Goal: Task Accomplishment & Management: Manage account settings

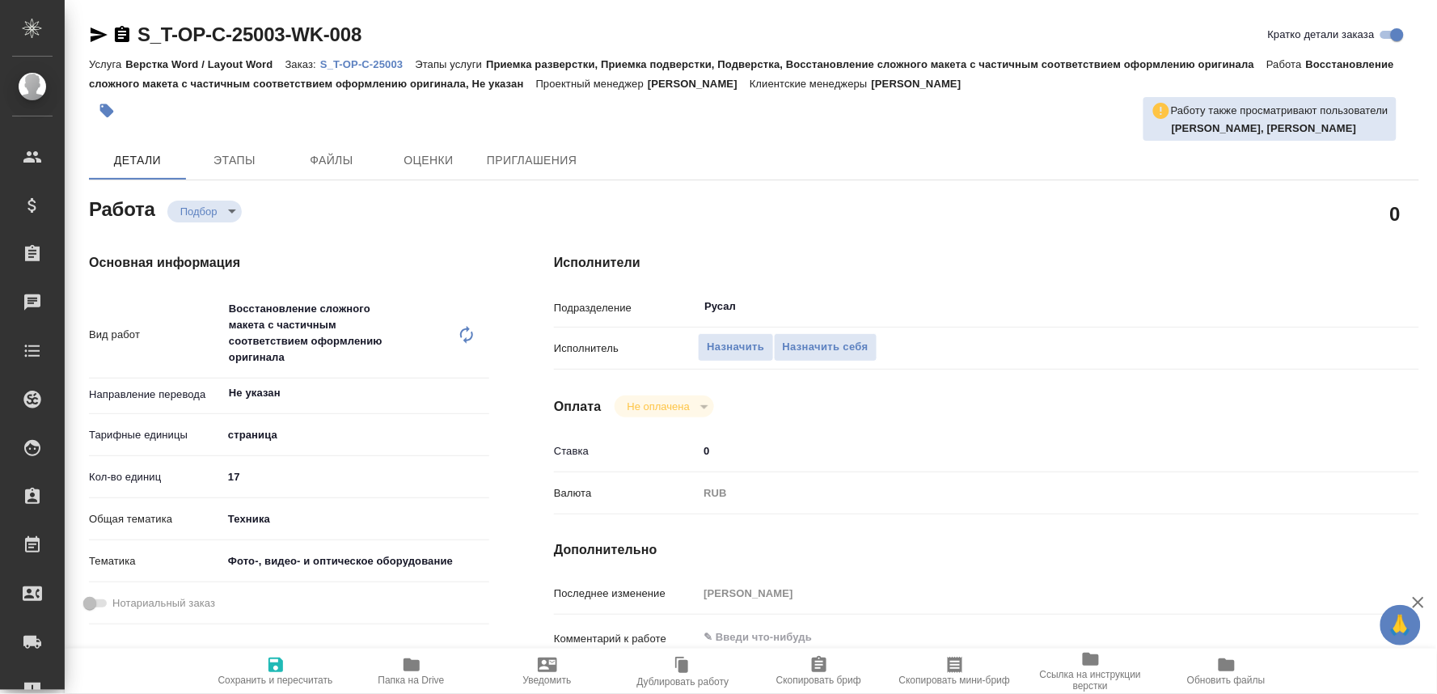
scroll to position [180, 0]
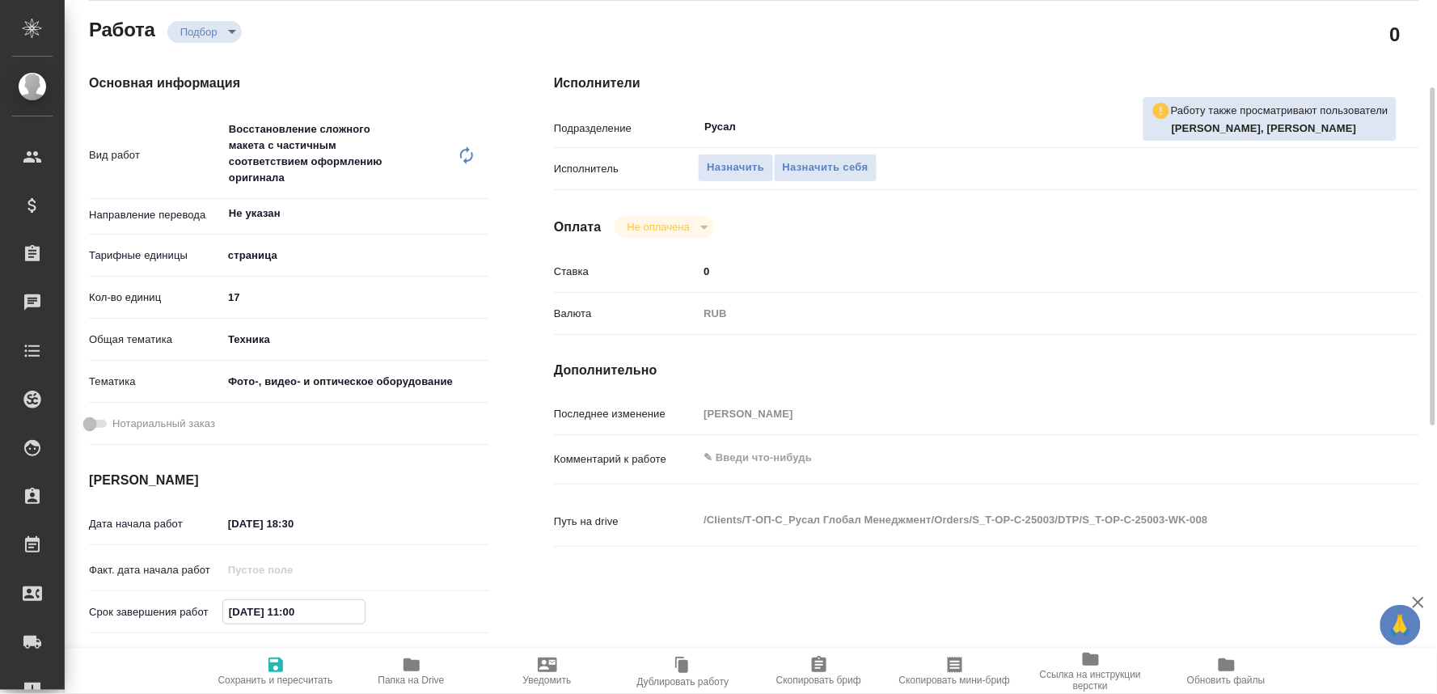
drag, startPoint x: 314, startPoint y: 608, endPoint x: 294, endPoint y: 608, distance: 19.4
click at [294, 608] on input "03.09.2025 11:00" at bounding box center [294, 611] width 142 height 23
type input "03.09.2025 12:00"
click at [269, 675] on span "Сохранить и пересчитать" at bounding box center [275, 680] width 115 height 11
type input "recruiting"
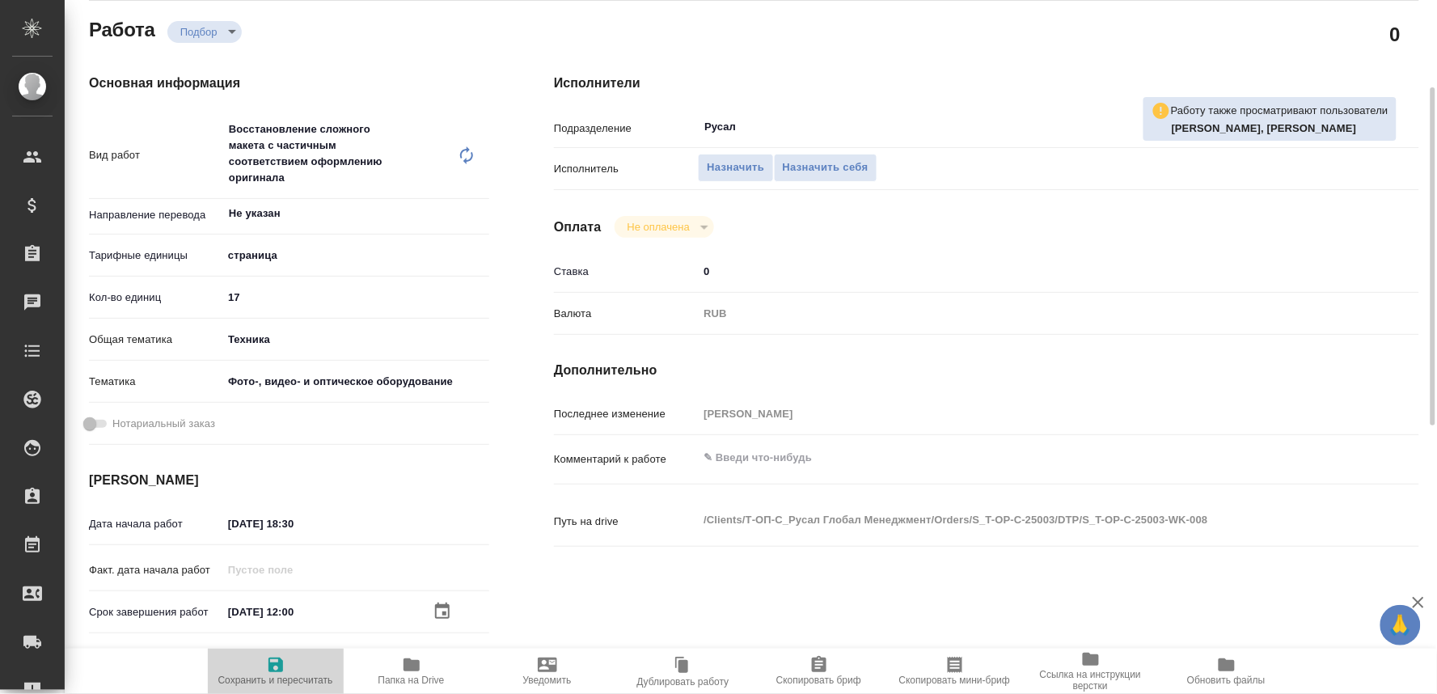
type input "Не указан"
type input "5a8b1489cc6b4906c91bfdb2"
type input "17"
type input "tech"
type input "5a8b8b956a9677013d343df4"
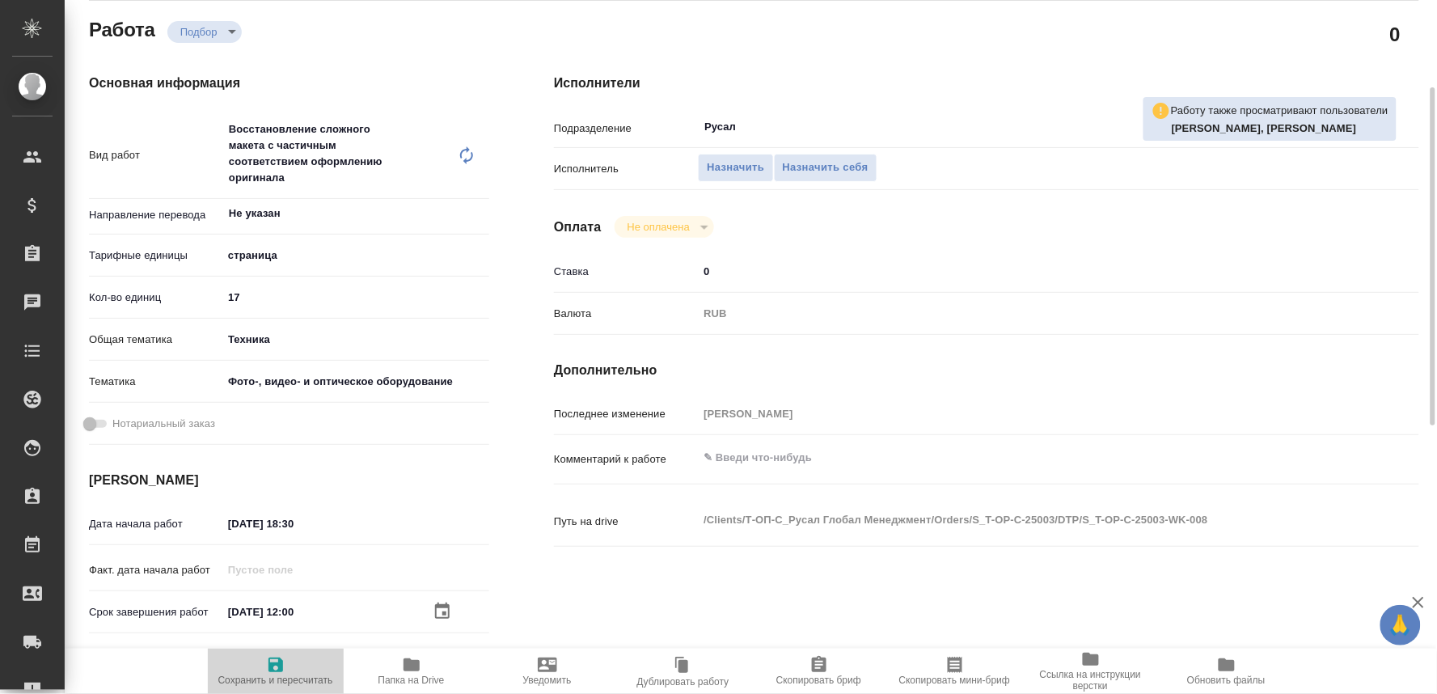
type input "02.09.2025 18:30"
type input "03.09.2025 12:00"
type input "05.09.2025 10:00"
type input "Русал"
type input "notPayed"
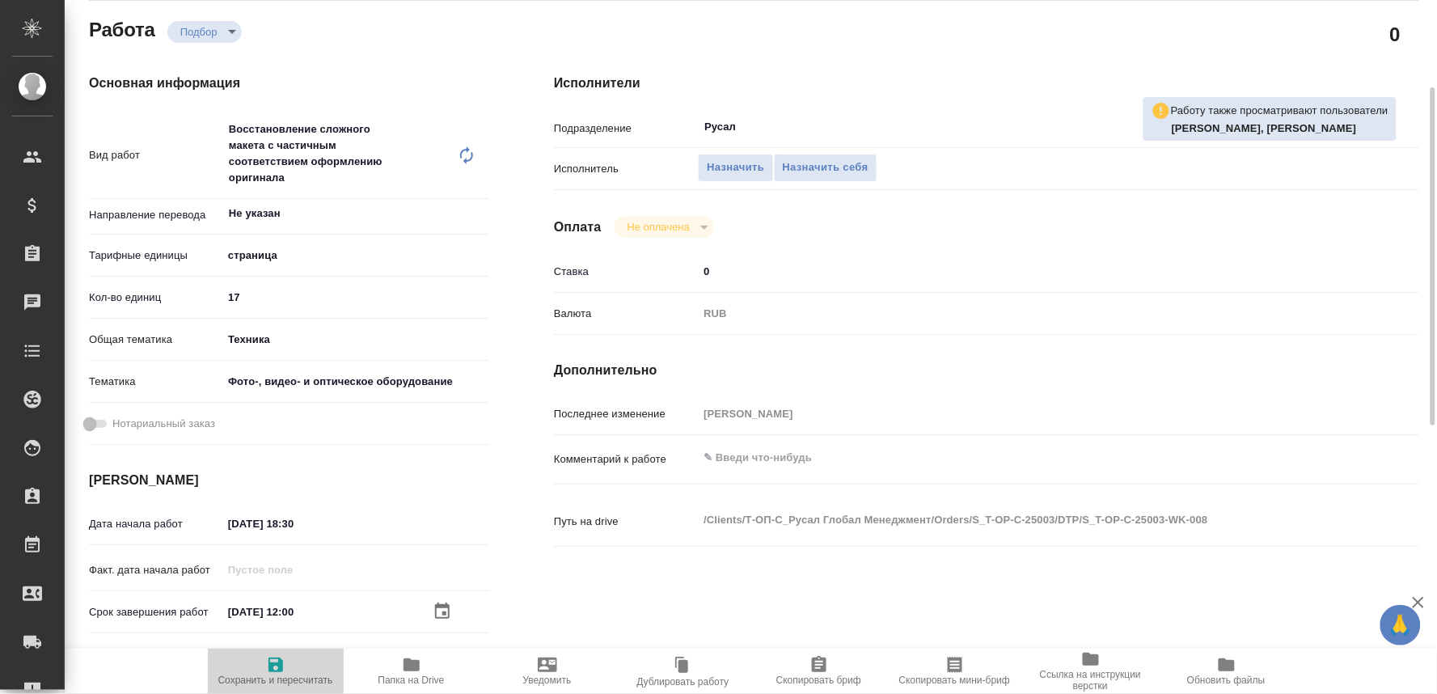
type input "0"
type input "RUB"
type input "[PERSON_NAME]"
type input "S_T-OP-C-25003"
type input "Т-ОП-С-46615"
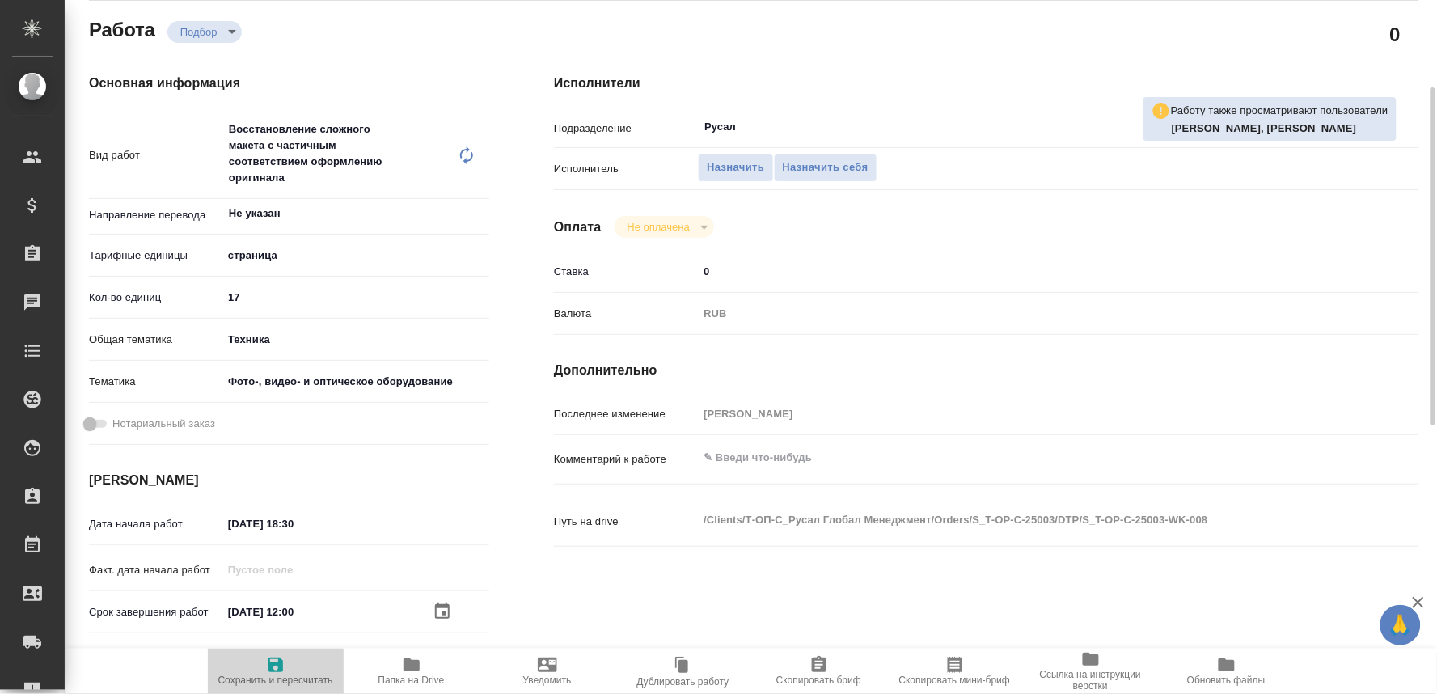
type input "Верстка Word / Layout Word"
type input "Приемка разверстки, Приемка подверстки, Подверстка, Восстановление сложного мак…"
type input "Горленко Юлия"
type input "[PERSON_NAME]"
type input "/Clients/Т-ОП-С_Русал Глобал Менеджмент/Orders/S_T-OP-C-25003"
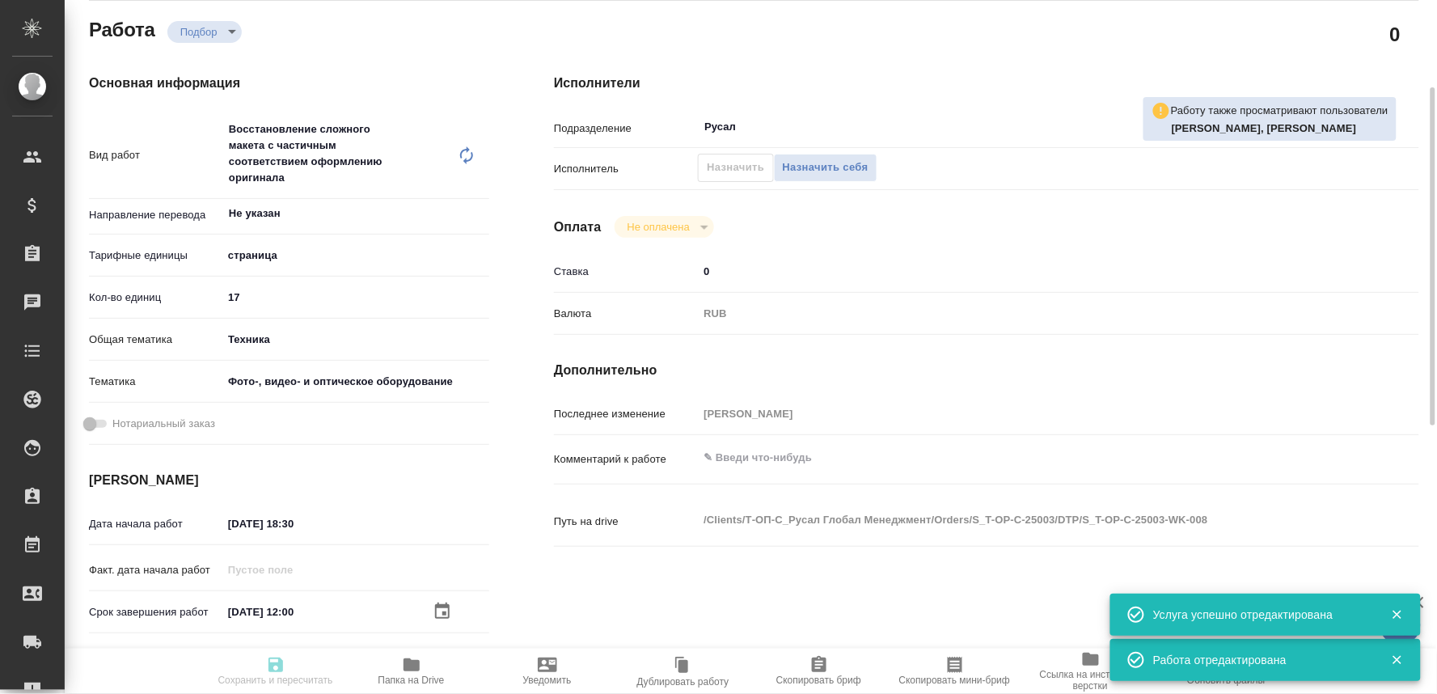
type input "recruiting"
type input "Не указан"
type input "5a8b1489cc6b4906c91bfdb2"
type input "17"
type input "tech"
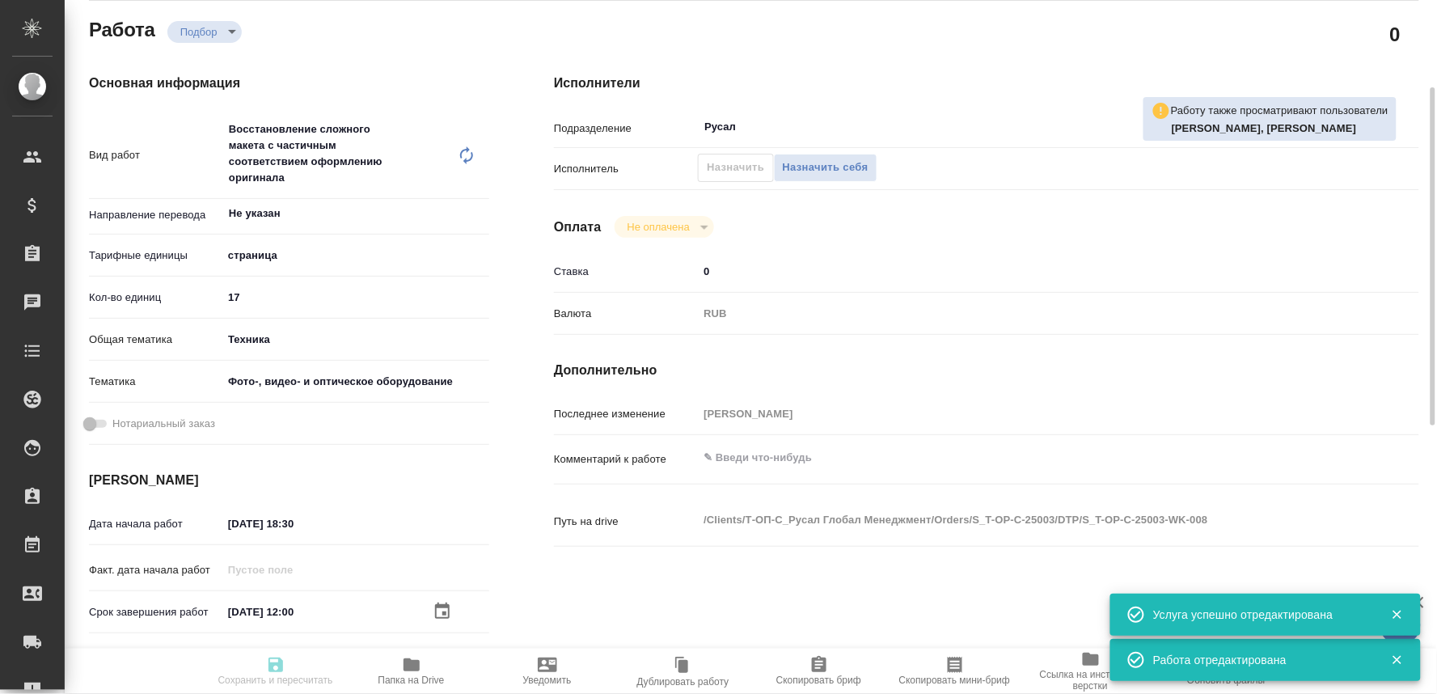
type input "5a8b8b956a9677013d343df4"
type input "02.09.2025 18:30"
type input "03.09.2025 12:00"
type input "05.09.2025 10:00"
type input "Русал"
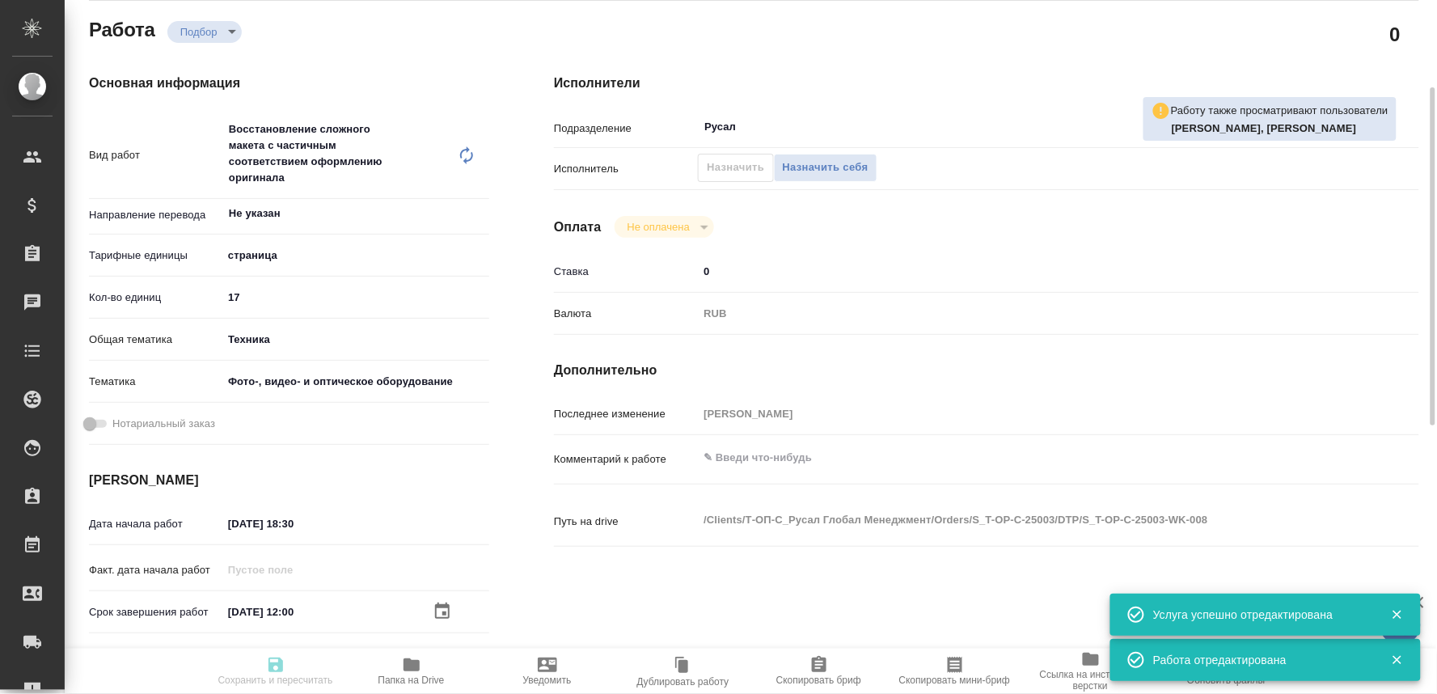
type input "notPayed"
type input "0"
type input "RUB"
type input "[PERSON_NAME]"
type input "S_T-OP-C-25003"
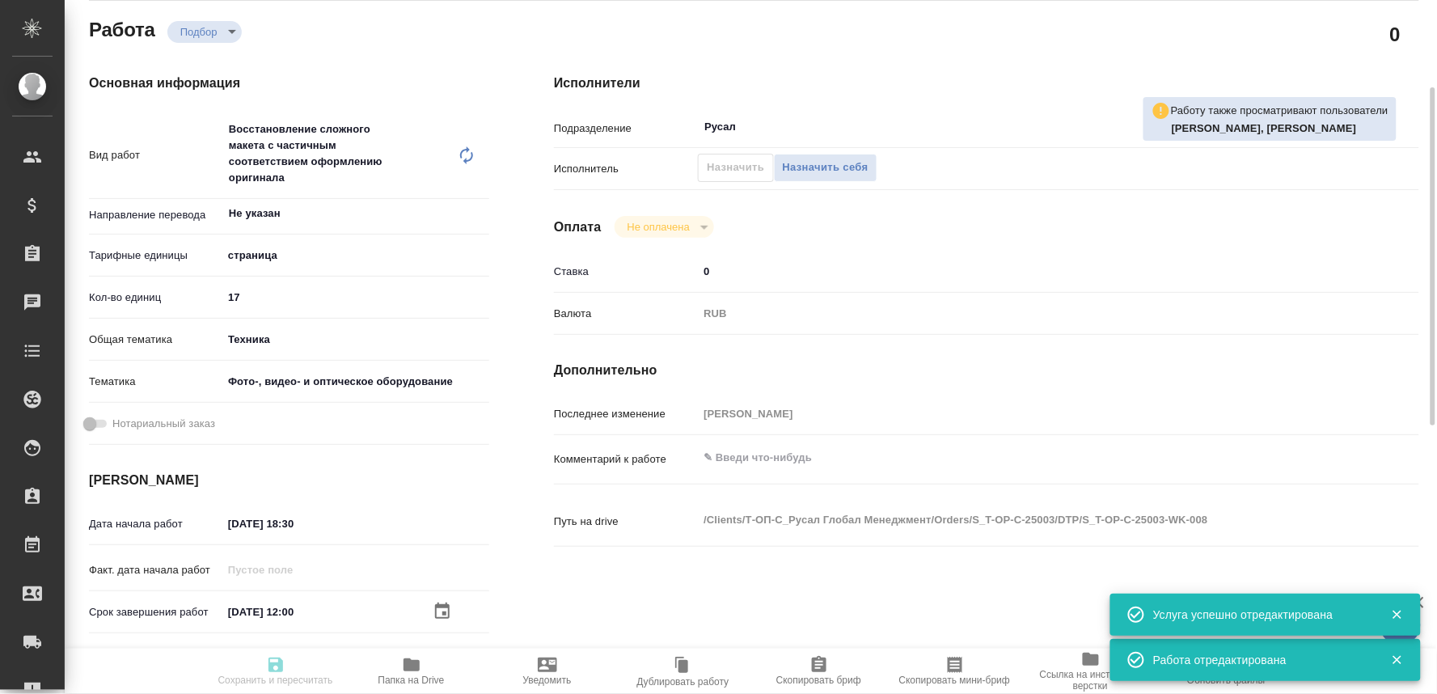
type input "Т-ОП-С-46615"
type input "Верстка Word / Layout Word"
type input "Приемка разверстки, Приемка подверстки, Подверстка, Восстановление сложного мак…"
type input "Горленко Юлия"
type input "[PERSON_NAME]"
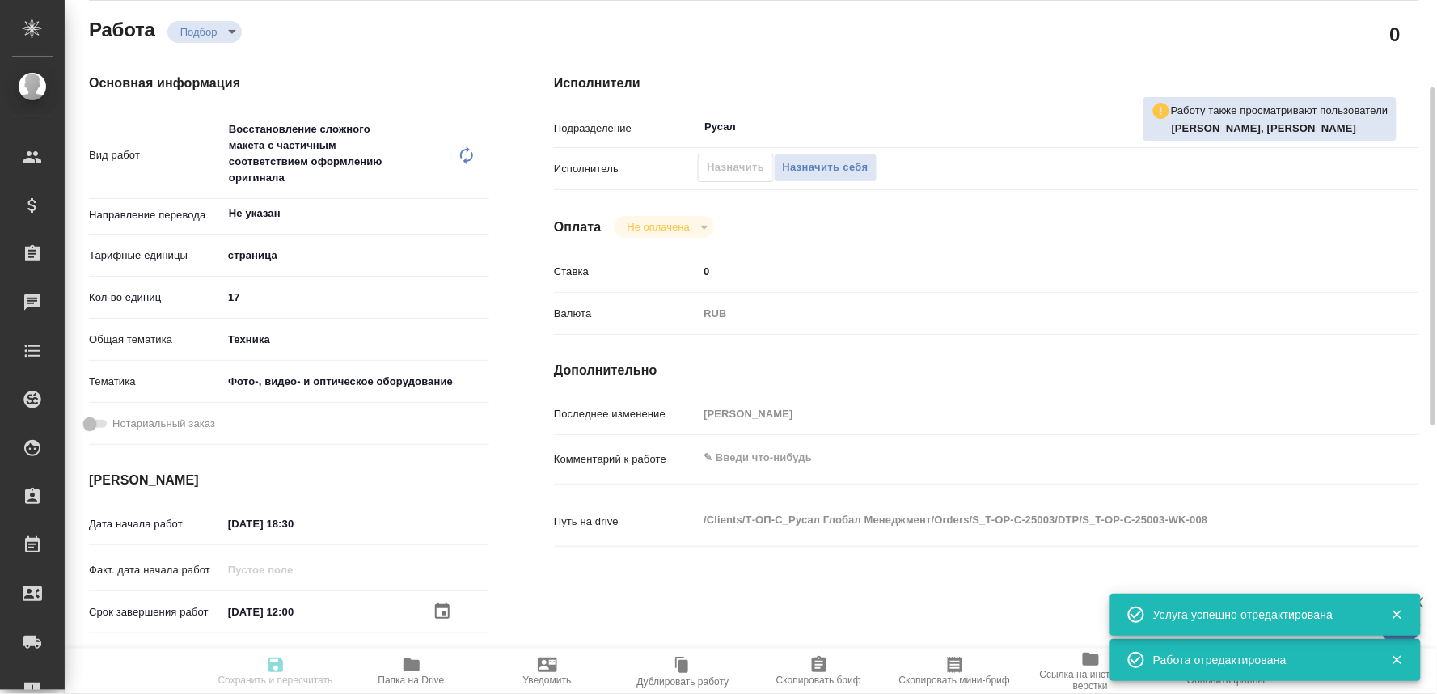
type input "/Clients/Т-ОП-С_Русал Глобал Менеджмент/Orders/S_T-OP-C-25003"
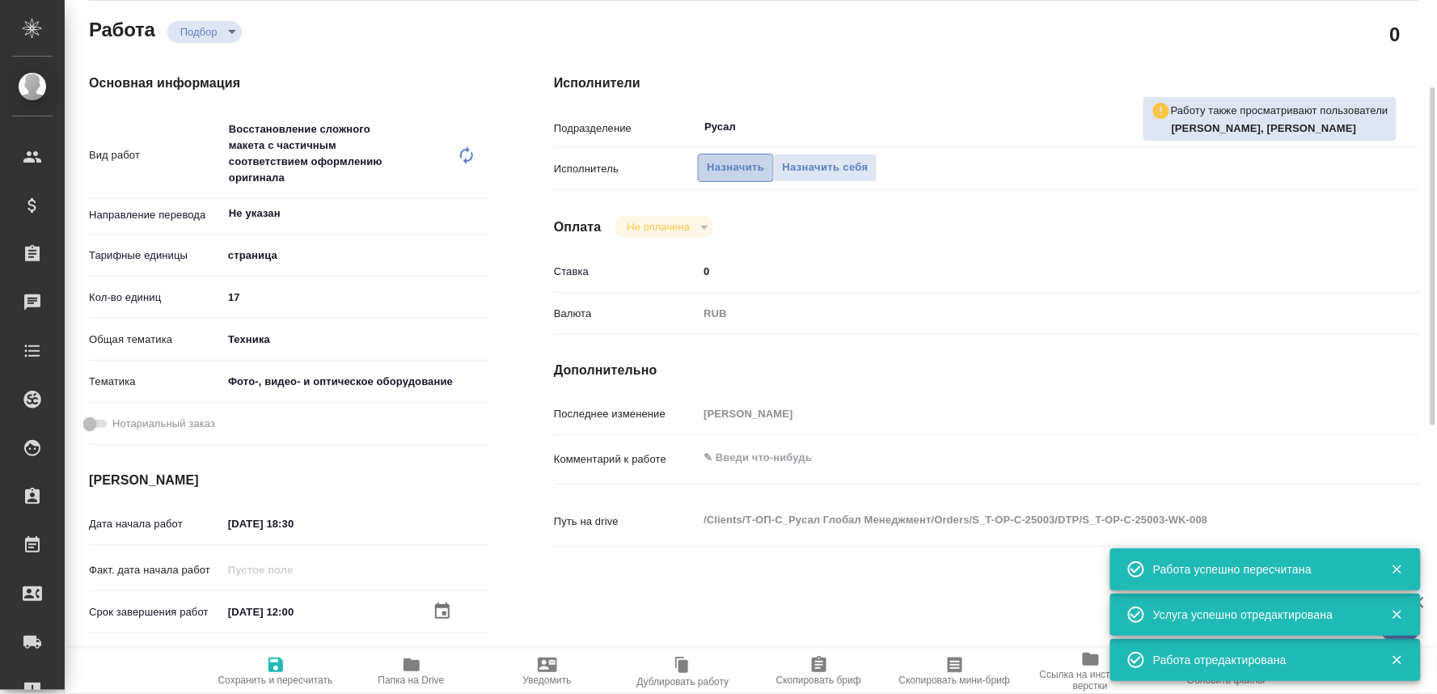
click at [718, 159] on span "Назначить" at bounding box center [735, 168] width 57 height 19
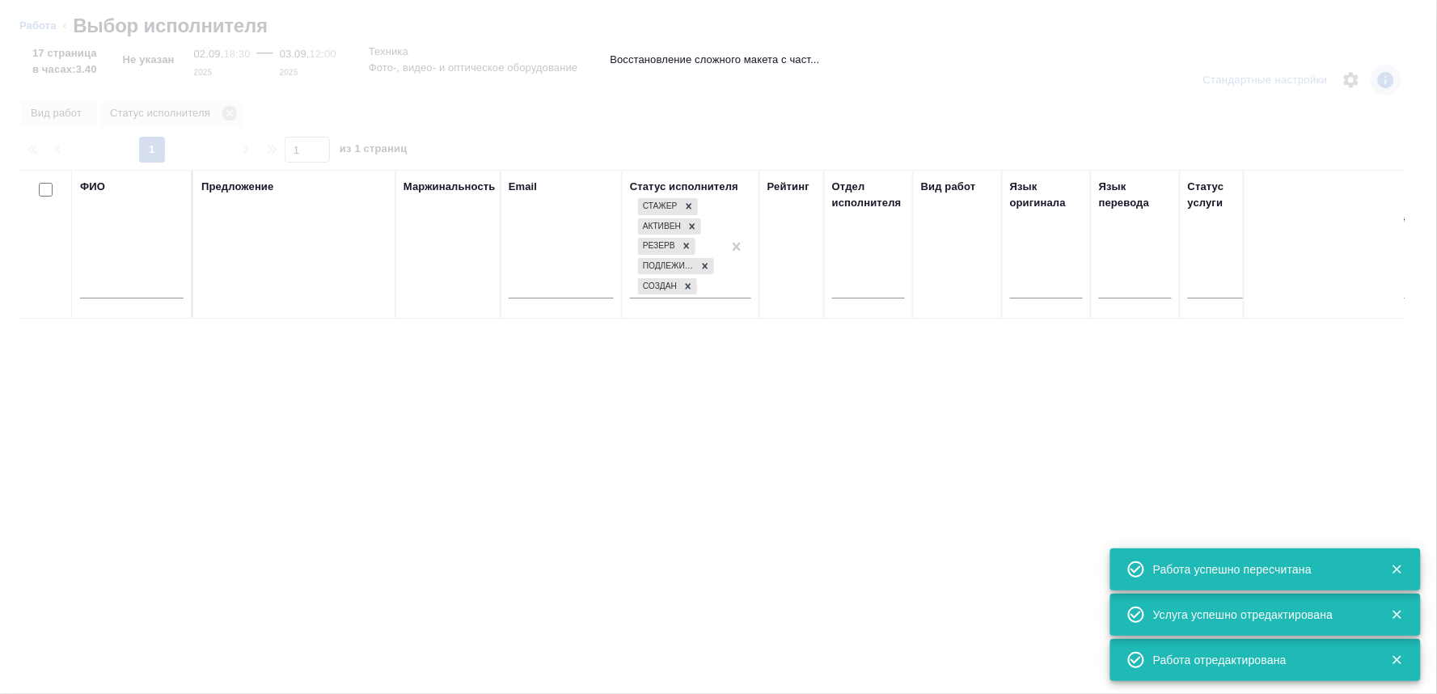
click at [106, 286] on input "text" at bounding box center [132, 288] width 104 height 20
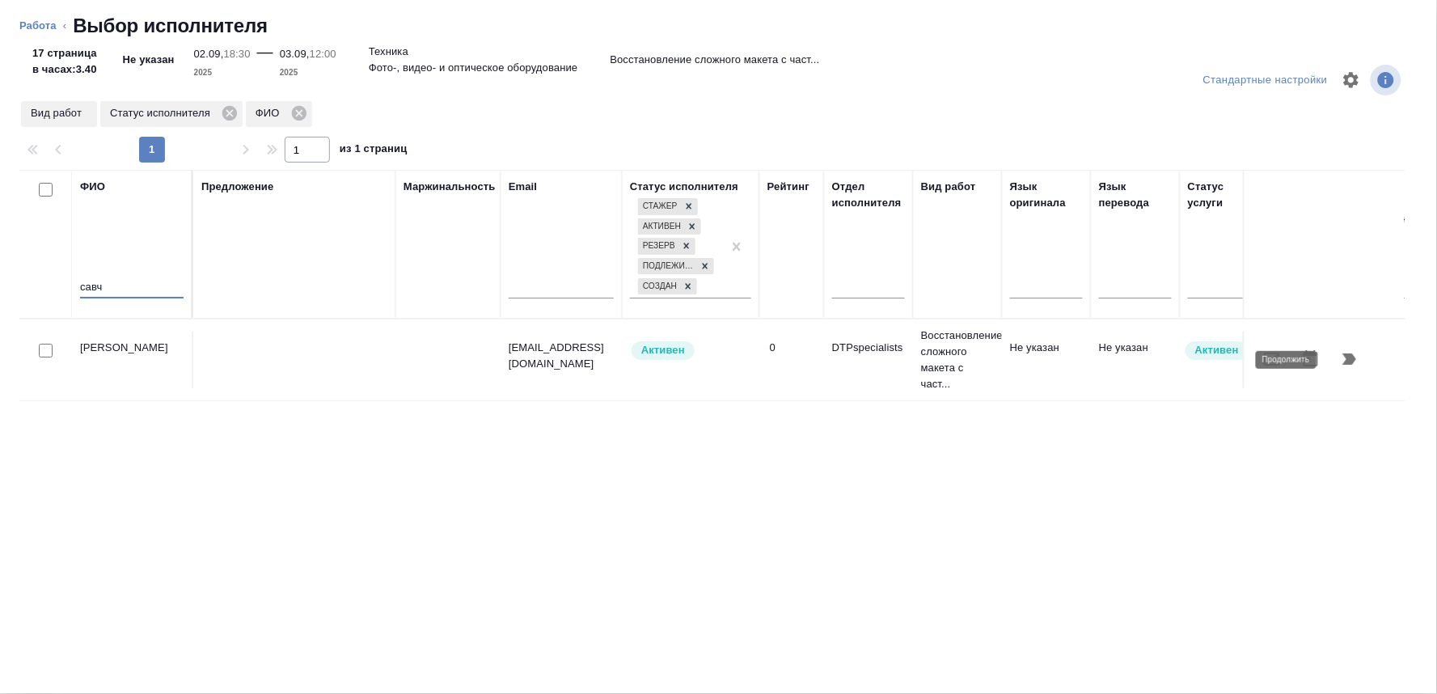
type input "савч"
click at [1344, 357] on icon "button" at bounding box center [1349, 358] width 19 height 19
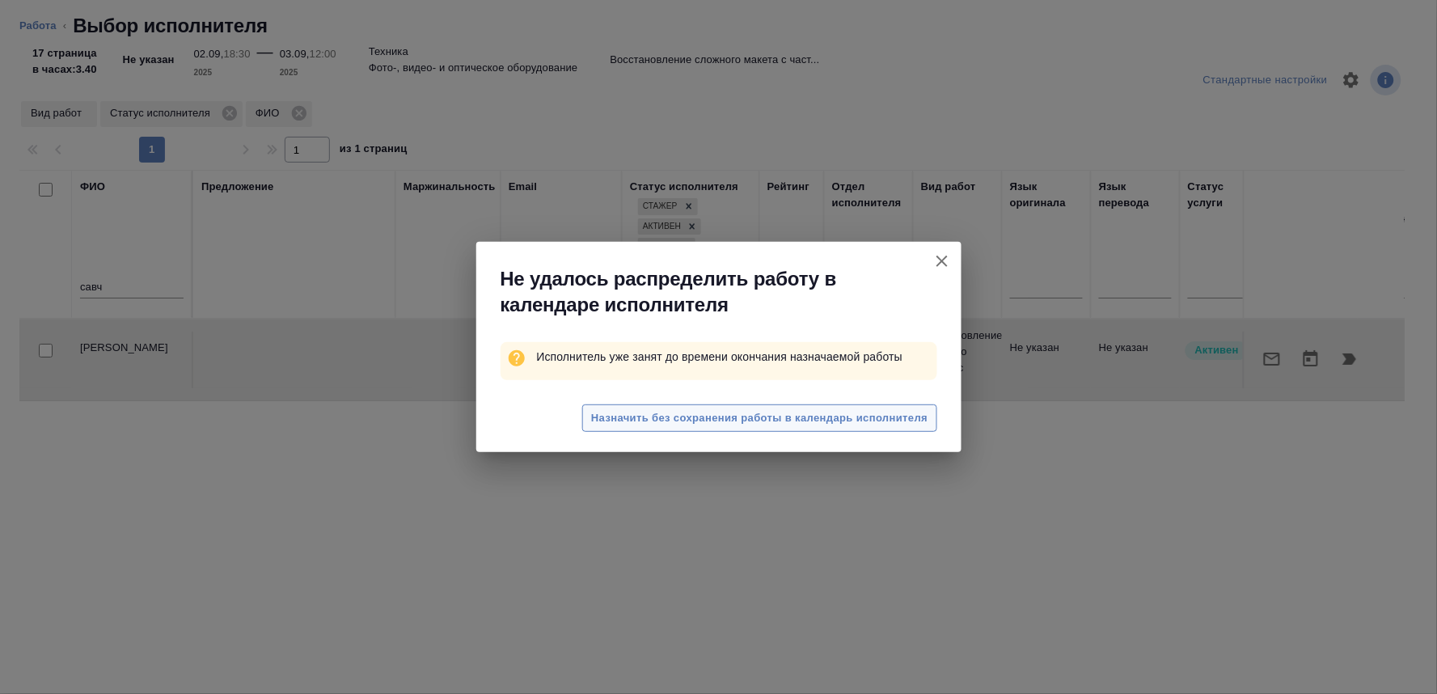
click at [806, 407] on button "Назначить без сохранения работы в календарь исполнителя" at bounding box center [759, 418] width 354 height 28
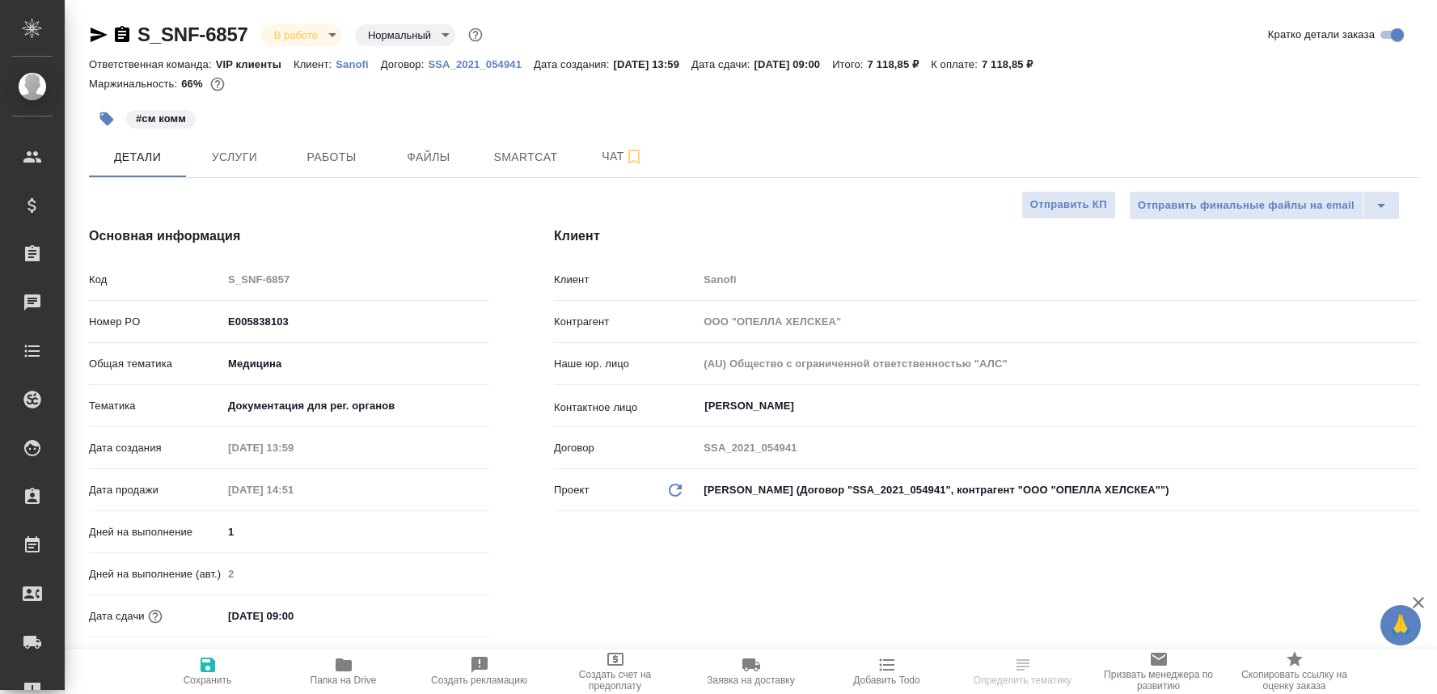
select select "RU"
click at [600, 141] on button "Чат" at bounding box center [622, 157] width 97 height 40
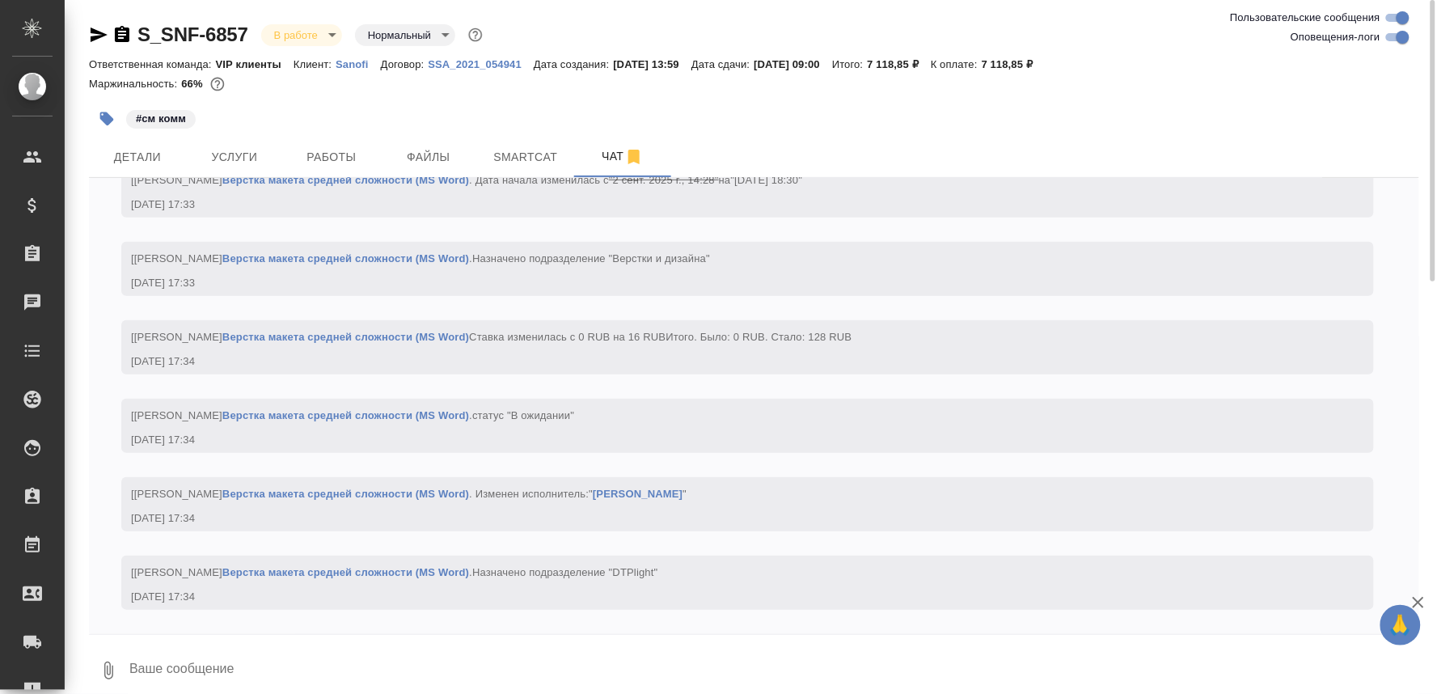
scroll to position [6006, 0]
click at [222, 663] on textarea at bounding box center [774, 670] width 1292 height 55
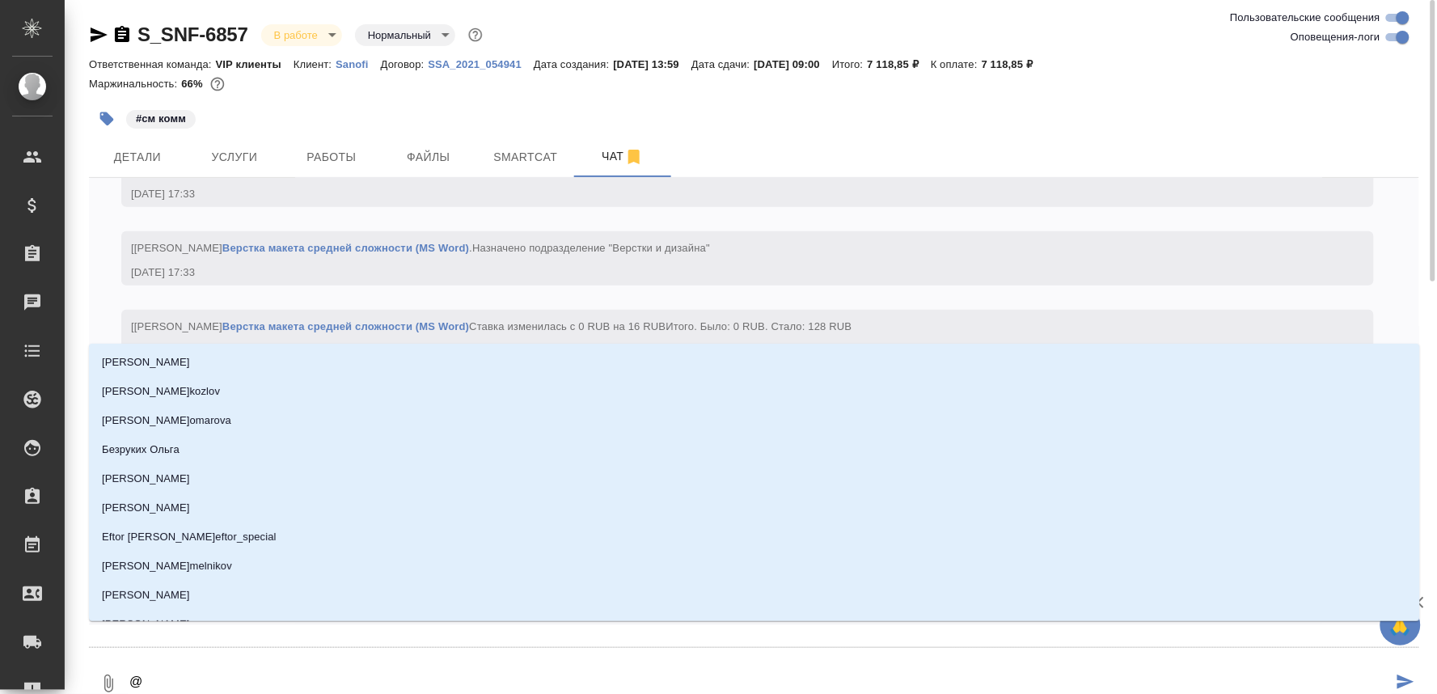
type textarea "@г"
type input "г"
type textarea "@го"
type input "го"
type textarea "@гор"
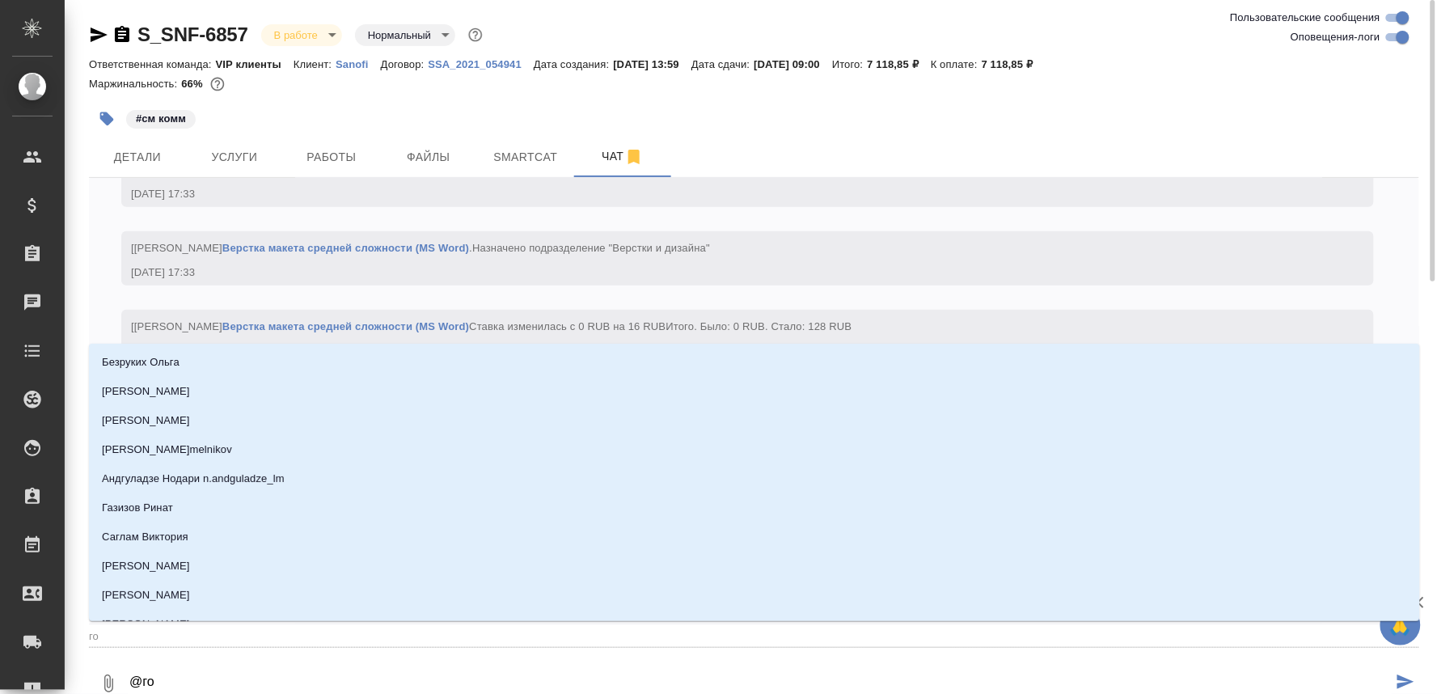
type input "гор"
type textarea "@горш"
type input "горш"
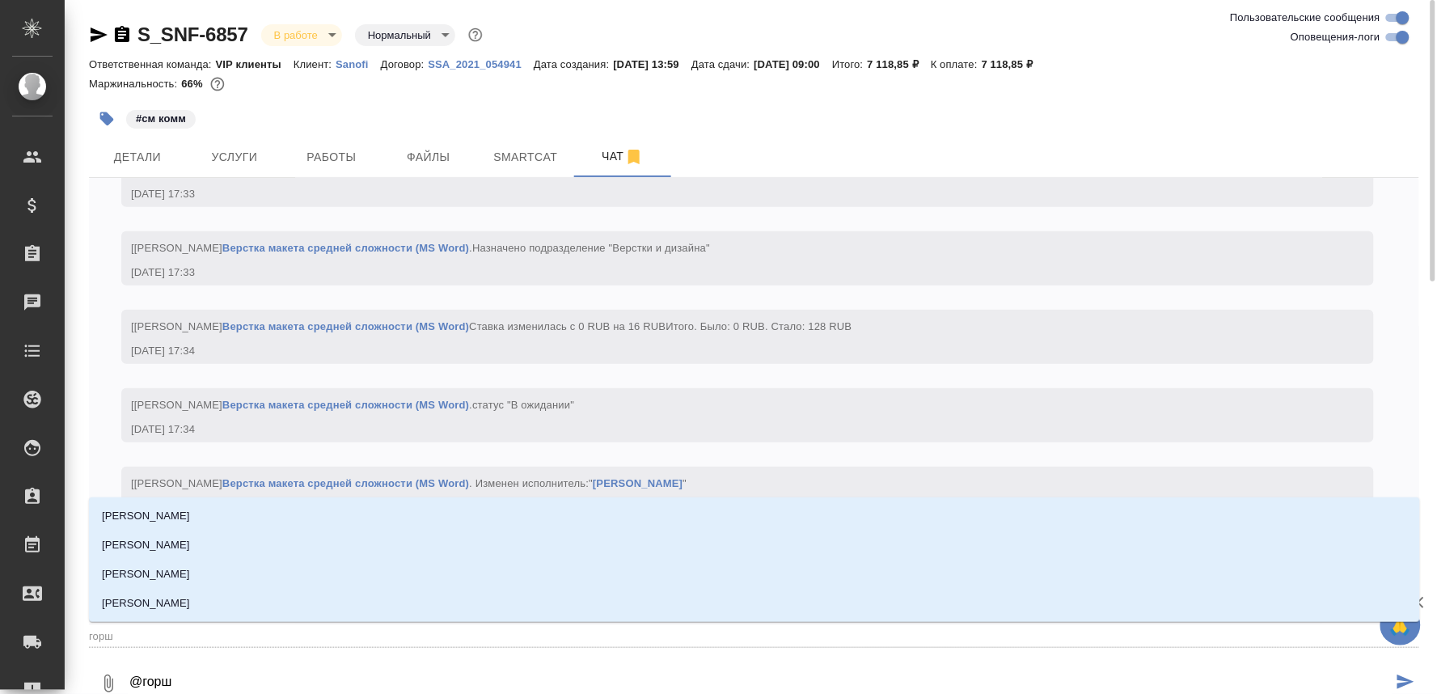
type textarea "@горшк"
type input "горшк"
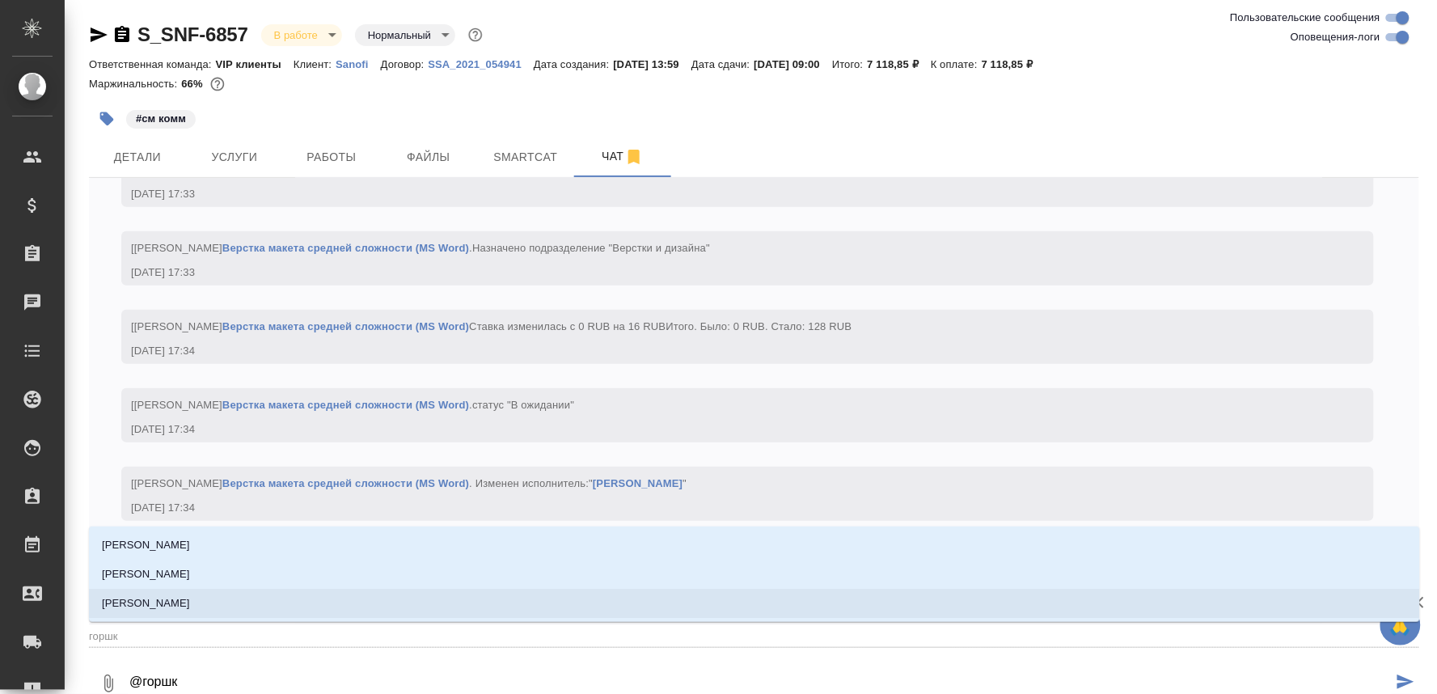
click at [220, 602] on li "Горшкова Валентина" at bounding box center [754, 603] width 1331 height 29
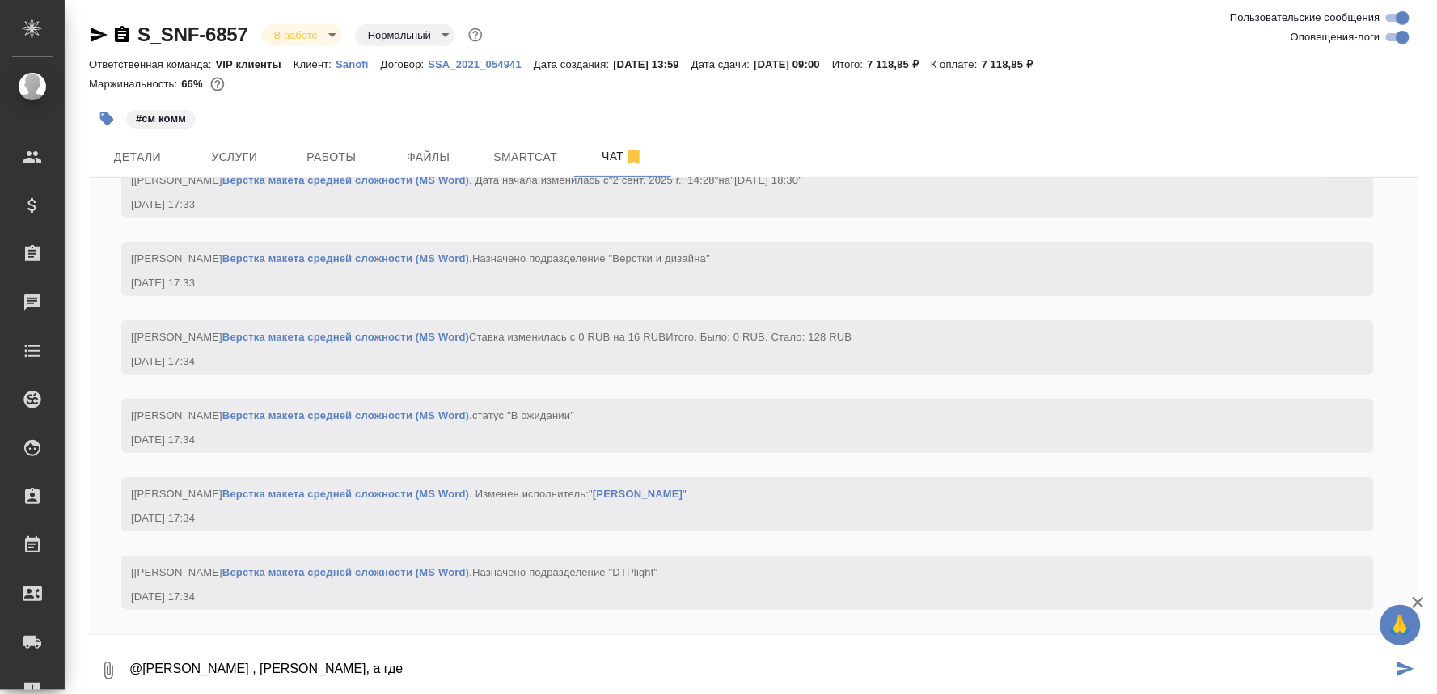
type textarea "@Горшкова Валентина , Валюш, а где"
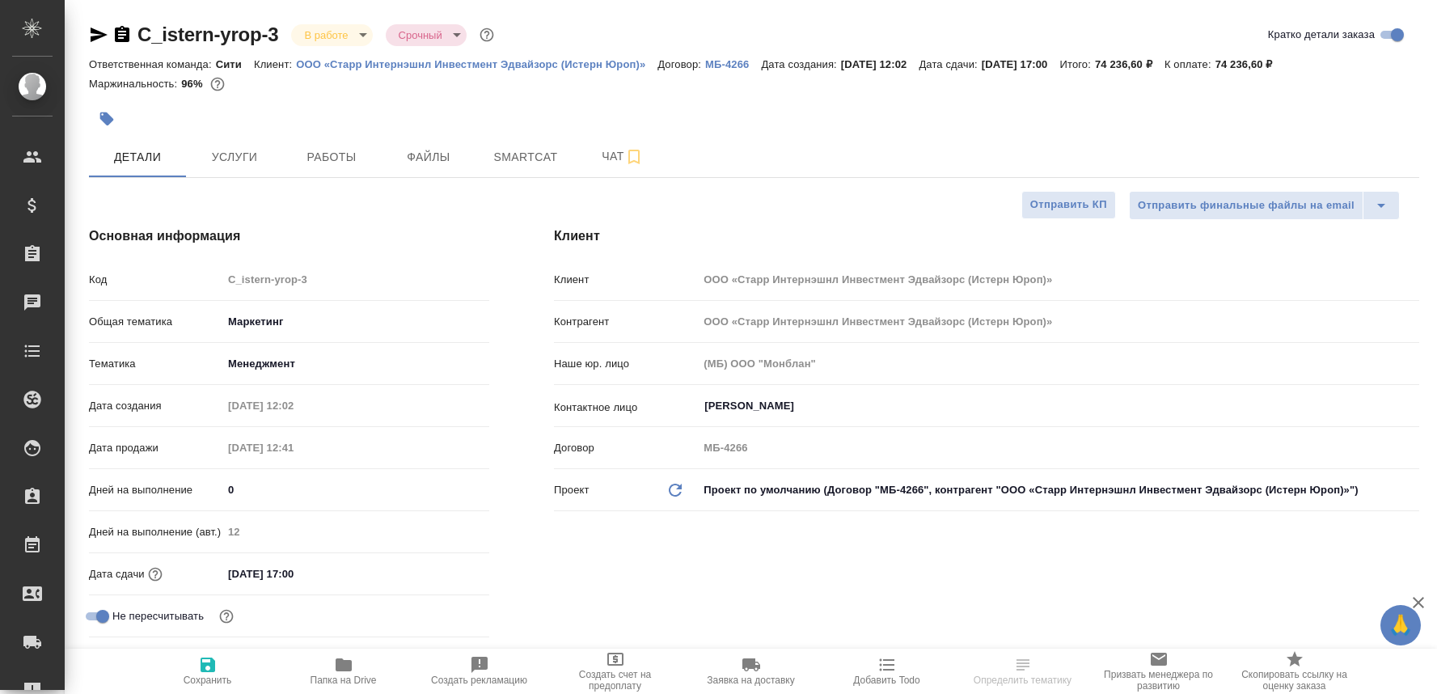
select select "RU"
click at [312, 151] on span "Работы" at bounding box center [332, 157] width 78 height 20
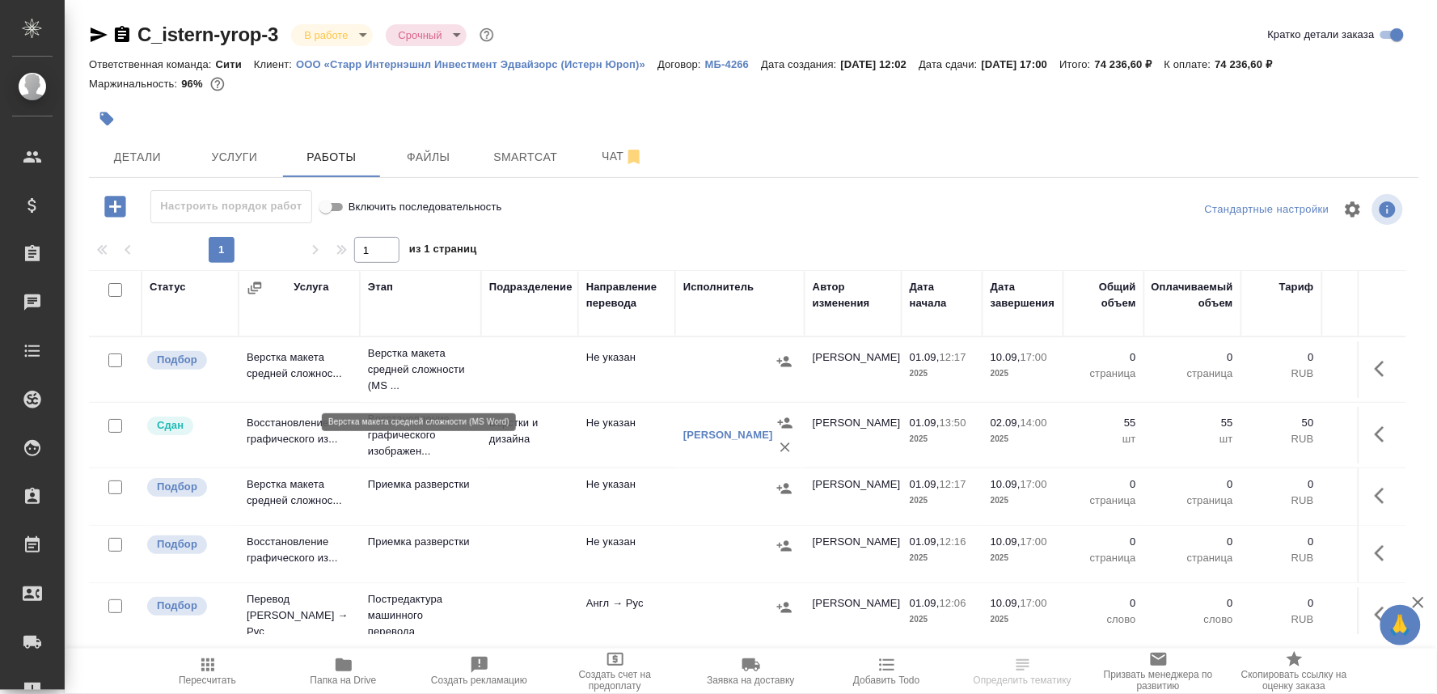
click at [396, 368] on p "Верстка макета средней сложности (MS ..." at bounding box center [420, 369] width 105 height 49
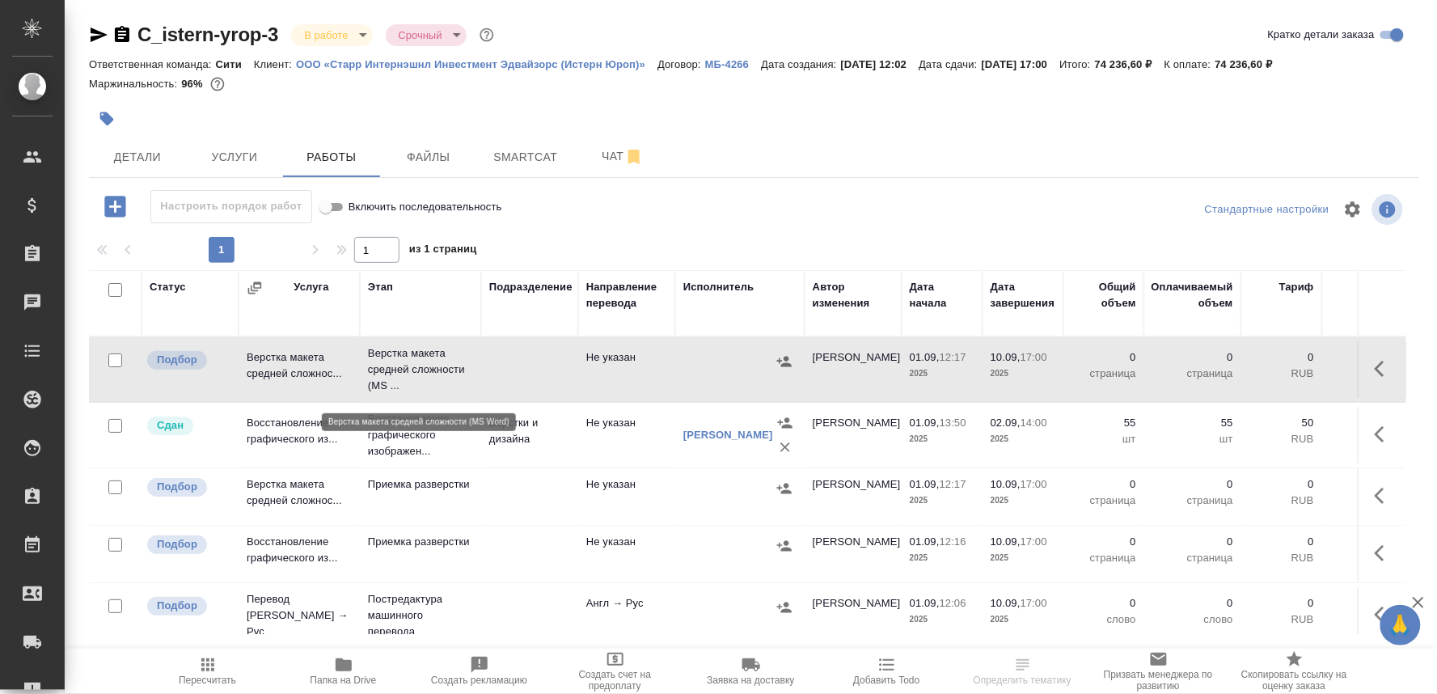
click at [396, 368] on p "Верстка макета средней сложности (MS ..." at bounding box center [420, 369] width 105 height 49
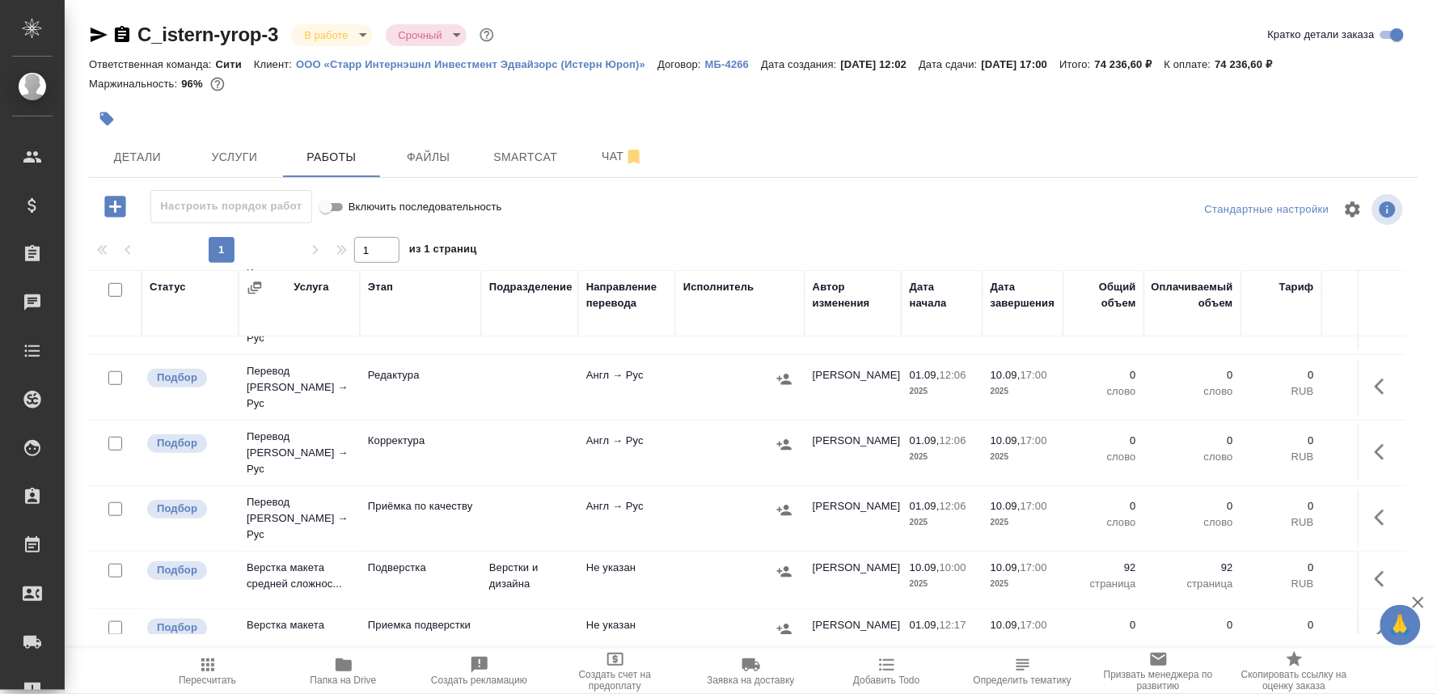
scroll to position [374, 0]
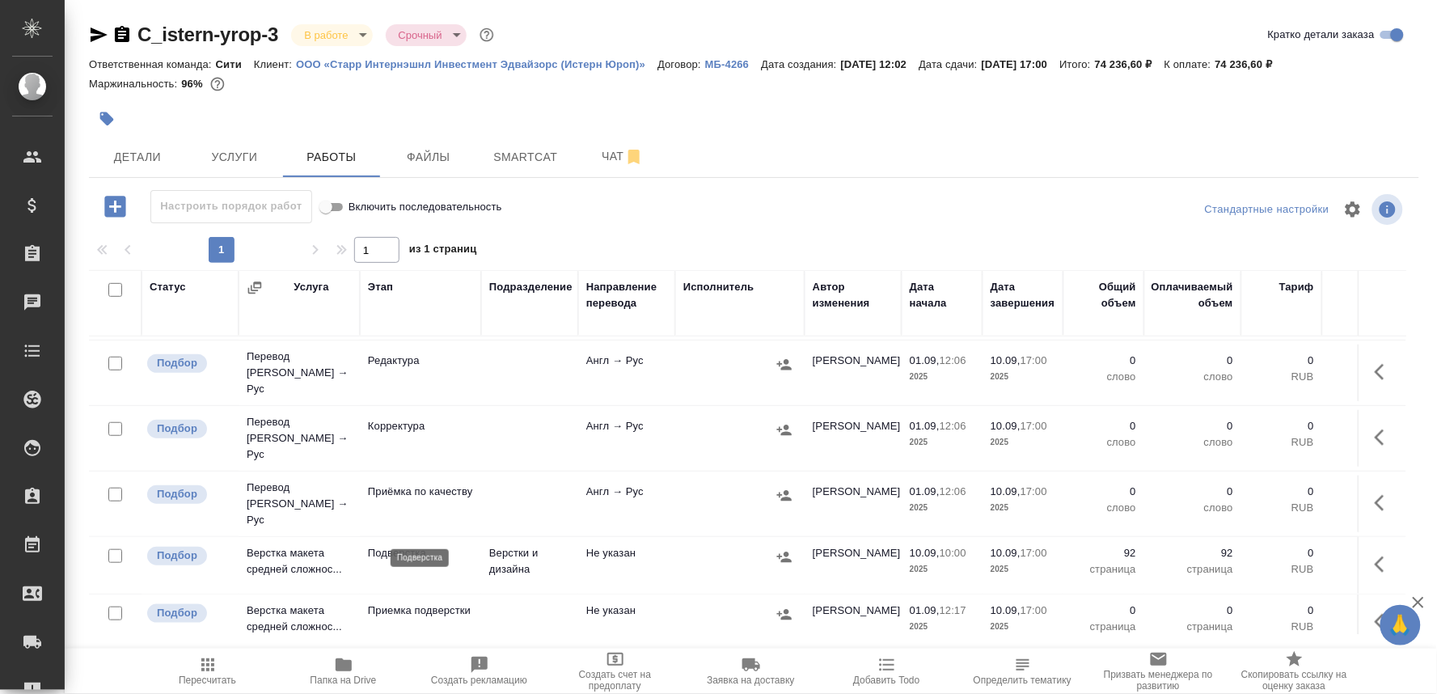
click at [388, 545] on p "Подверстка" at bounding box center [420, 553] width 105 height 16
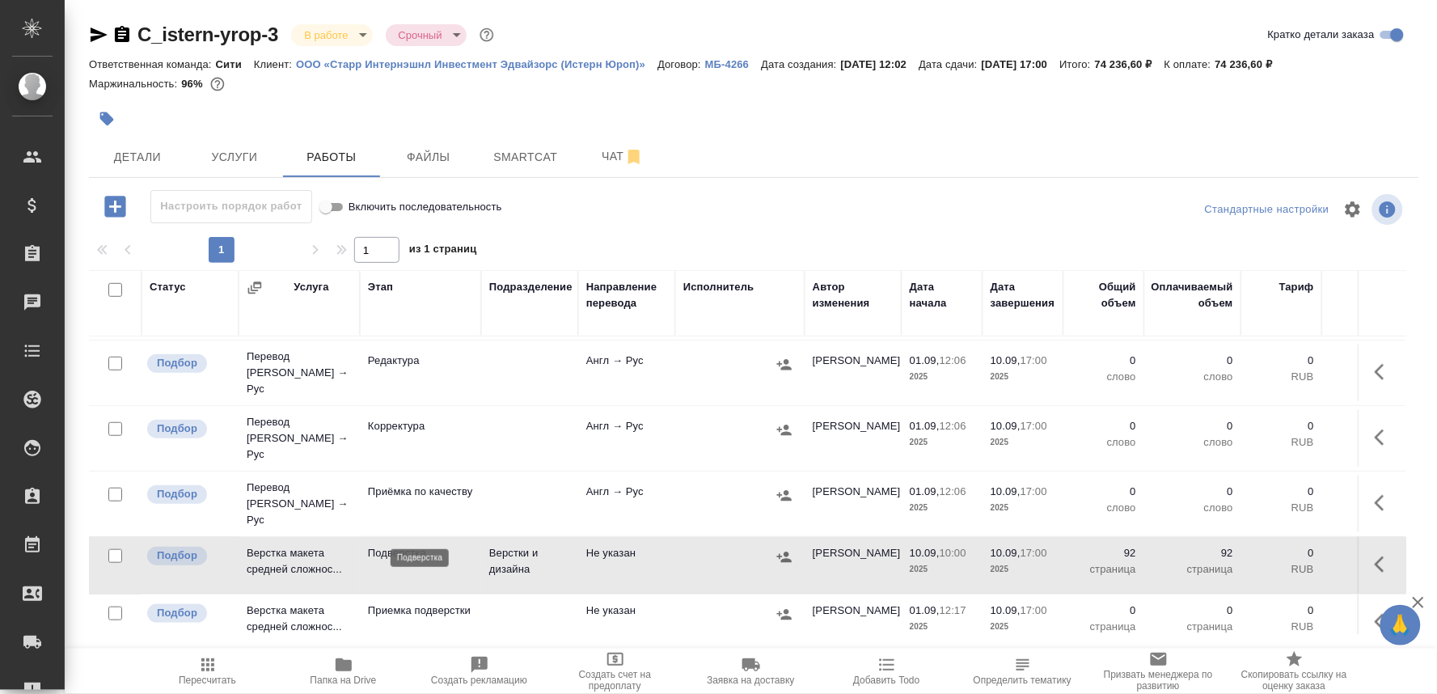
click at [389, 545] on p "Подверстка" at bounding box center [420, 553] width 105 height 16
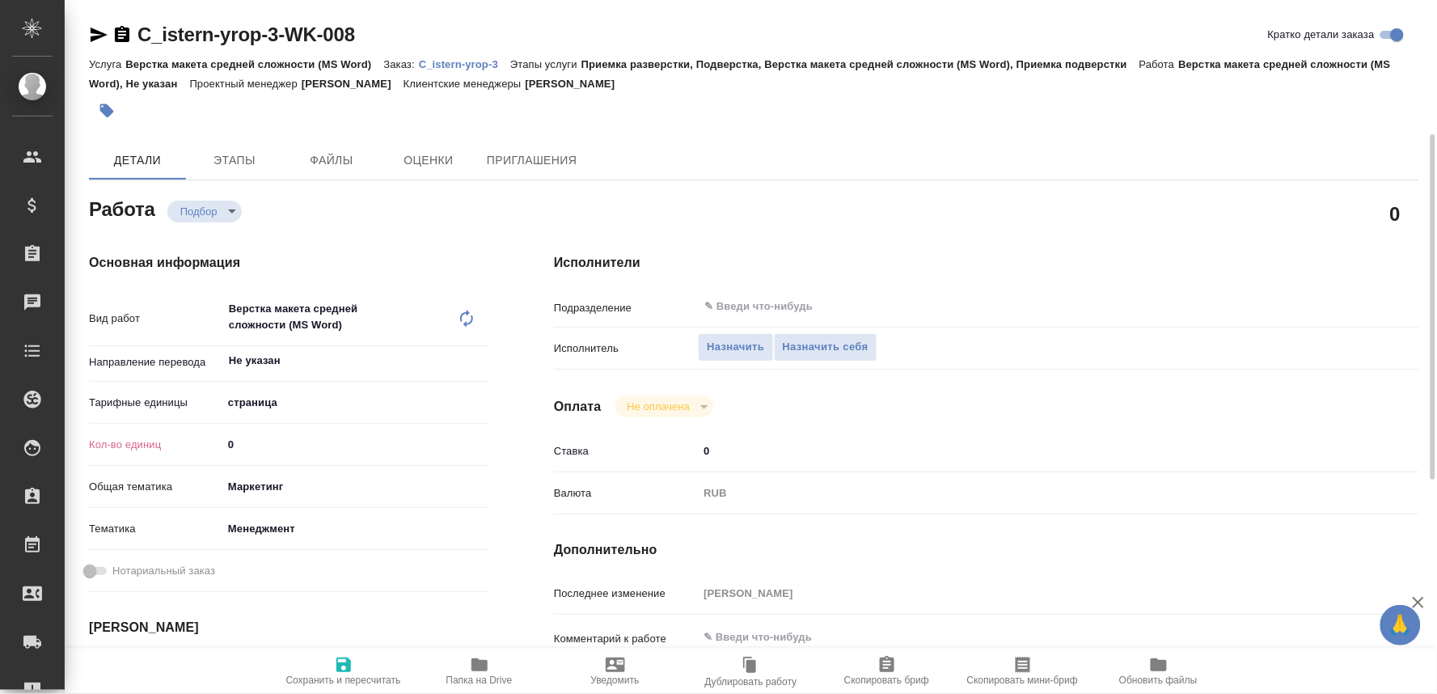
scroll to position [90, 0]
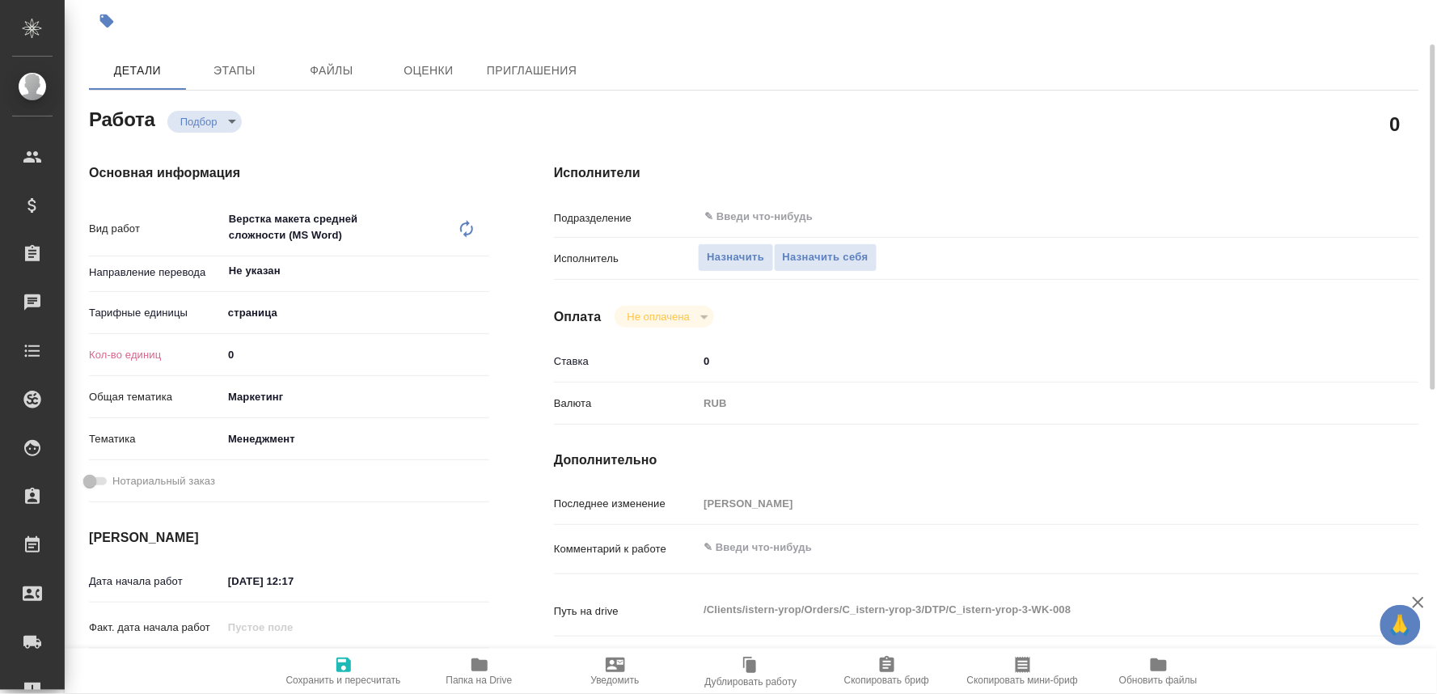
click at [780, 545] on textarea at bounding box center [1023, 548] width 650 height 28
type textarea "подверстка всего дока"
click at [333, 681] on span "Сохранить и пересчитать" at bounding box center [343, 680] width 115 height 11
type input "recruiting"
type input "Не указан"
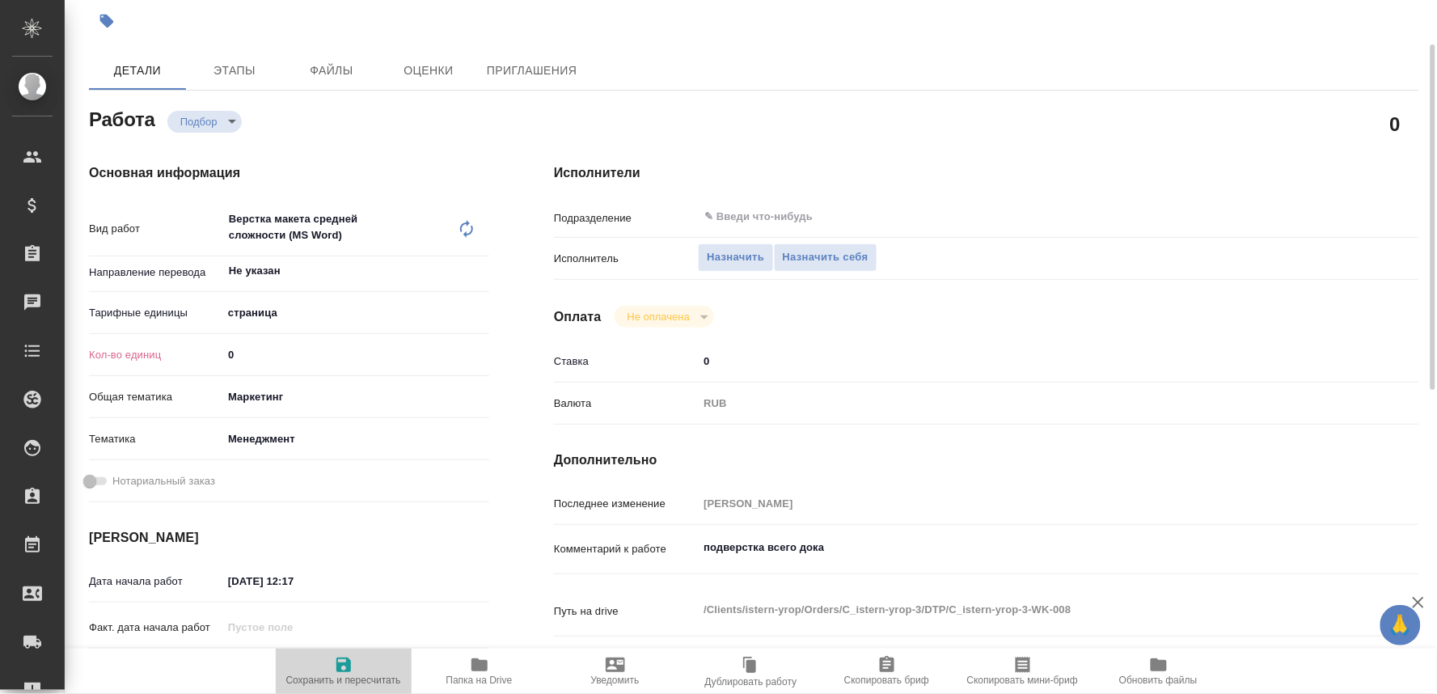
type input "5a8b1489cc6b4906c91bfdb2"
type input "0"
type input "marketing"
type input "5a8b8b956a9677013d343d4c"
type input "01.09.2025 12:17"
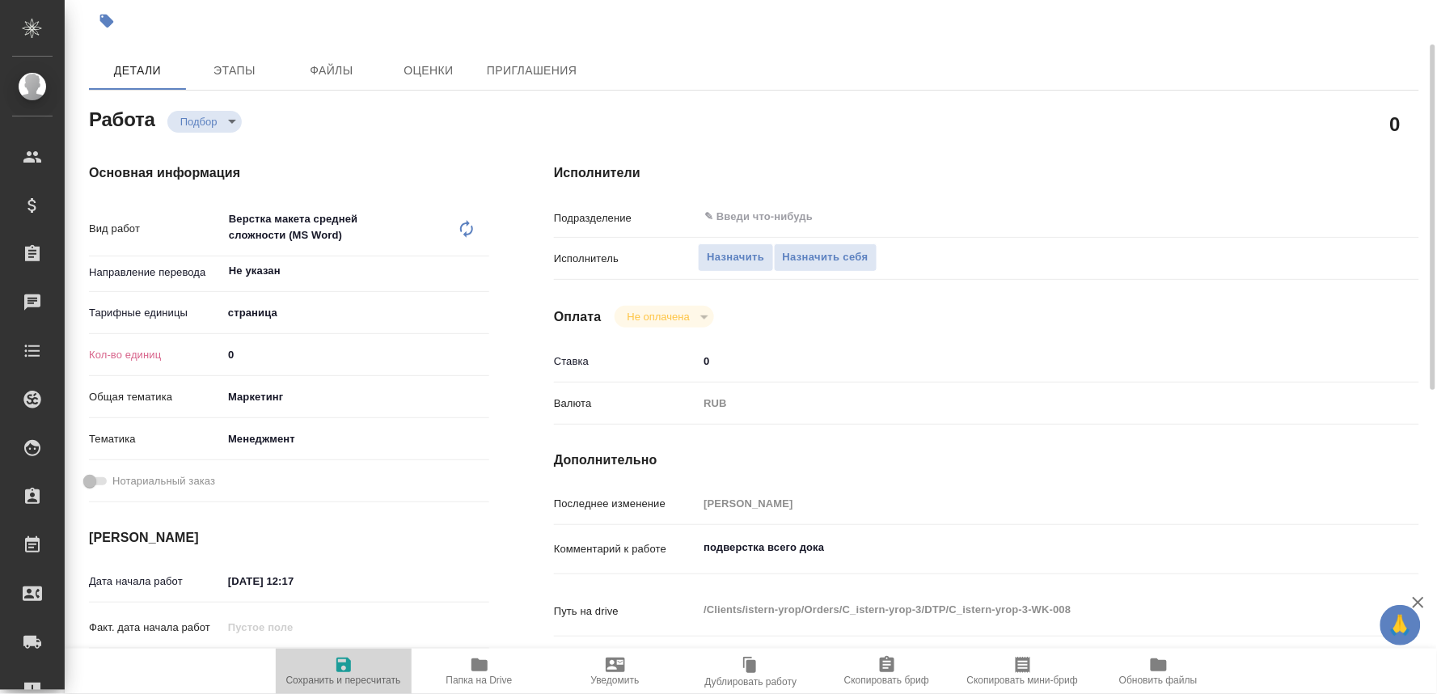
type input "[DATE] 17:00"
type input "notPayed"
type input "0"
type input "RUB"
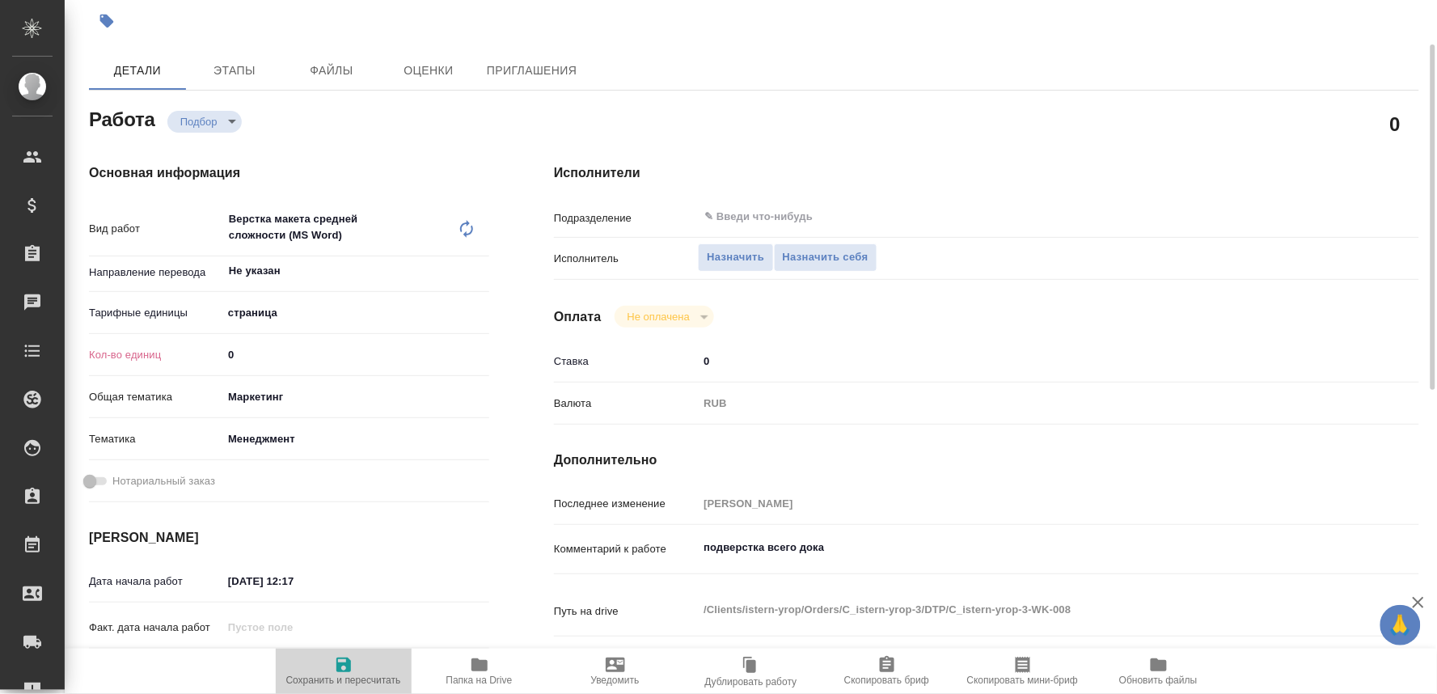
type input "[PERSON_NAME]"
type input "C_istern-yrop-3"
type input "Верстка макета средней сложности (MS Word)"
type input "Приемка разверстки, Подверстка, Верстка макета средней сложности (MS Word), При…"
type input "[PERSON_NAME]"
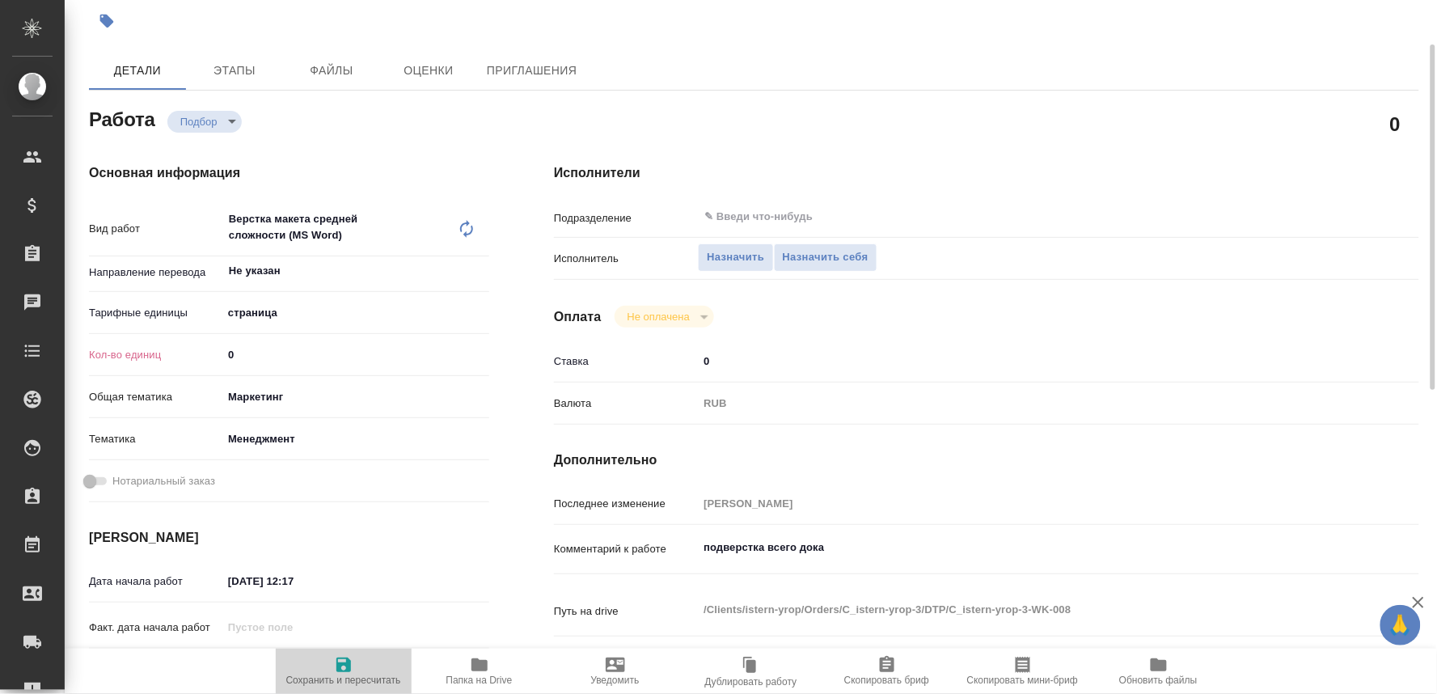
type input "[PERSON_NAME]"
type input "/Clients/istern-yrop/Orders/C_istern-yrop-3"
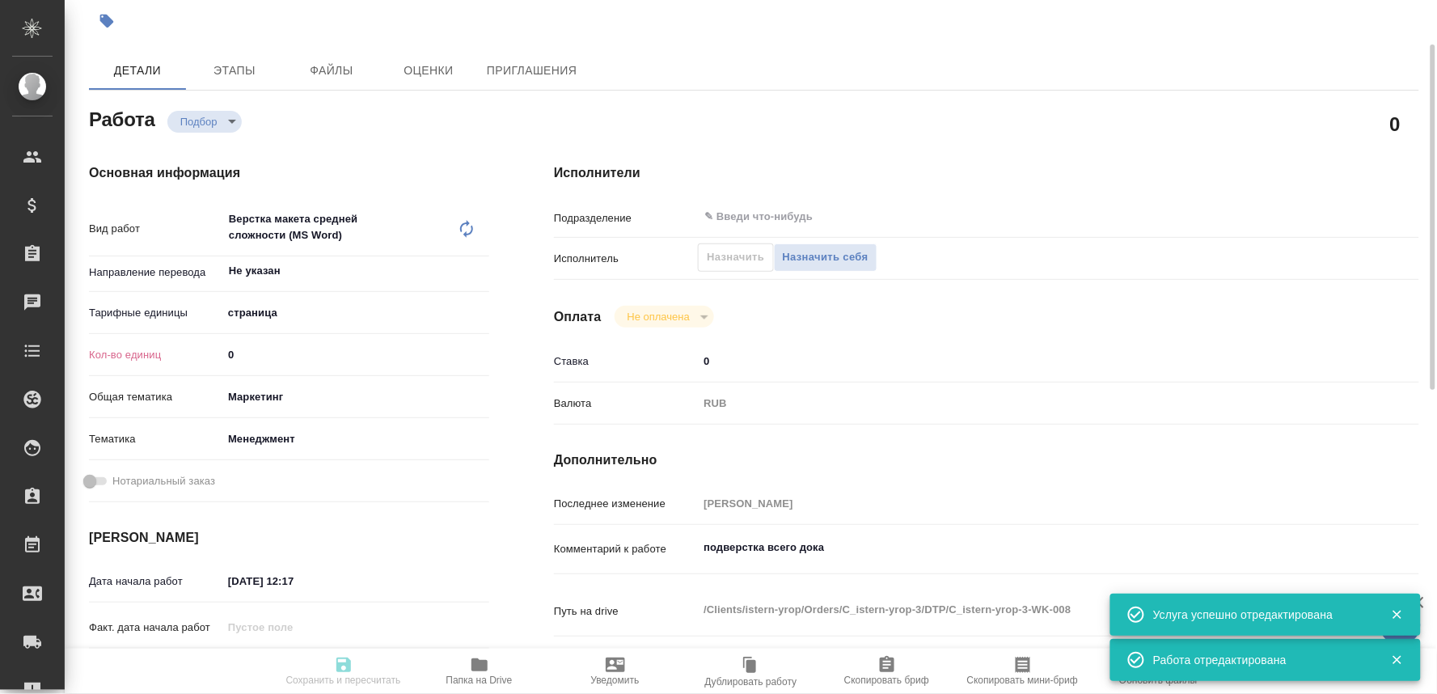
type input "recruiting"
type input "Не указан"
type input "5a8b1489cc6b4906c91bfdb2"
type input "0"
type input "marketing"
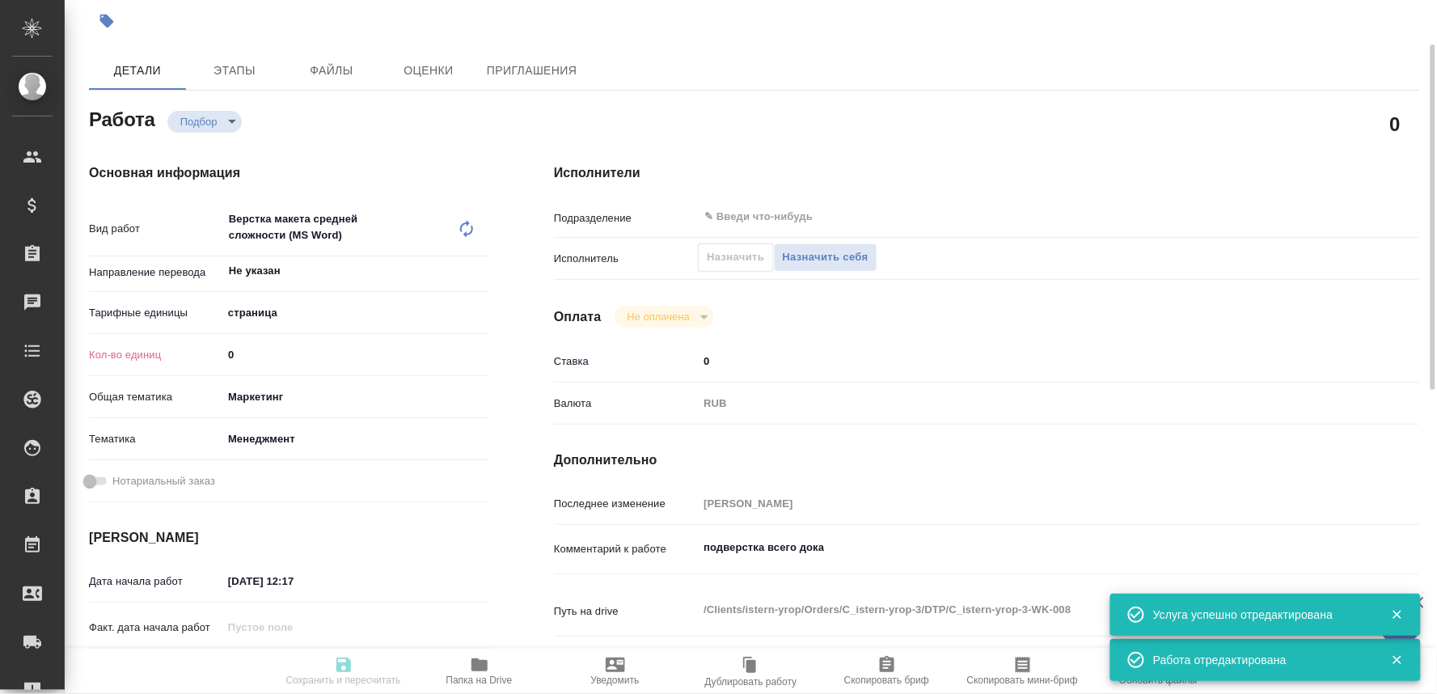
type input "5a8b8b956a9677013d343d4c"
type input "01.09.2025 12:17"
type input "[DATE] 17:00"
type input "notPayed"
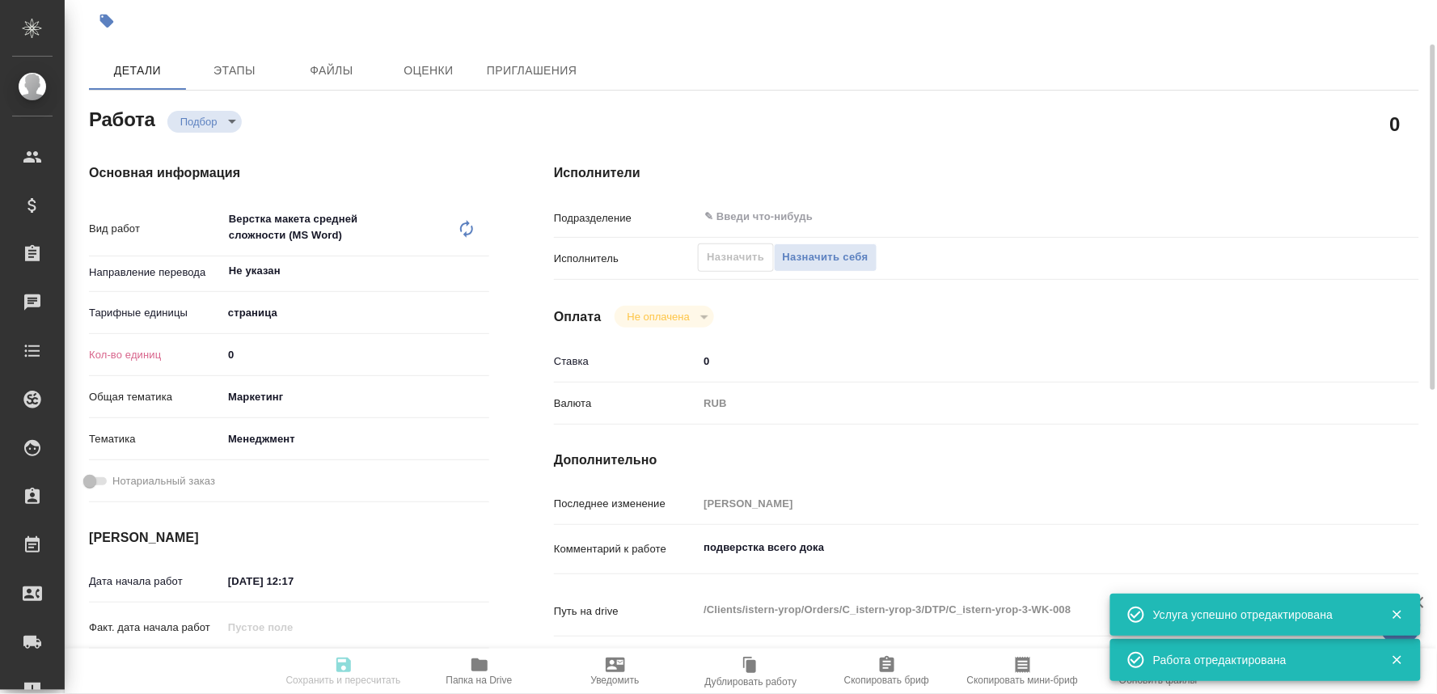
type input "0"
type input "RUB"
type input "[PERSON_NAME]"
type input "C_istern-yrop-3"
type input "Верстка макета средней сложности (MS Word)"
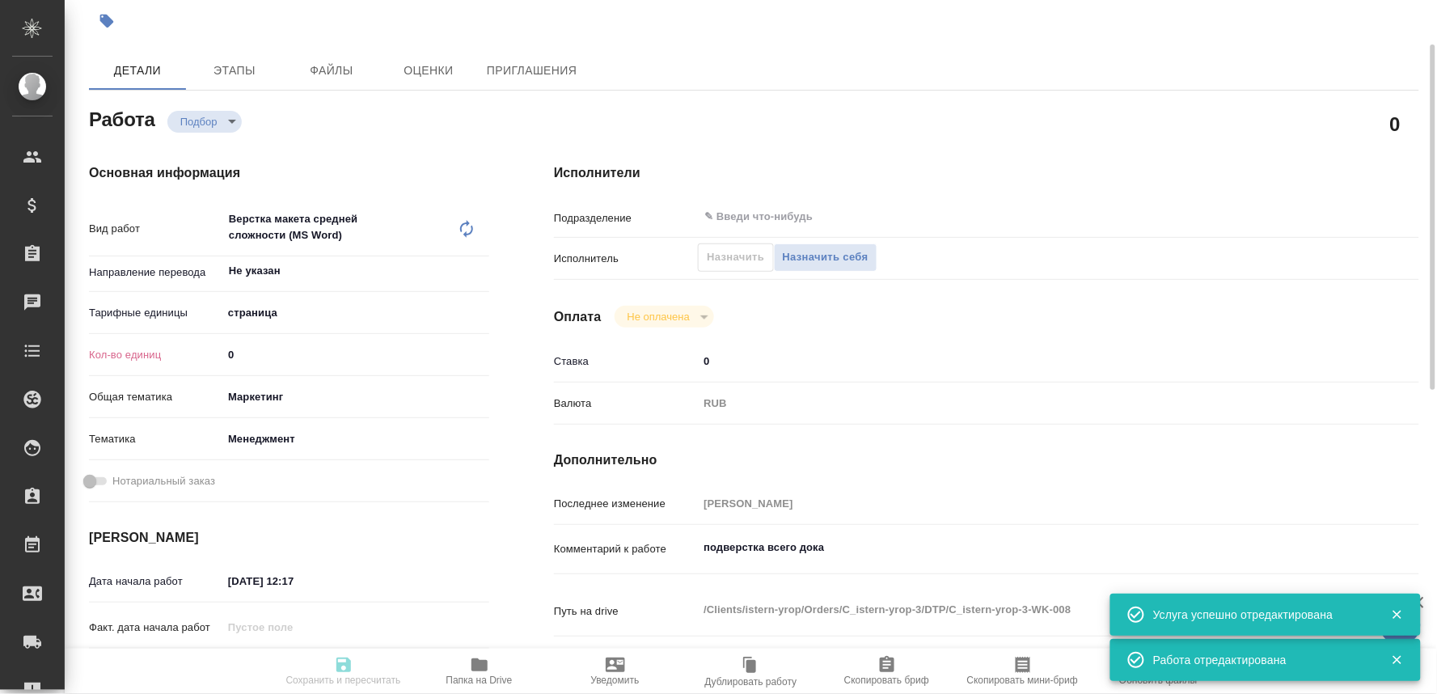
type input "Приемка разверстки, Подверстка, Верстка макета средней сложности (MS Word), При…"
type input "[PERSON_NAME]"
type input "/Clients/istern-yrop/Orders/C_istern-yrop-3"
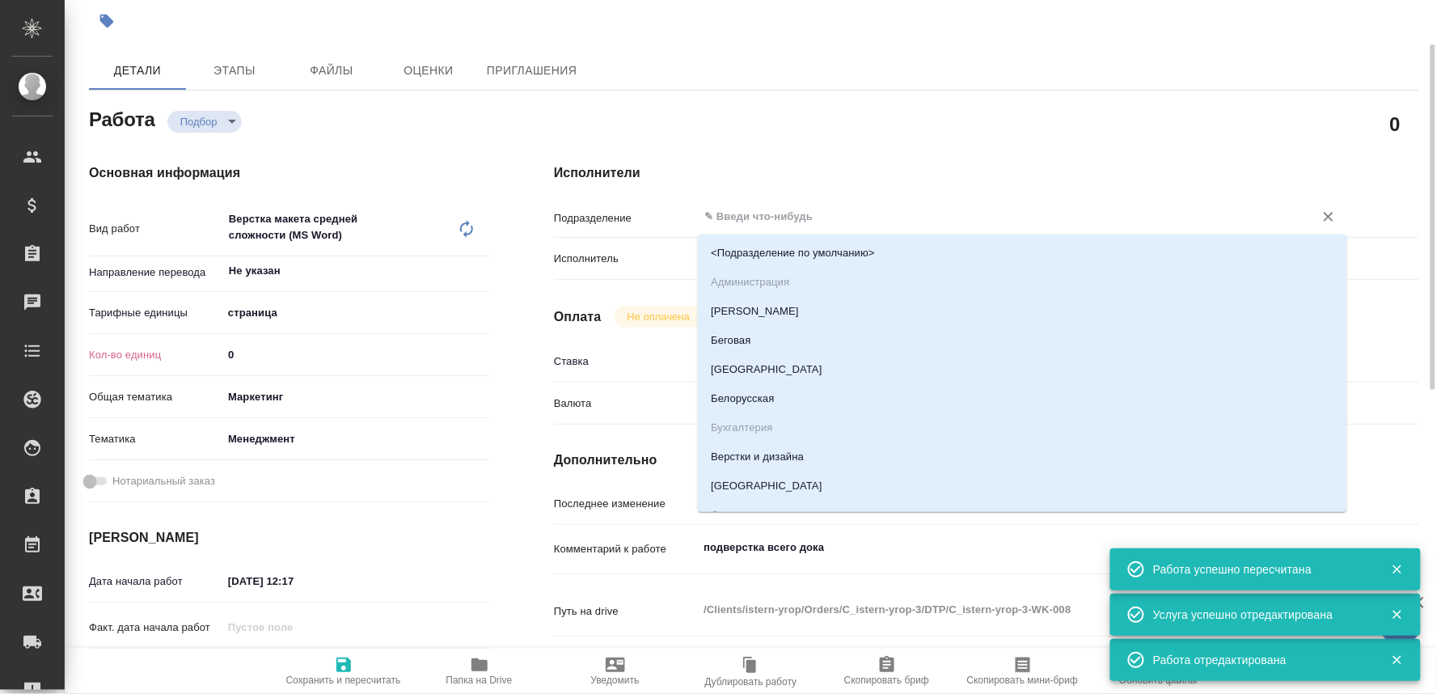
click at [735, 210] on input "text" at bounding box center [996, 216] width 586 height 19
click at [746, 448] on li "Верстки и дизайна" at bounding box center [1023, 456] width 650 height 29
type input "Верстки и дизайна"
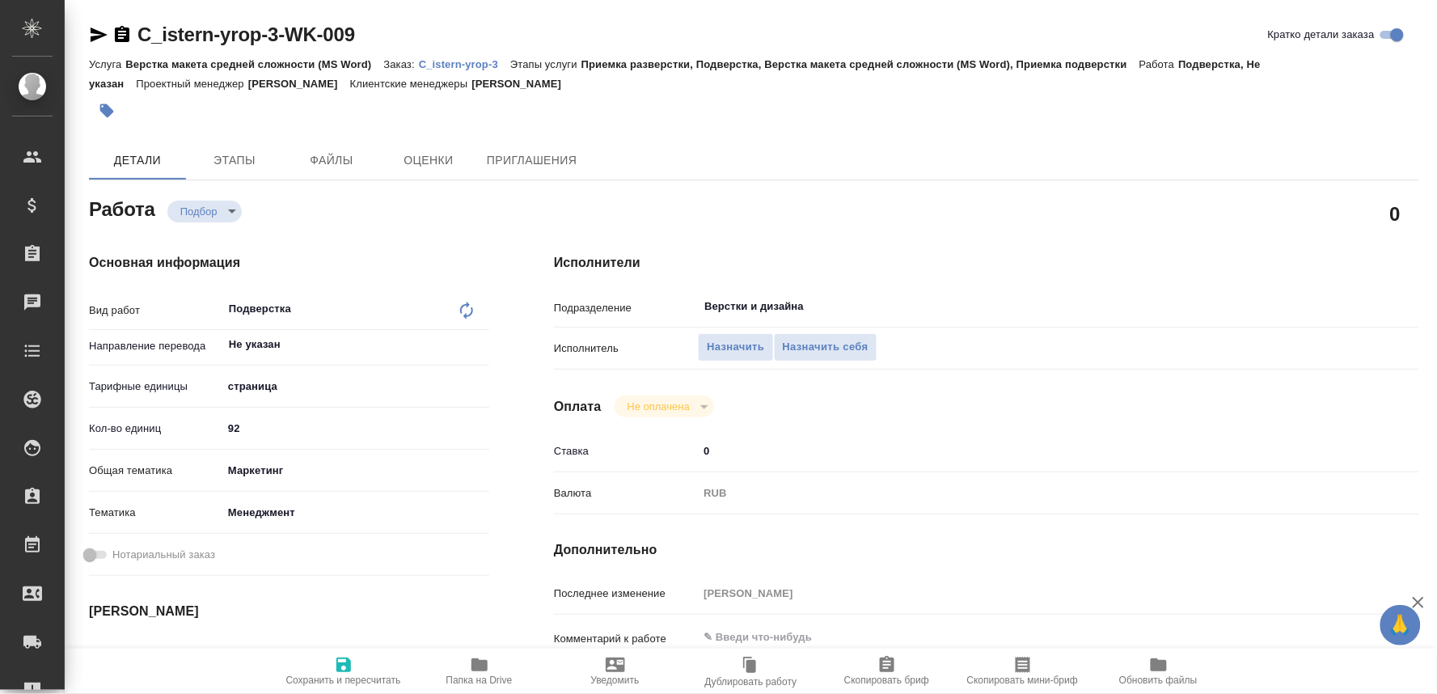
click at [459, 311] on icon at bounding box center [466, 310] width 19 height 19
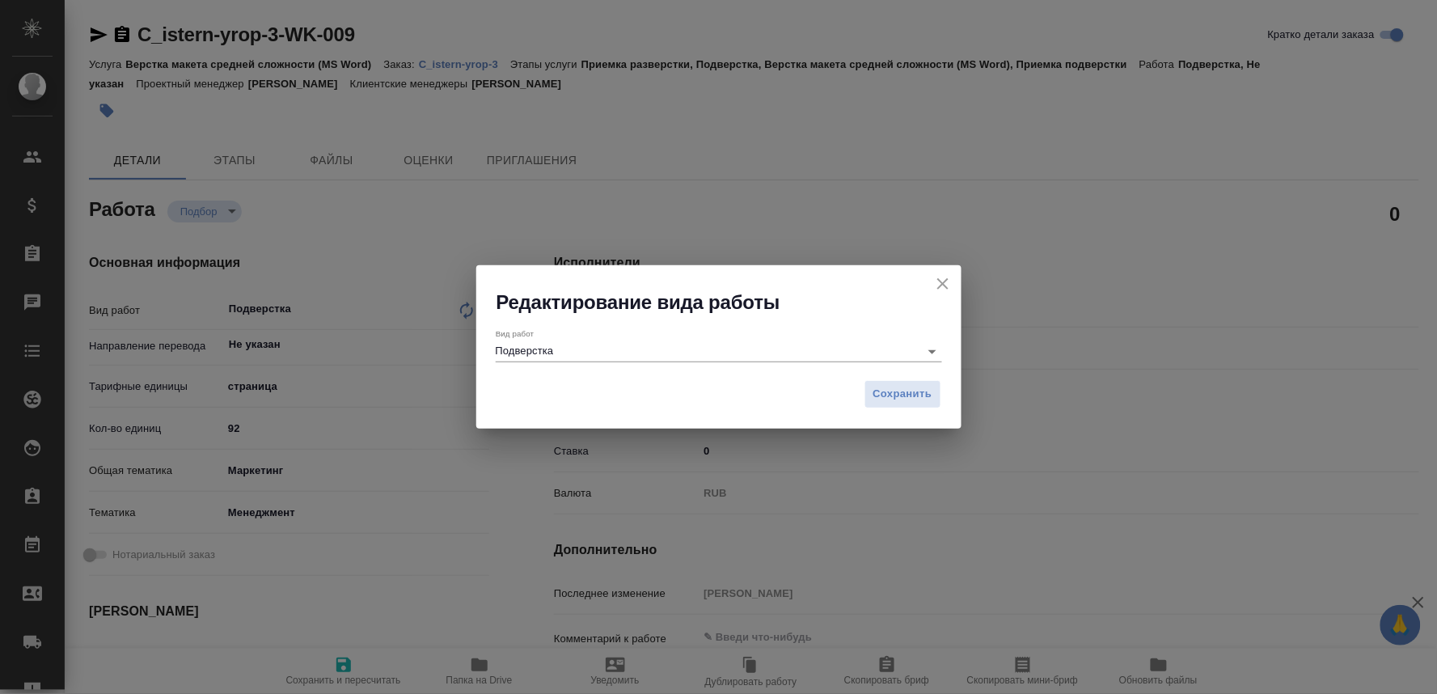
click at [515, 350] on input "Подверстка" at bounding box center [704, 350] width 416 height 19
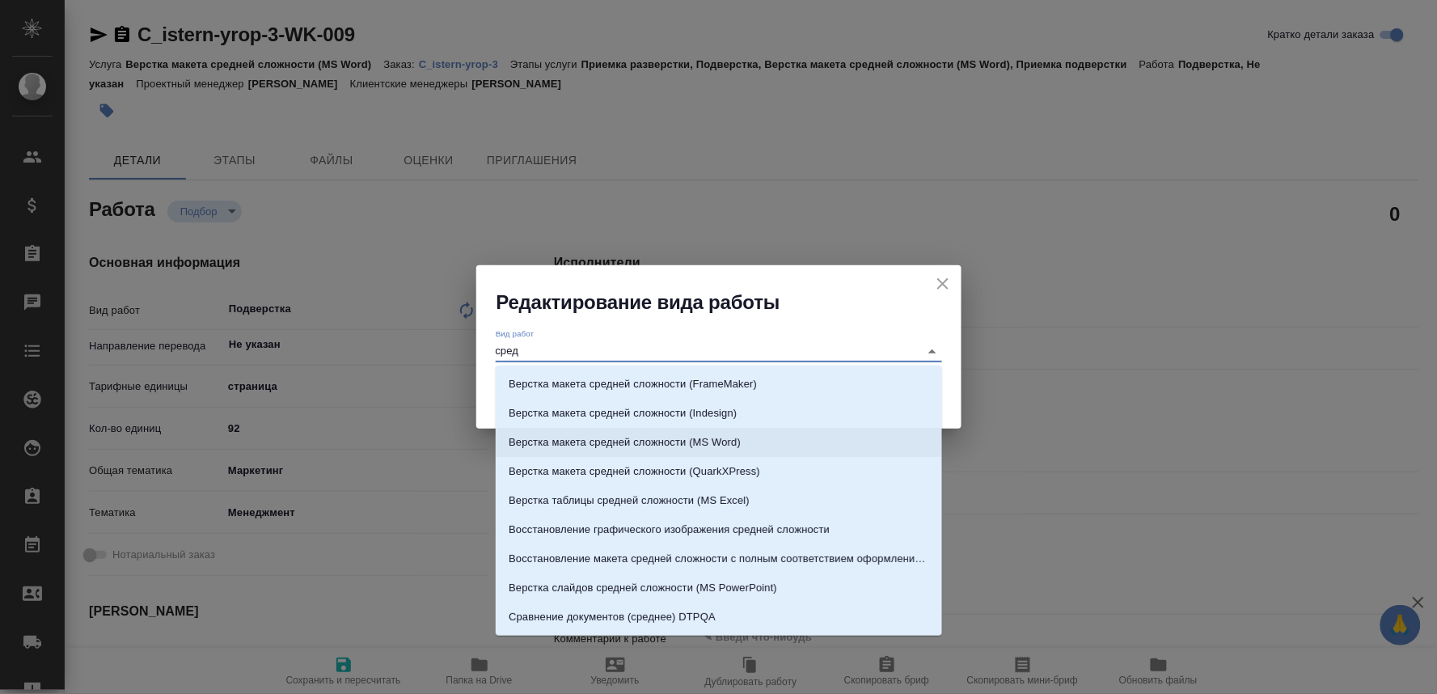
click at [675, 435] on p "Верстка макета средней сложности (MS Word)" at bounding box center [625, 442] width 232 height 16
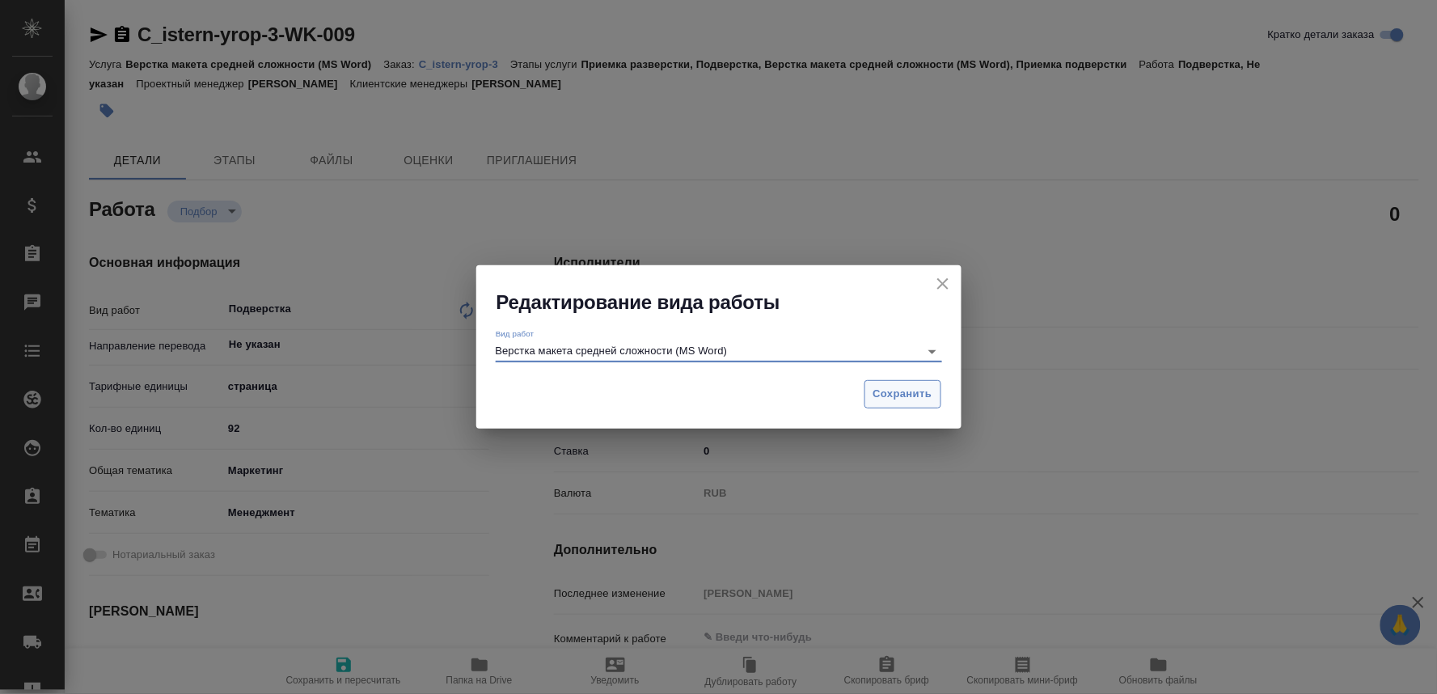
type input "Верстка макета средней сложности (MS Word)"
click at [892, 395] on span "Сохранить" at bounding box center [903, 394] width 59 height 19
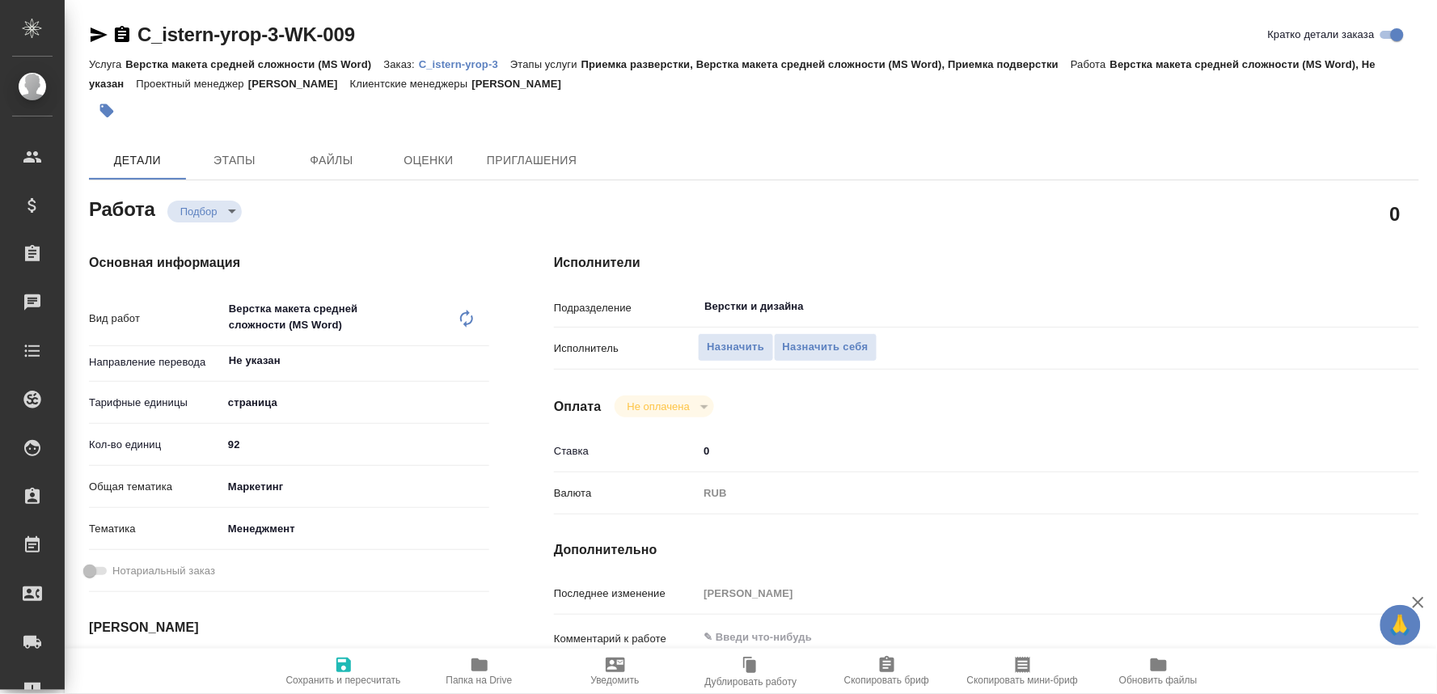
type textarea "x"
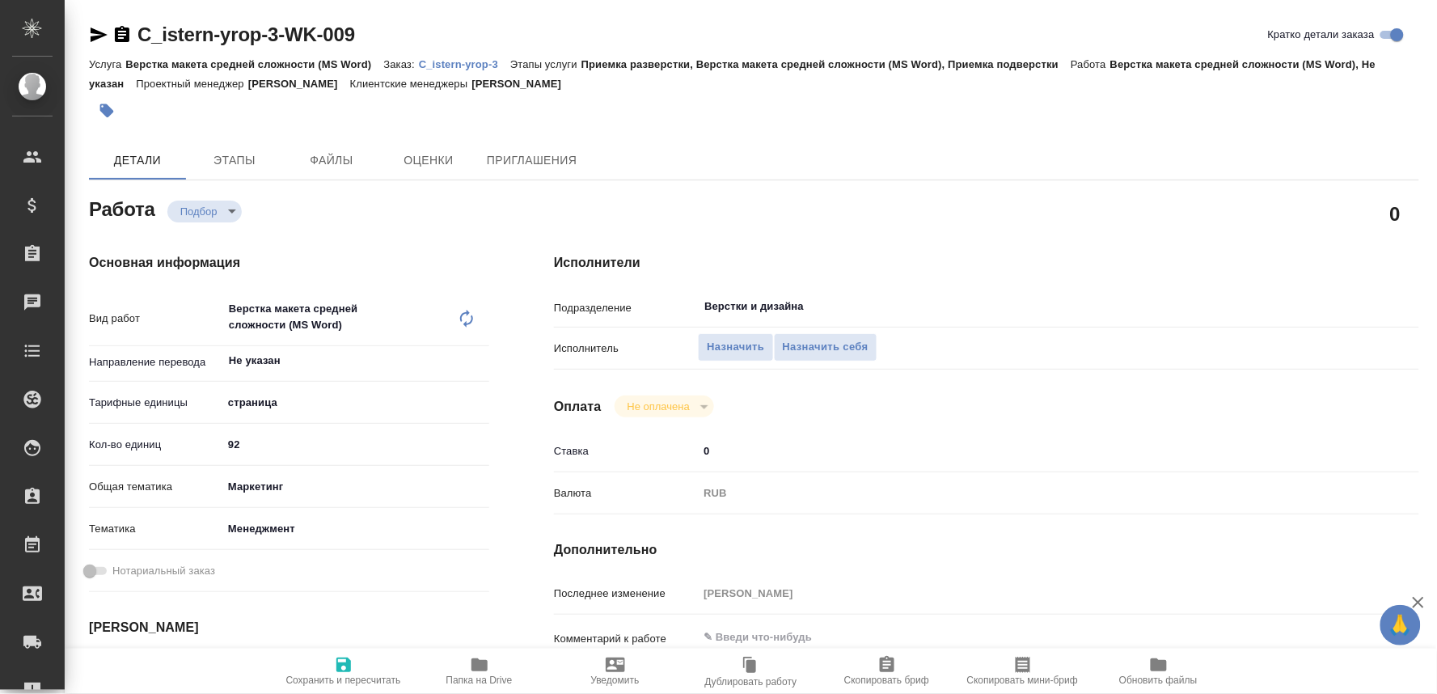
type textarea "x"
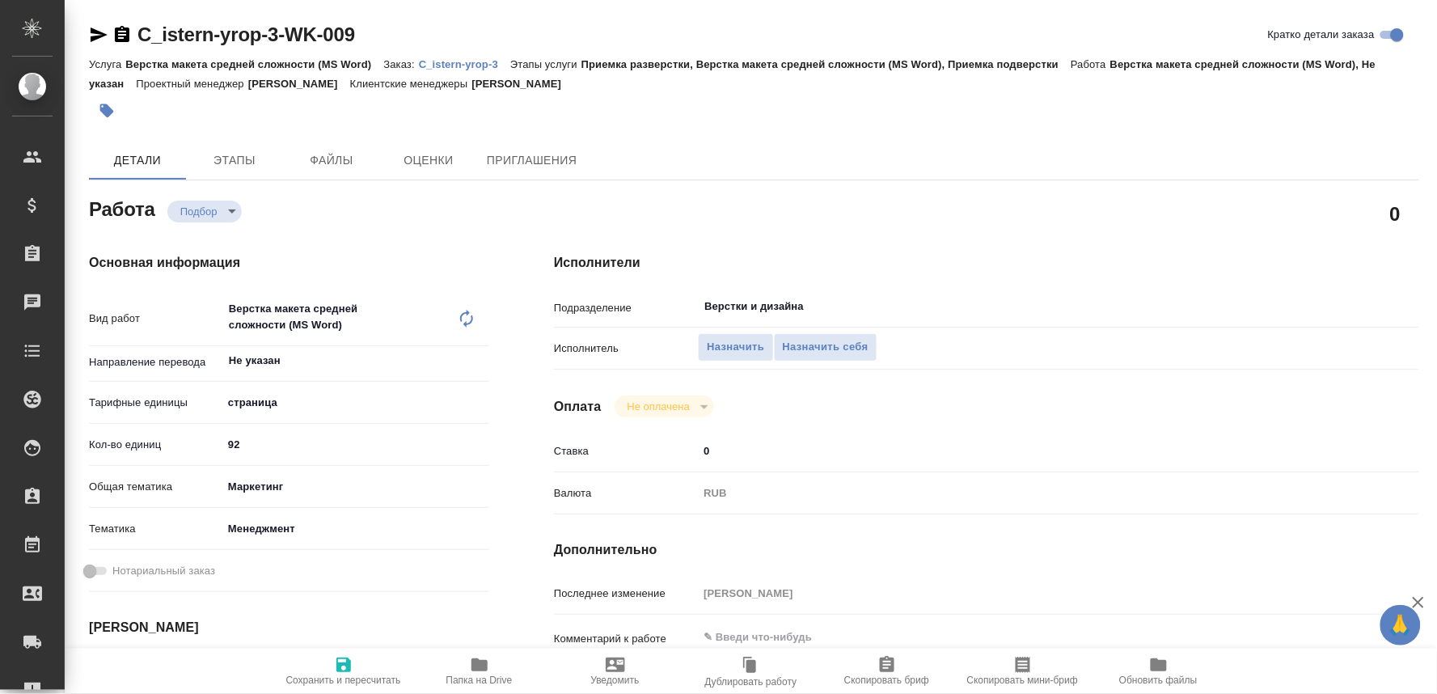
scroll to position [90, 0]
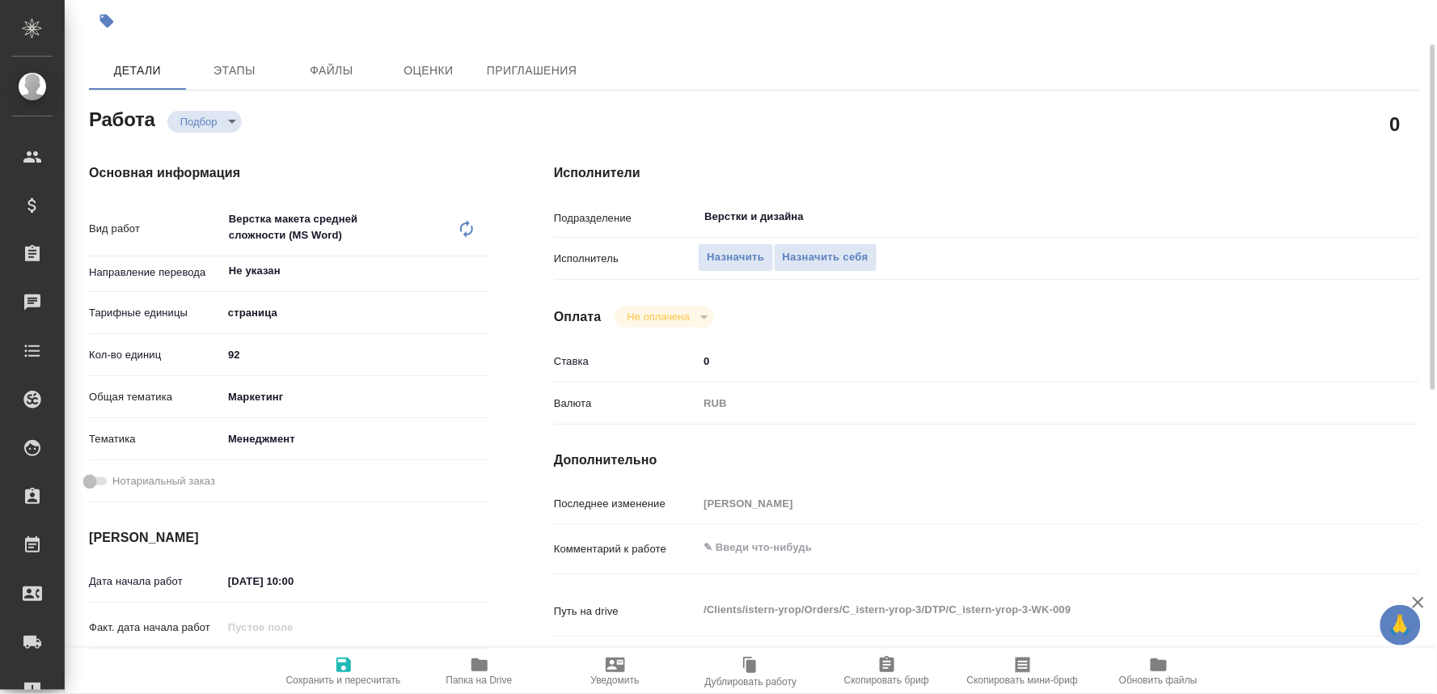
type textarea "x"
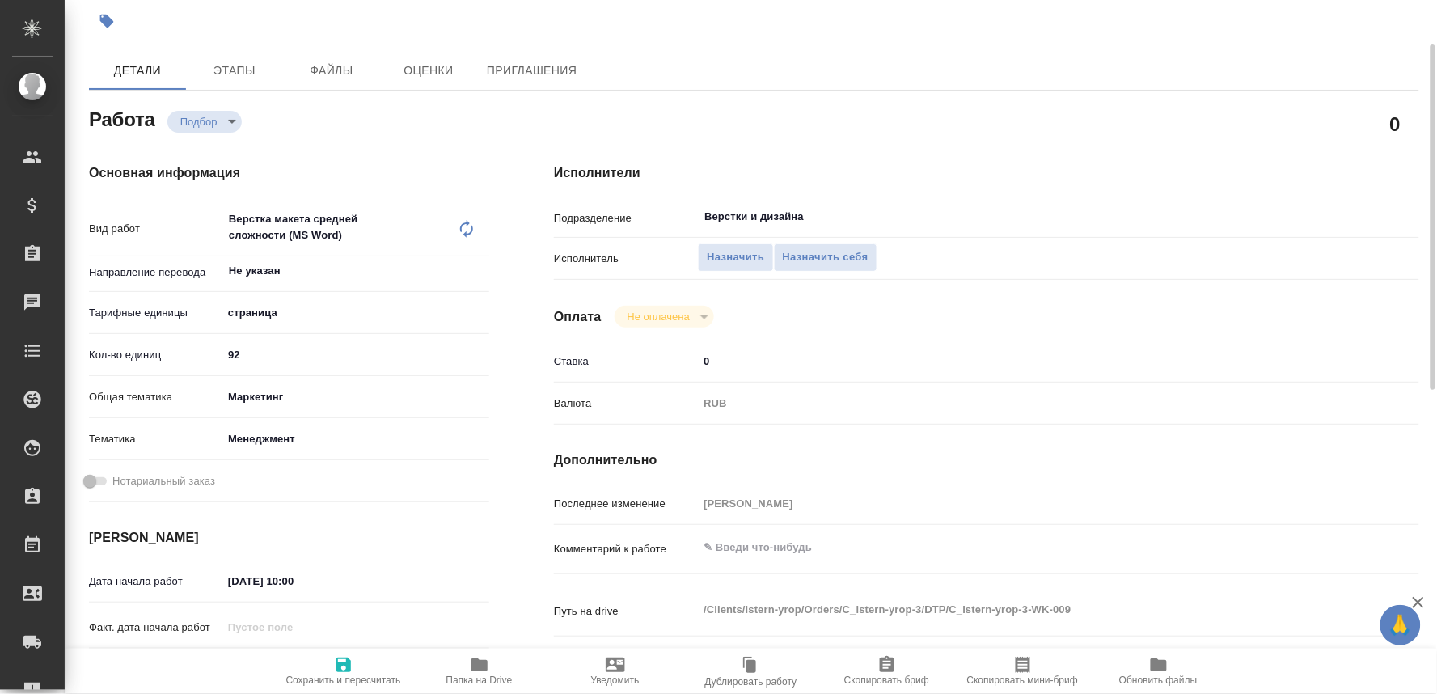
type textarea "x"
click at [748, 554] on textarea at bounding box center [1023, 549] width 648 height 28
type textarea "x"
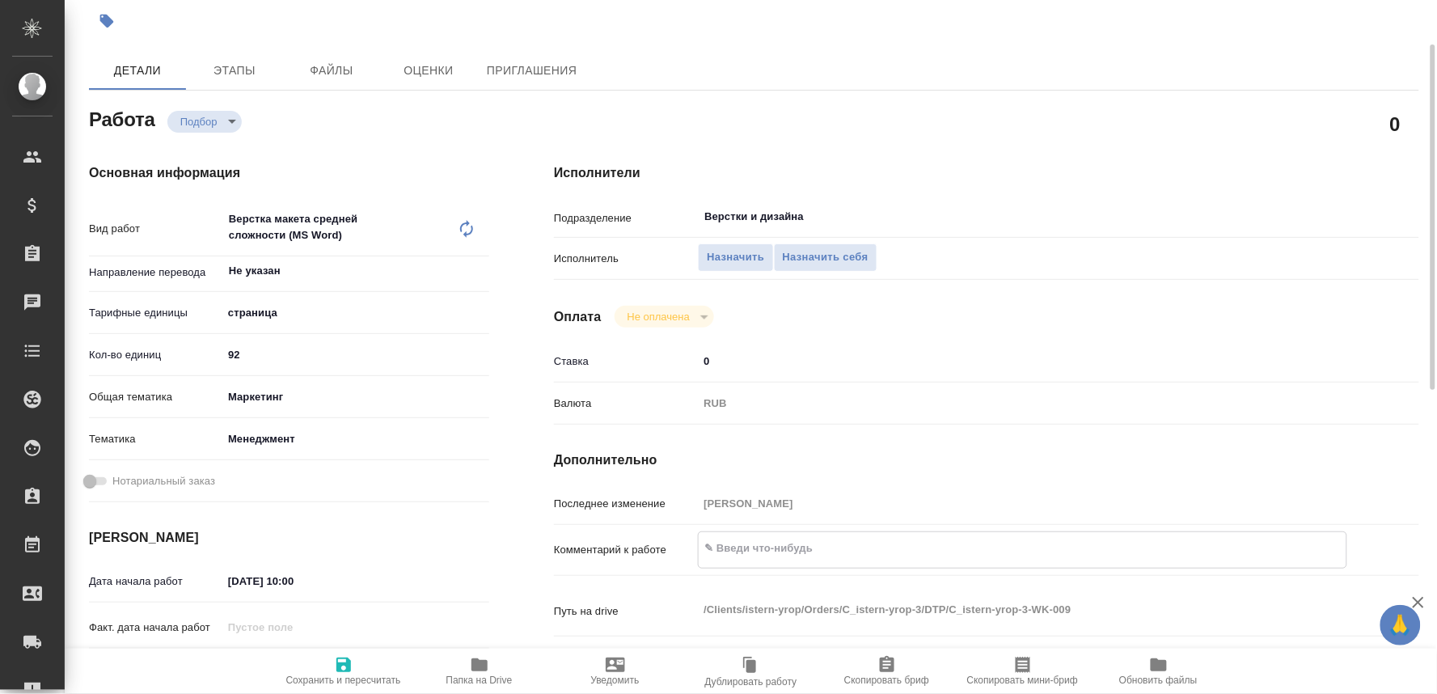
type textarea "x"
type textarea "п"
type textarea "x"
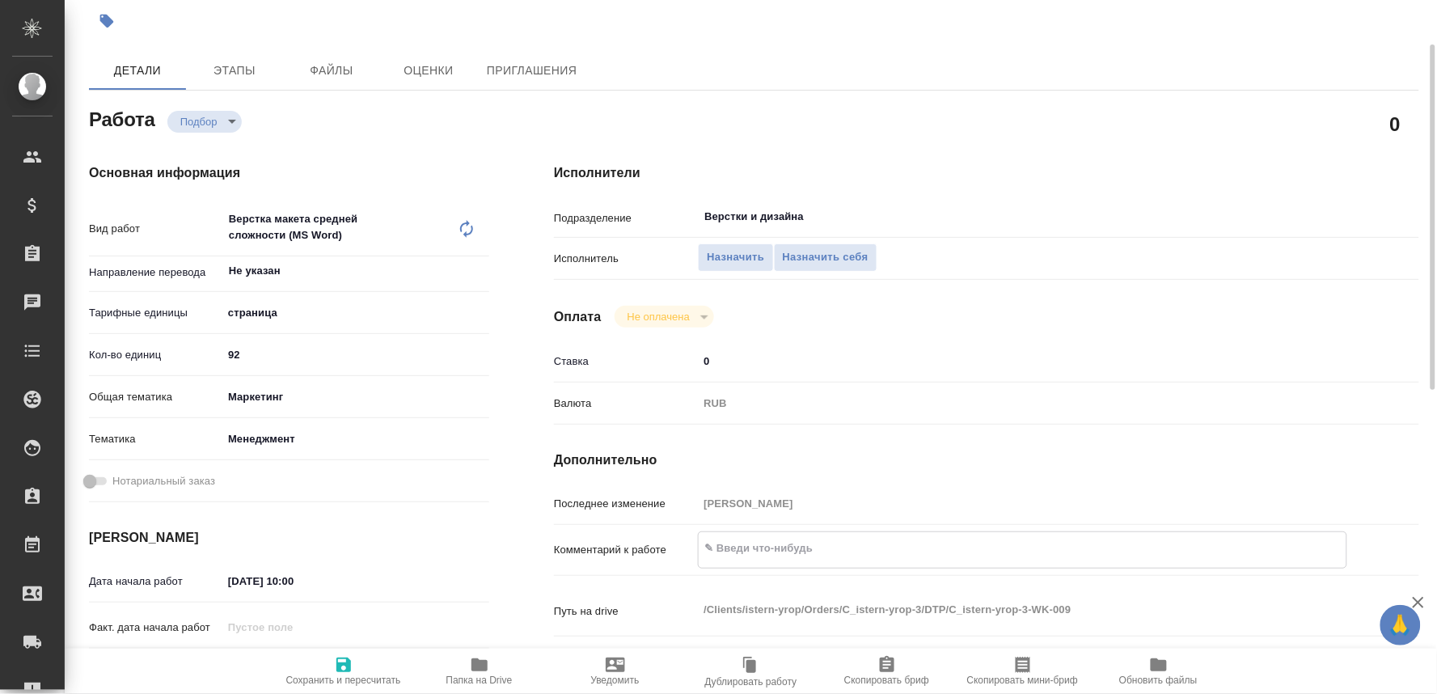
type textarea "x"
type textarea "по"
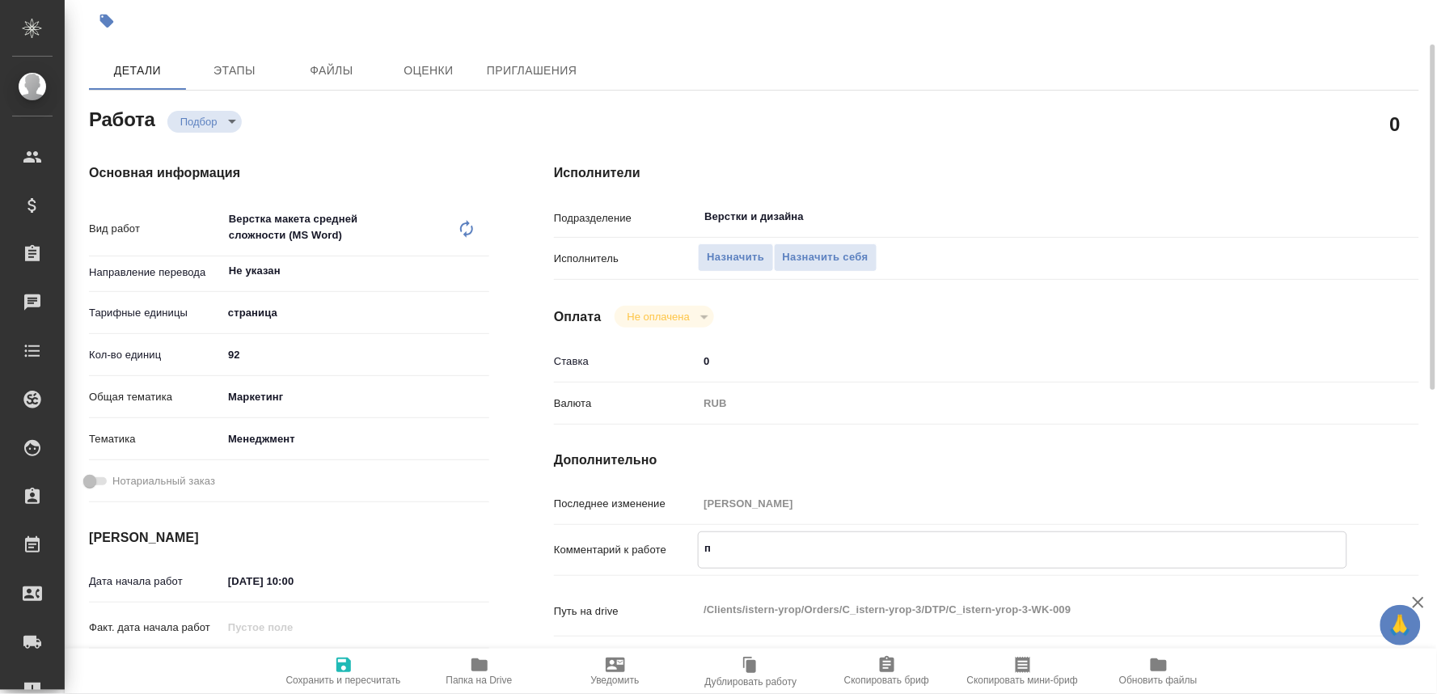
type textarea "x"
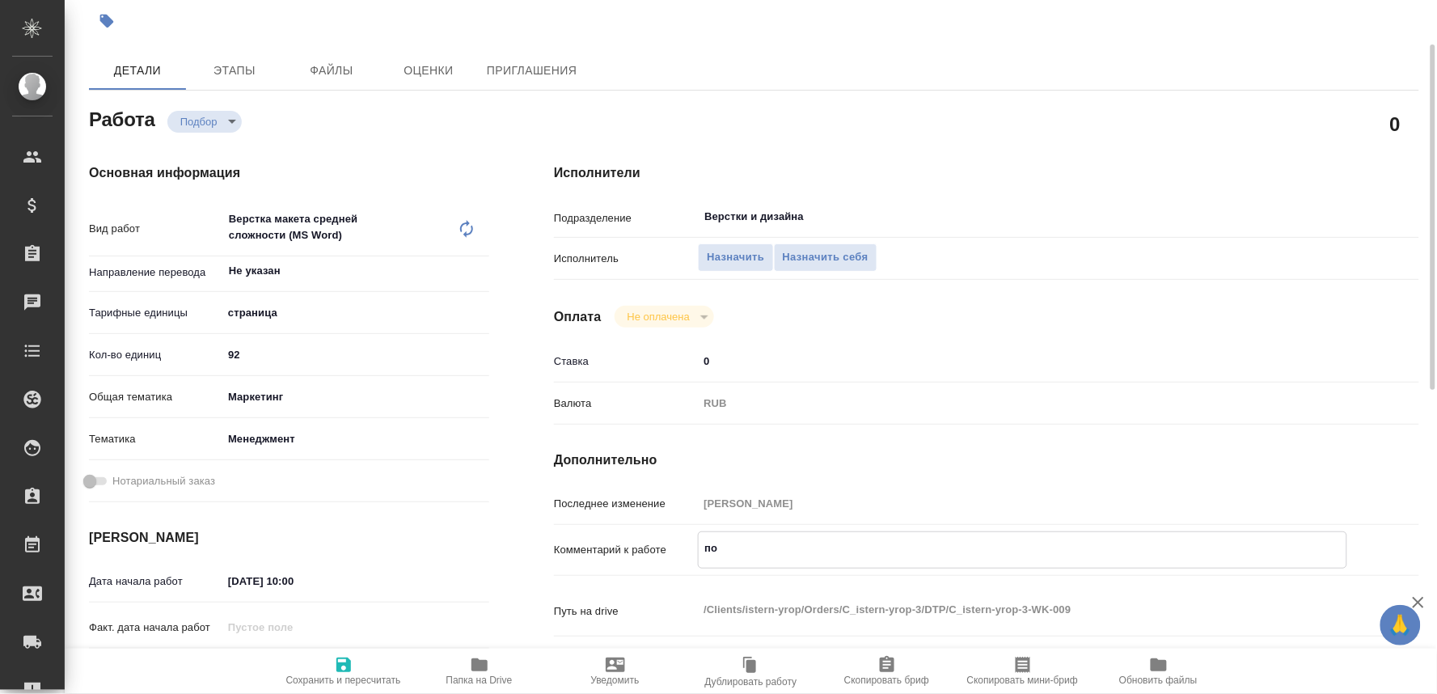
type textarea "под"
type textarea "x"
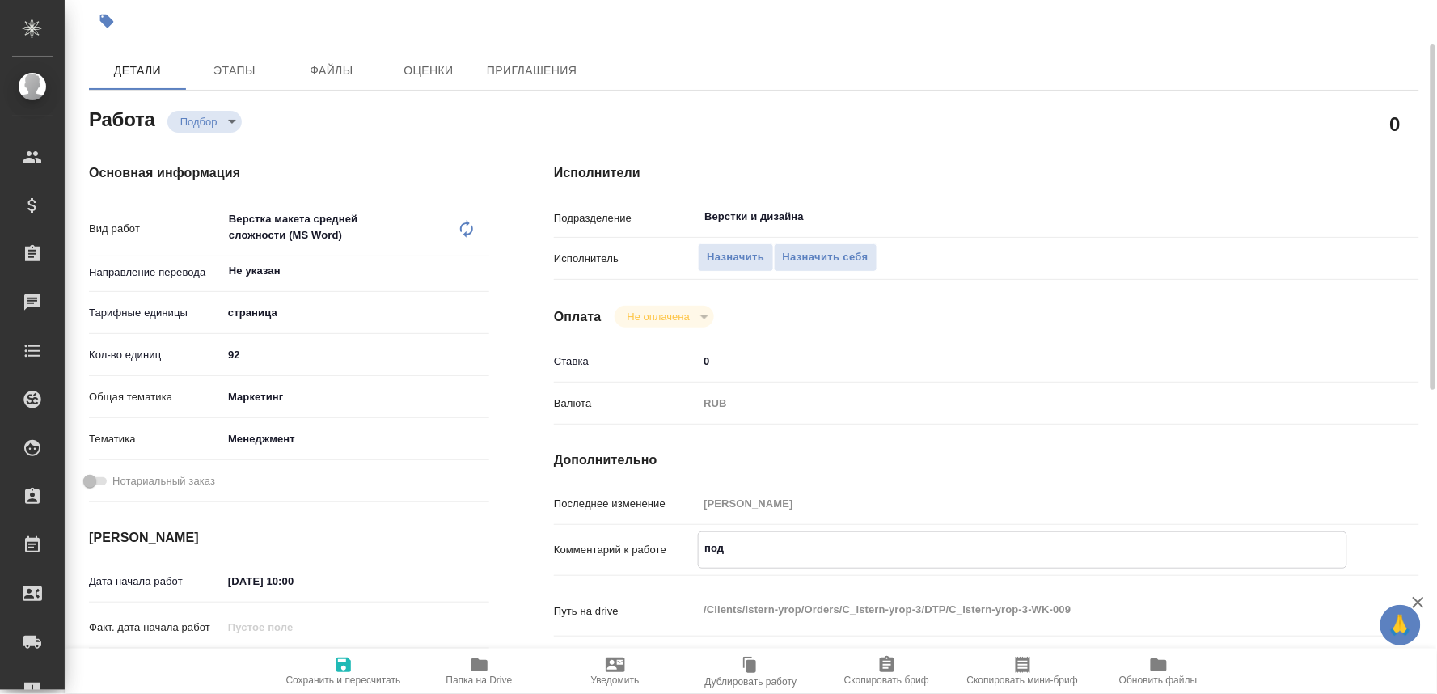
type textarea "x"
type textarea "подв"
type textarea "x"
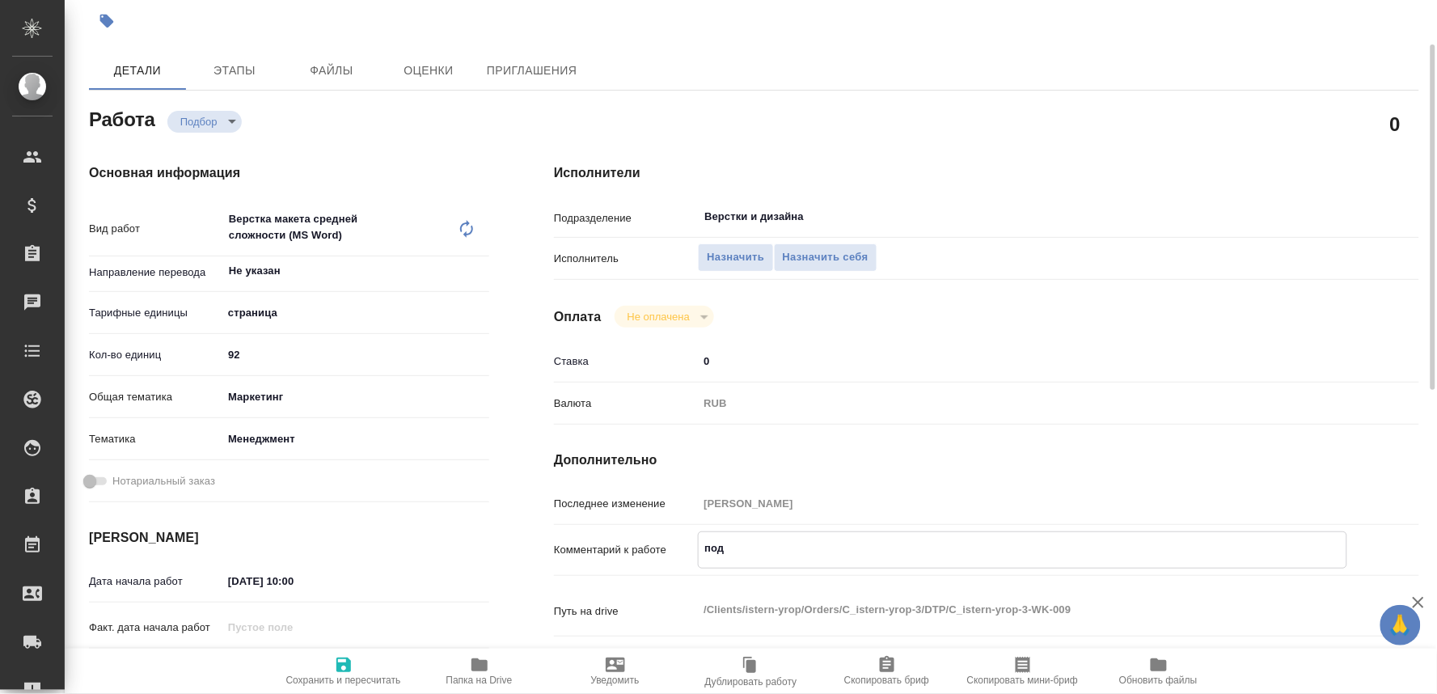
type textarea "x"
type textarea "подве"
type textarea "x"
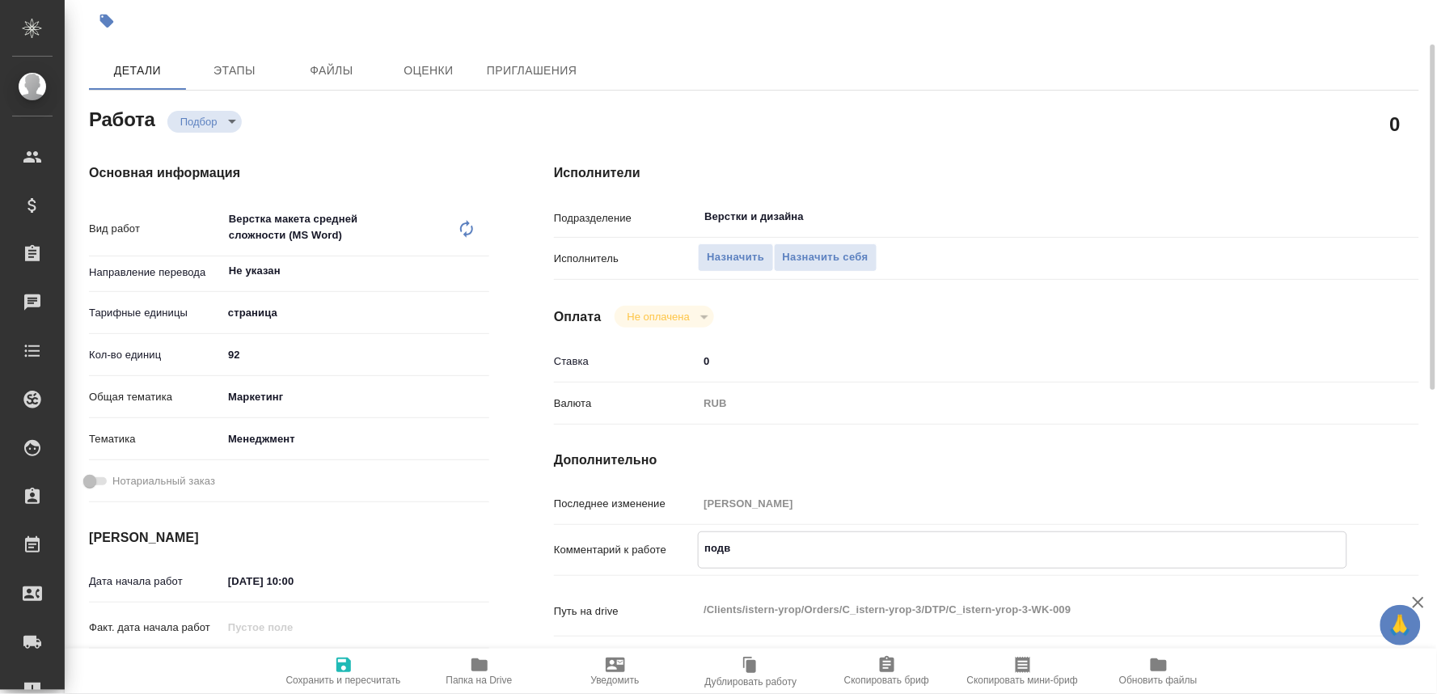
type textarea "x"
type textarea "подвер"
type textarea "x"
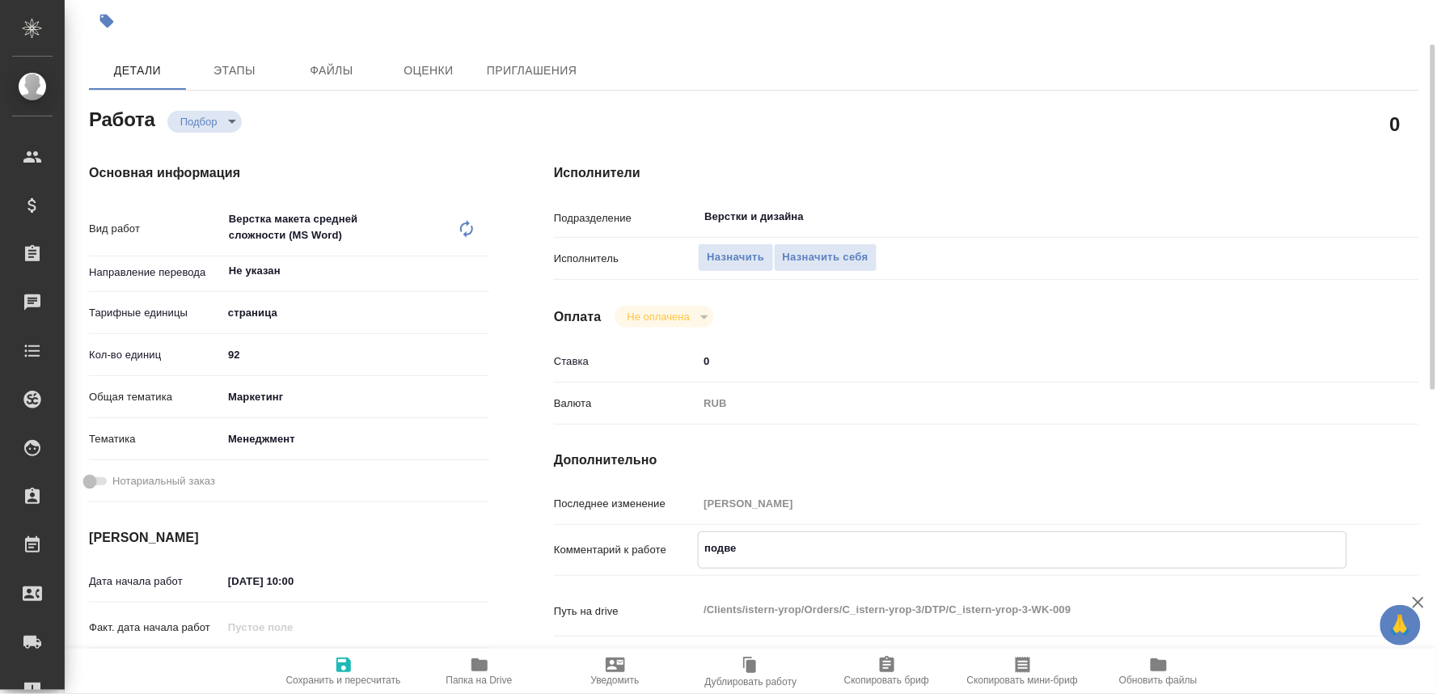
type textarea "x"
type textarea "подверс"
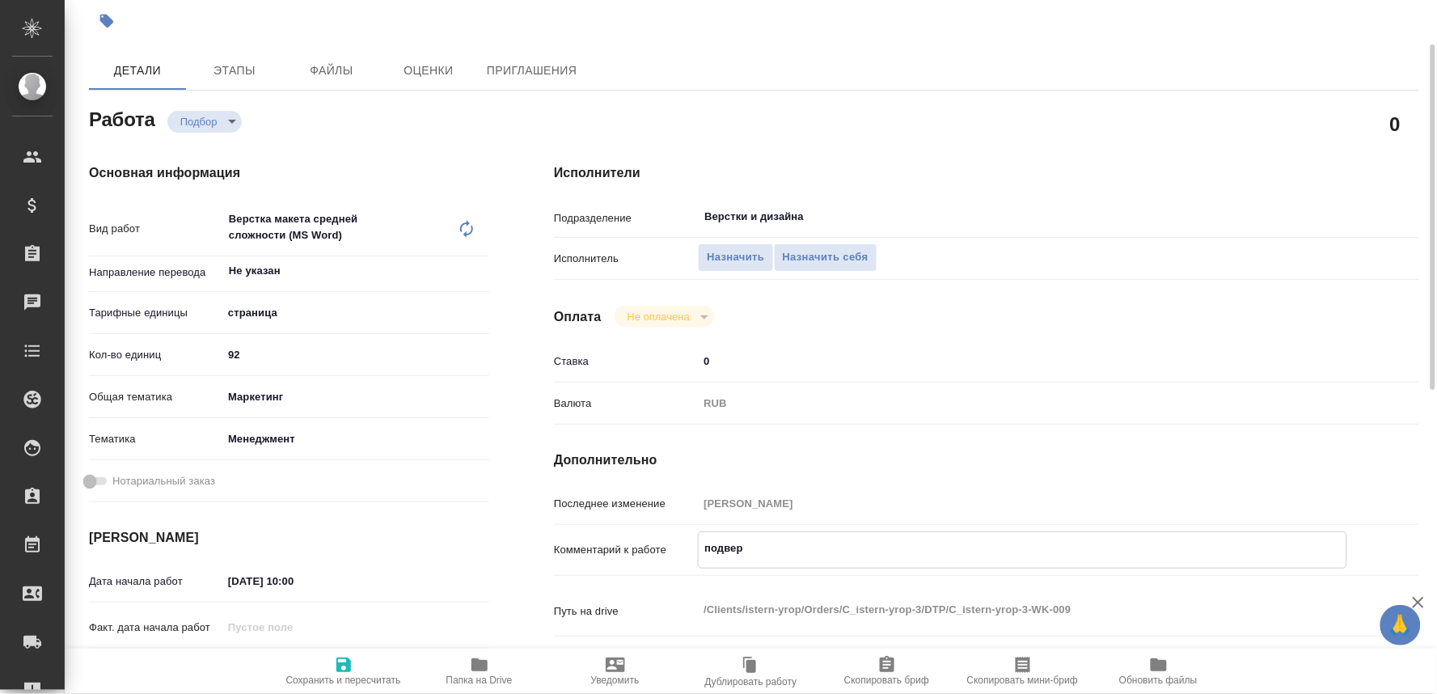
type textarea "x"
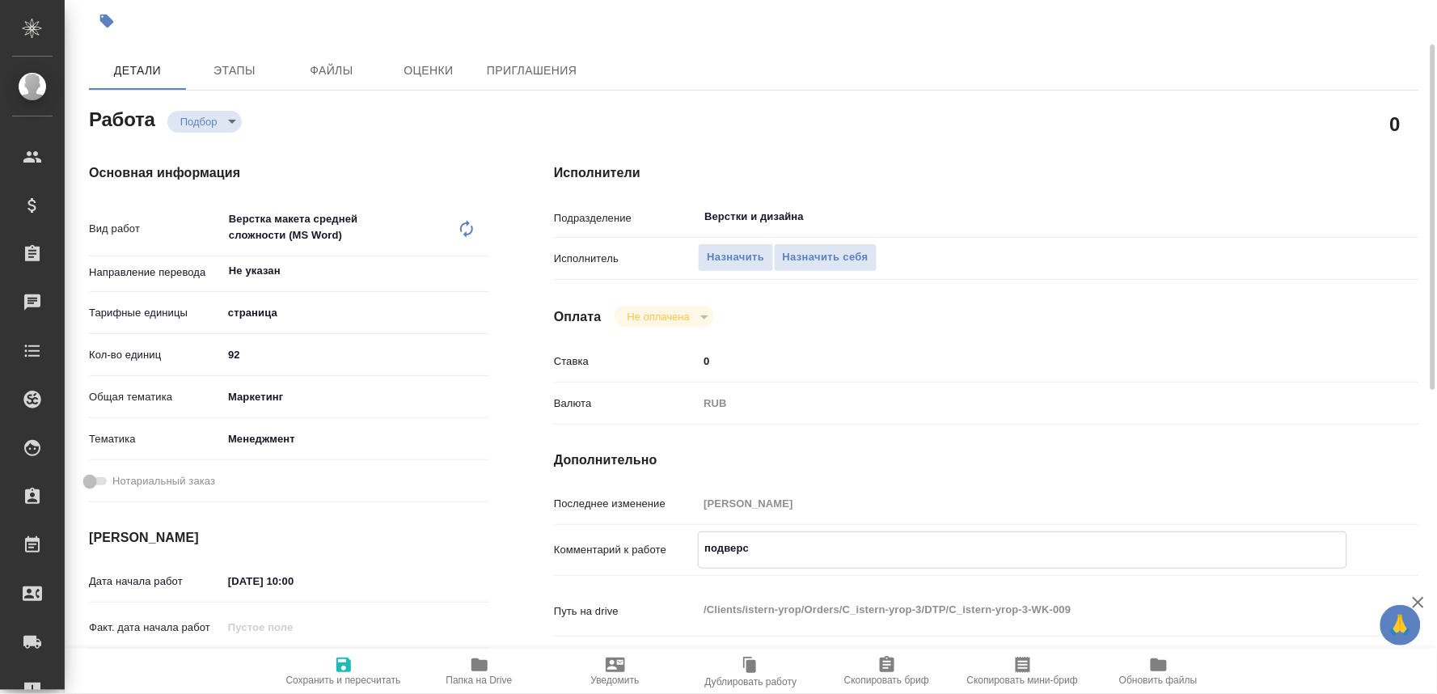
type textarea "подверст"
type textarea "x"
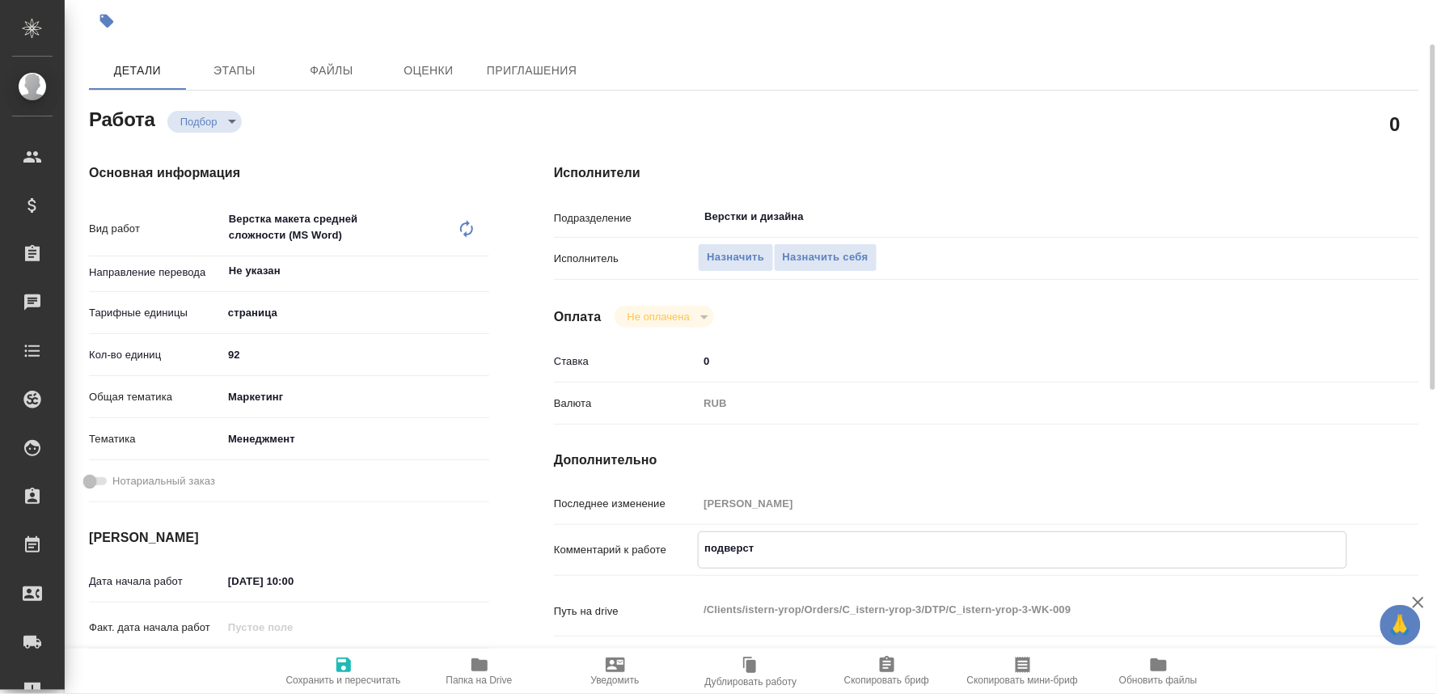
type textarea "x"
type textarea "подверстк"
type textarea "x"
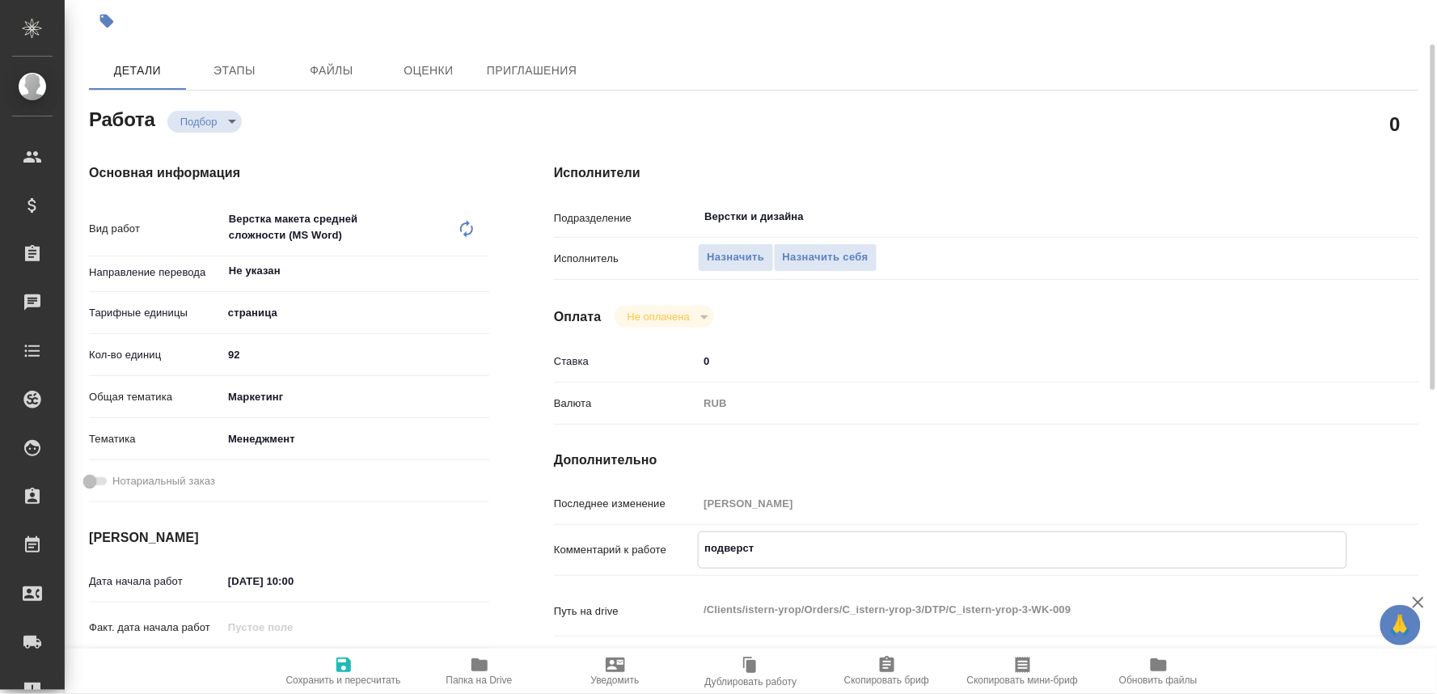
type textarea "x"
type textarea "подверстка"
type textarea "x"
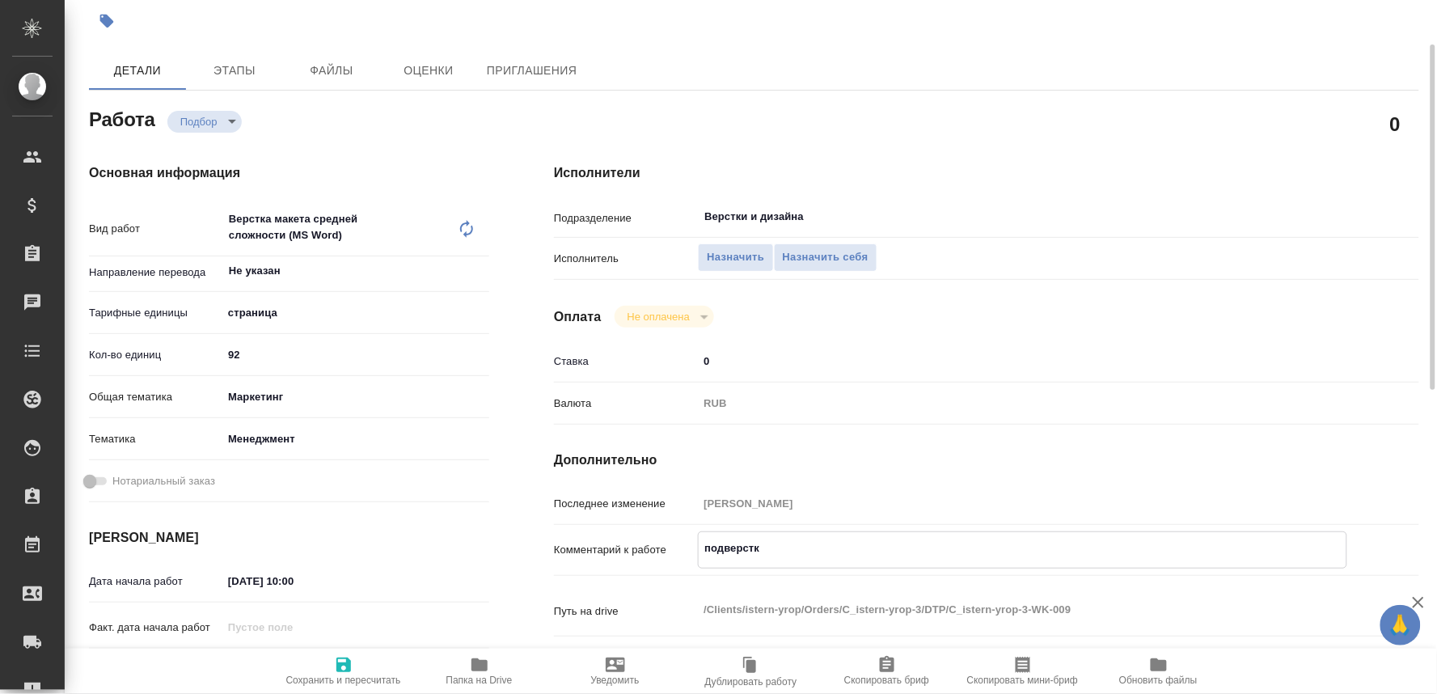
type textarea "x"
type textarea "подверстка"
type textarea "x"
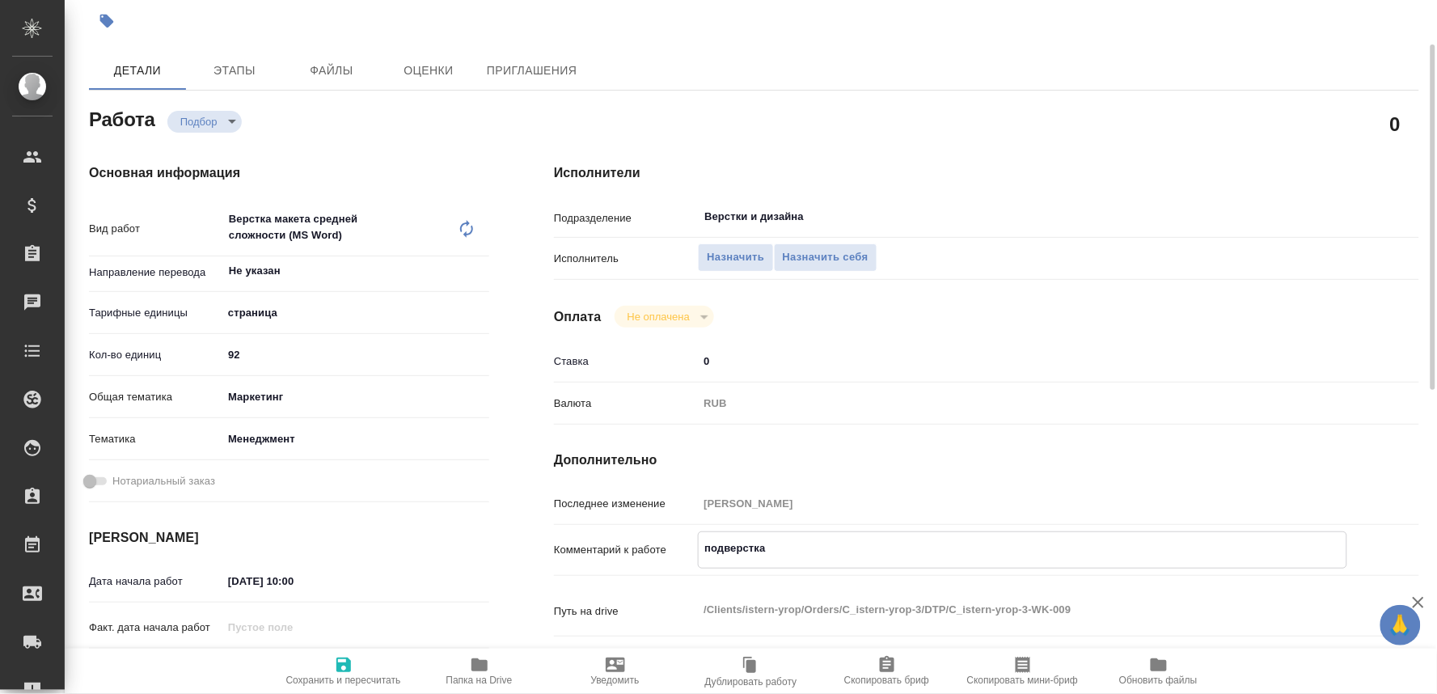
type textarea "x"
type textarea "подверстка в"
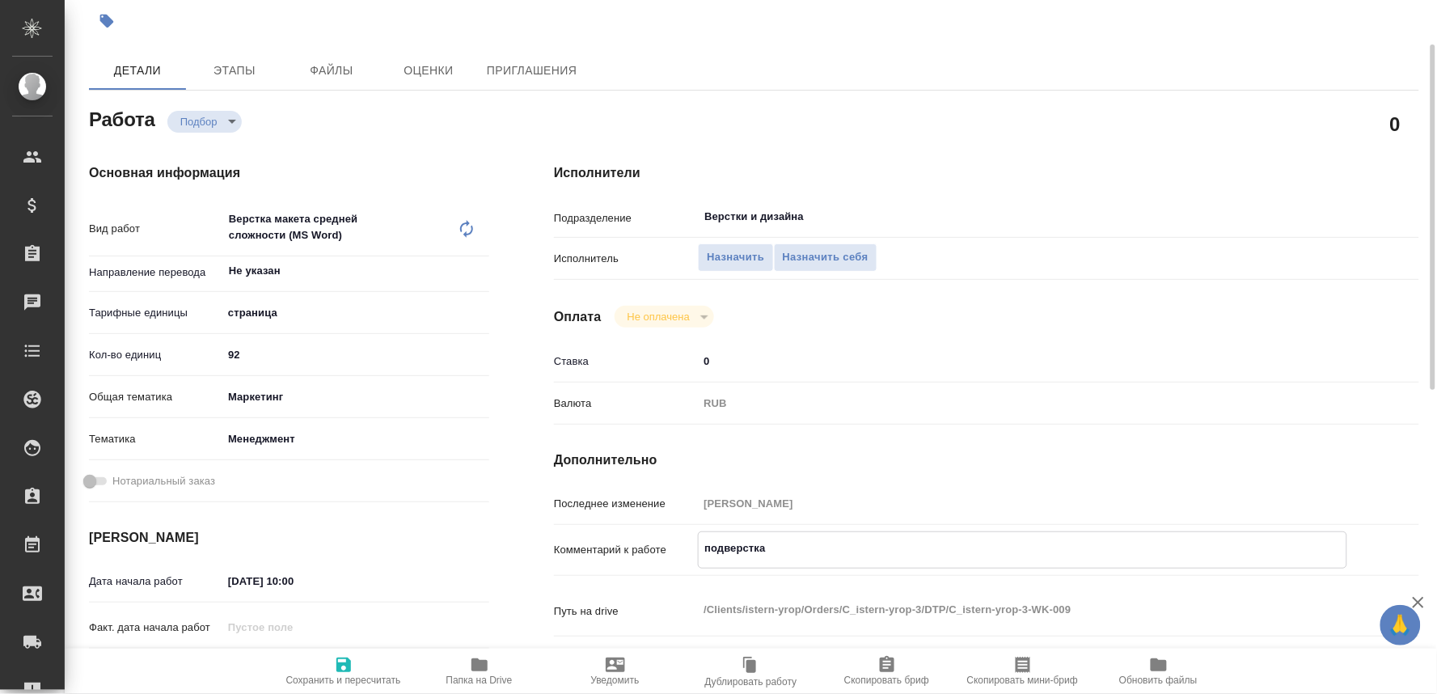
type textarea "x"
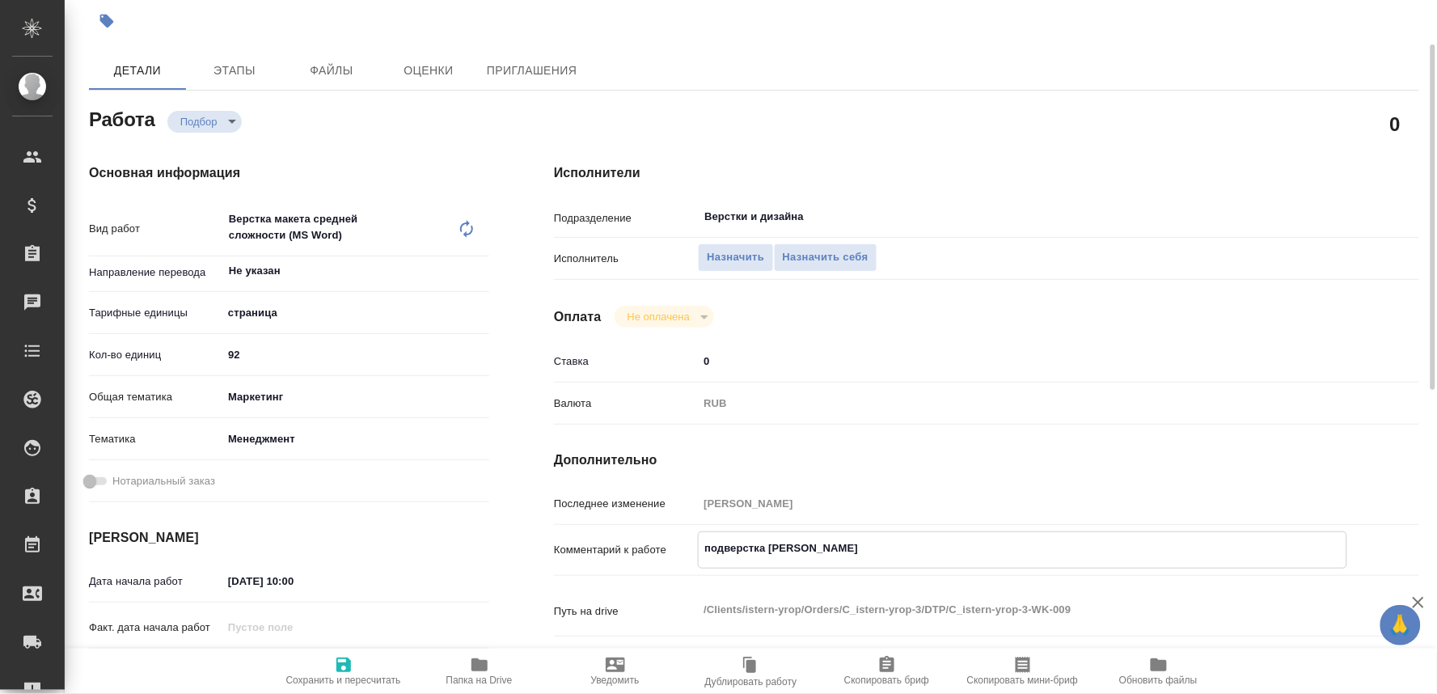
type textarea "подверстка вс"
type textarea "x"
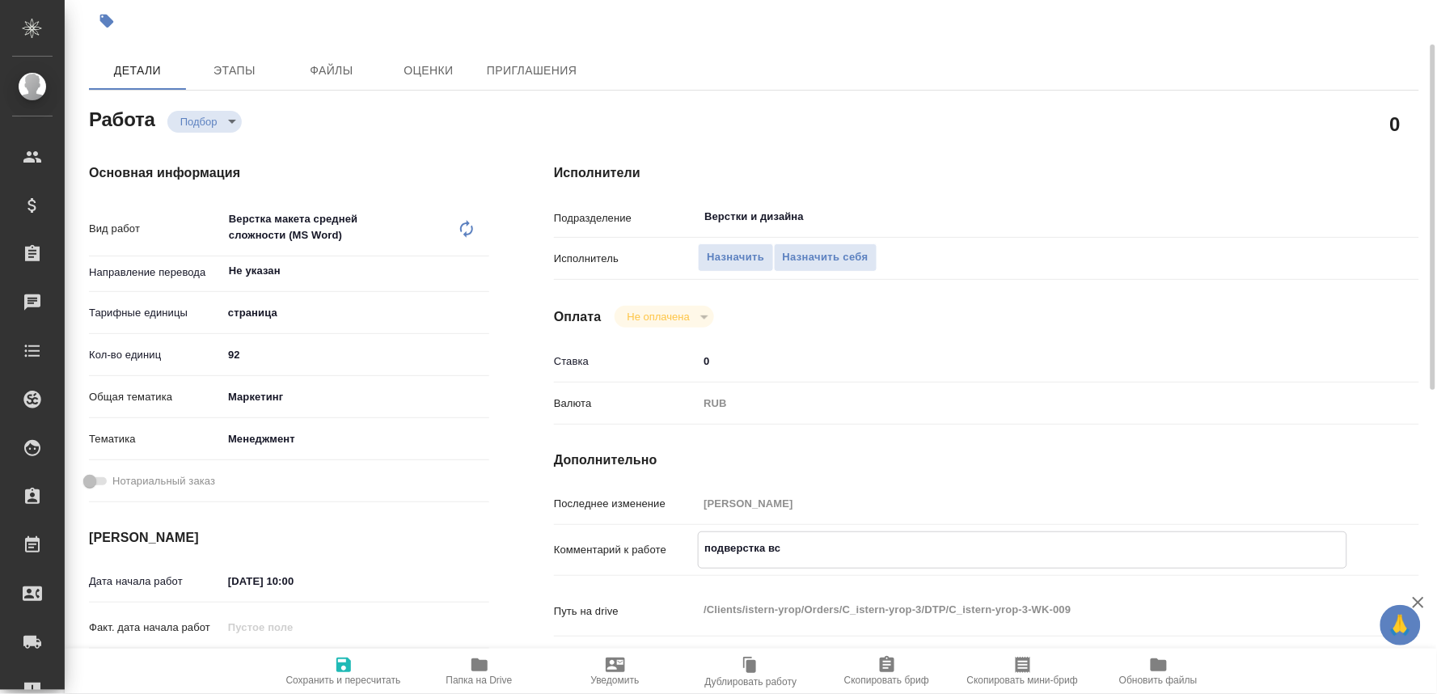
type textarea "x"
type textarea "подверстка все"
type textarea "x"
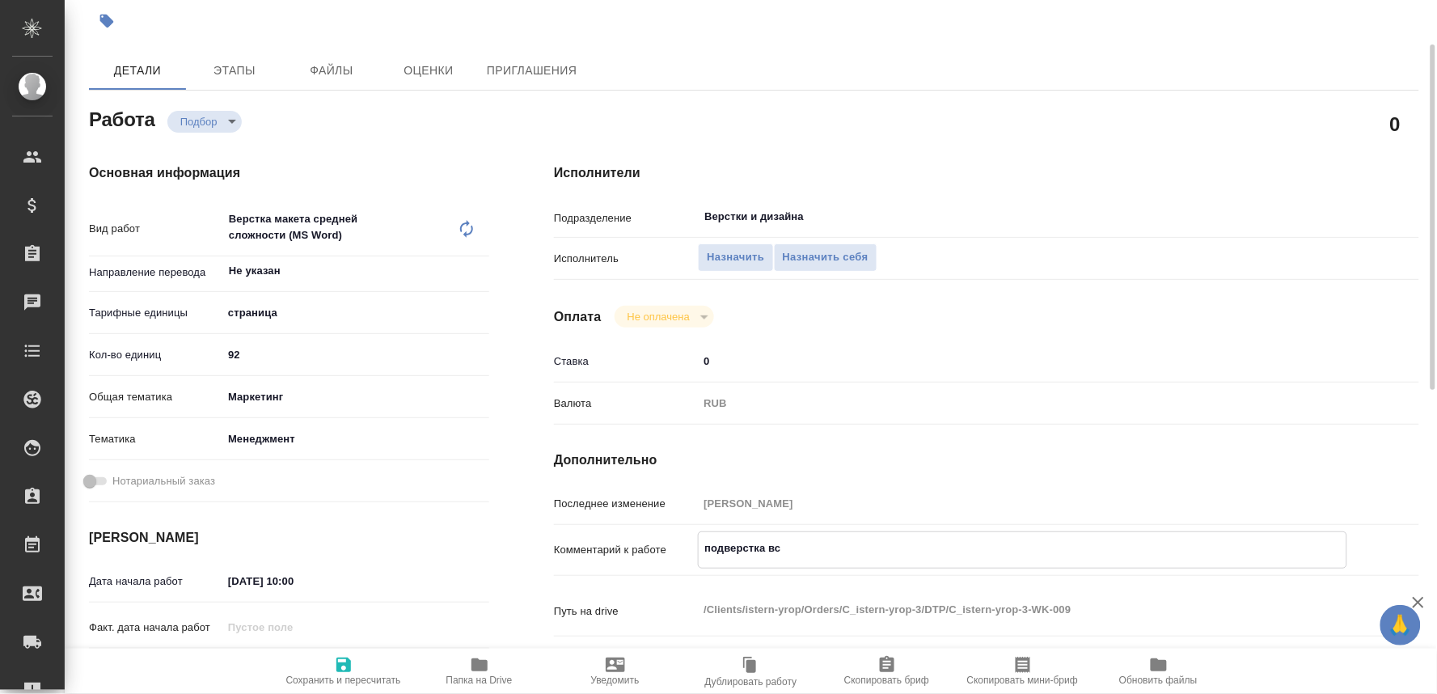
type textarea "x"
type textarea "подверстка всег"
type textarea "x"
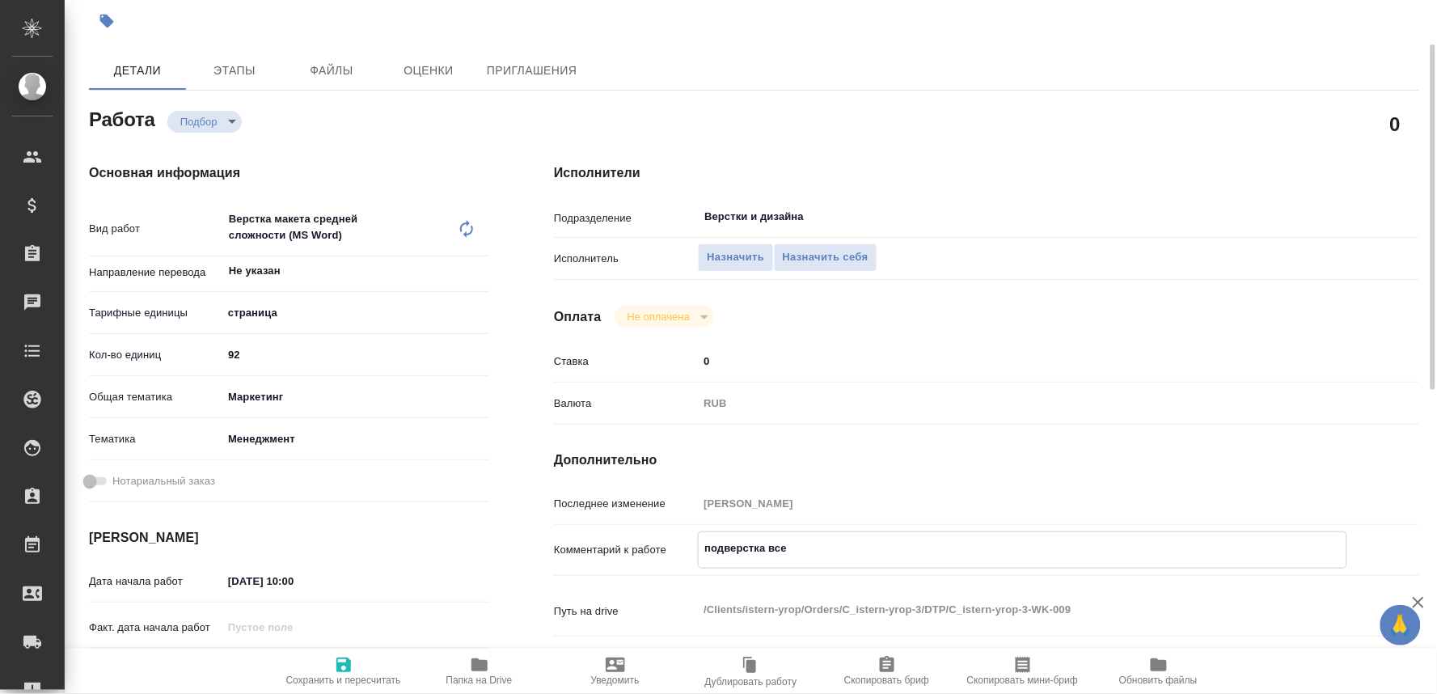
type textarea "x"
type textarea "подверстка всего"
type textarea "x"
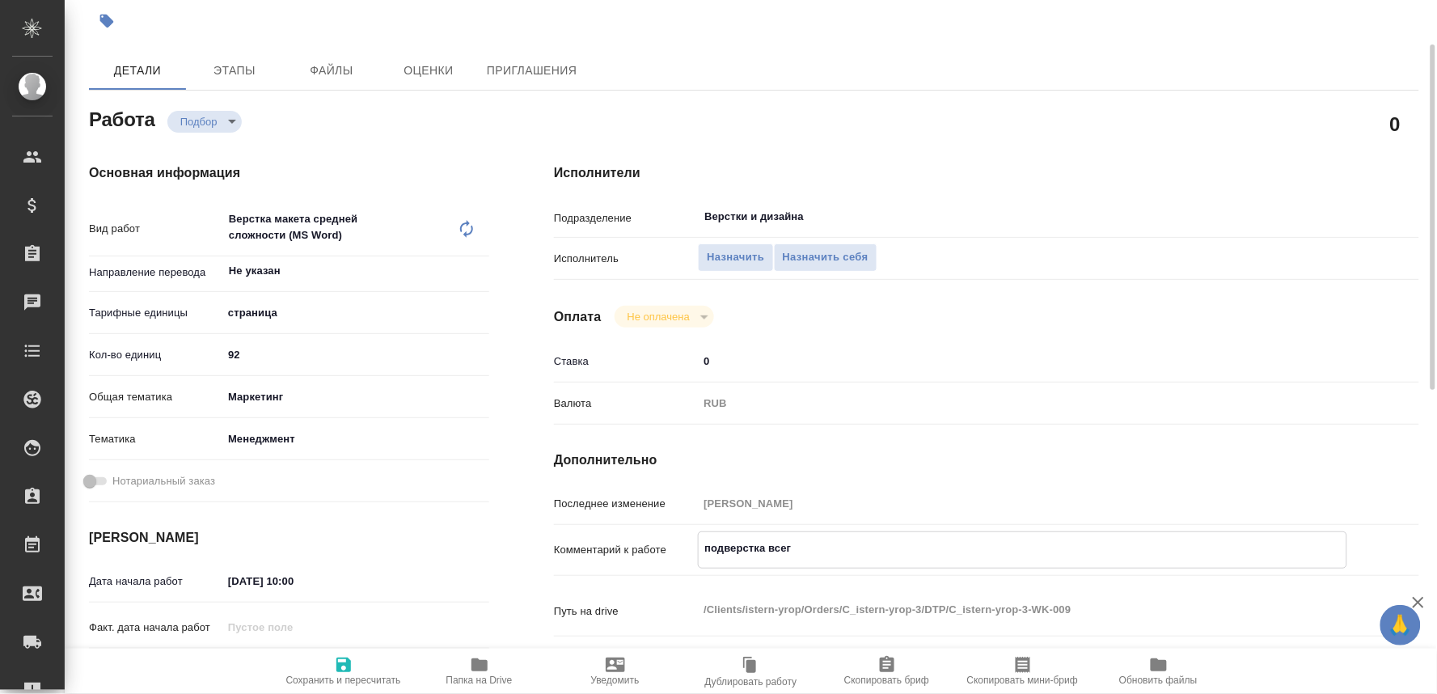
type textarea "x"
type textarea "подверстка всего"
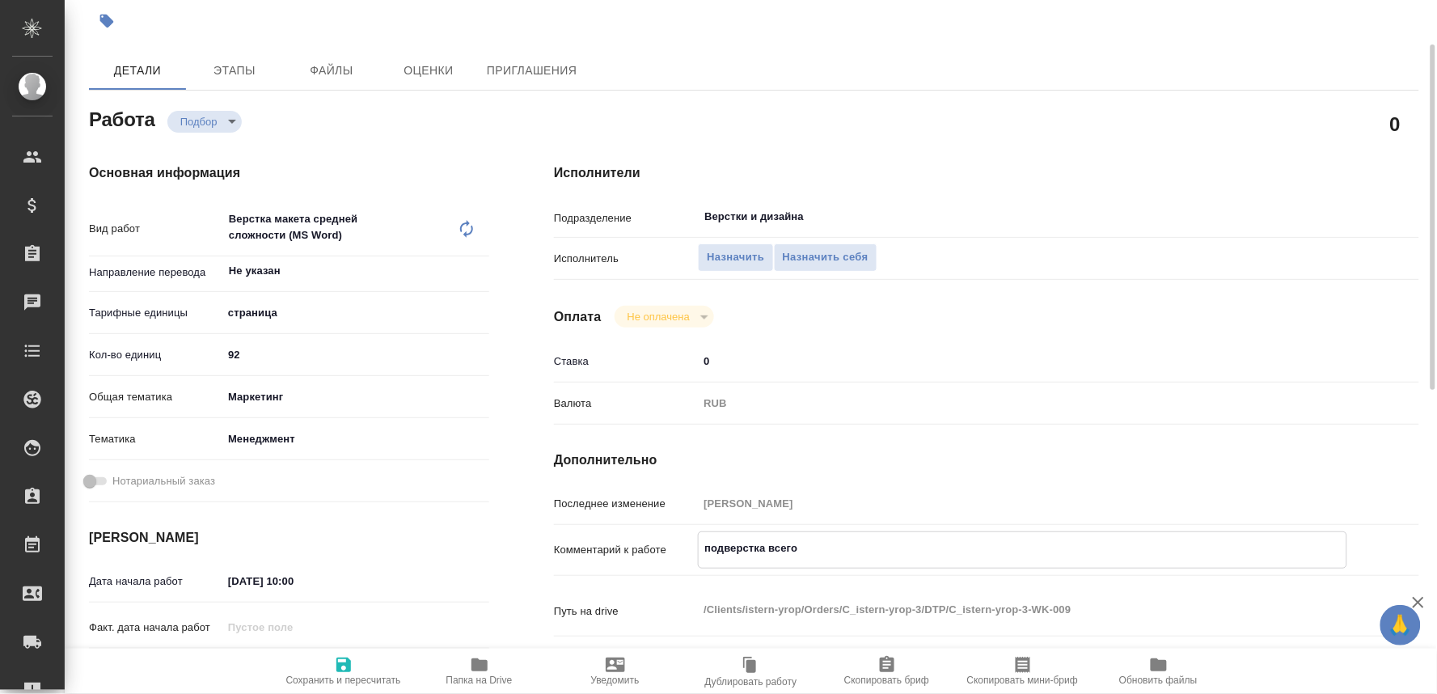
type textarea "x"
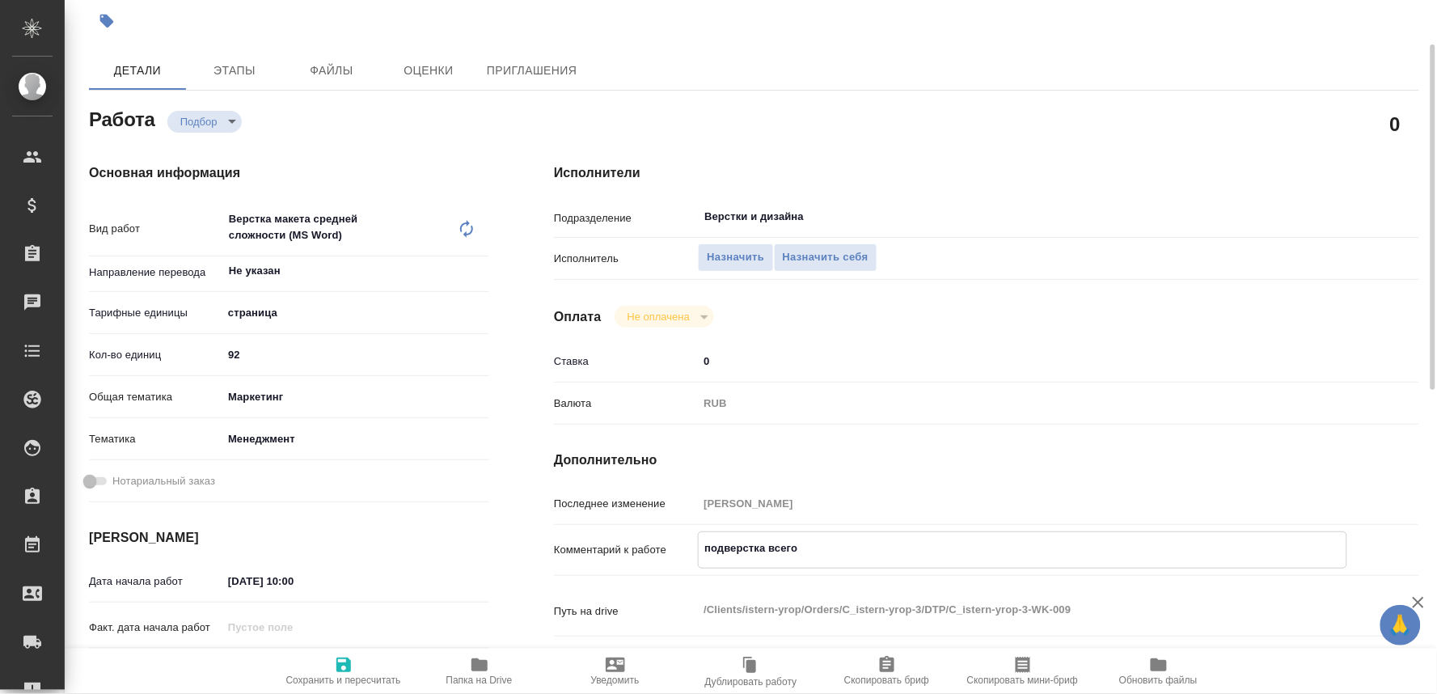
type textarea "подверстка всего д"
type textarea "x"
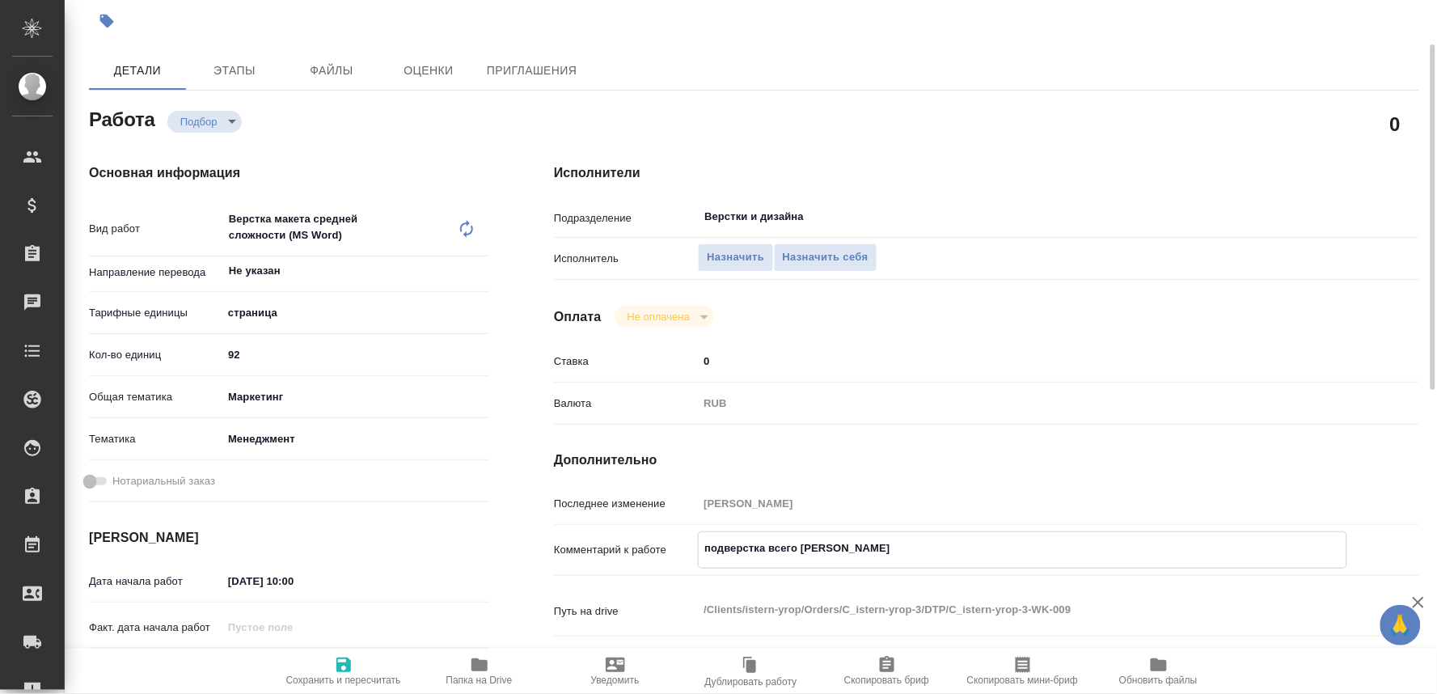
type textarea "x"
type textarea "подверстка всего до"
type textarea "x"
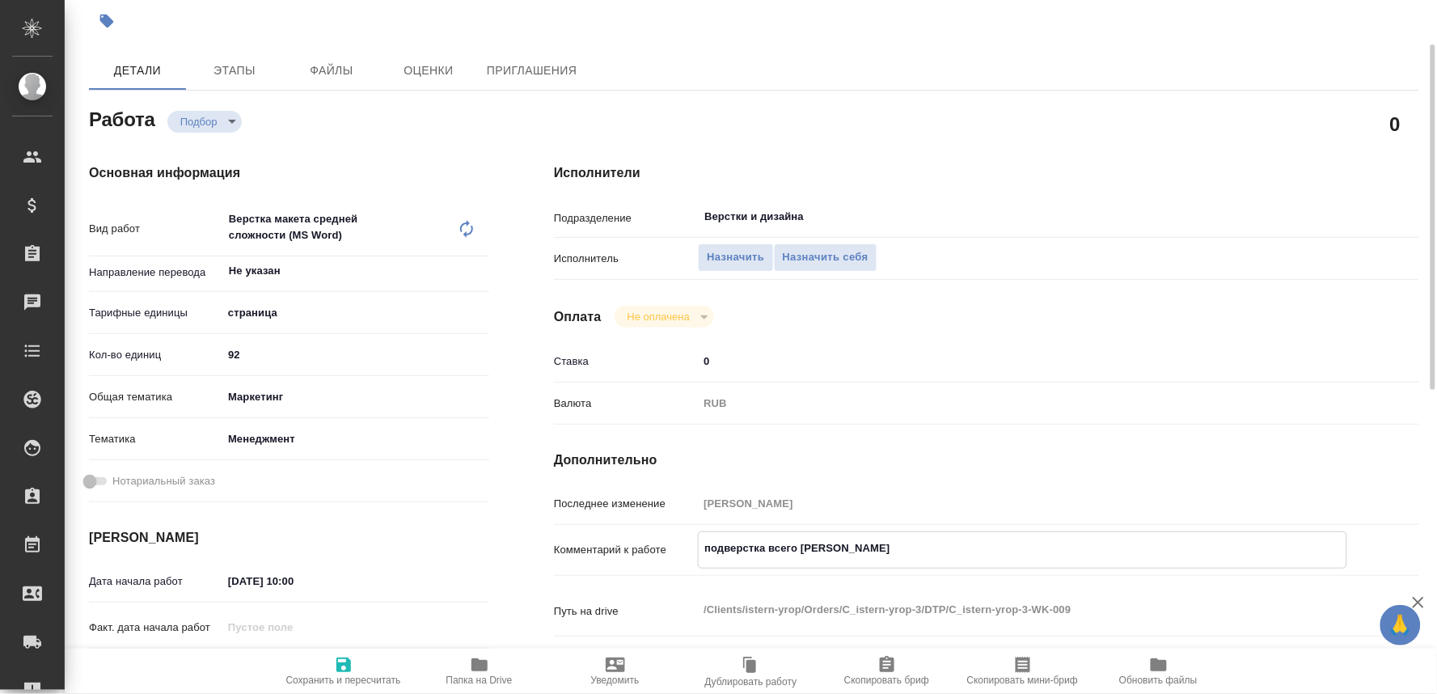
type textarea "x"
type textarea "подверстка всего док"
type textarea "x"
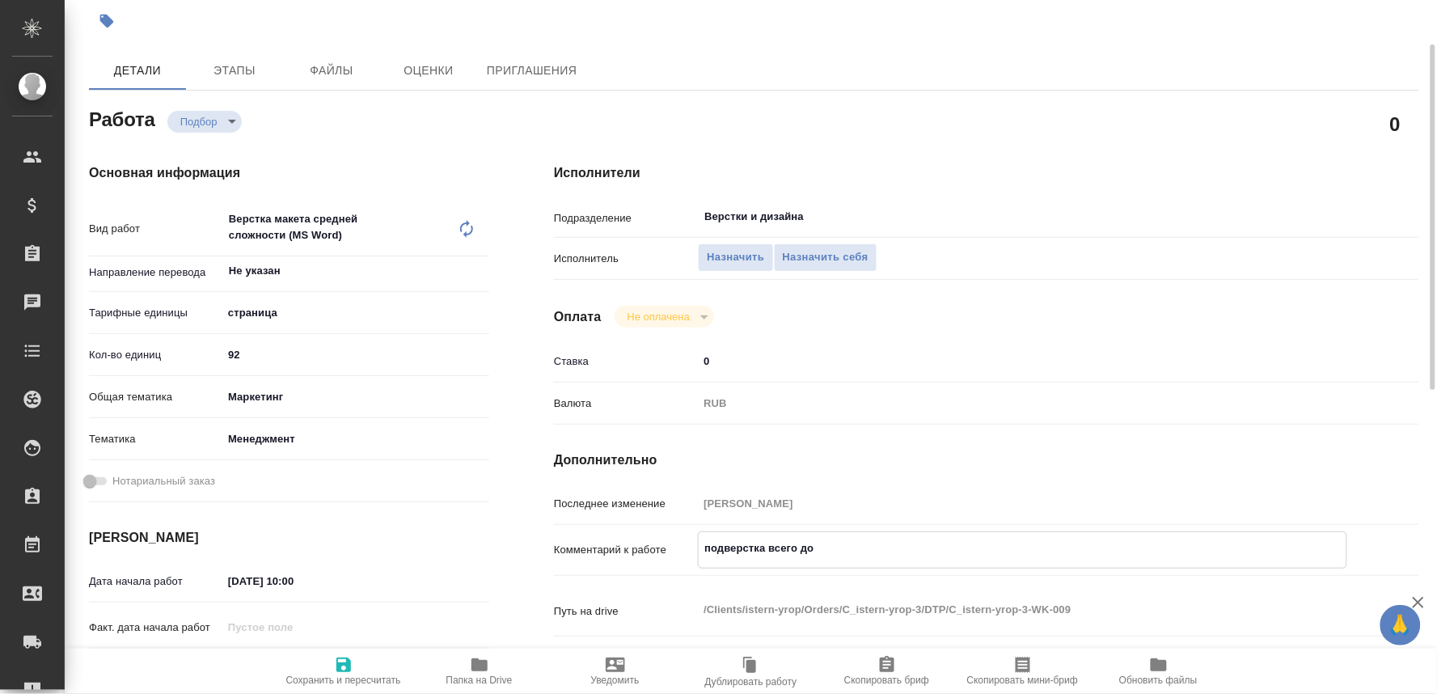
type textarea "x"
type textarea "подверстка всего дока"
type textarea "x"
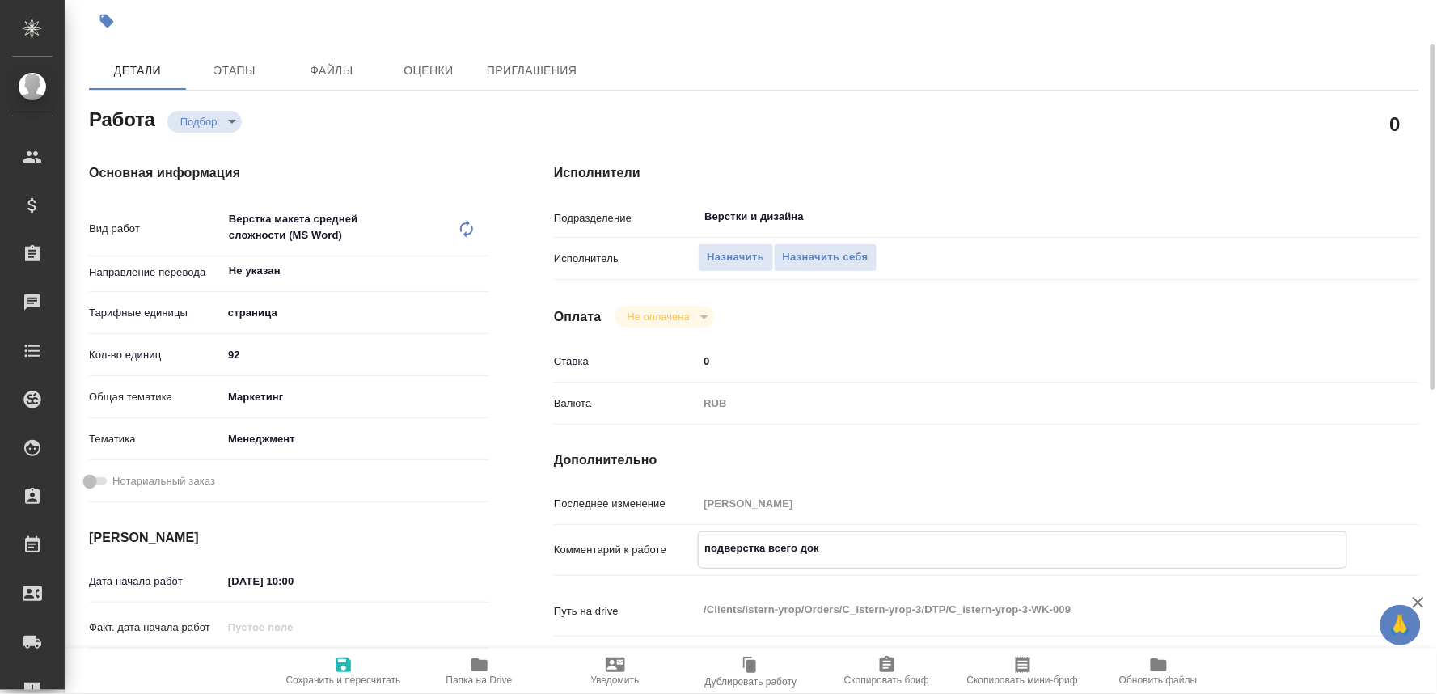
type textarea "x"
type textarea "подверстка всего дока"
type textarea "x"
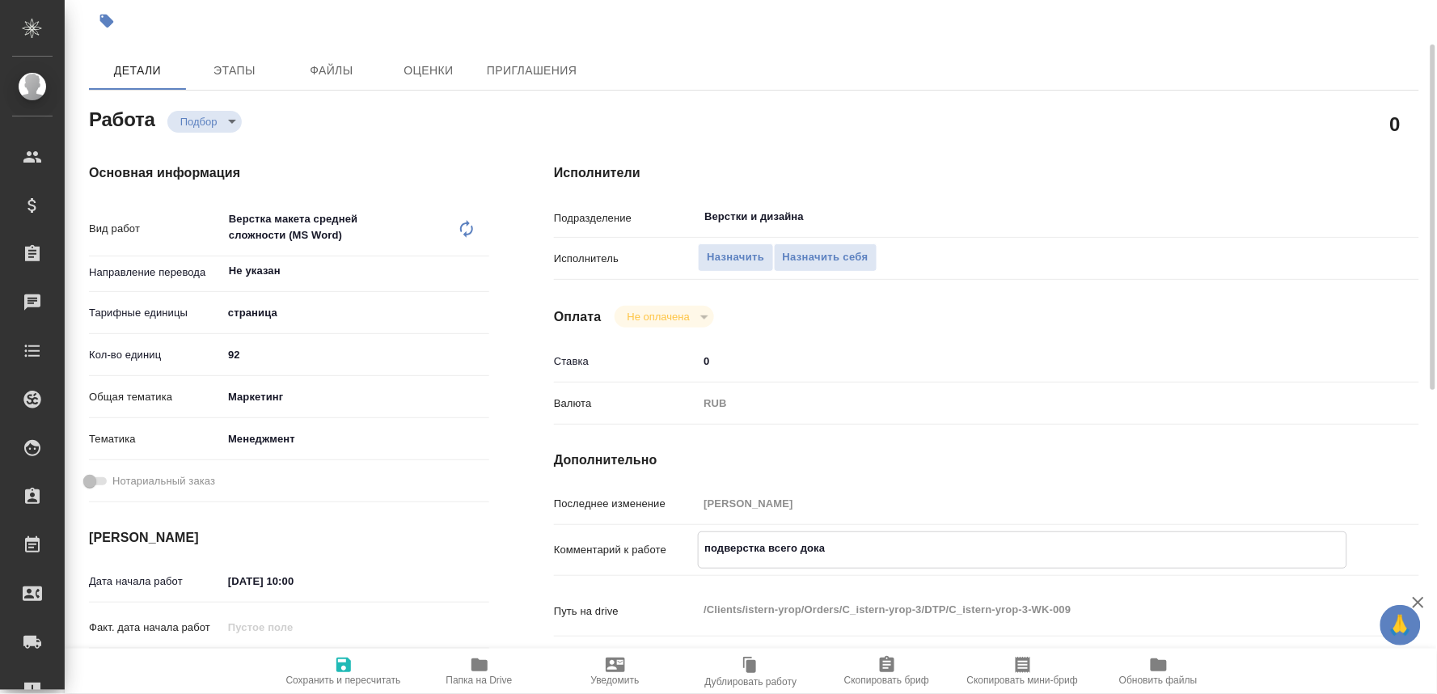
click at [353, 662] on icon "button" at bounding box center [343, 664] width 19 height 19
type textarea "x"
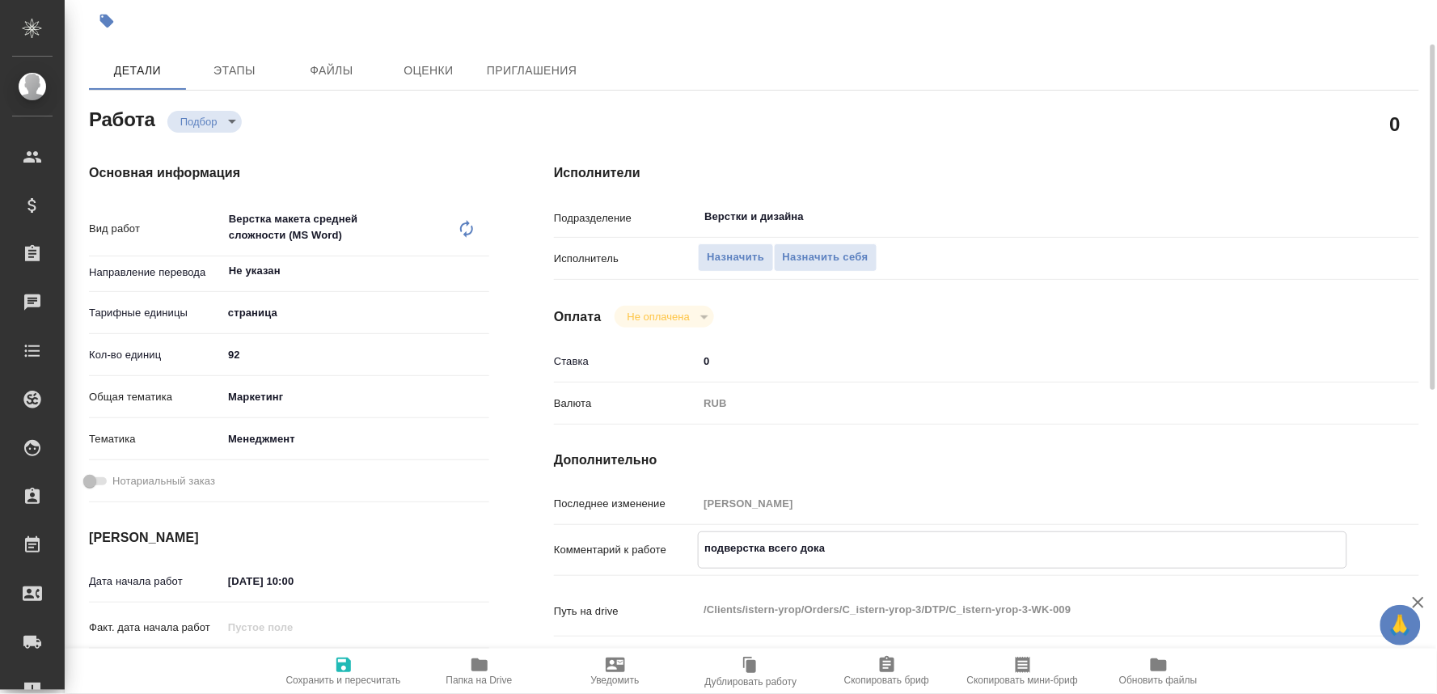
type textarea "x"
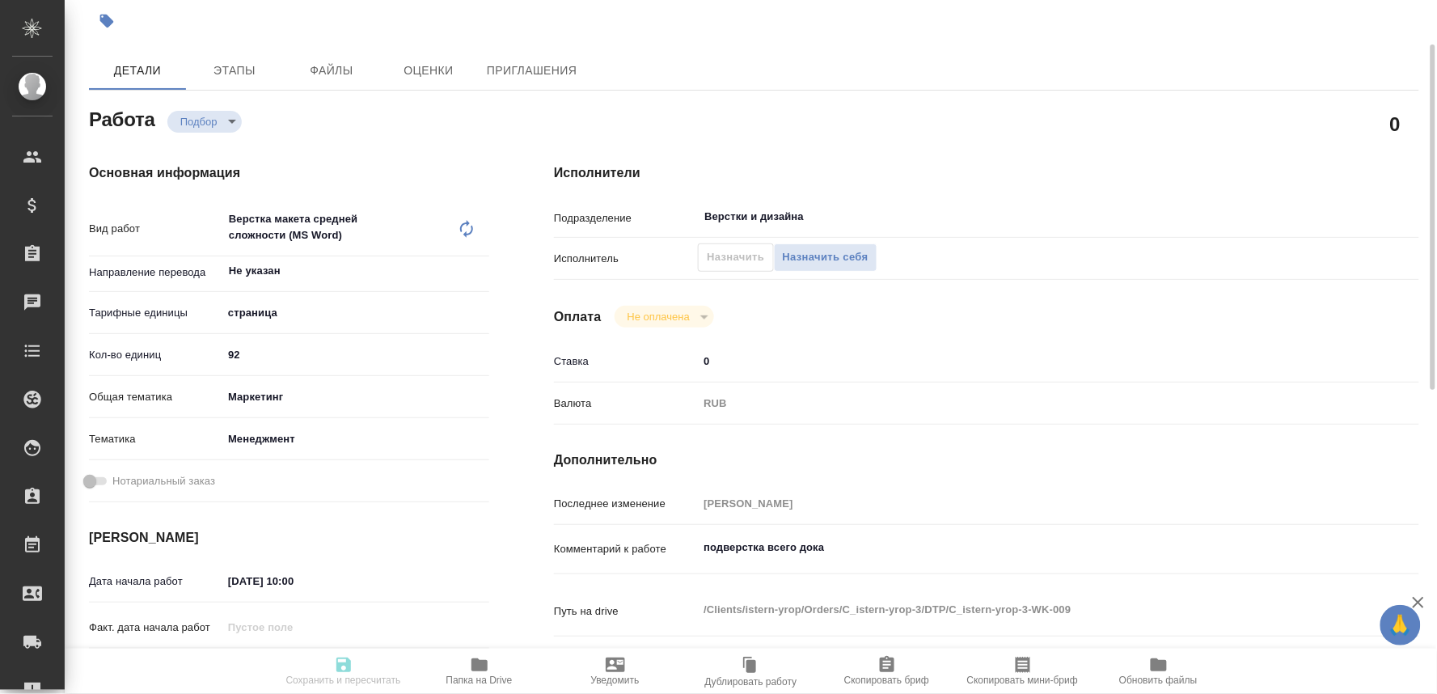
type textarea "x"
type input "recruiting"
type textarea "Верстка макета средней сложности (MS Word)"
type textarea "x"
type input "Не указан"
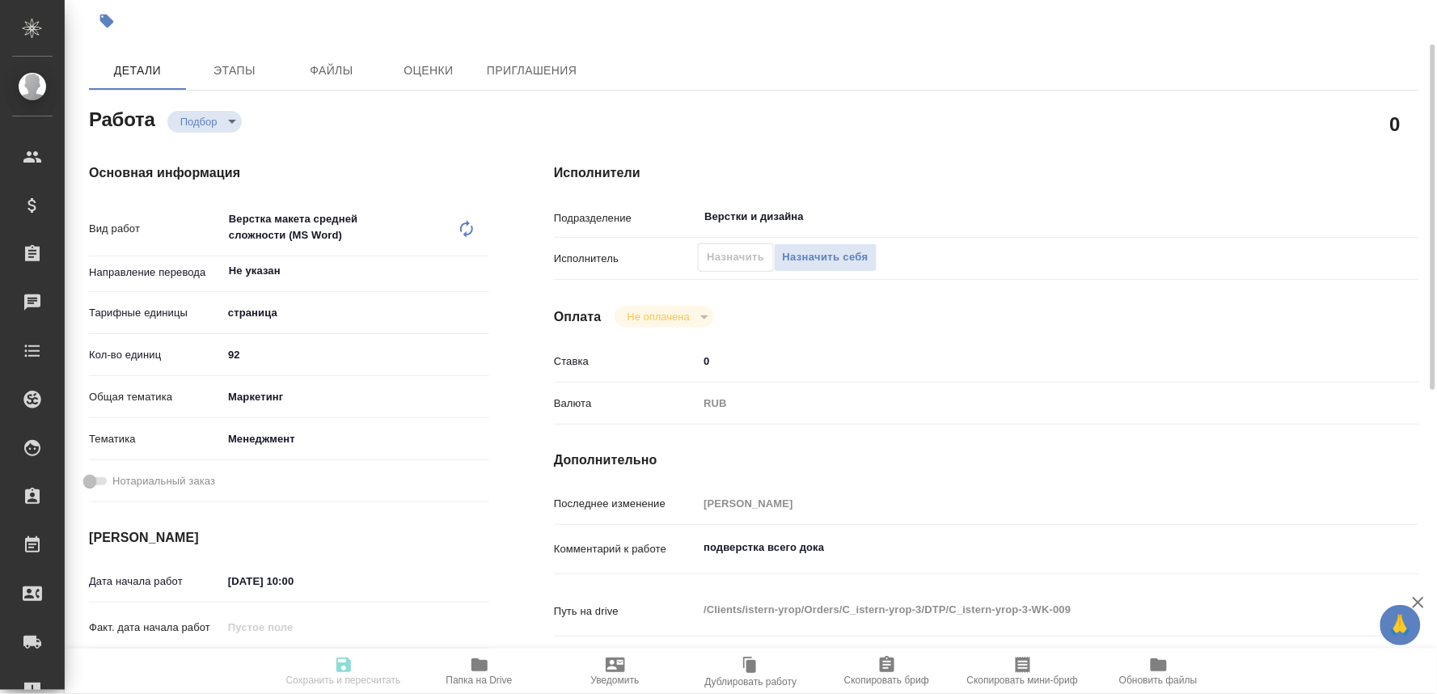
type input "5a8b1489cc6b4906c91bfdb2"
type input "92"
type input "marketing"
type input "5a8b8b956a9677013d343d4c"
type input "10.09.2025 10:00"
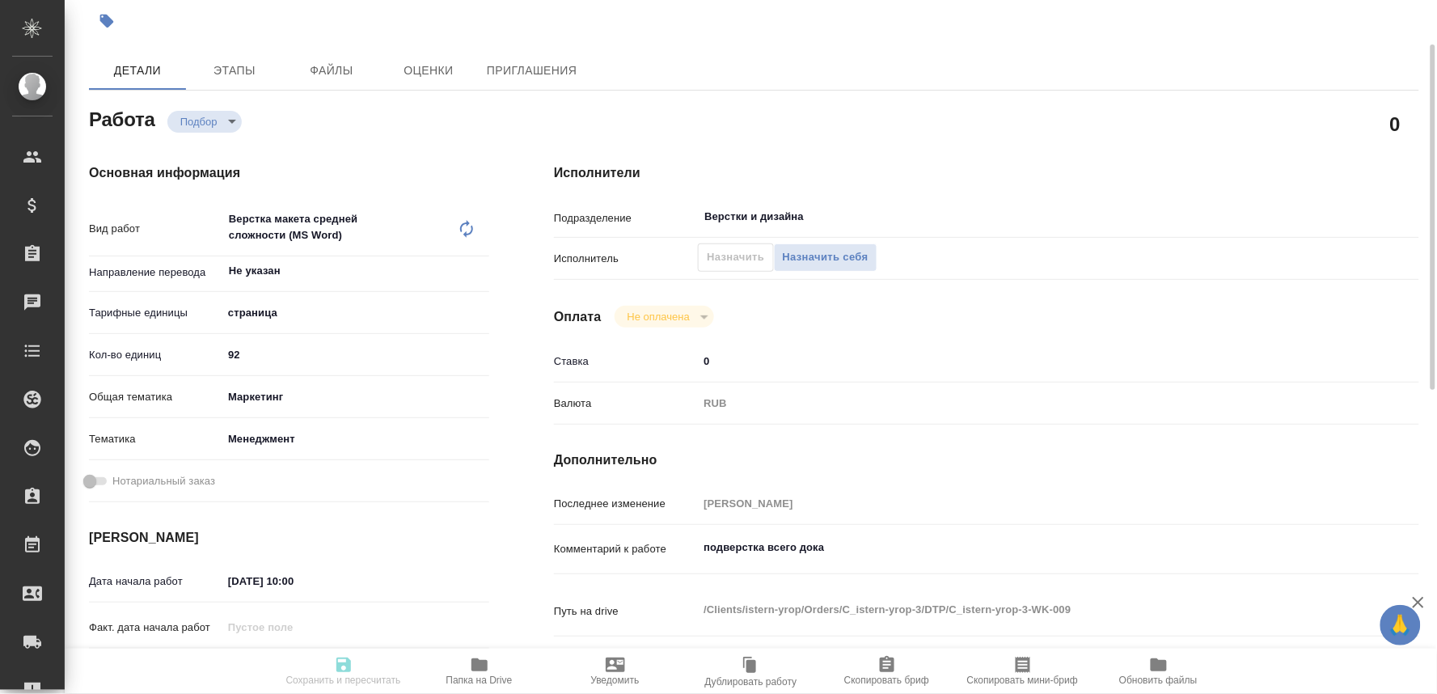
type input "10.09.2025 17:00"
type input "Верстки и дизайна"
type input "notPayed"
type input "0"
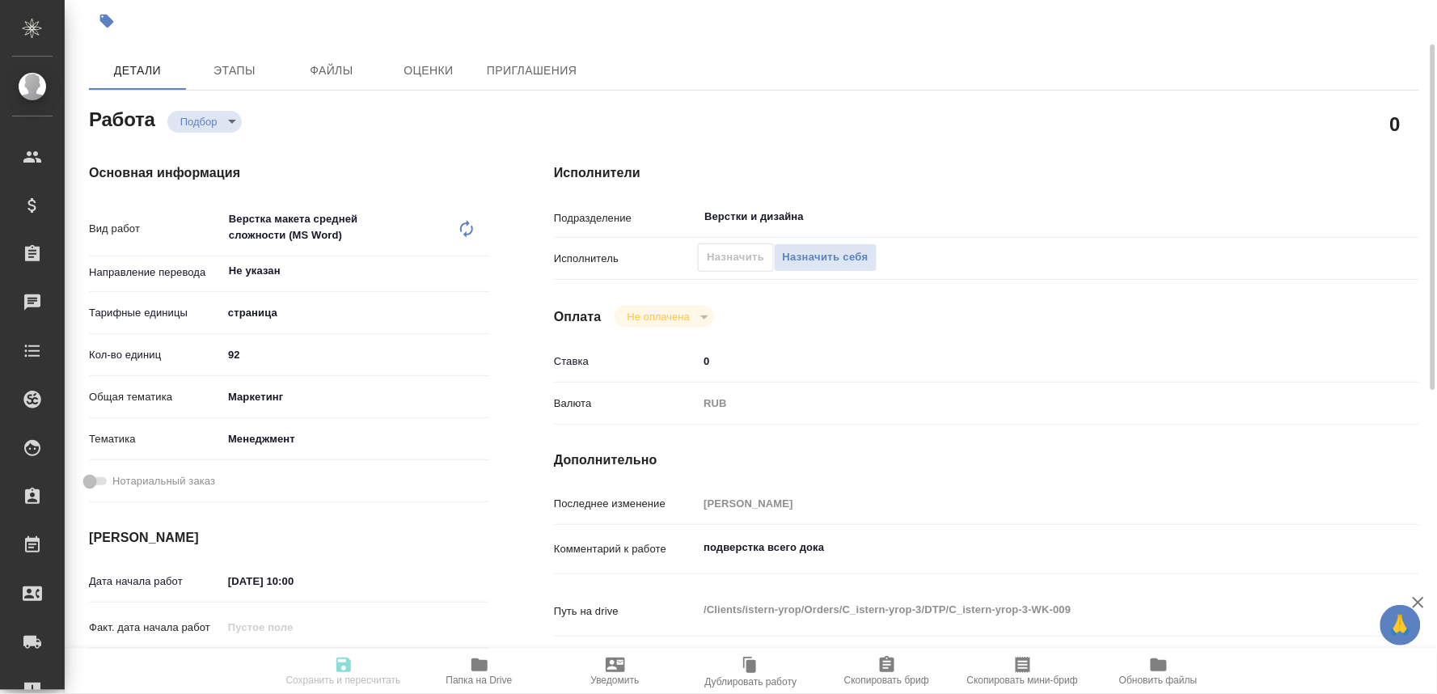
type input "RUB"
type input "[PERSON_NAME]"
type textarea "подверстка всего дока"
type textarea "x"
type textarea "/Clients/istern-yrop/Orders/C_istern-yrop-3/DTP/C_istern-yrop-3-WK-009"
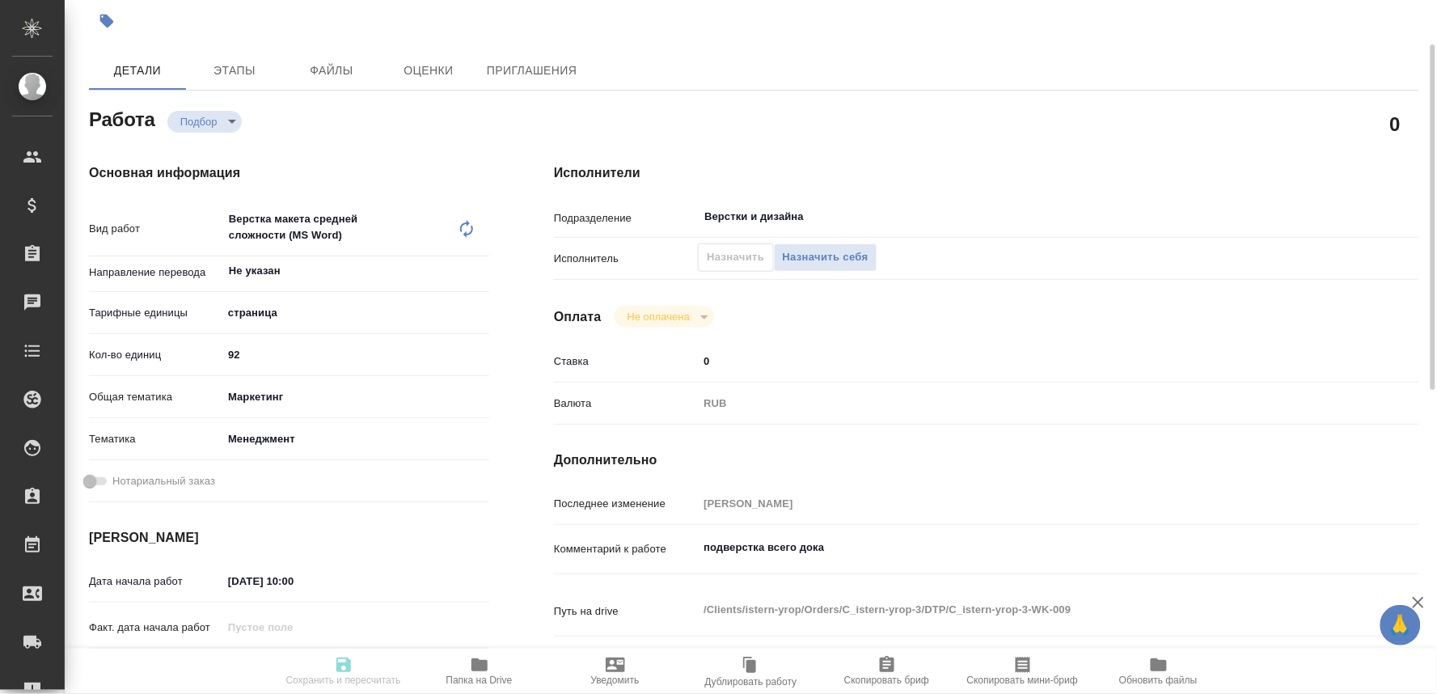
type textarea "x"
type input "C_istern-yrop-3"
type input "Верстка макета средней сложности (MS Word)"
type input "Приемка разверстки, Верстка макета средней сложности (MS Word), Приемка подверс…"
type input "Лямина Надежда"
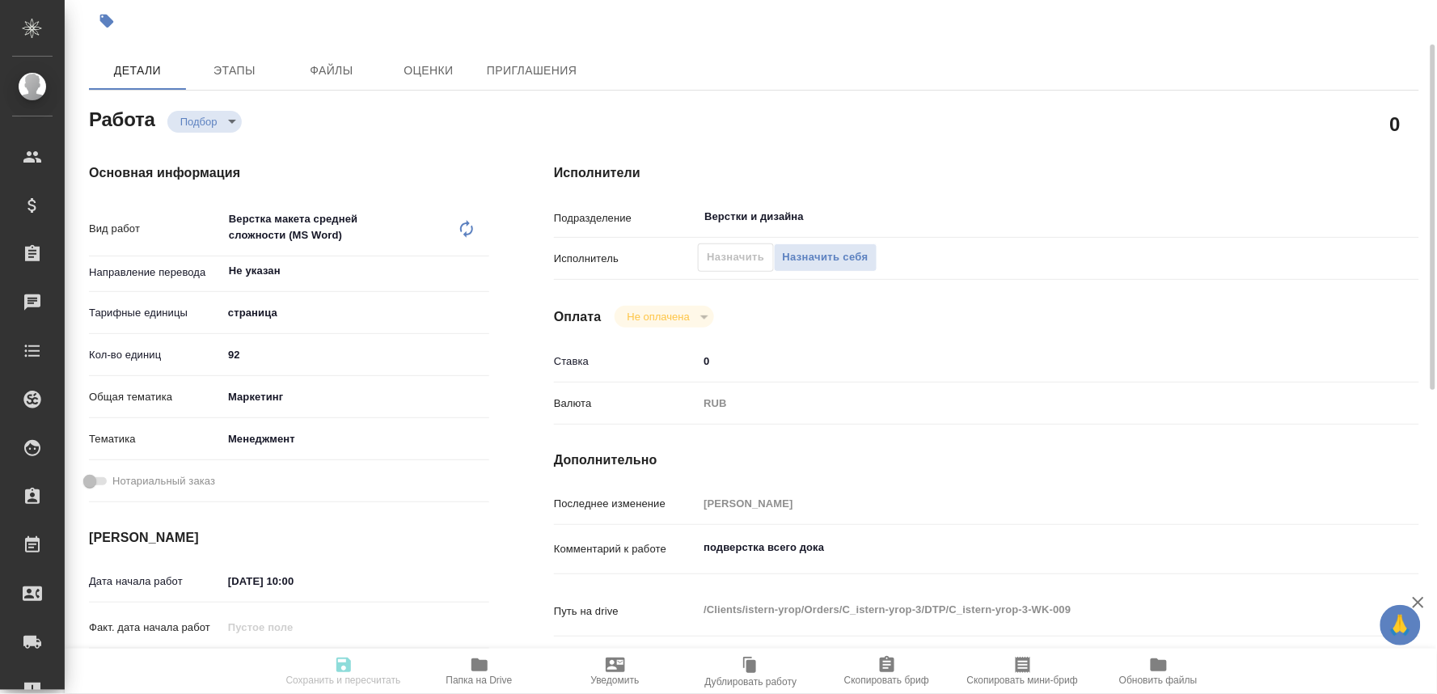
type input "[PERSON_NAME]"
type input "/Clients/istern-yrop/Orders/C_istern-yrop-3"
type textarea "x"
type textarea "сделайте тикет, плиз"
type textarea "x"
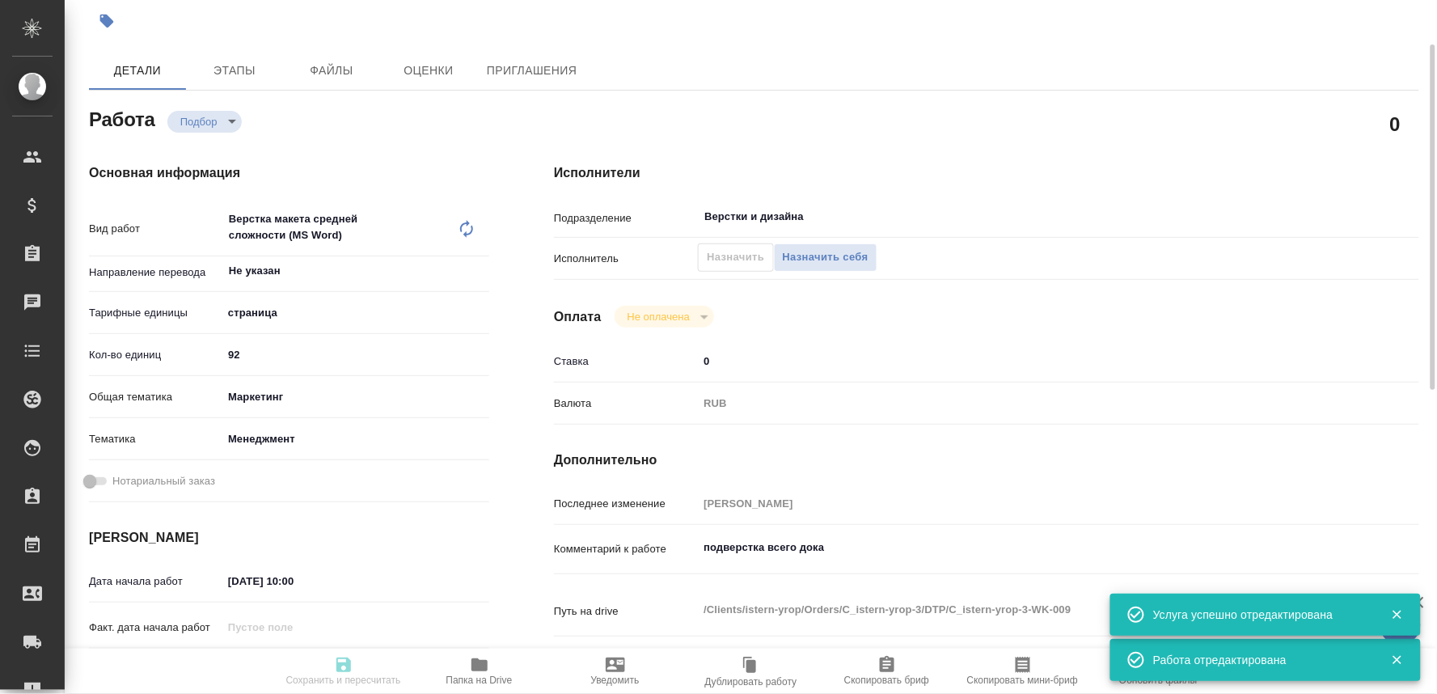
type textarea "x"
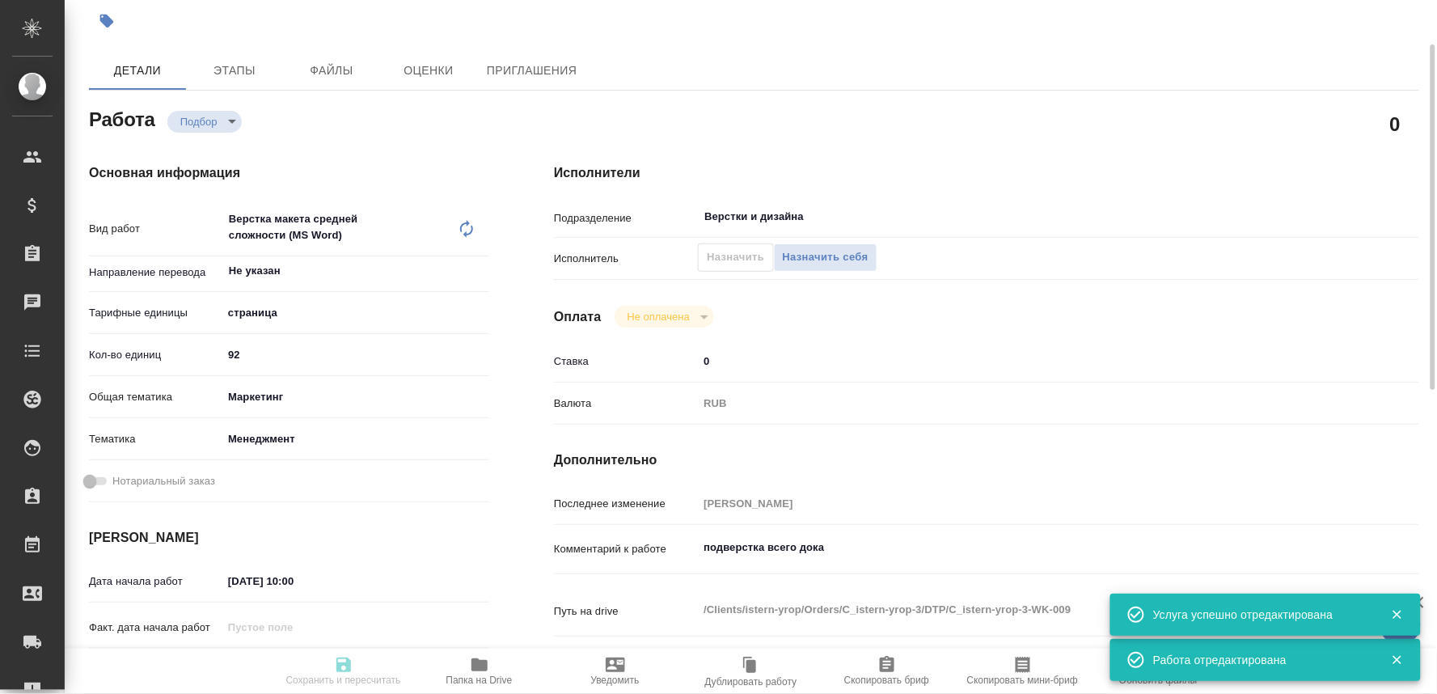
type textarea "x"
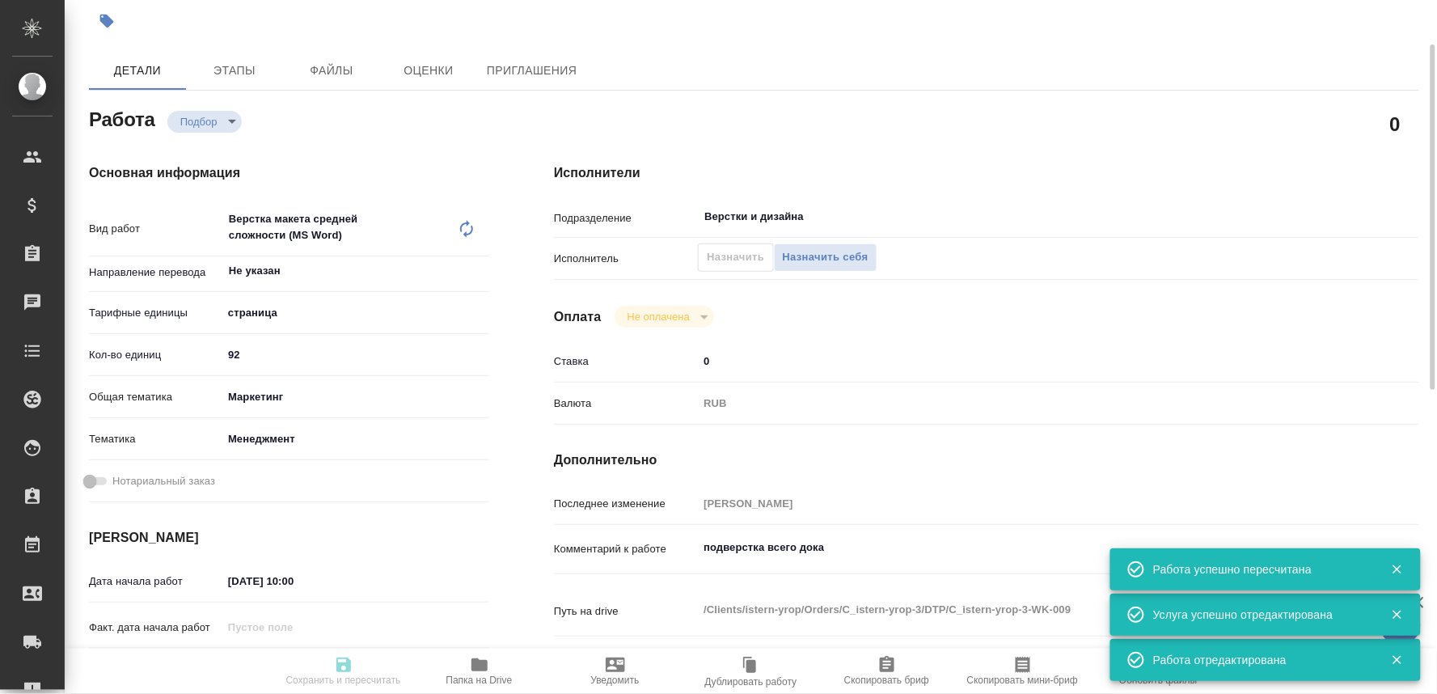
type input "recruiting"
type textarea "Верстка макета средней сложности (MS Word)"
click at [731, 248] on span "Назначить" at bounding box center [735, 257] width 57 height 19
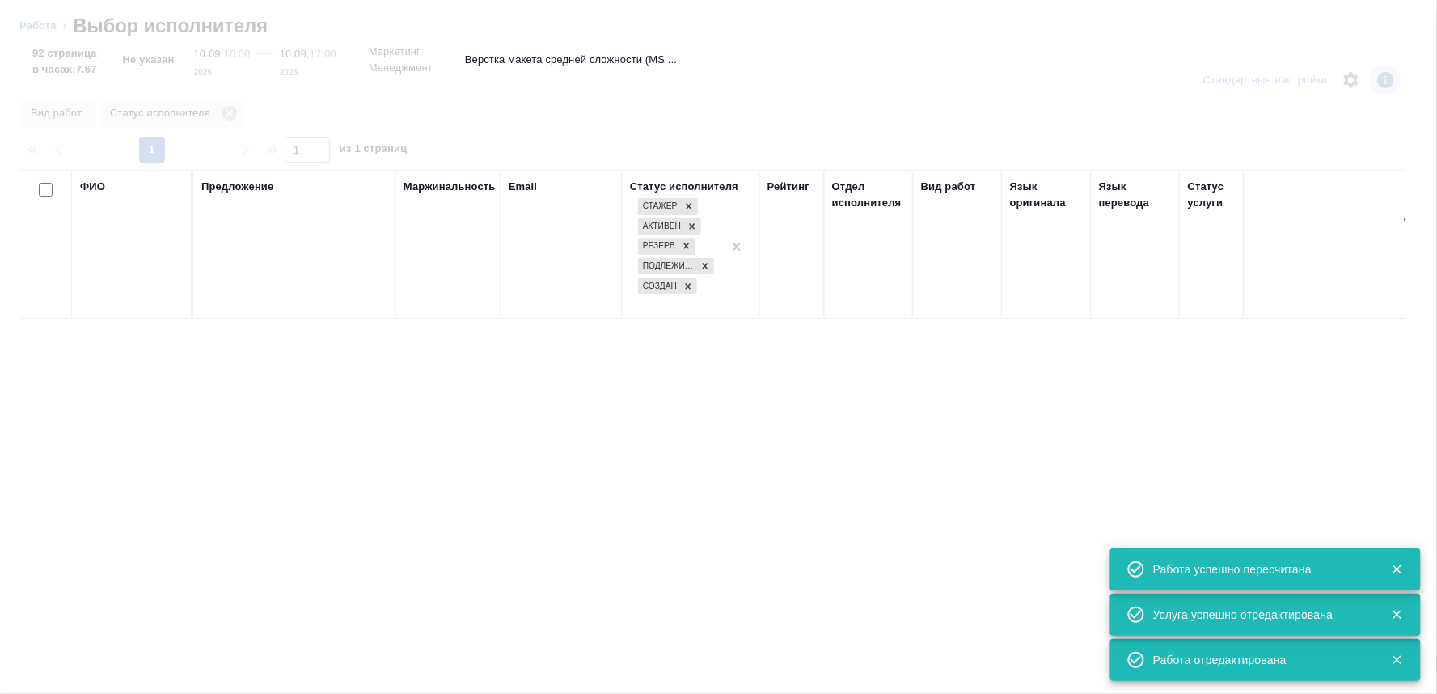
click at [113, 293] on input "text" at bounding box center [132, 288] width 104 height 20
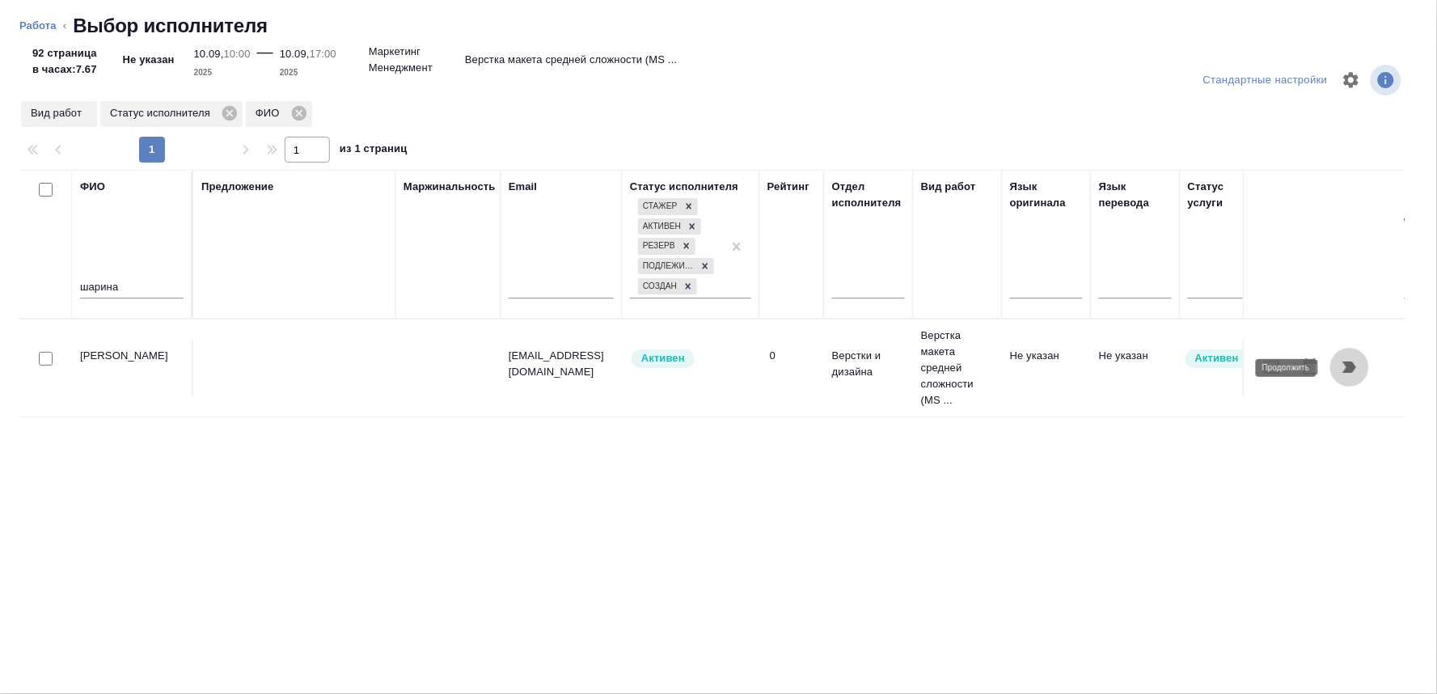
click at [1344, 361] on icon "button" at bounding box center [1349, 367] width 19 height 19
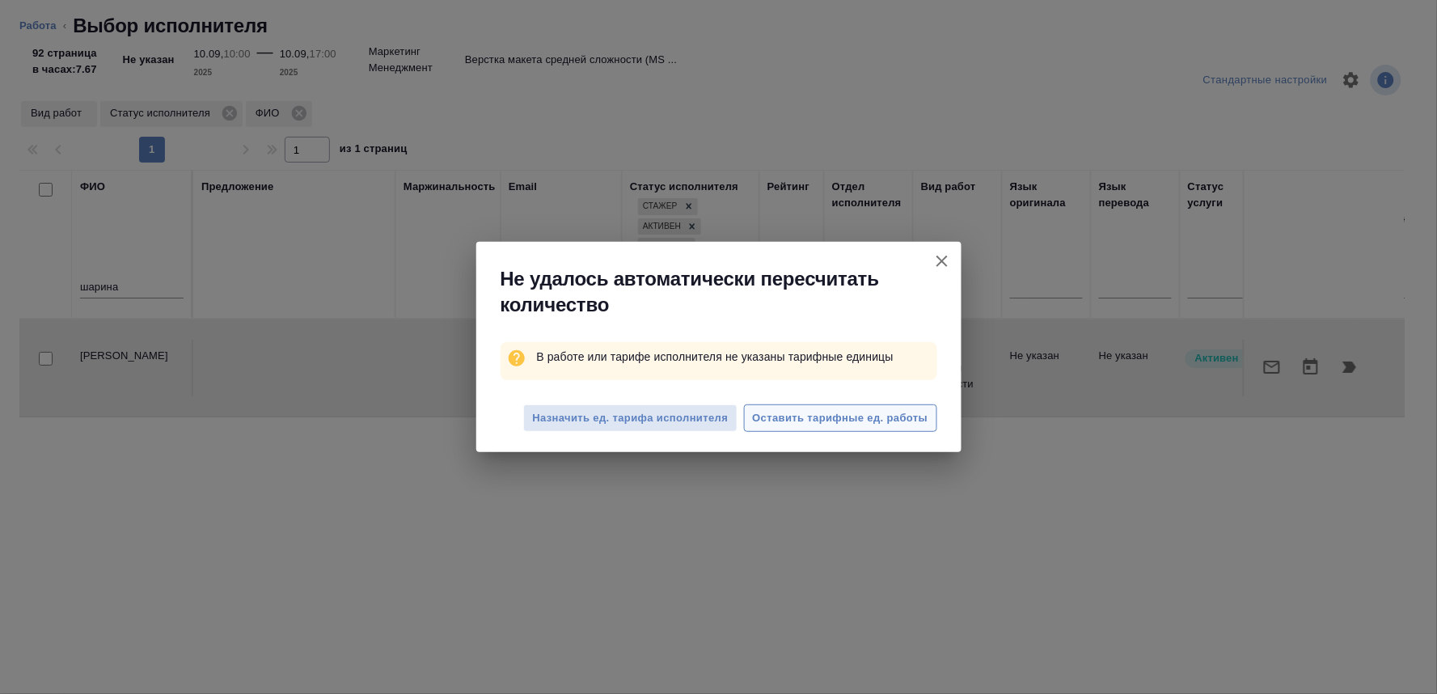
click at [801, 413] on span "Оставить тарифные ед. работы" at bounding box center [841, 418] width 176 height 19
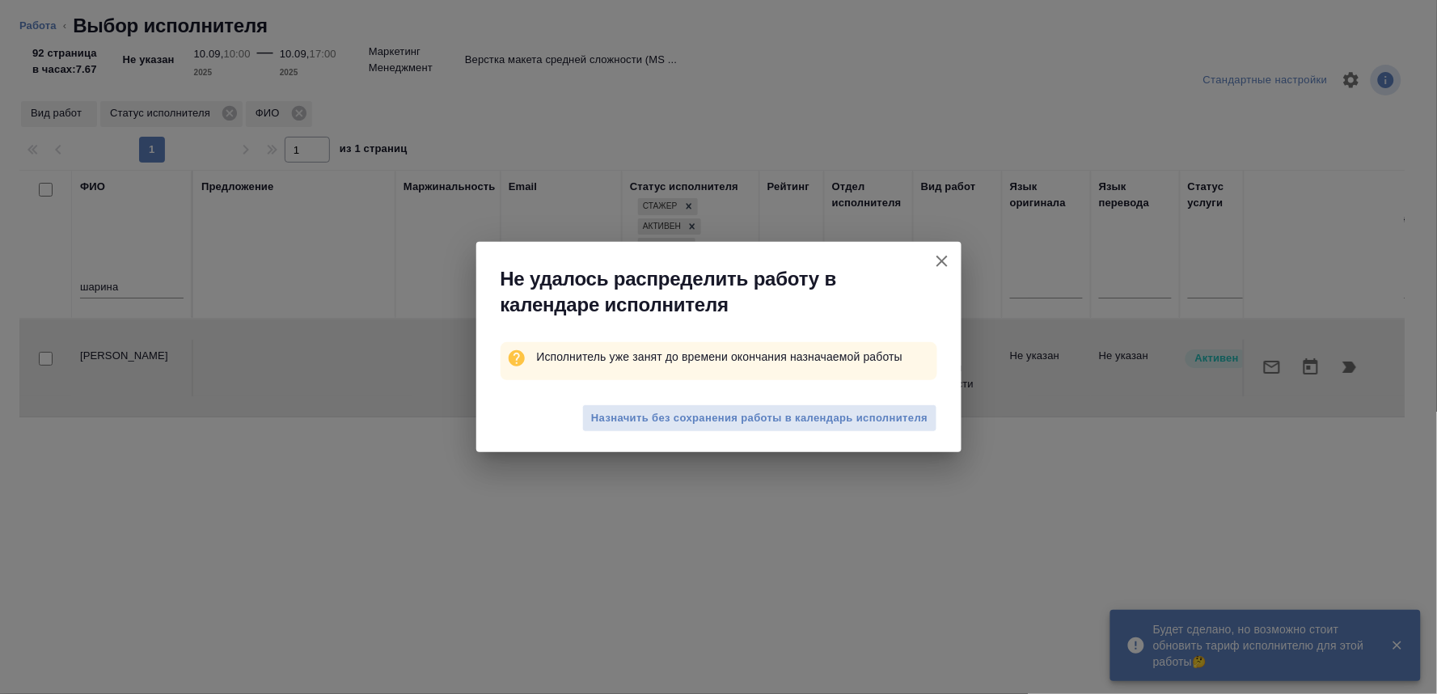
click at [704, 409] on span "Назначить без сохранения работы в календарь исполнителя" at bounding box center [759, 418] width 337 height 19
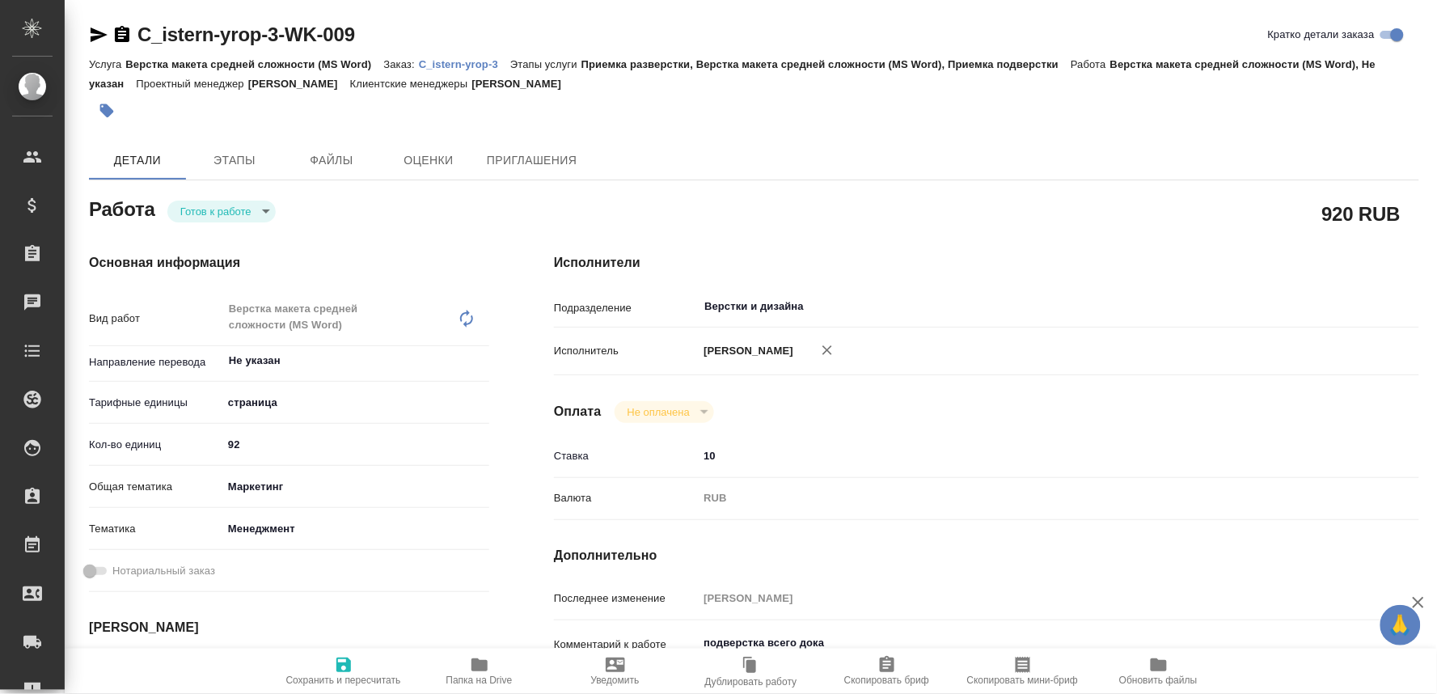
type textarea "x"
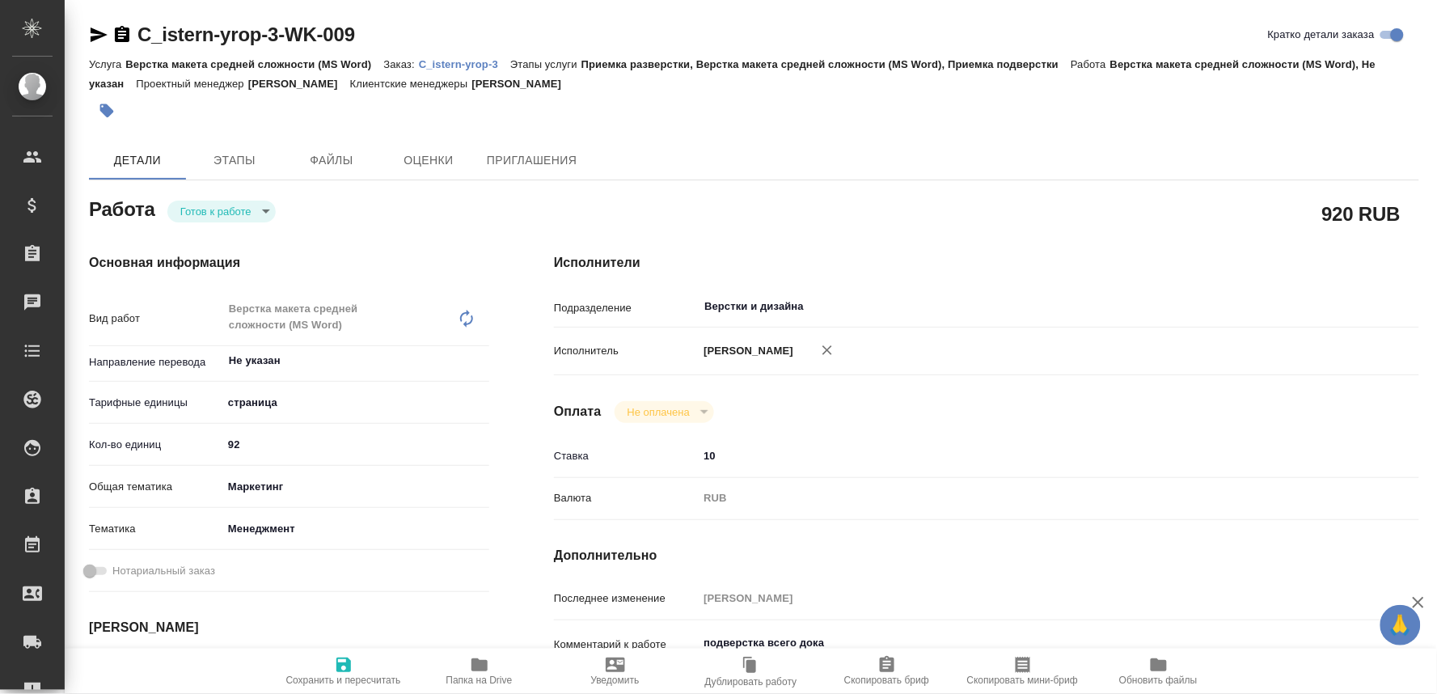
type textarea "x"
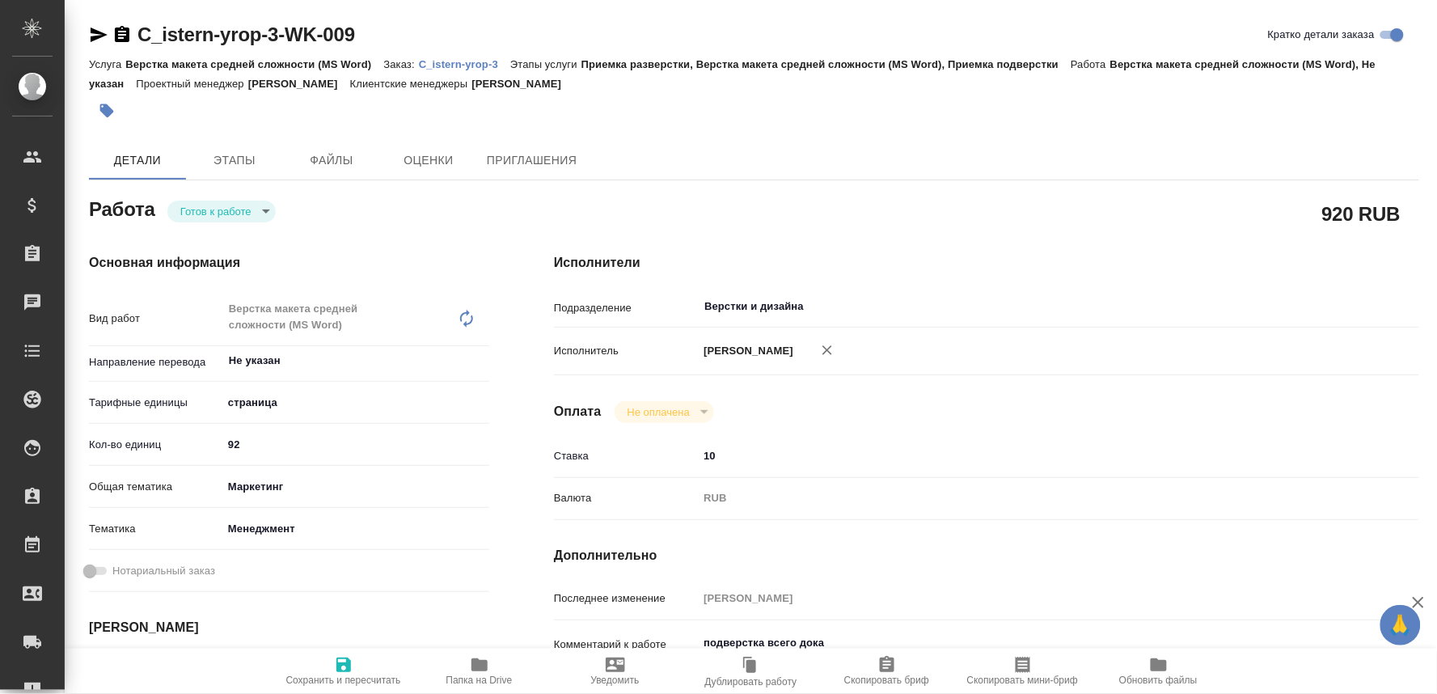
type textarea "x"
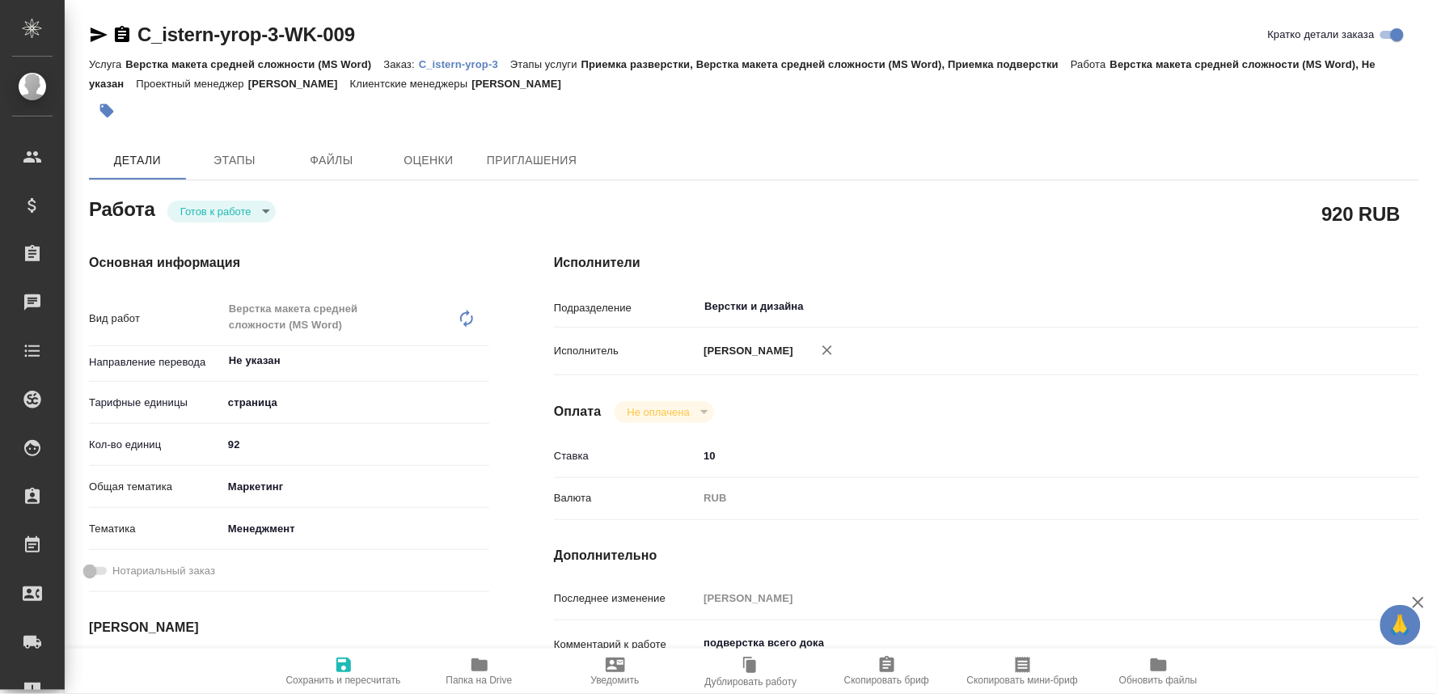
click at [222, 212] on body "🙏 .cls-1 fill:#fff; AWATERA Oksiutovich [PERSON_NAME] Спецификации Заказы Чаты …" at bounding box center [718, 347] width 1437 height 694
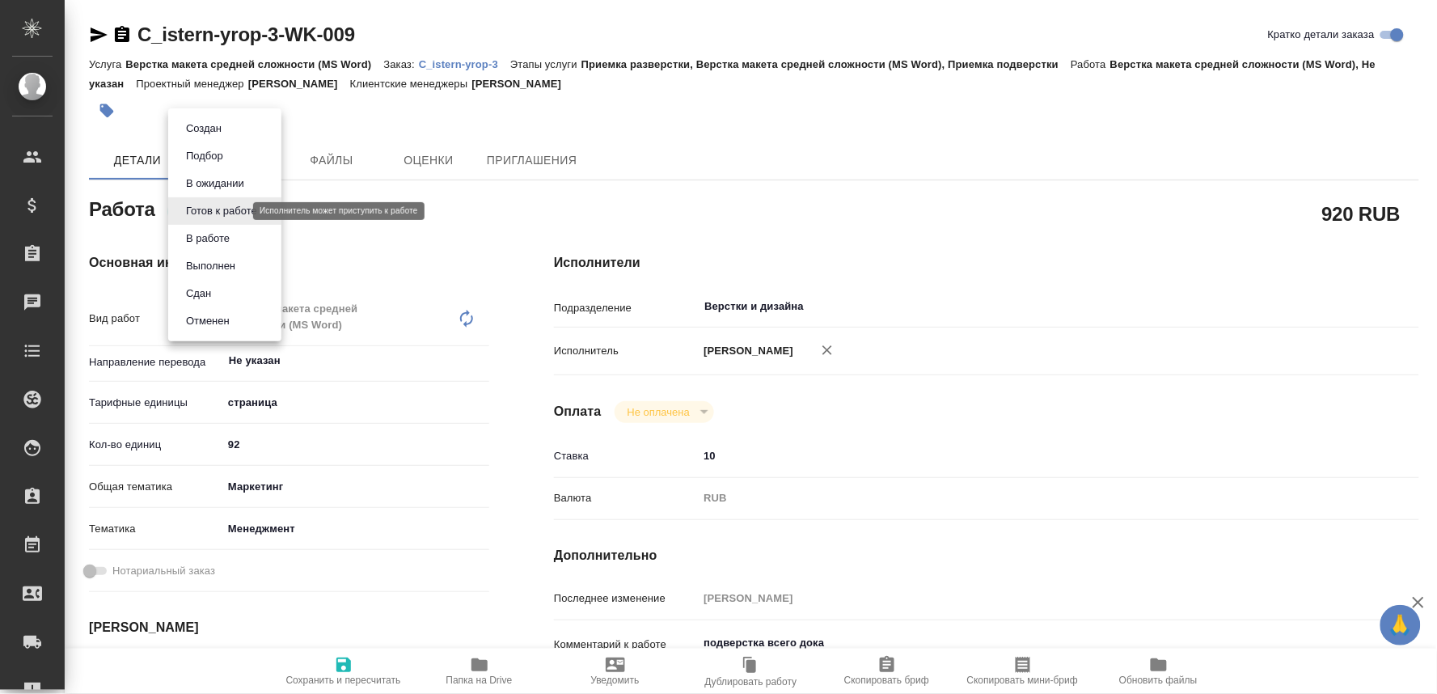
type textarea "x"
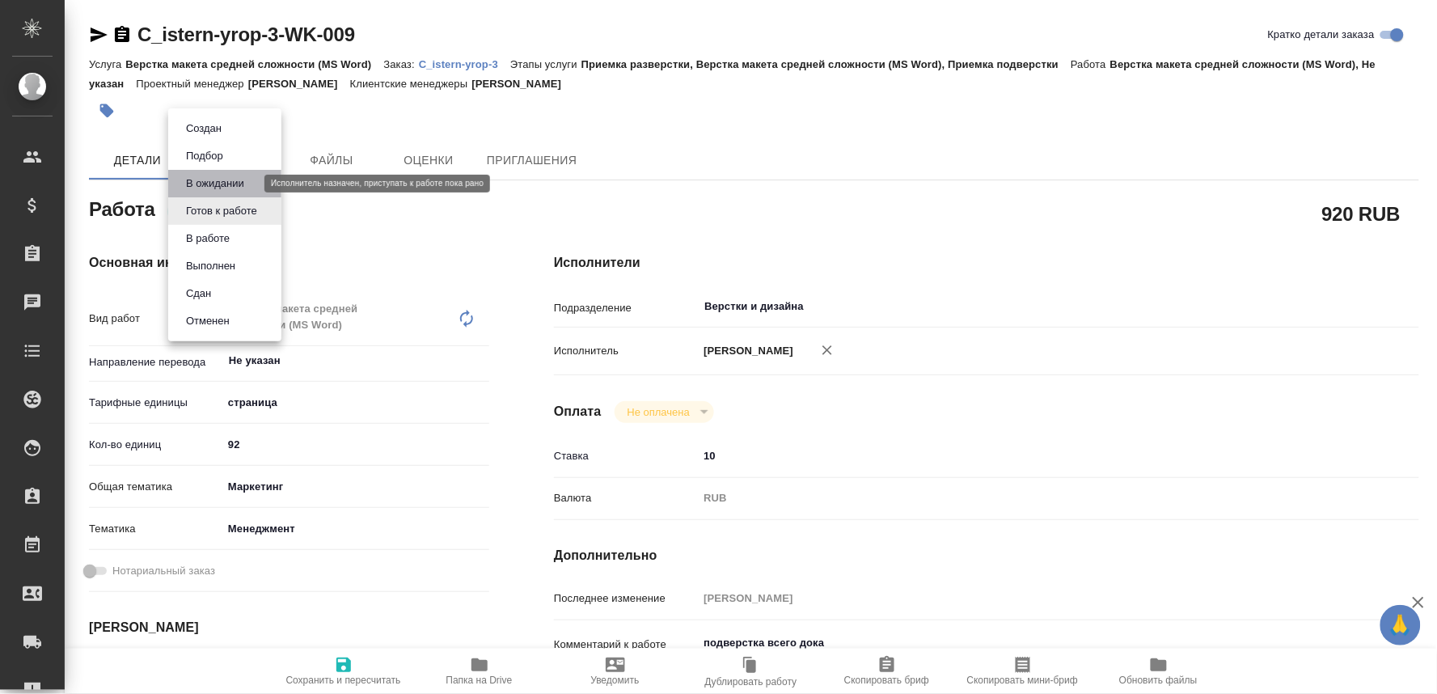
click at [210, 184] on button "В ожидании" at bounding box center [215, 184] width 68 height 18
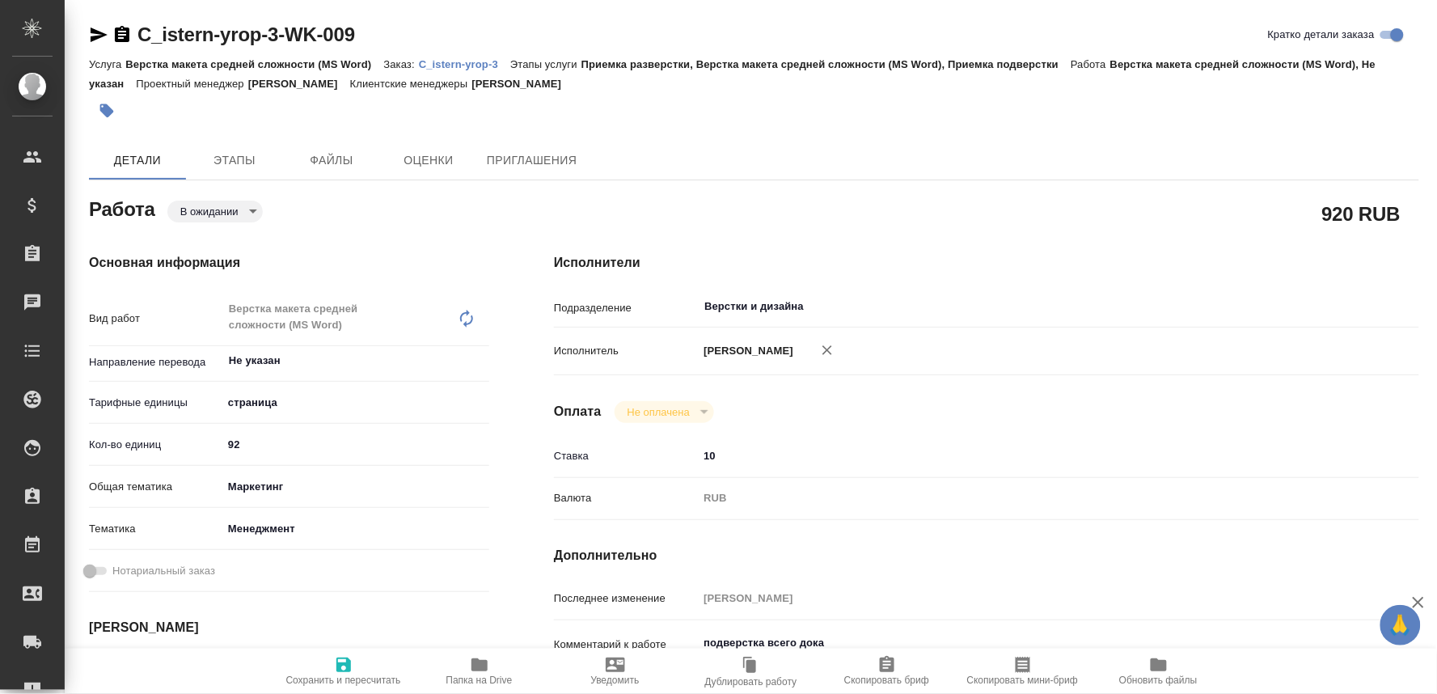
type textarea "x"
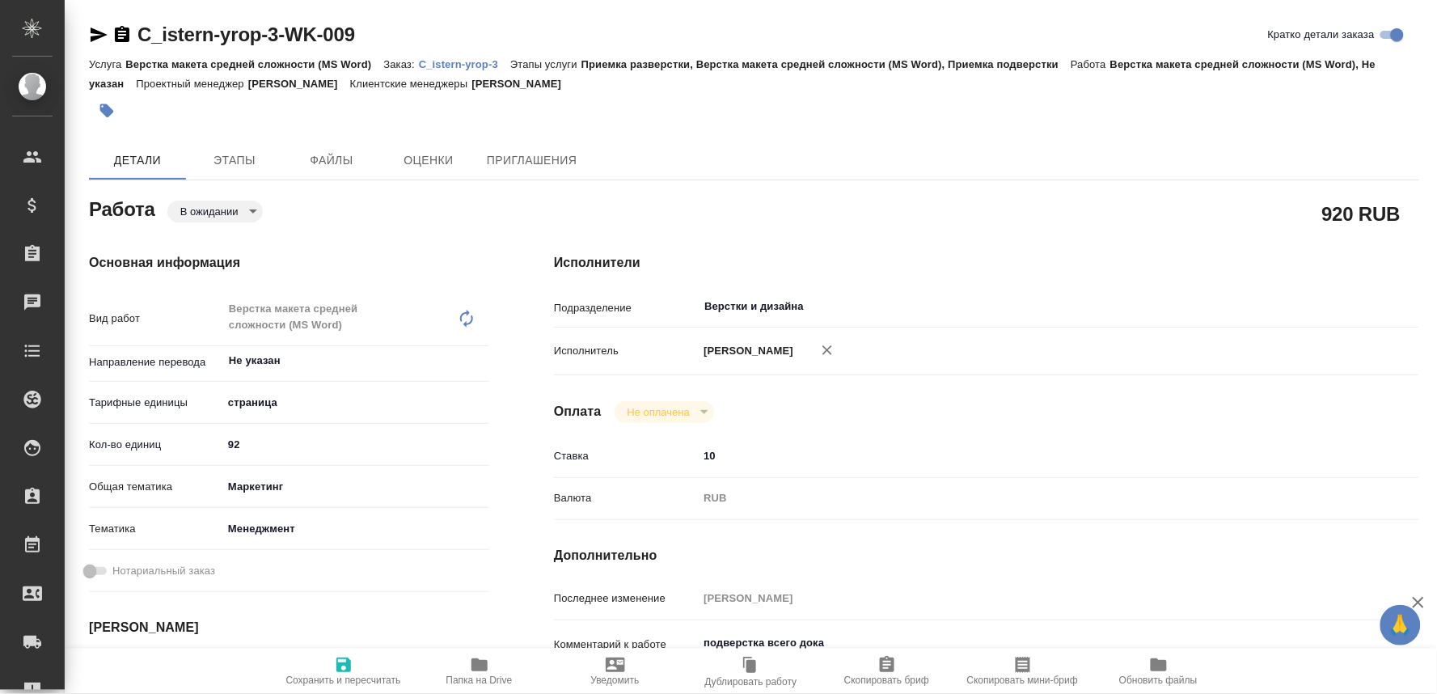
click at [357, 677] on span "Сохранить и пересчитать" at bounding box center [343, 680] width 115 height 11
type textarea "x"
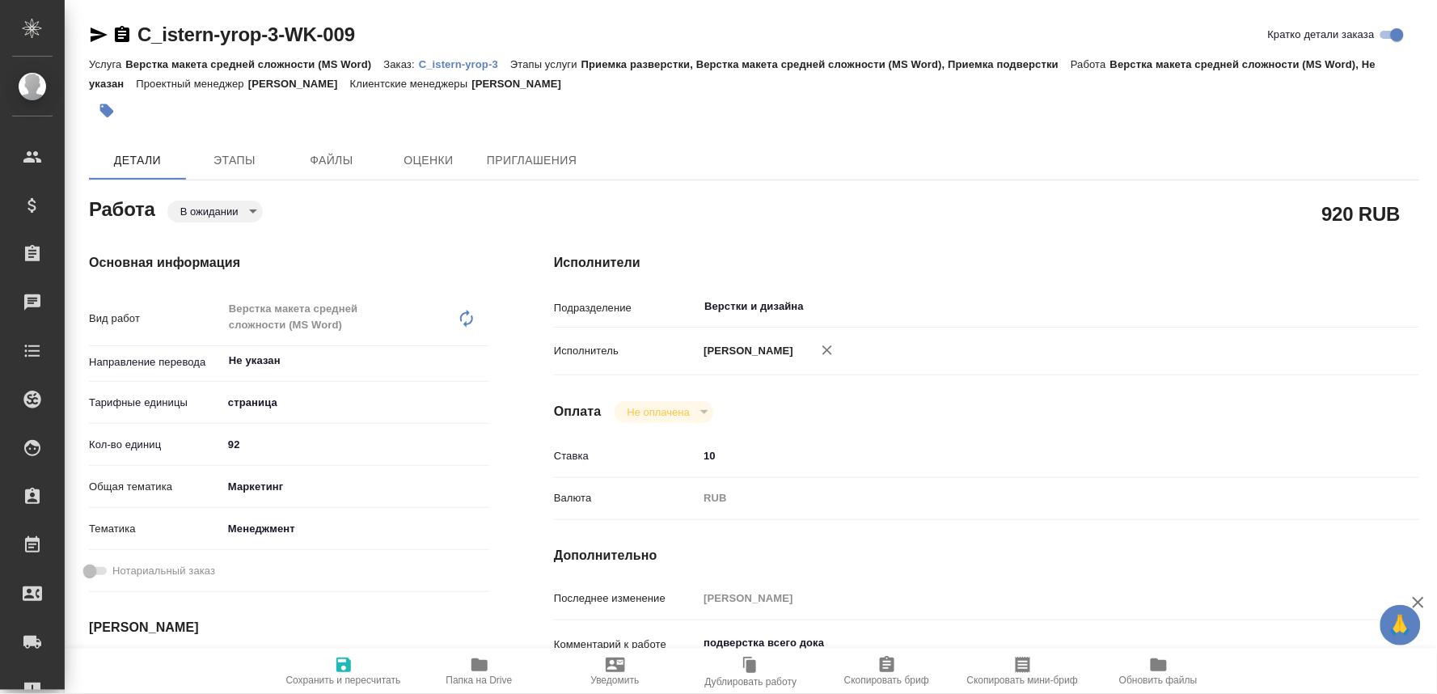
type textarea "x"
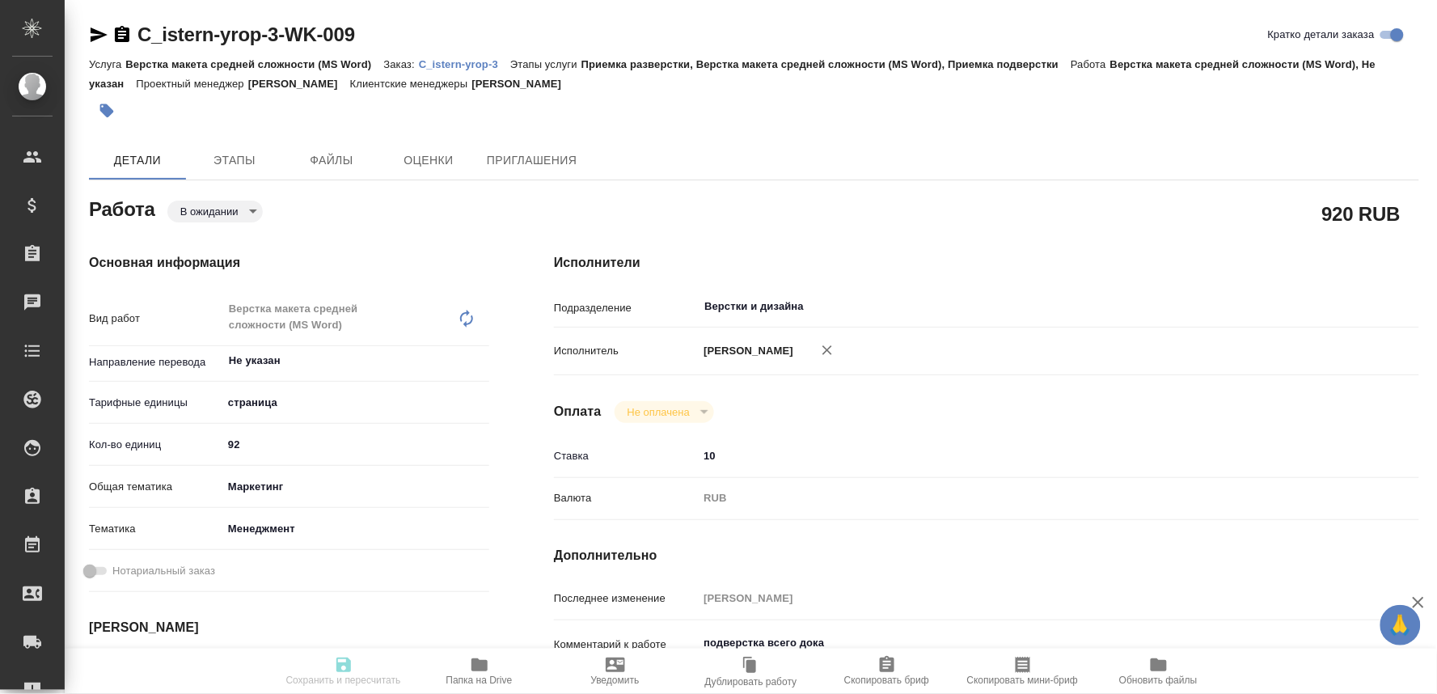
type textarea "x"
type input "pending"
type textarea "Верстка макета средней сложности (MS Word)"
type textarea "x"
type input "Не указан"
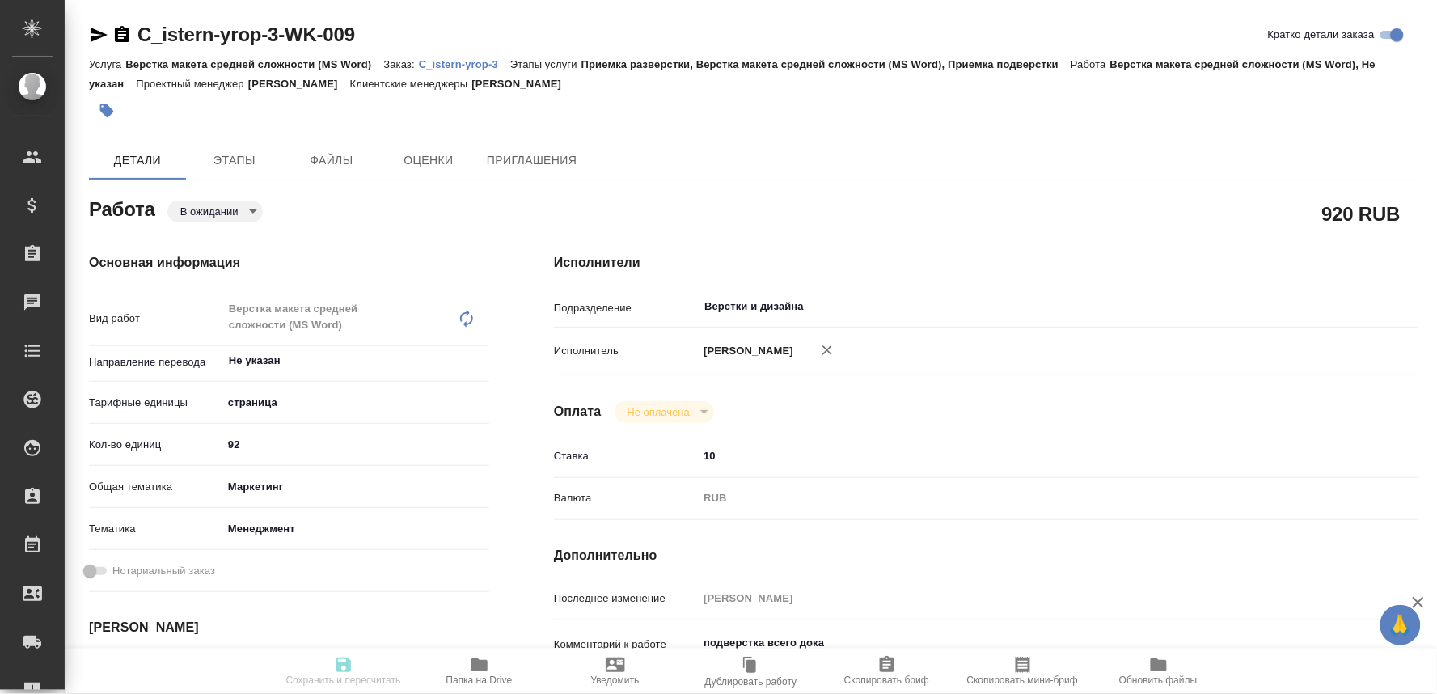
type input "5a8b1489cc6b4906c91bfdb2"
type input "92"
type input "marketing"
type input "5a8b8b956a9677013d343d4c"
type input "10.09.2025 10:00"
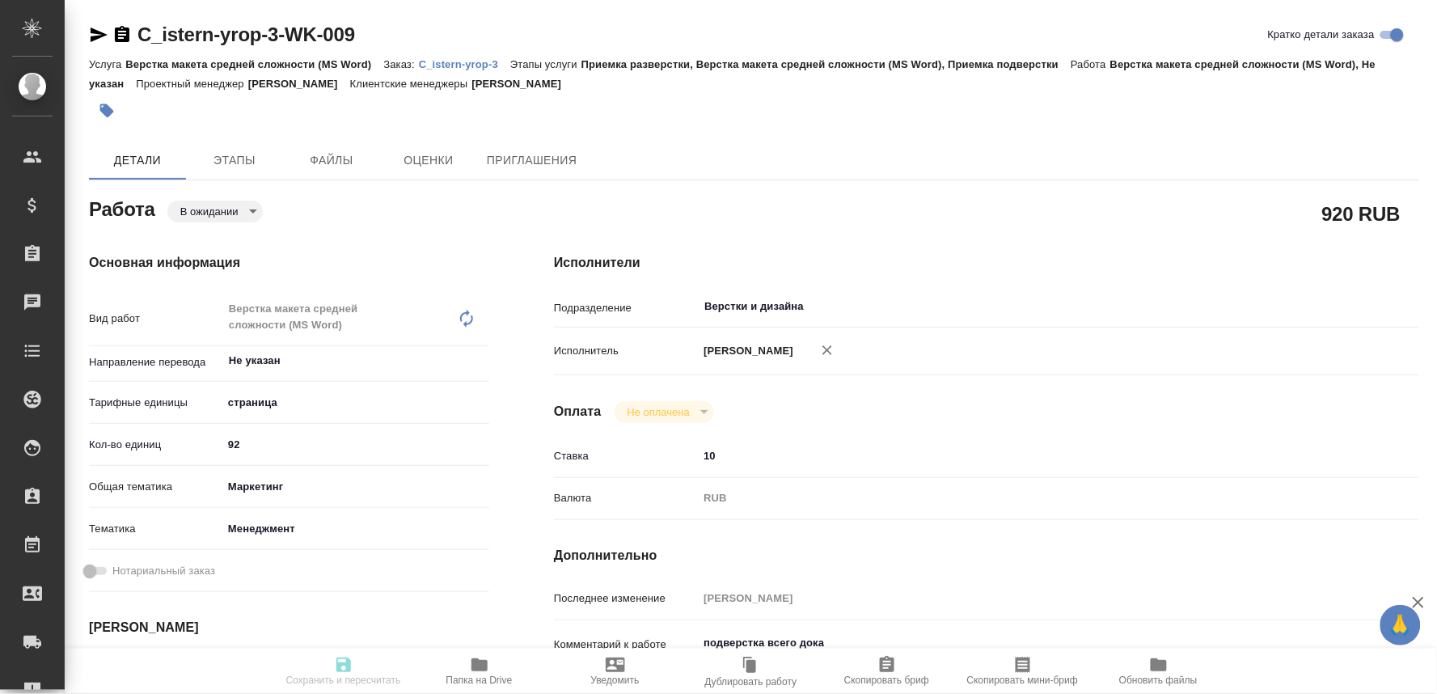
type input "10.09.2025 17:00"
type input "Верстки и дизайна"
type input "notPayed"
type input "10"
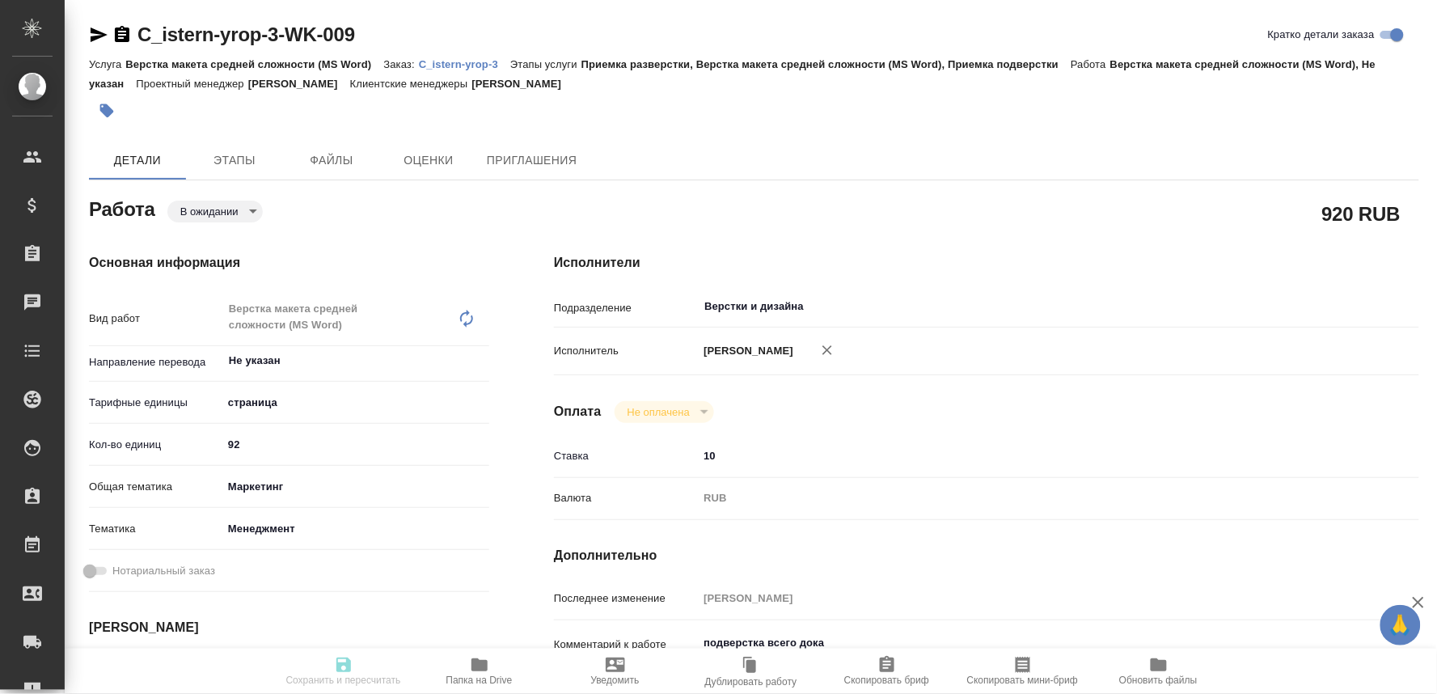
type input "RUB"
type input "[PERSON_NAME]"
type textarea "подверстка всего дока"
type textarea "x"
type textarea "/Clients/istern-yrop/Orders/C_istern-yrop-3/DTP/C_istern-yrop-3-WK-009"
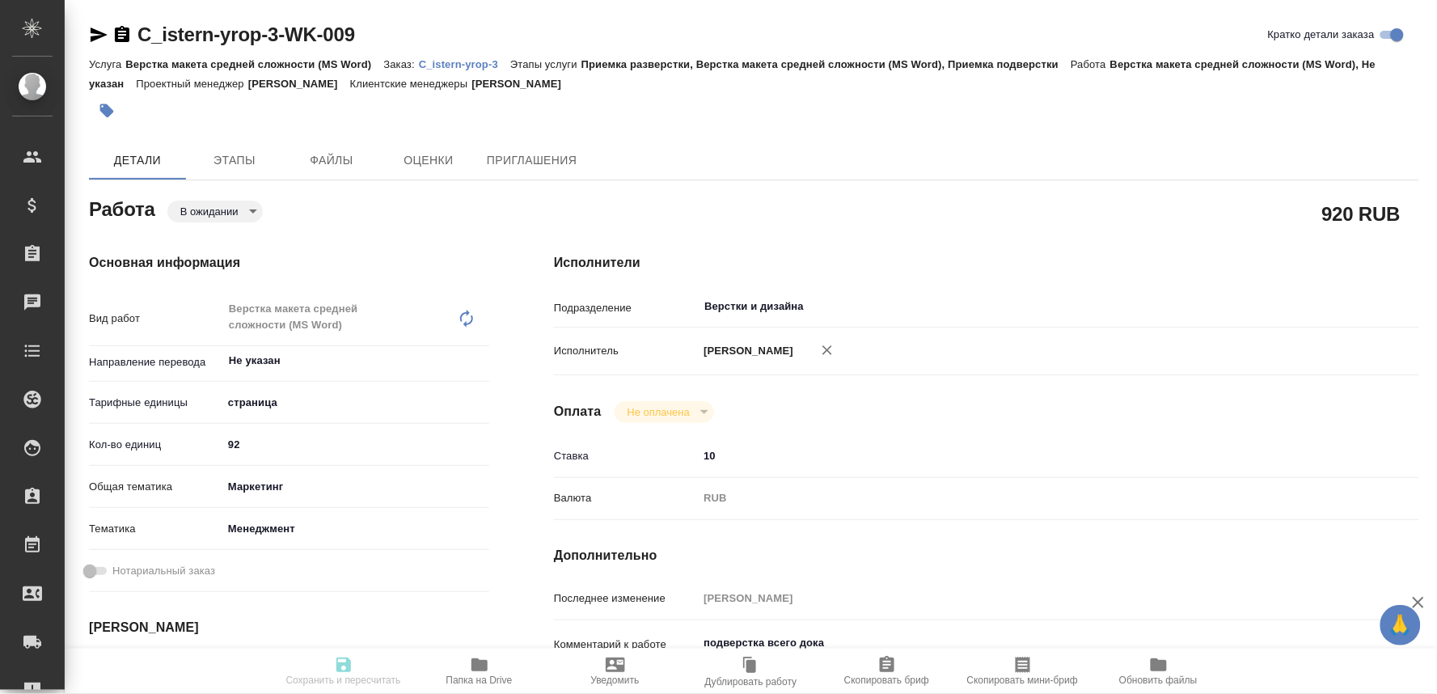
type textarea "x"
type input "C_istern-yrop-3"
type input "Верстка макета средней сложности (MS Word)"
type input "Приемка разверстки, Верстка макета средней сложности (MS Word), Приемка подверс…"
type input "Лямина Надежда"
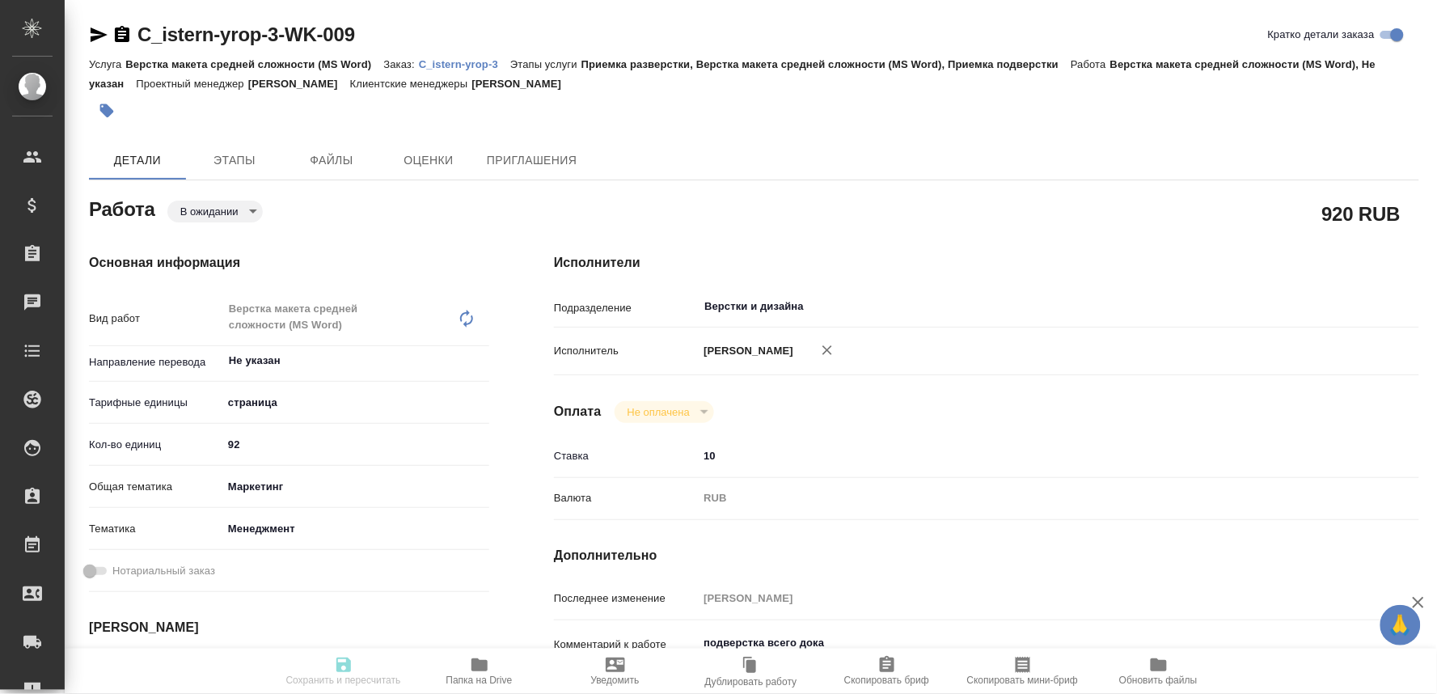
type input "[PERSON_NAME]"
type input "/Clients/istern-yrop/Orders/C_istern-yrop-3"
type textarea "x"
type textarea "сделайте тикет, плиз"
type textarea "x"
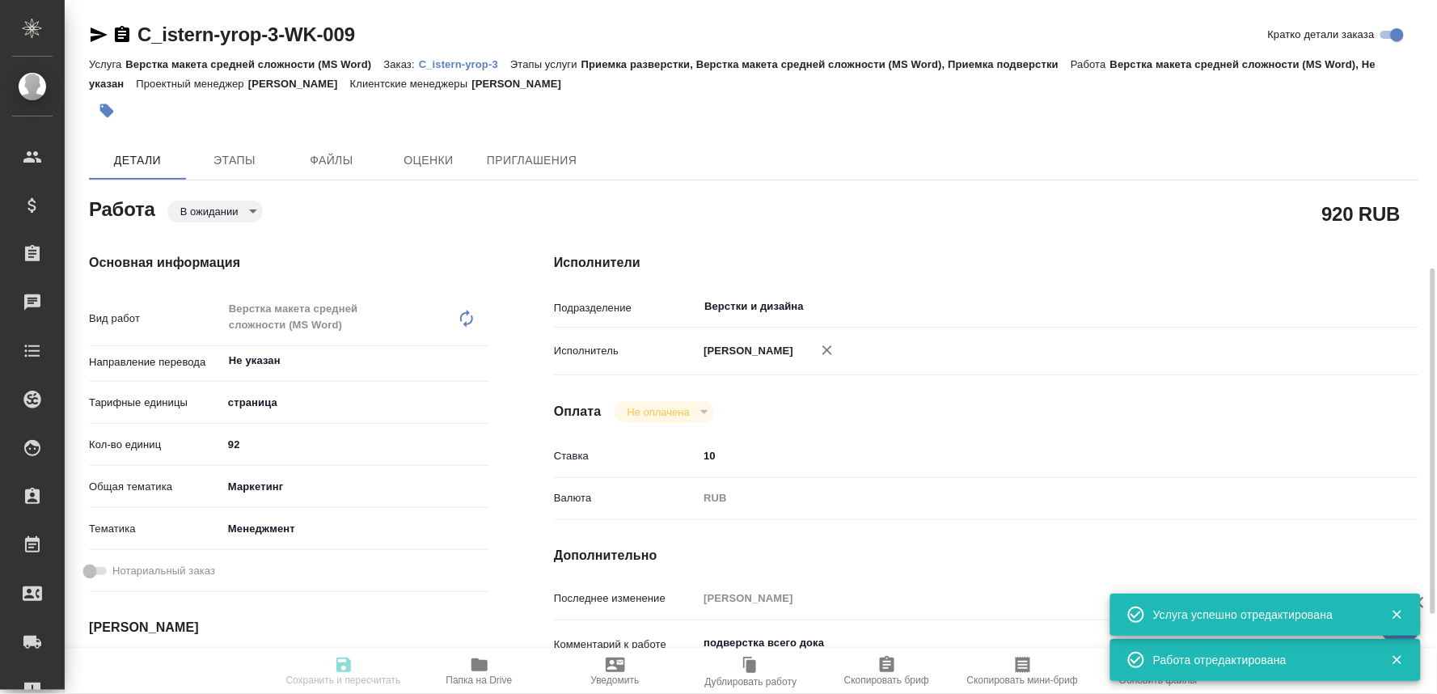
type textarea "x"
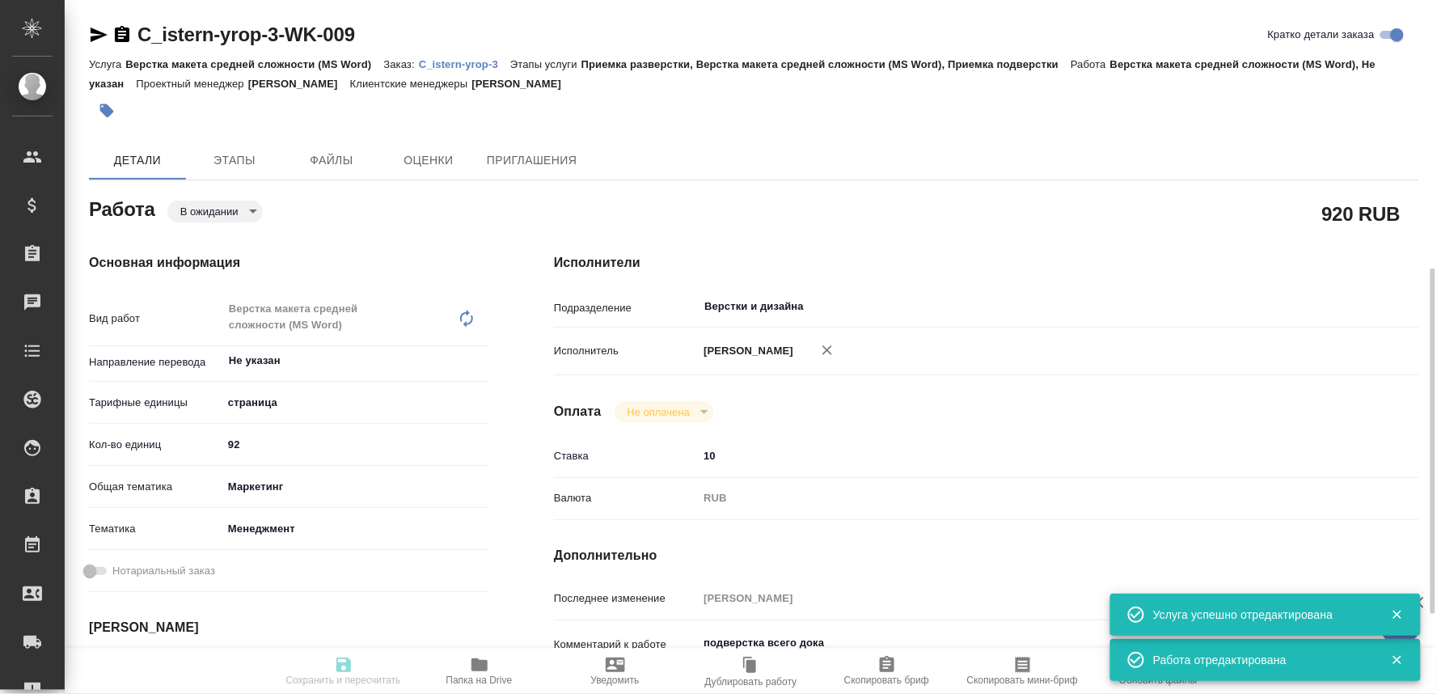
type textarea "x"
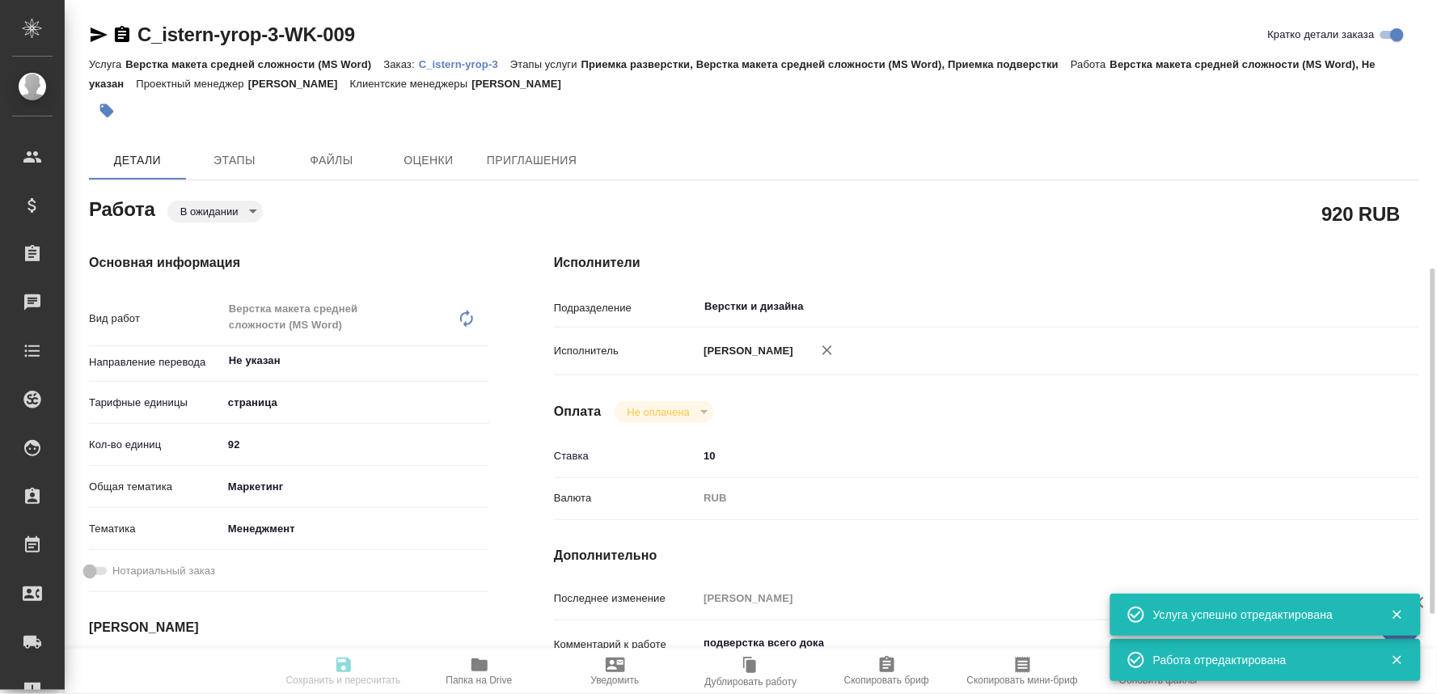
scroll to position [269, 0]
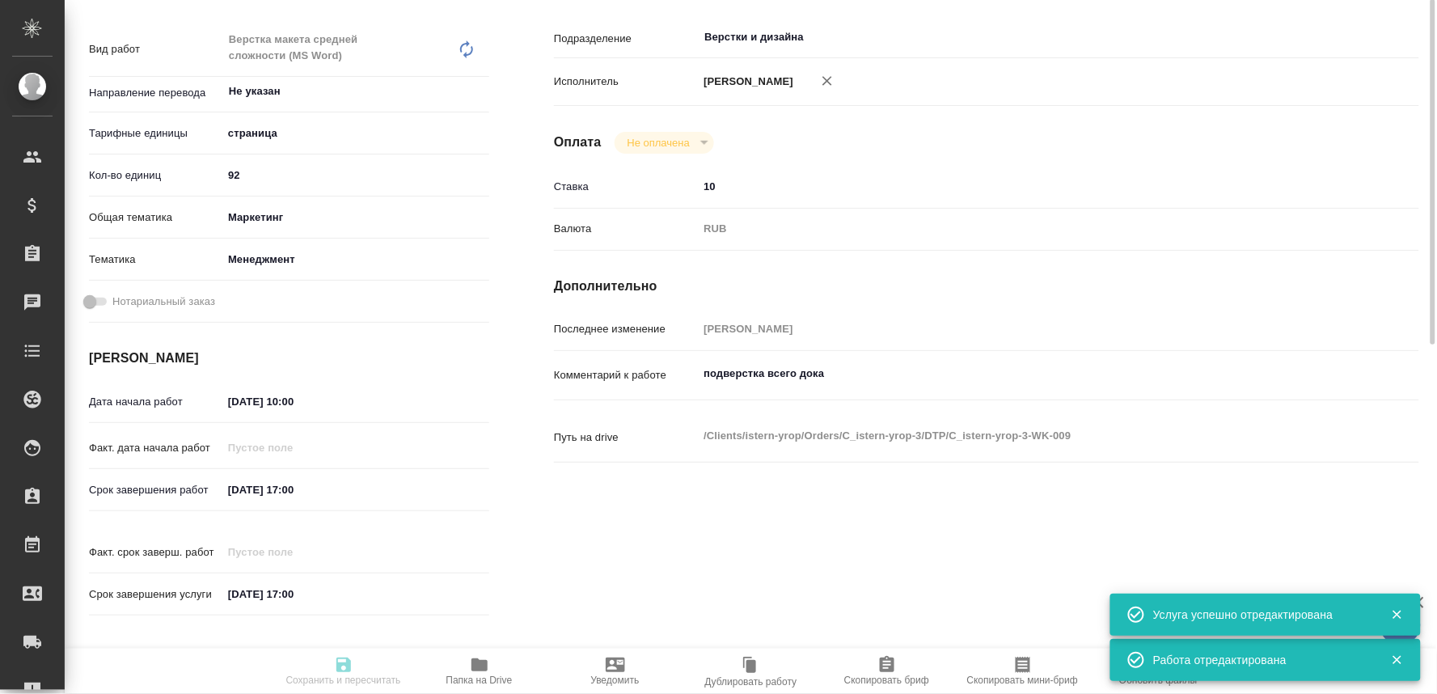
type textarea "x"
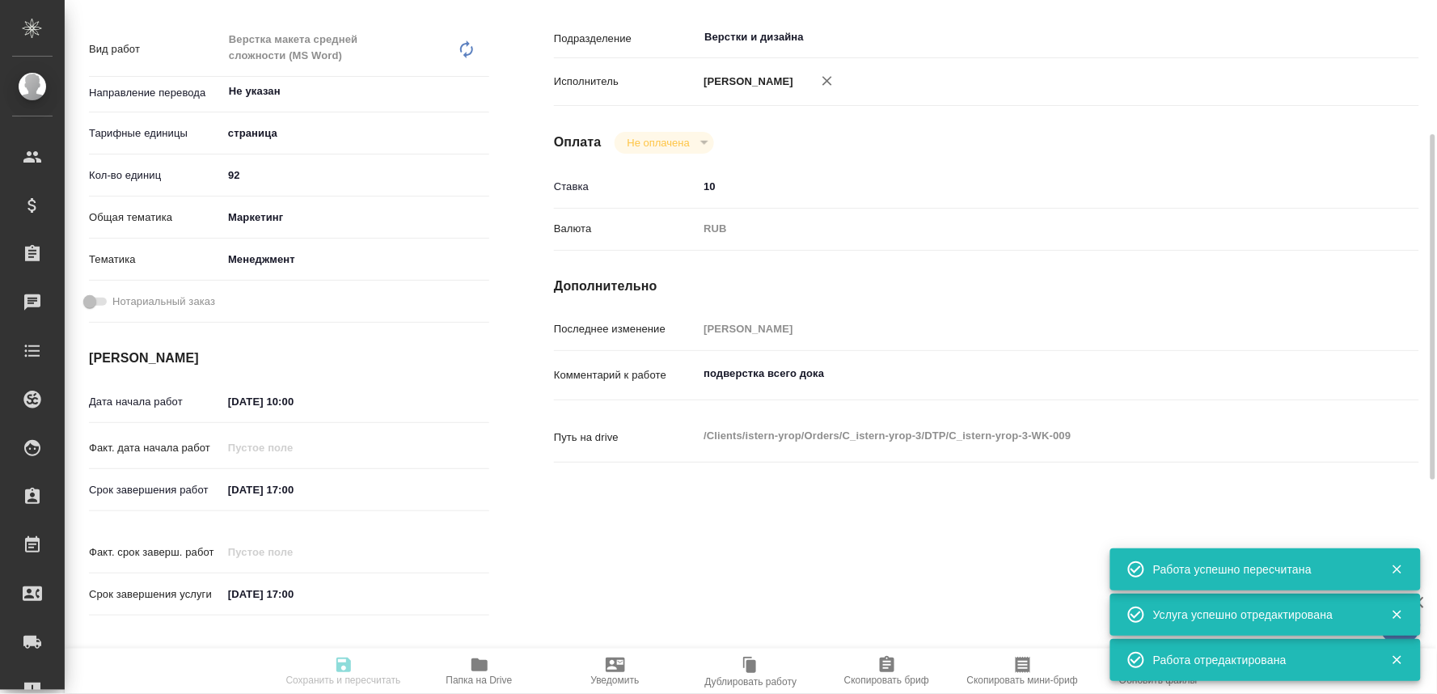
type input "pending"
type textarea "Верстка макета средней сложности (MS Word)"
type textarea "x"
type input "Не указан"
type input "5a8b1489cc6b4906c91bfdb2"
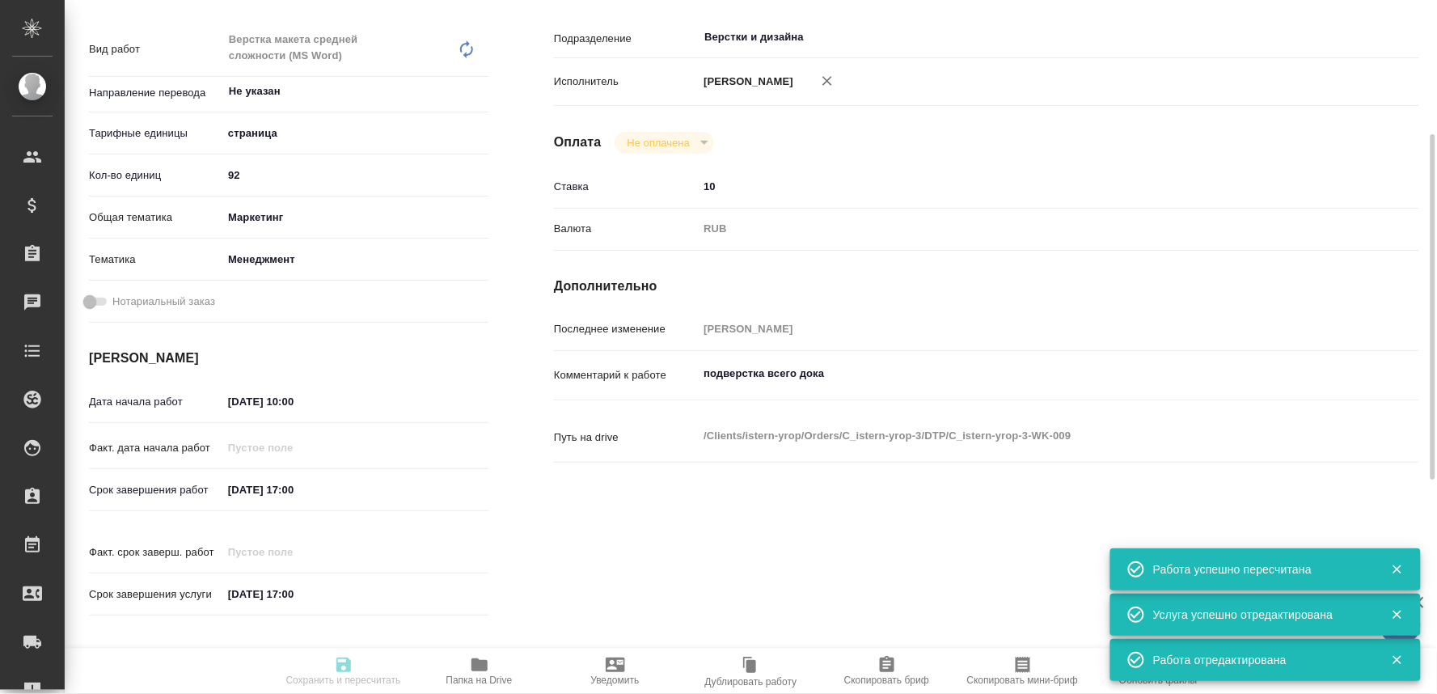
type input "92"
type input "marketing"
type input "5a8b8b956a9677013d343d4c"
type input "10.09.2025 10:00"
type input "10.09.2025 17:00"
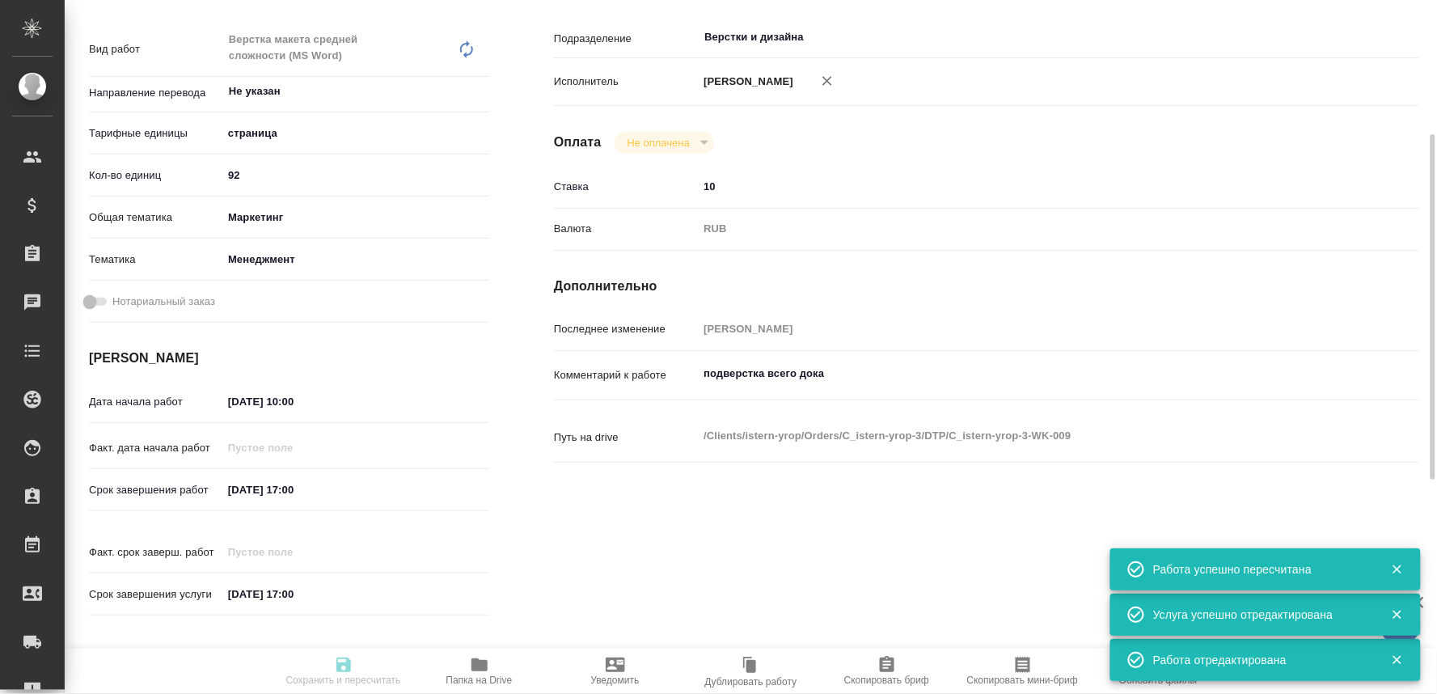
type input "10.09.2025 17:00"
type input "Верстки и дизайна"
type input "notPayed"
type input "10"
type input "RUB"
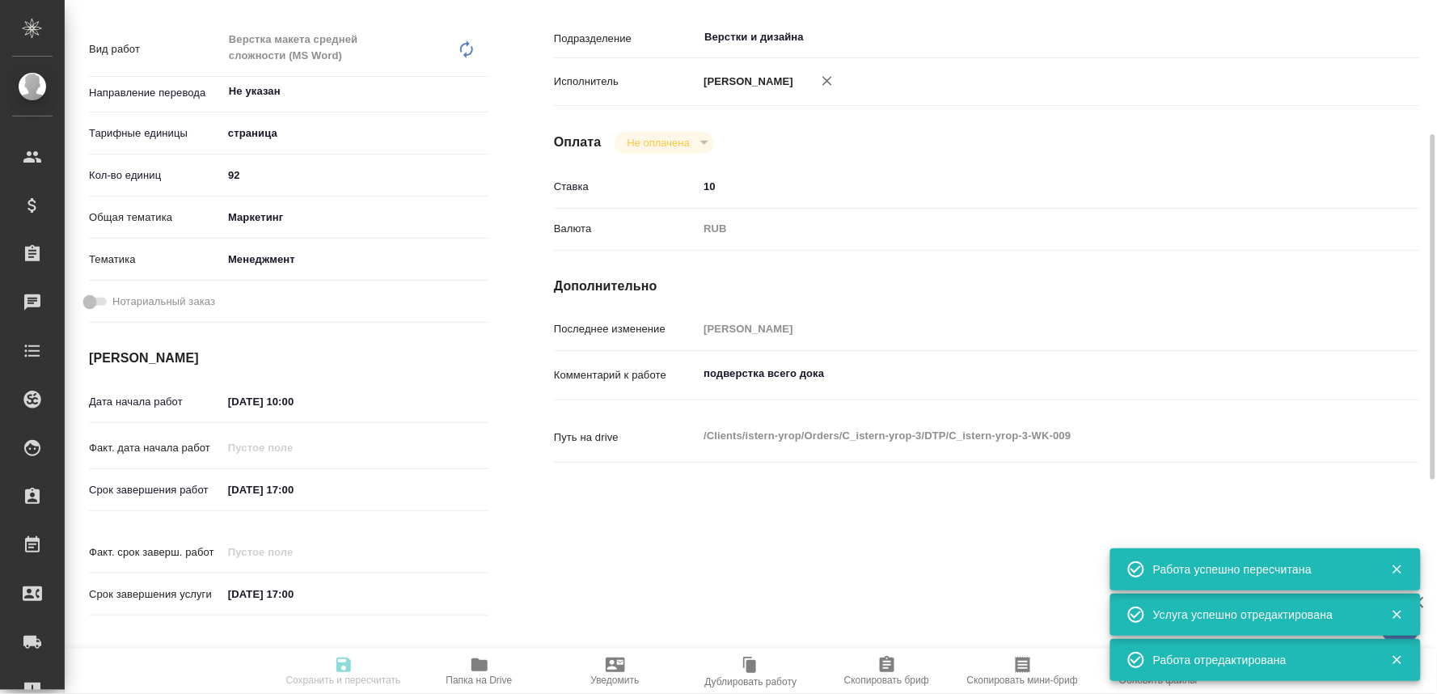
type input "[PERSON_NAME]"
type textarea "подверстка всего дока"
type textarea "x"
type textarea "/Clients/istern-yrop/Orders/C_istern-yrop-3/DTP/C_istern-yrop-3-WK-009"
type textarea "x"
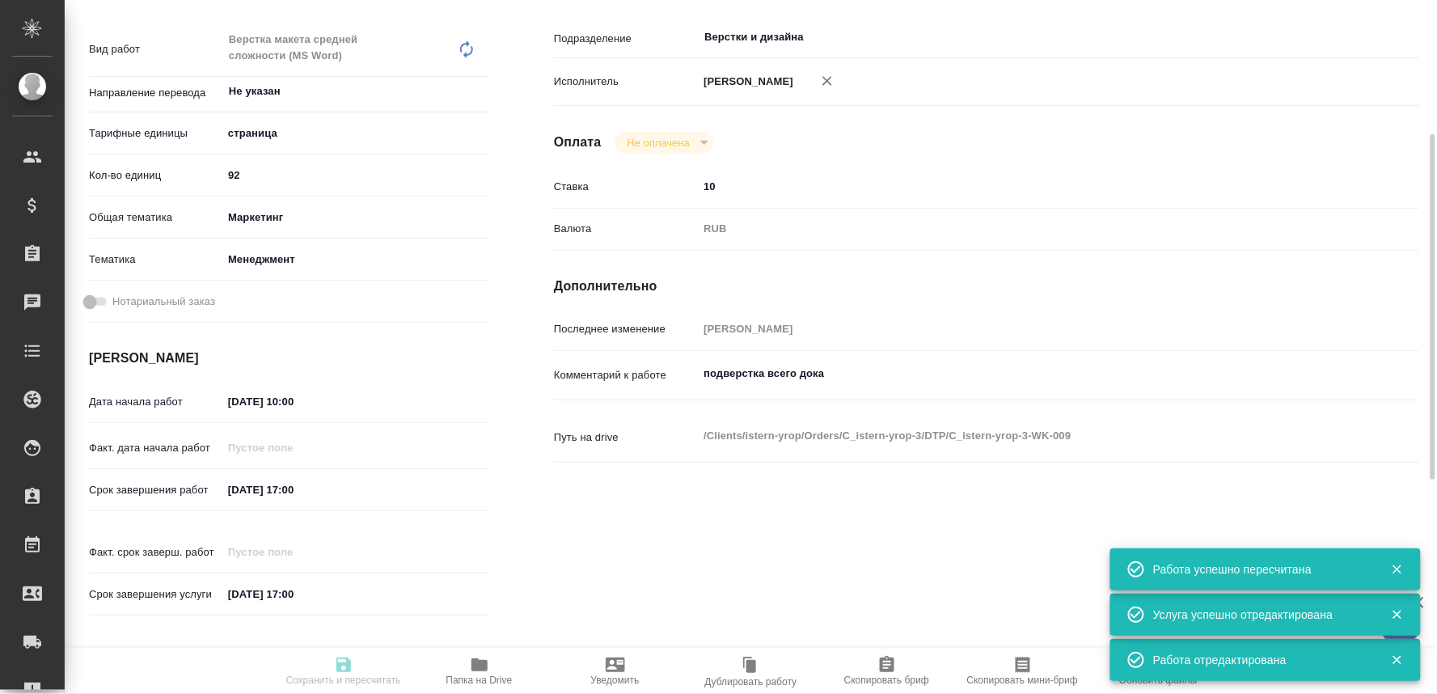
type input "C_istern-yrop-3"
type input "Верстка макета средней сложности (MS Word)"
type input "Приемка разверстки, Верстка макета средней сложности (MS Word), Приемка подверс…"
type input "Лямина Надежда"
type input "[PERSON_NAME]"
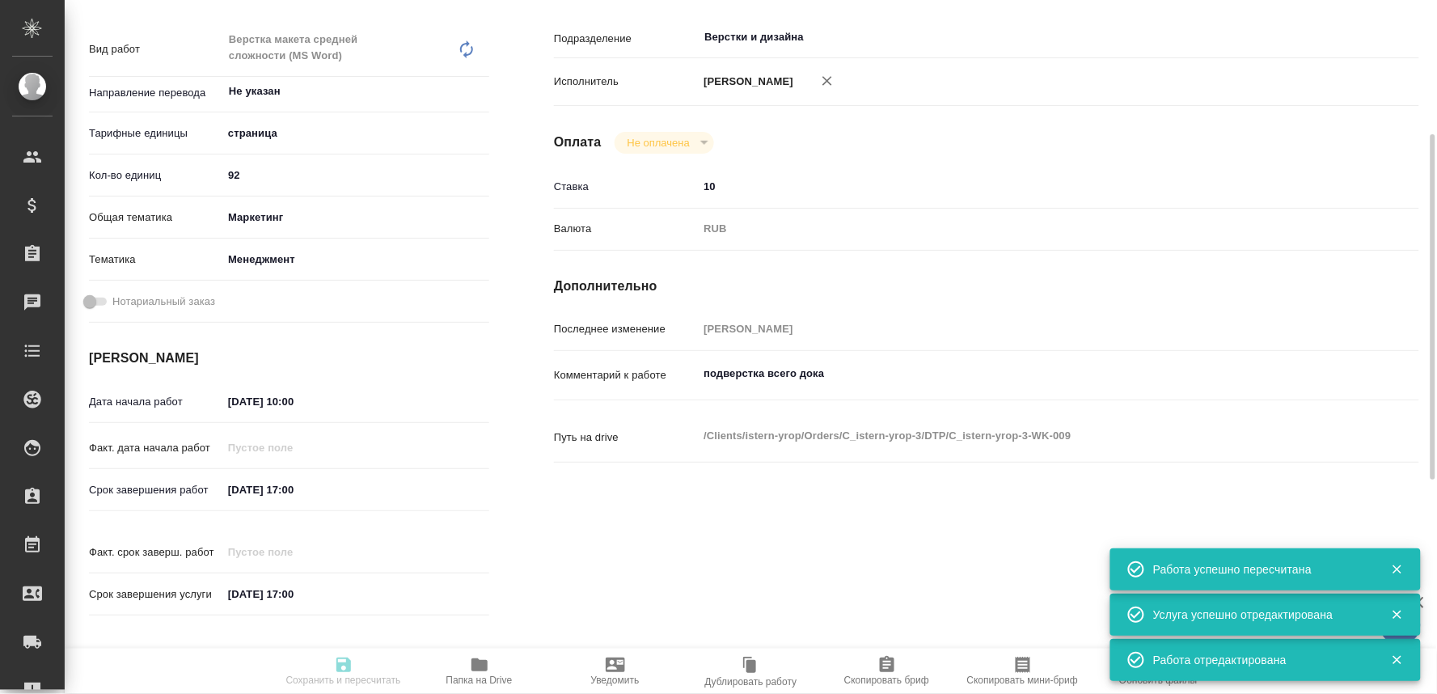
type input "/Clients/istern-yrop/Orders/C_istern-yrop-3"
type textarea "x"
type textarea "сделайте тикет, плиз"
type textarea "x"
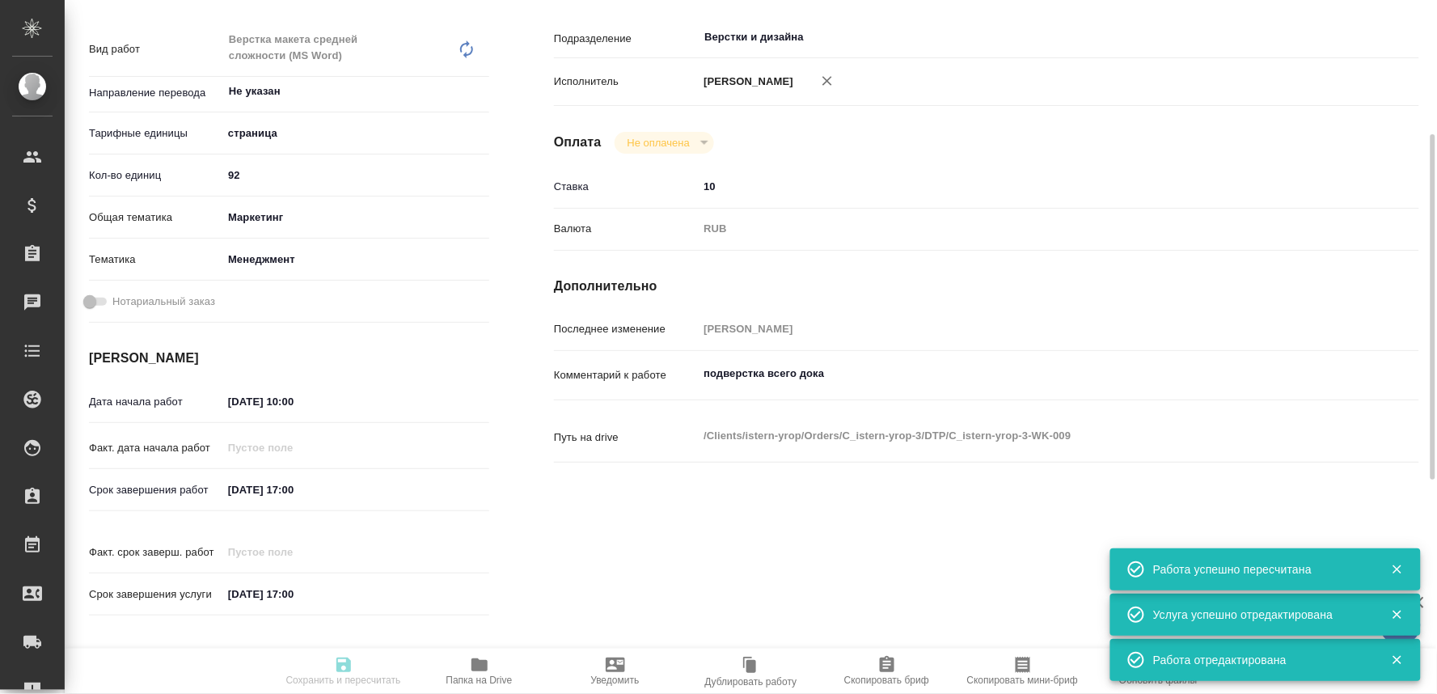
type textarea "x"
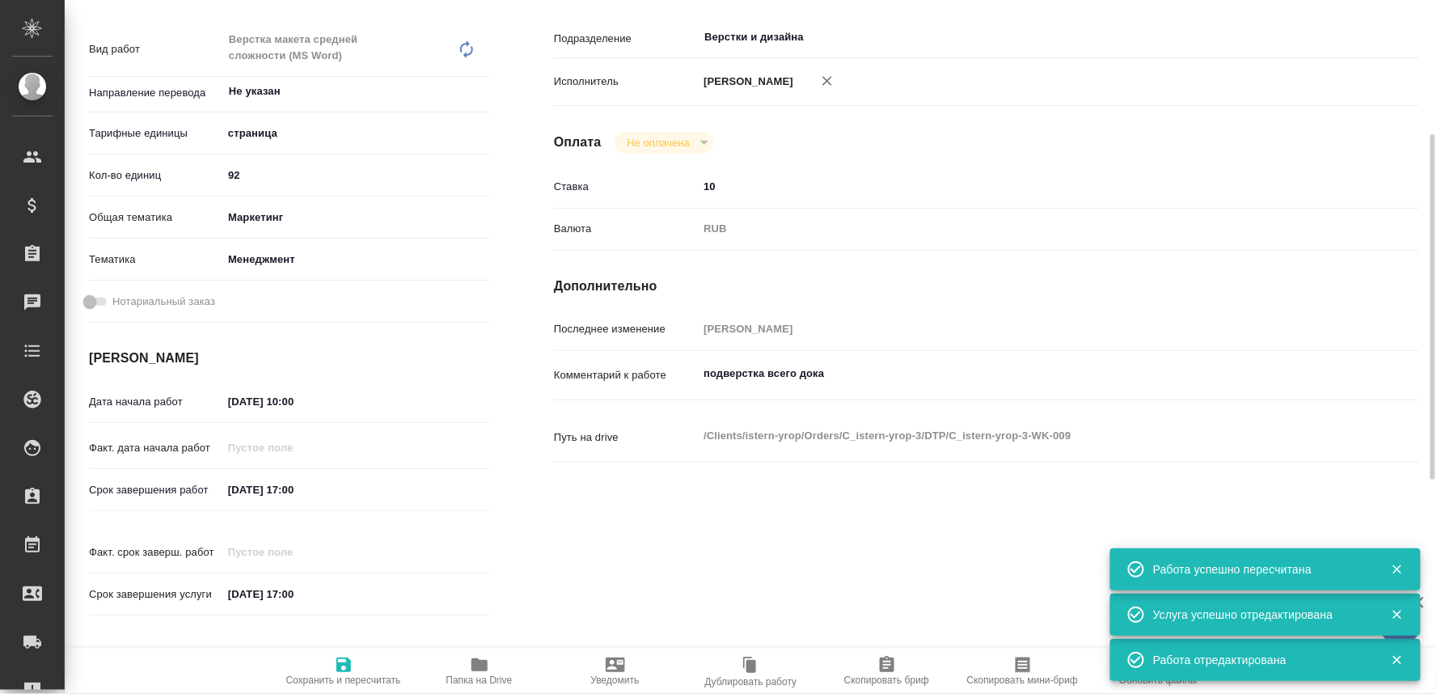
type textarea "x"
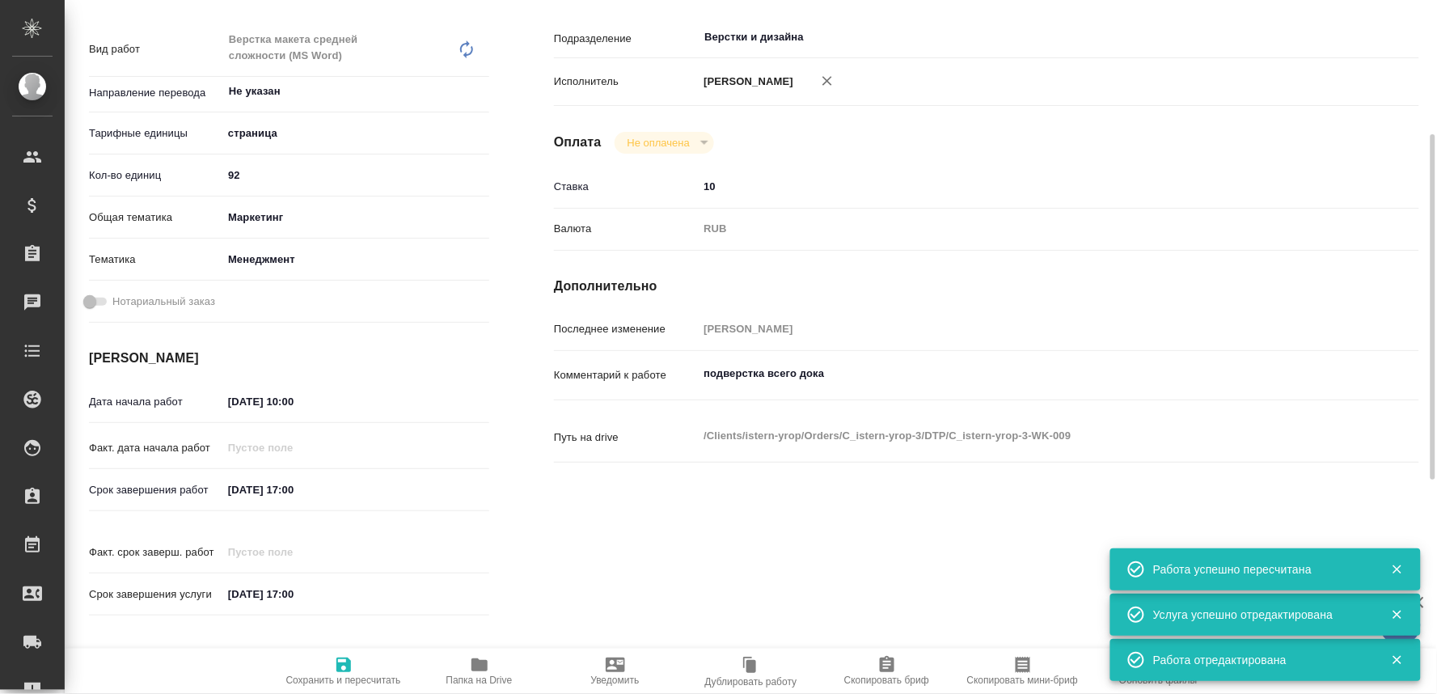
type textarea "x"
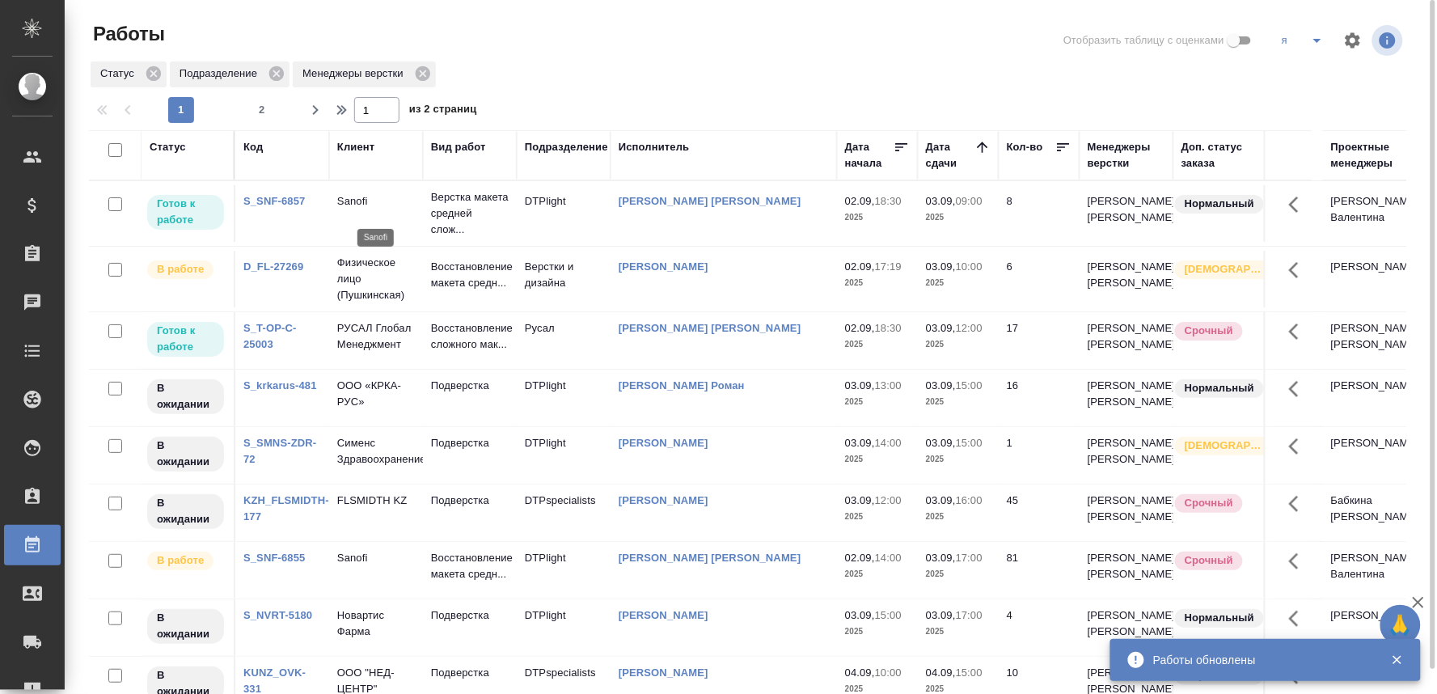
click at [352, 207] on p "Sanofi" at bounding box center [376, 201] width 78 height 16
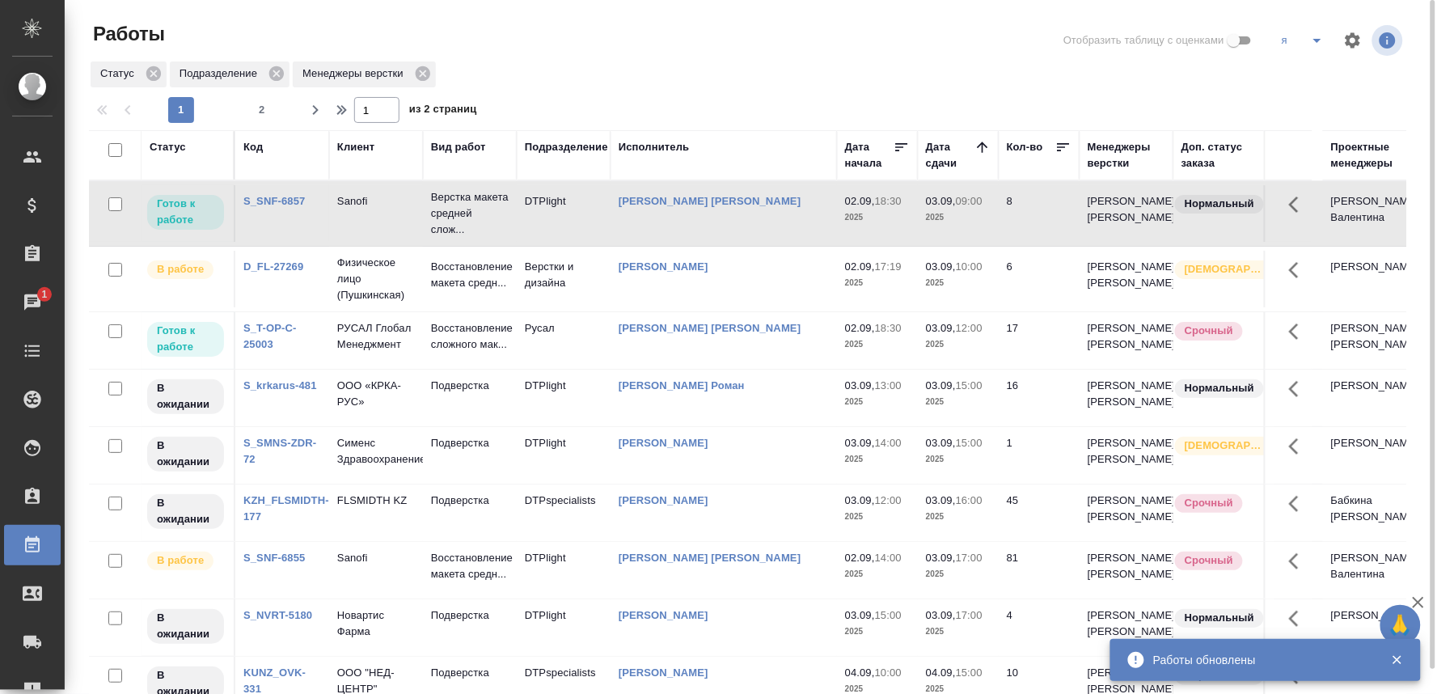
click at [34, 297] on span "1" at bounding box center [44, 294] width 25 height 16
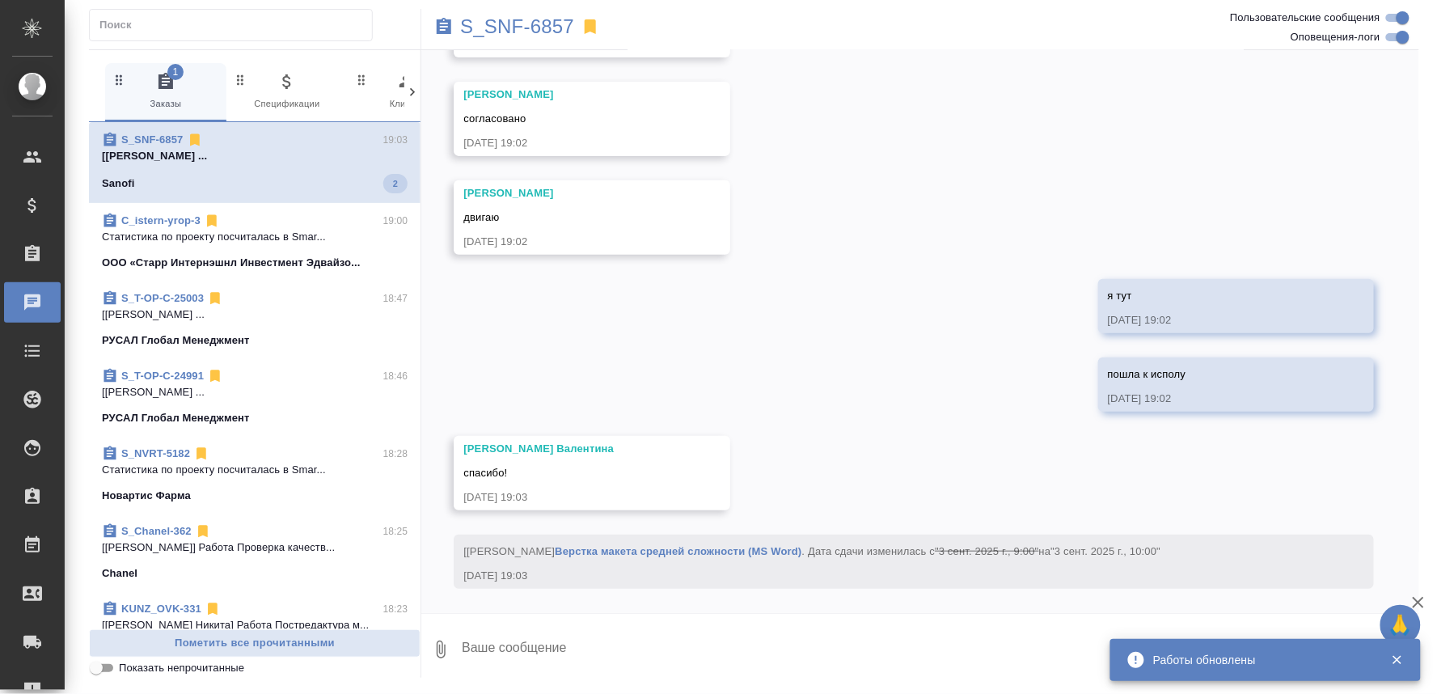
scroll to position [7768, 0]
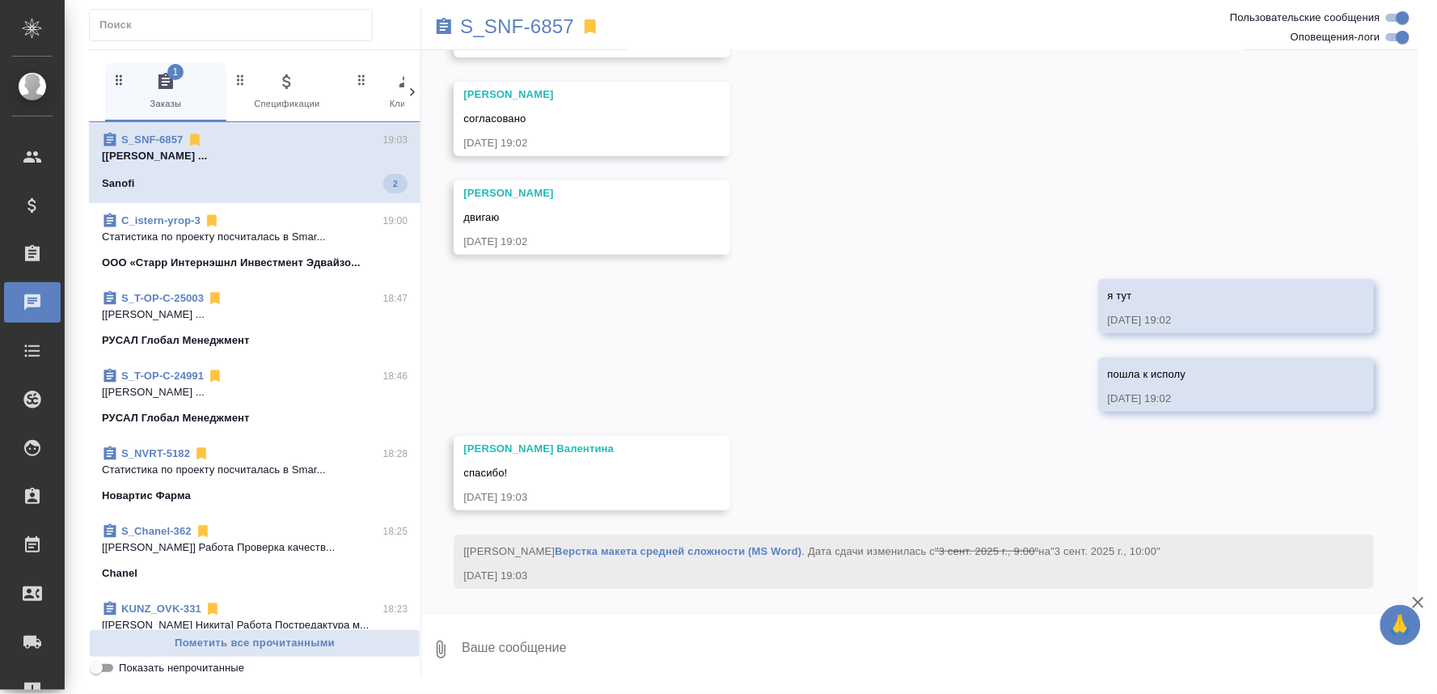
click at [510, 646] on textarea at bounding box center [939, 649] width 959 height 55
type textarea "пожалуйста"
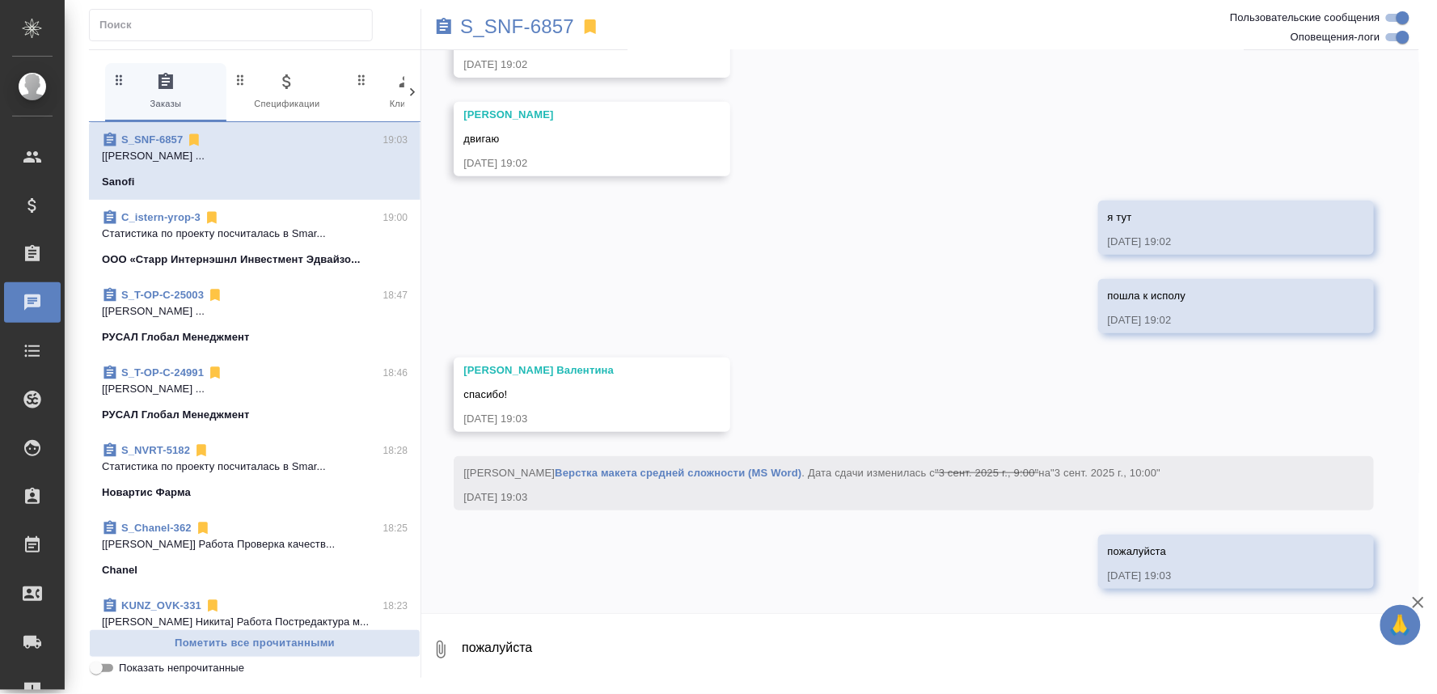
scroll to position [7847, 0]
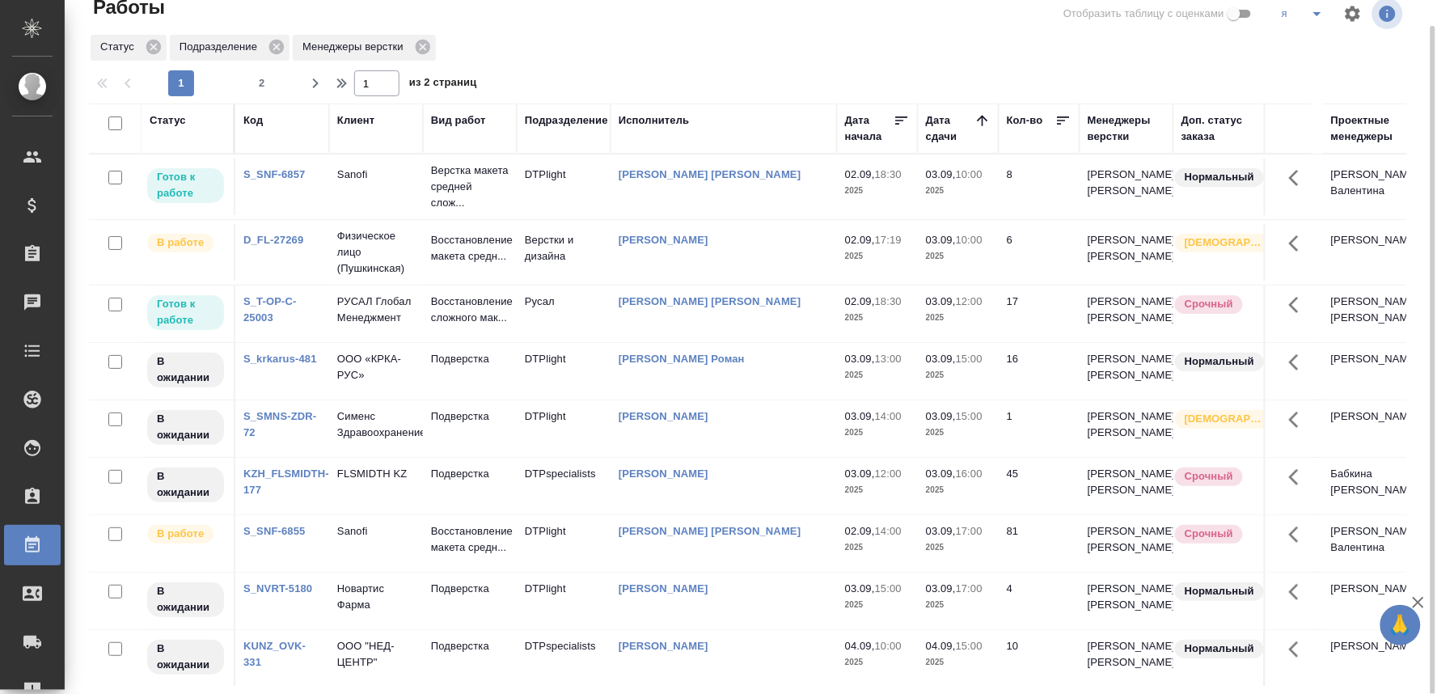
click at [358, 195] on td "Sanofi" at bounding box center [376, 187] width 94 height 57
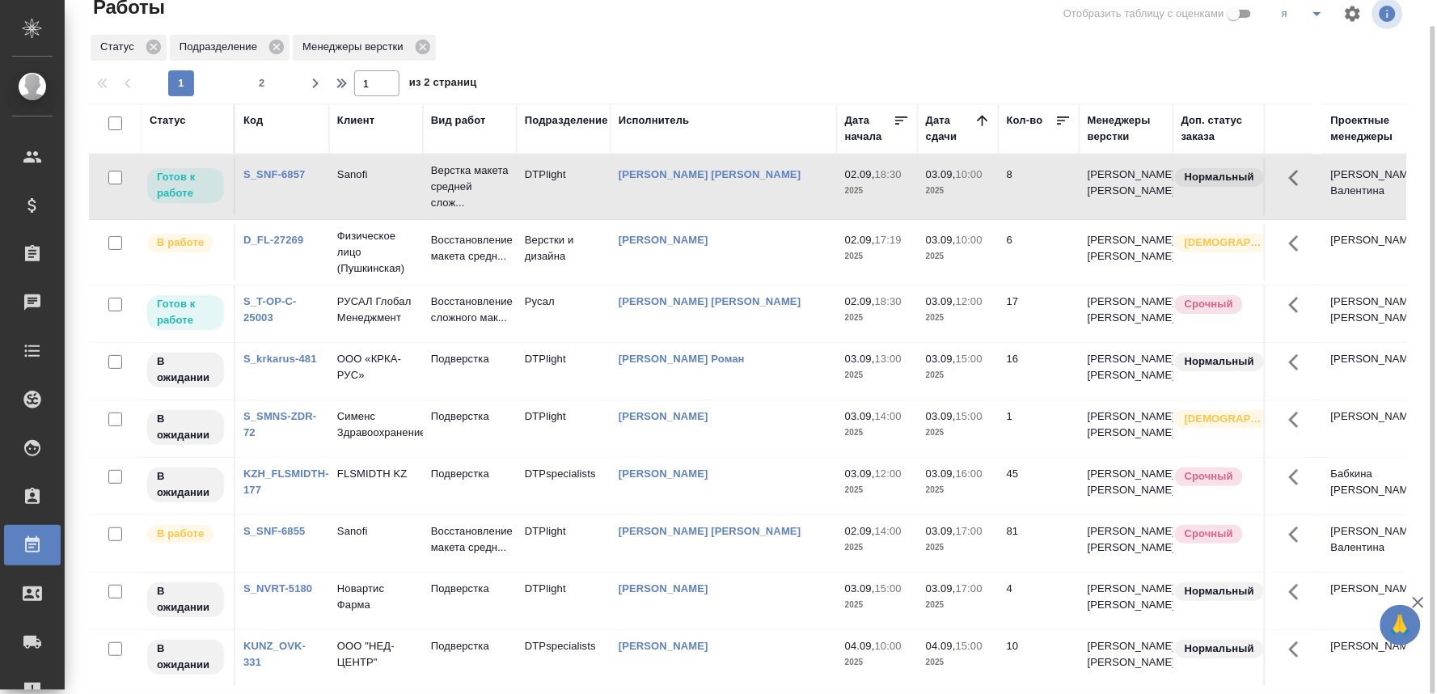
click at [358, 195] on td "Sanofi" at bounding box center [376, 187] width 94 height 57
click at [260, 183] on div "S_SNF-6857" at bounding box center [282, 175] width 78 height 16
click at [272, 180] on link "S_SNF-6857" at bounding box center [274, 174] width 62 height 12
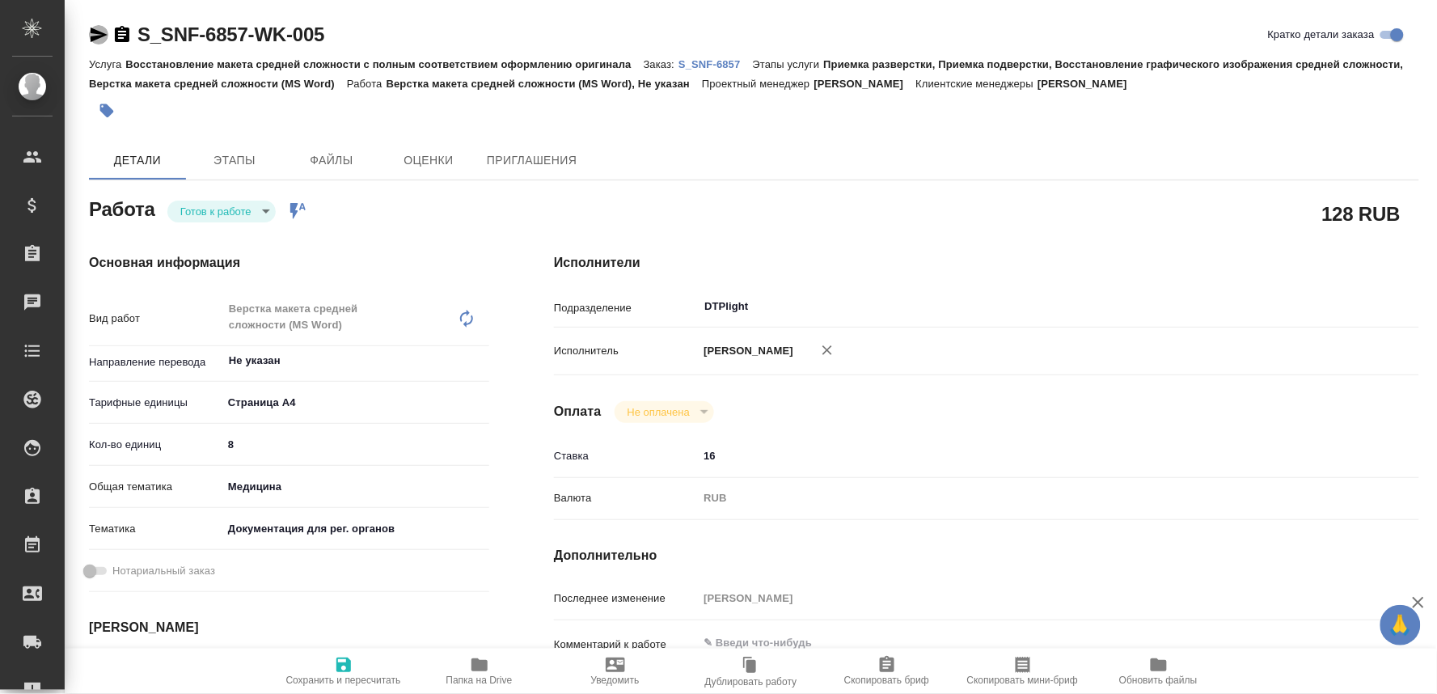
click at [93, 31] on icon "button" at bounding box center [99, 35] width 17 height 15
click at [255, 202] on body "🙏 .cls-1 fill:#fff; AWATERA Oksiutovich [PERSON_NAME] Спецификации Заказы Чаты …" at bounding box center [718, 347] width 1437 height 694
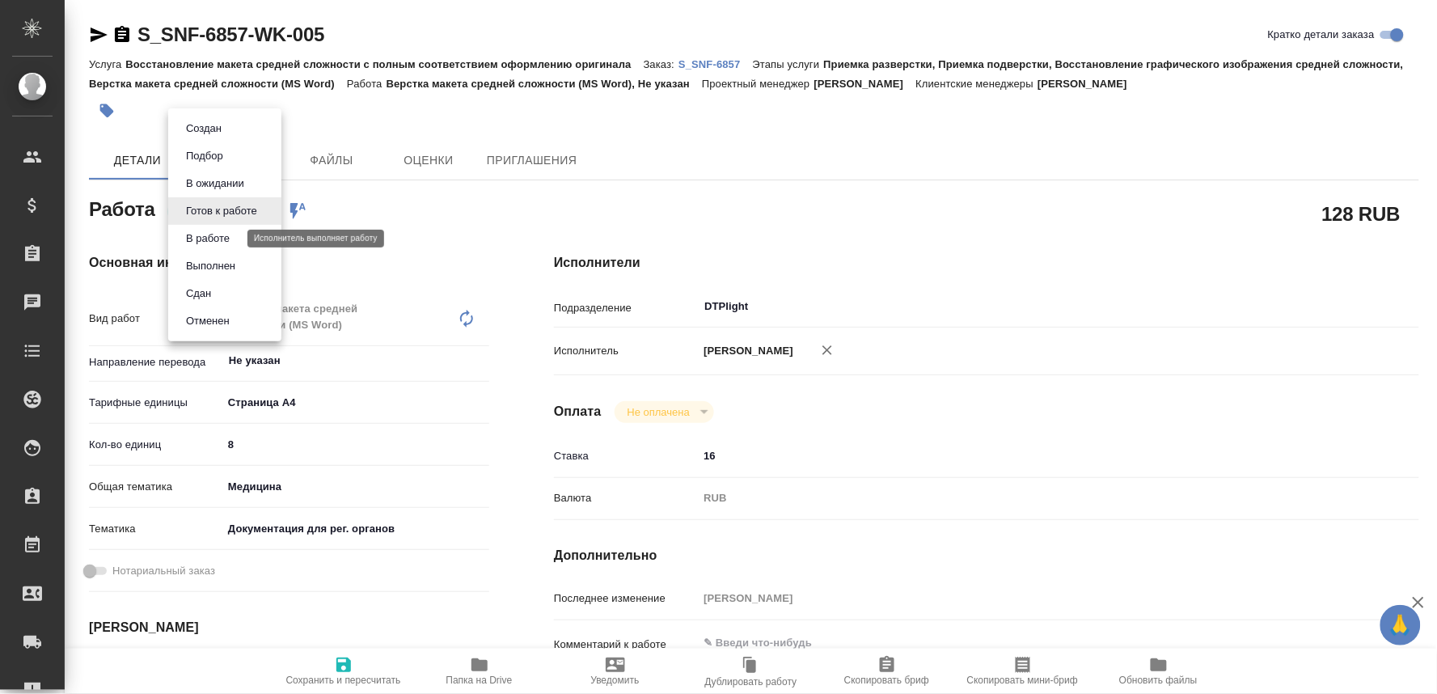
click at [214, 238] on button "В работе" at bounding box center [207, 239] width 53 height 18
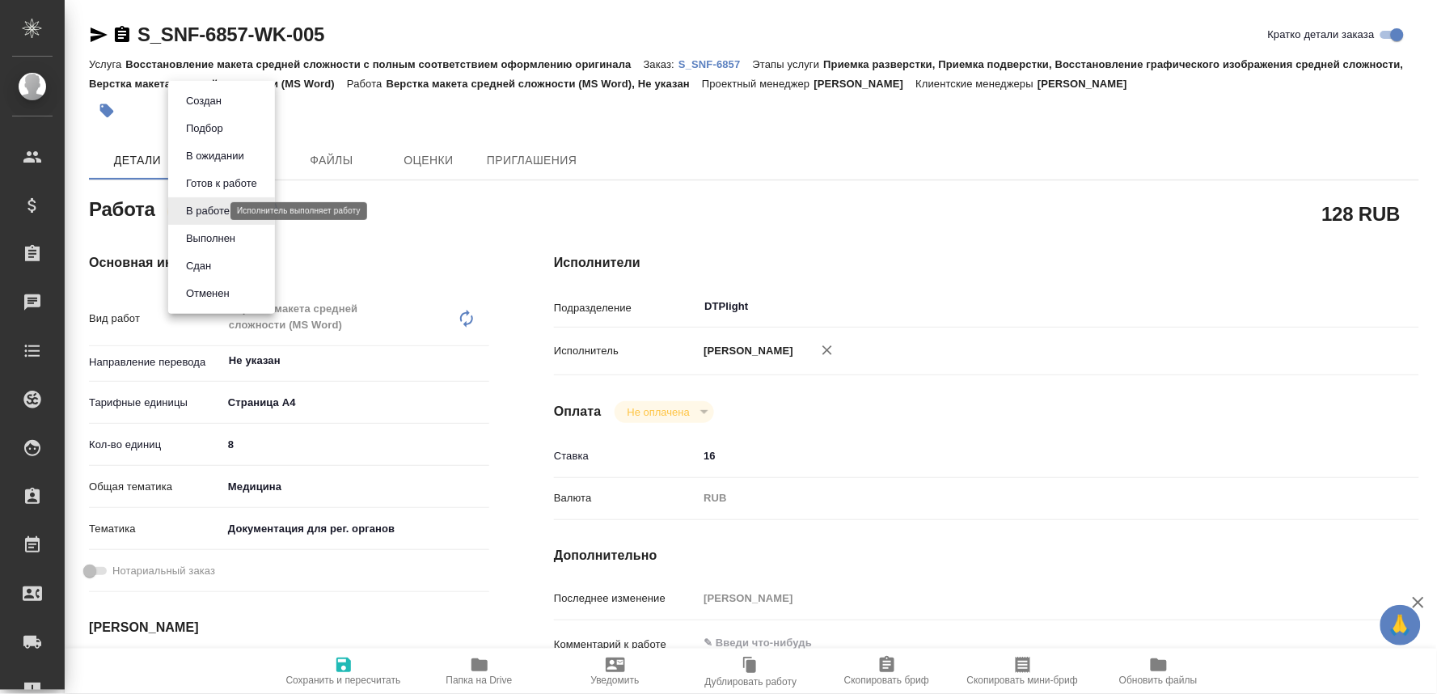
click at [199, 206] on body "🙏 .cls-1 fill:#fff; AWATERA Oksiutovich [PERSON_NAME] Спецификации Заказы 0 Чат…" at bounding box center [718, 347] width 1437 height 694
type textarea "x"
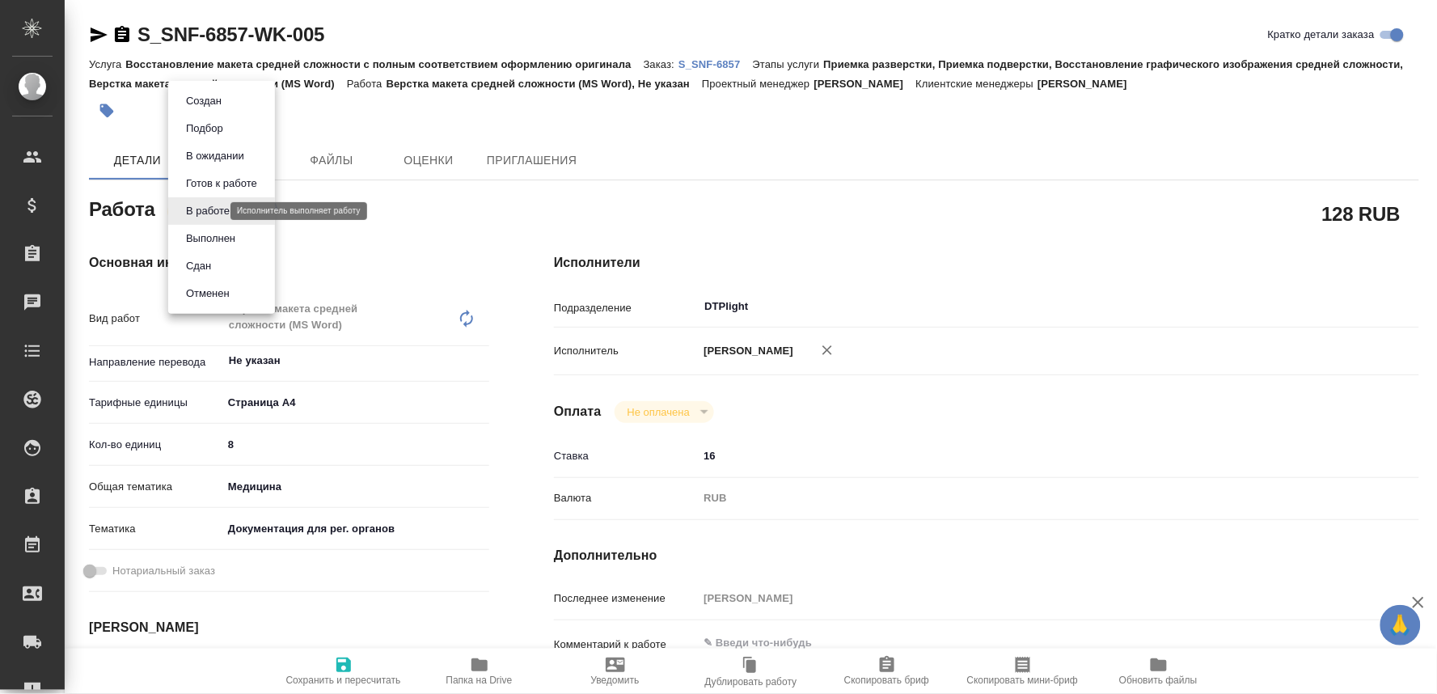
type textarea "x"
click at [193, 183] on button "Готов к работе" at bounding box center [221, 184] width 81 height 18
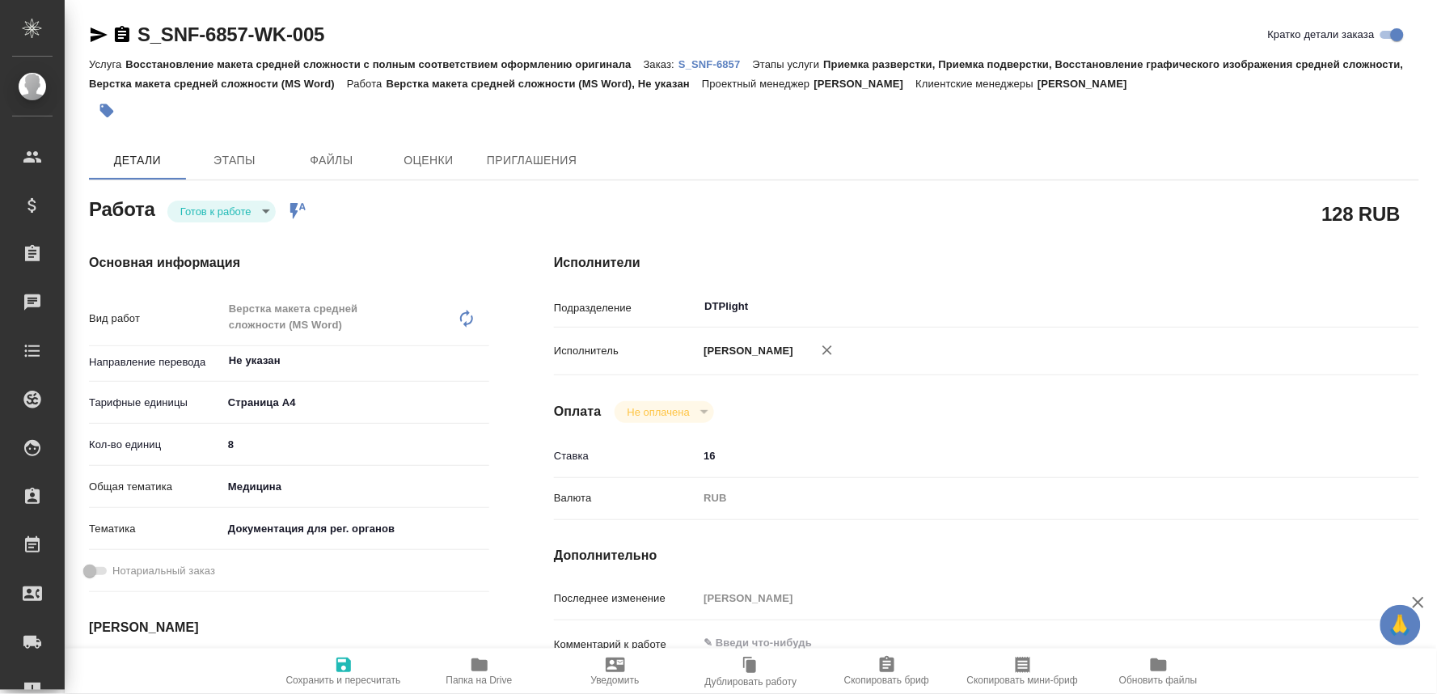
type textarea "x"
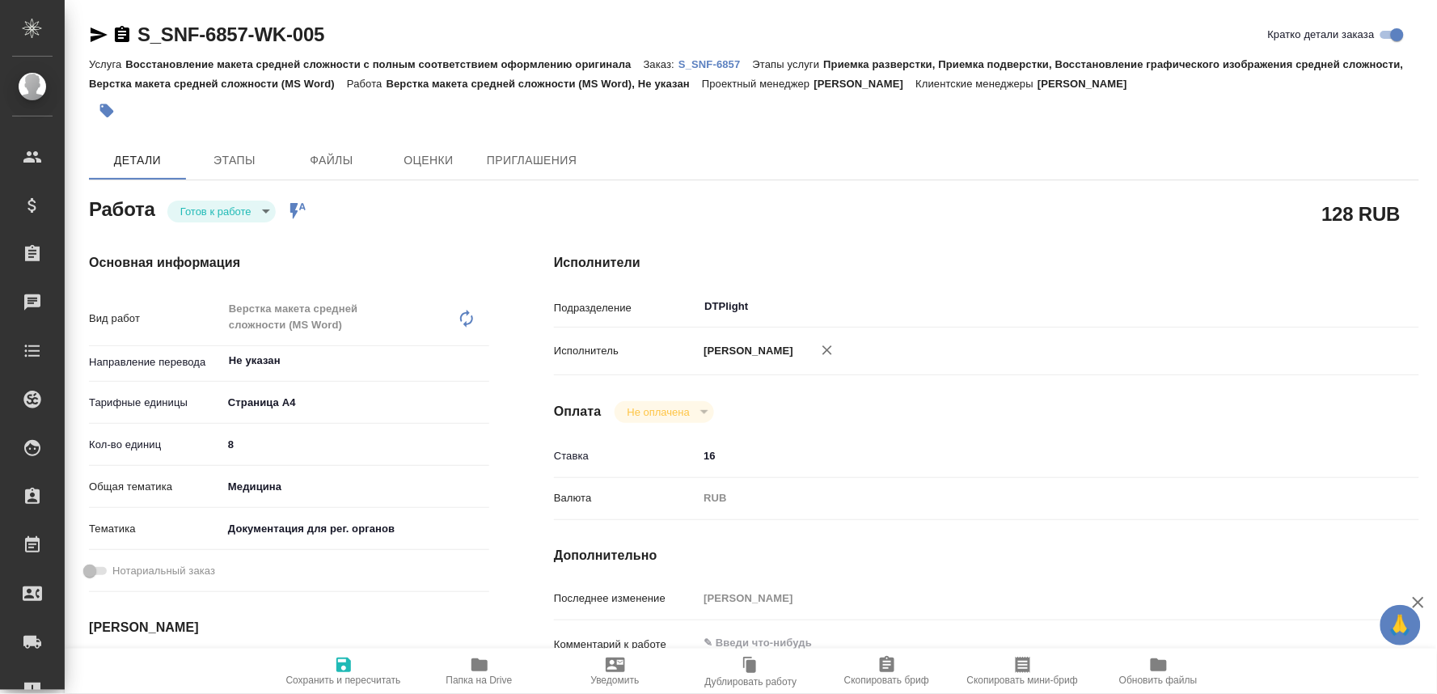
scroll to position [180, 0]
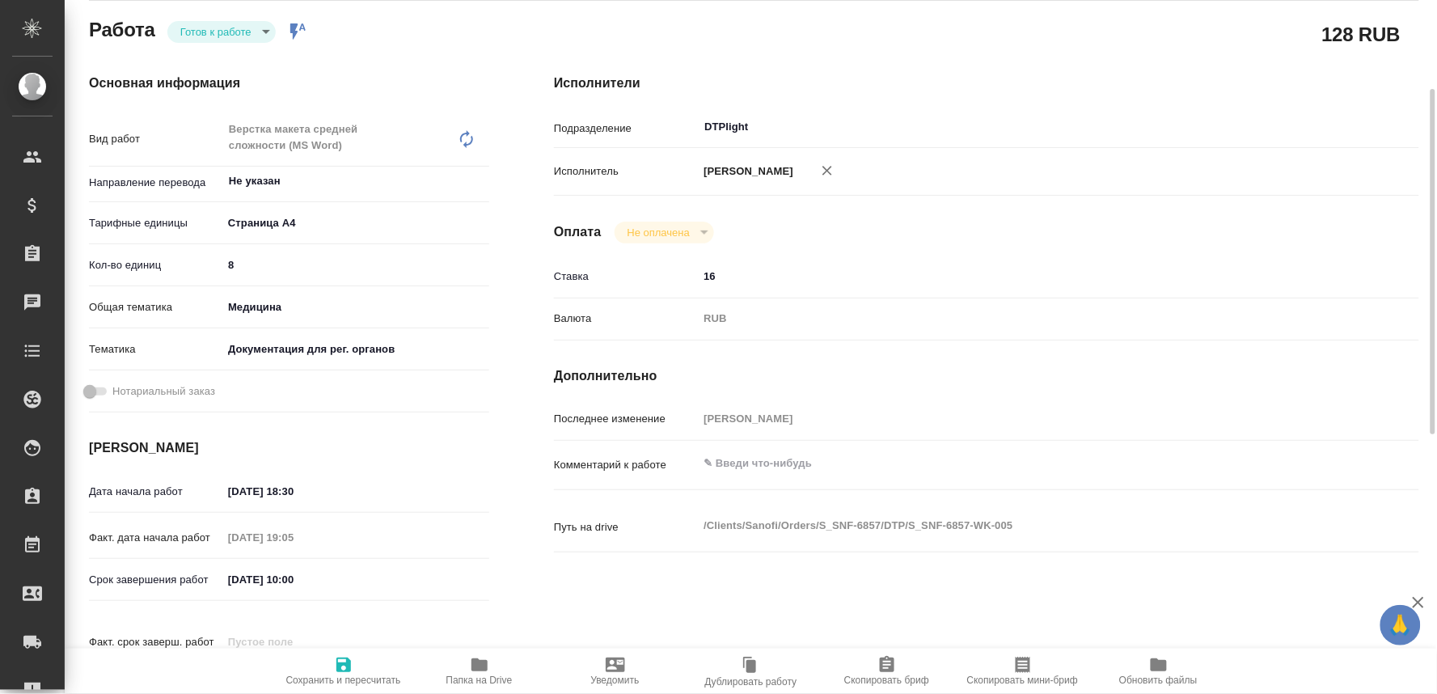
type textarea "x"
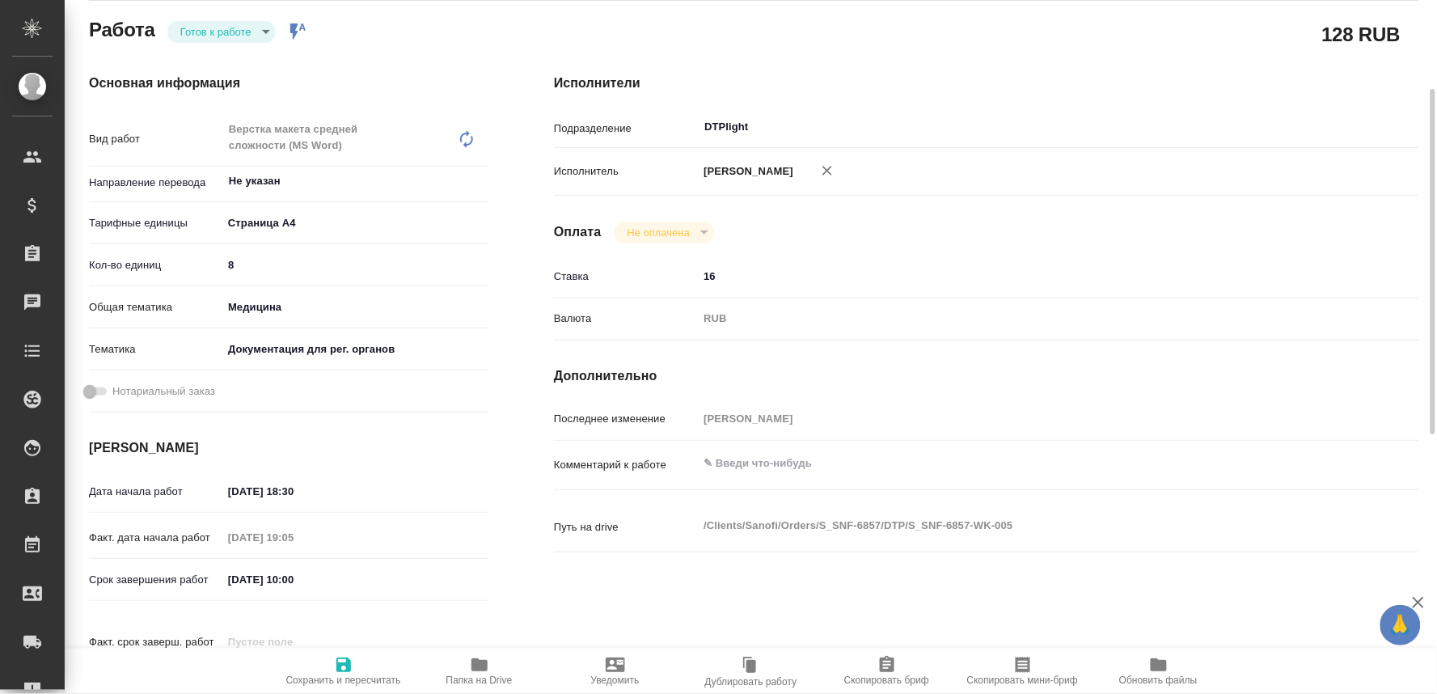
type textarea "x"
click at [731, 477] on textarea at bounding box center [1023, 464] width 650 height 28
type textarea "x"
type textarea "в"
type textarea "x"
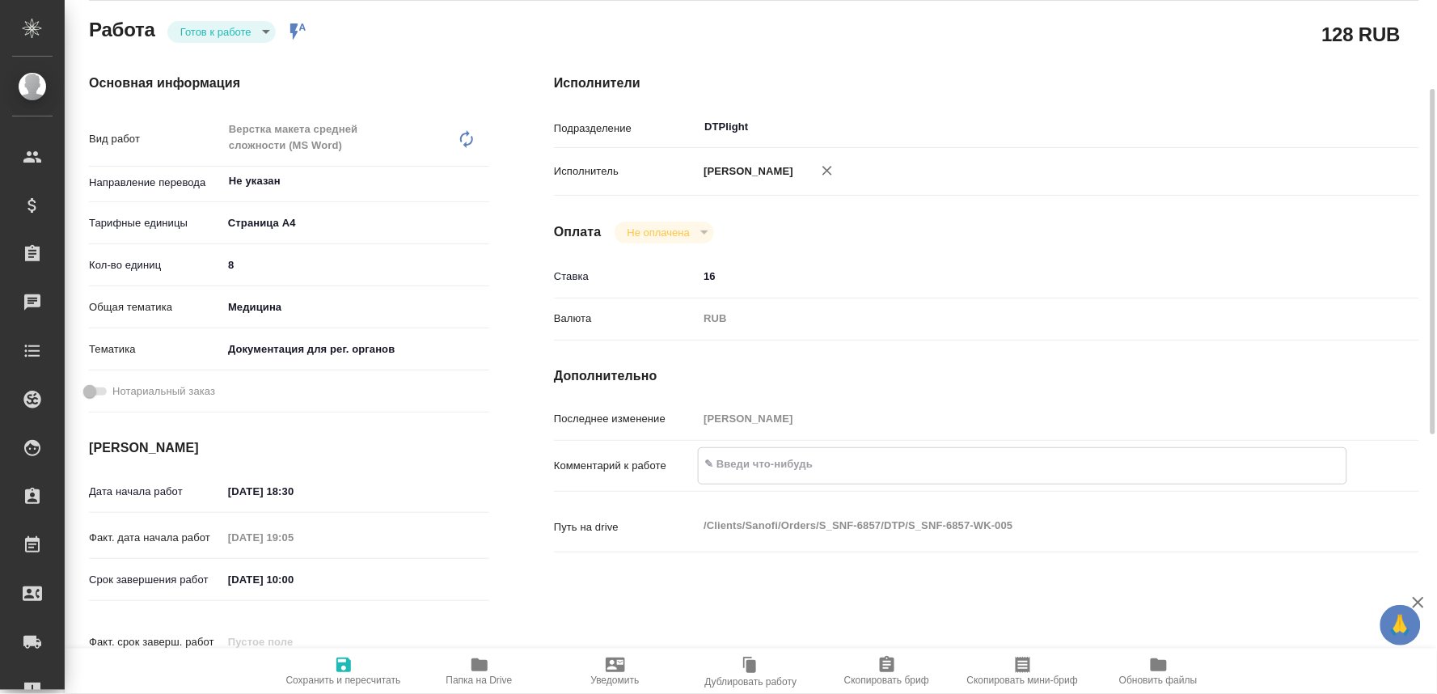
type textarea "x"
type textarea "в"
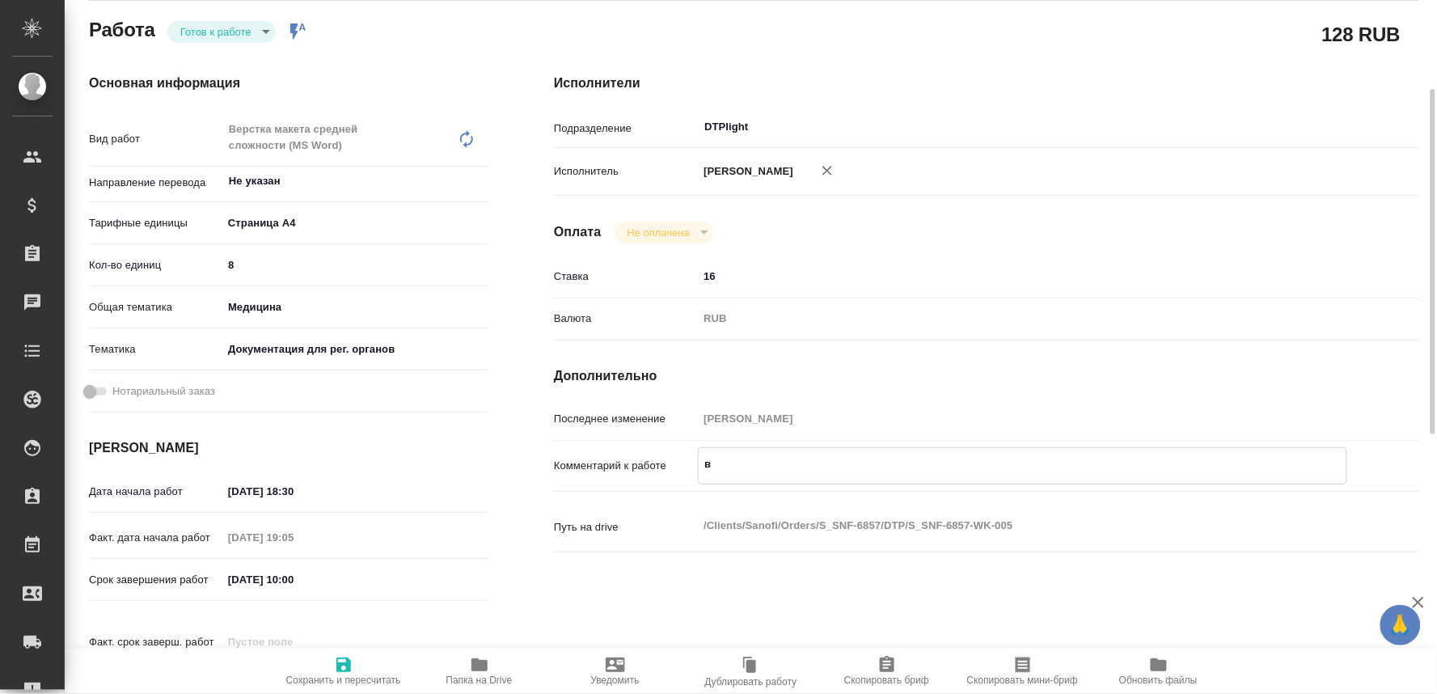
type textarea "x"
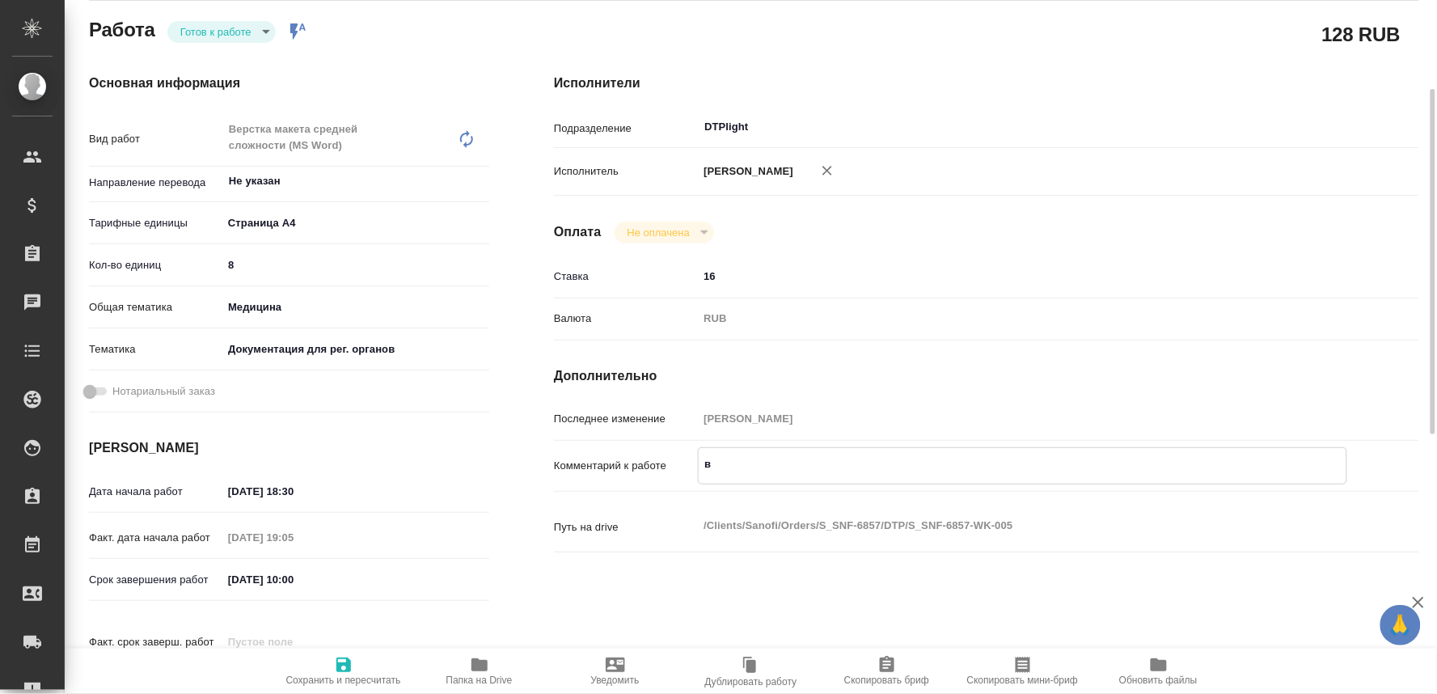
type textarea "в и"
type textarea "x"
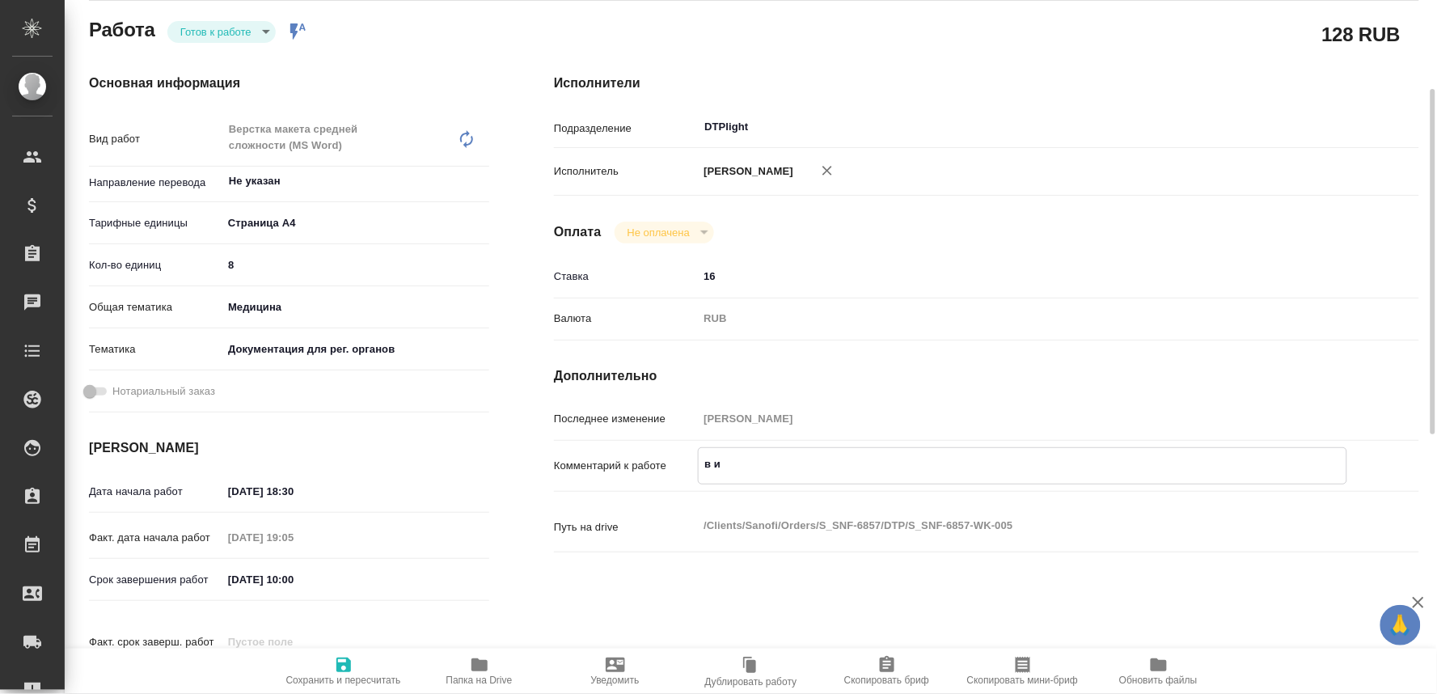
type textarea "x"
type textarea "в иг"
type textarea "x"
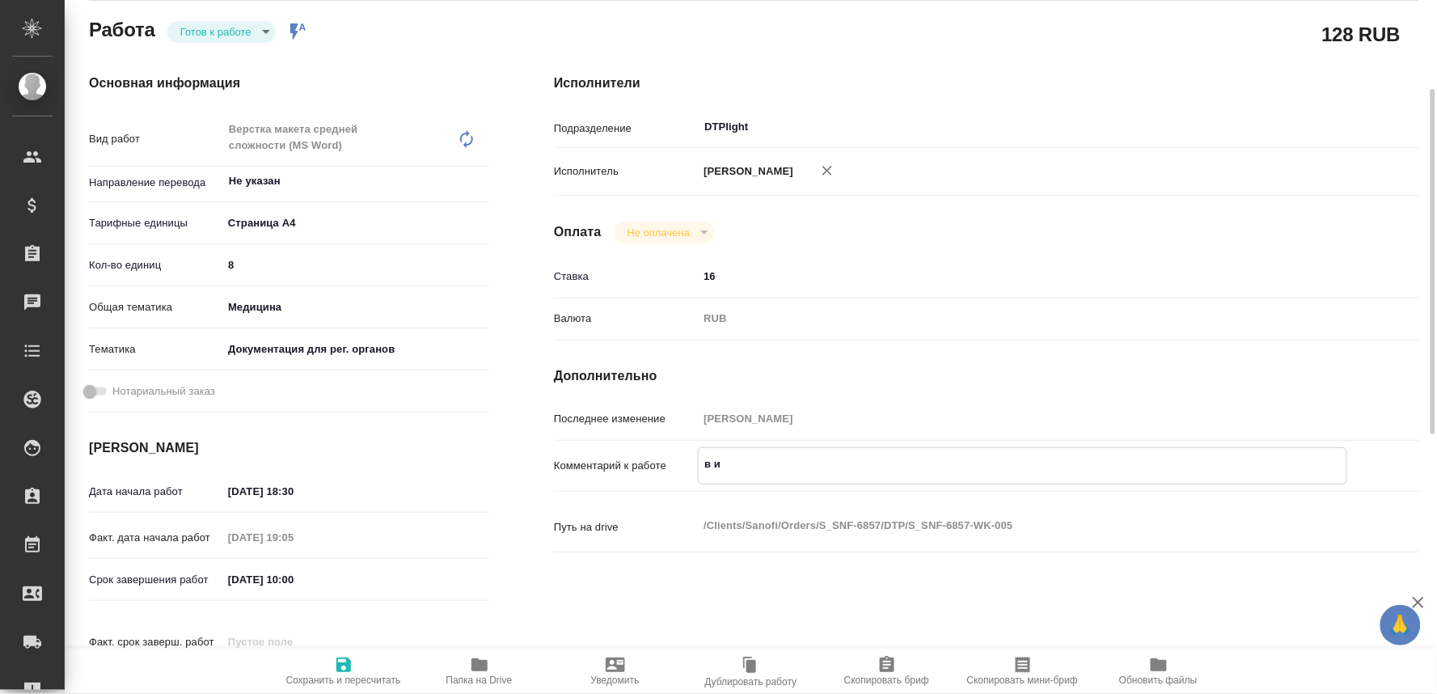
type textarea "x"
type textarea "в и"
type textarea "x"
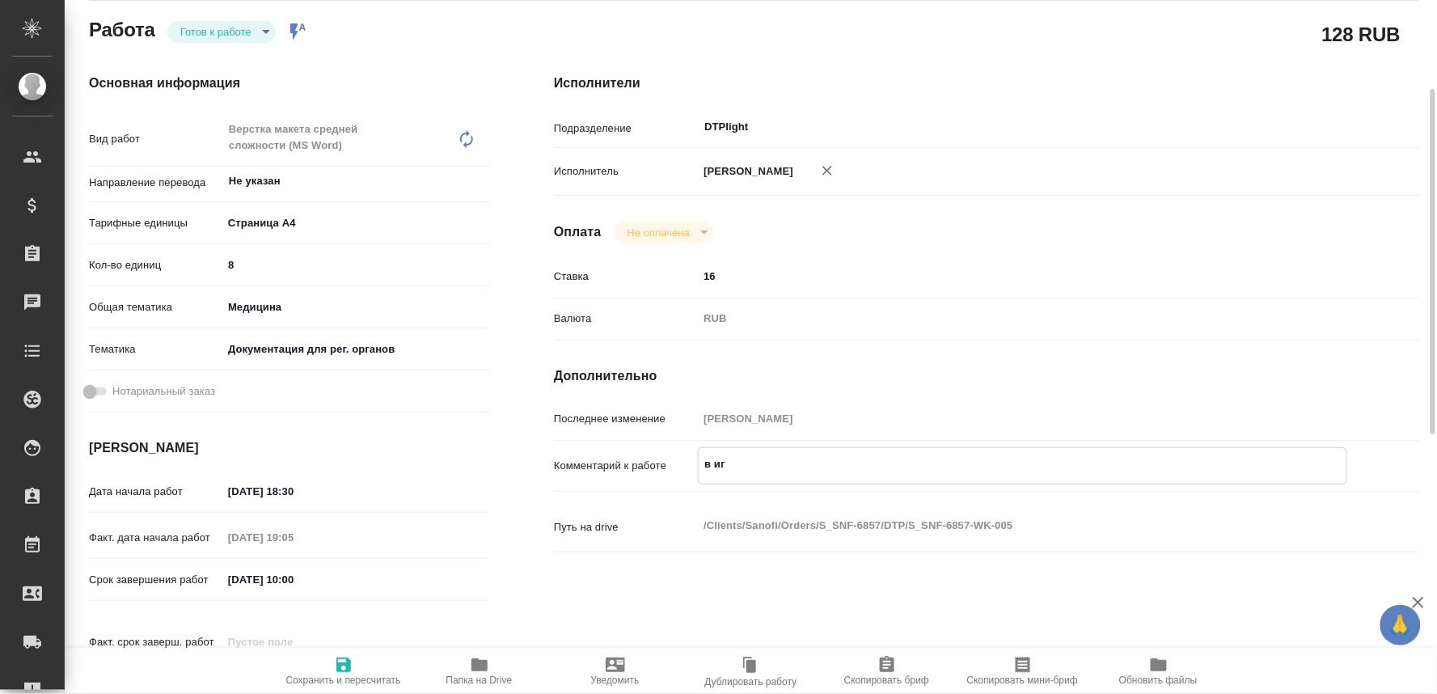
type textarea "x"
type textarea "в ин"
type textarea "x"
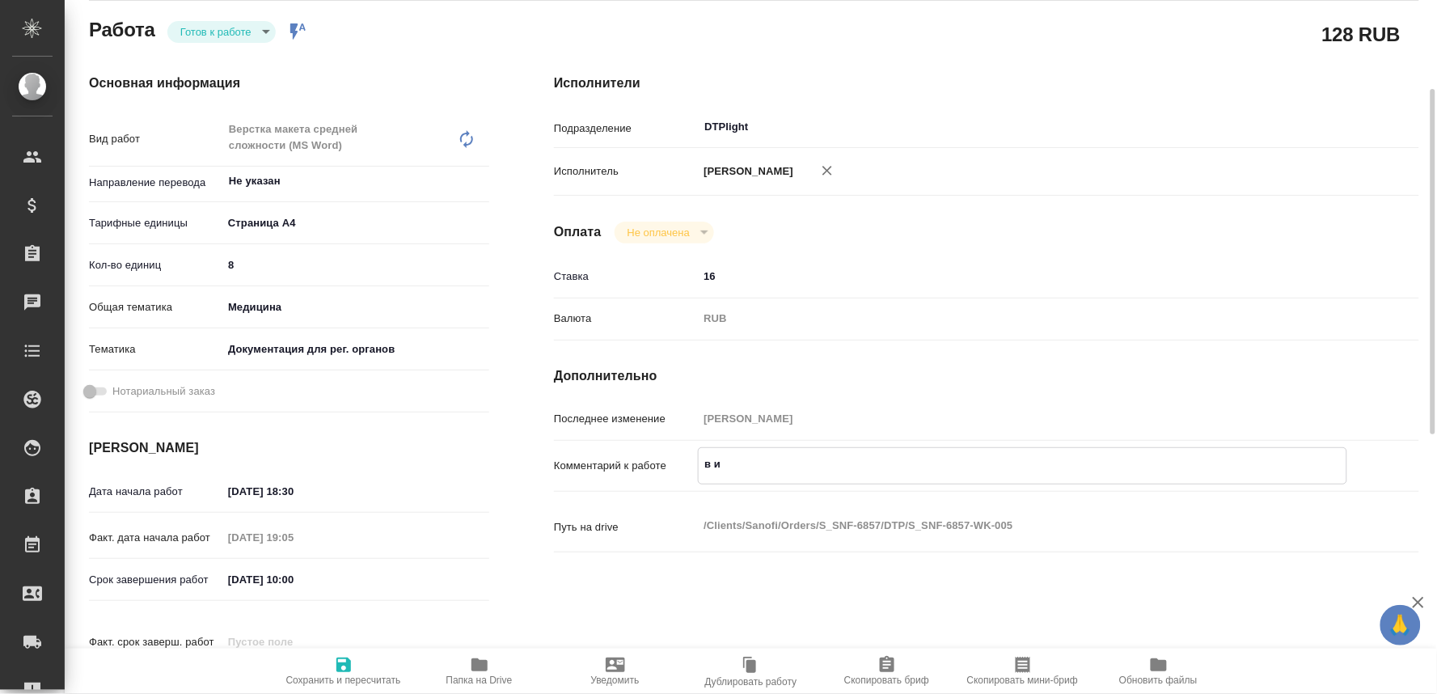
type textarea "x"
type textarea "в ин"
type textarea "x"
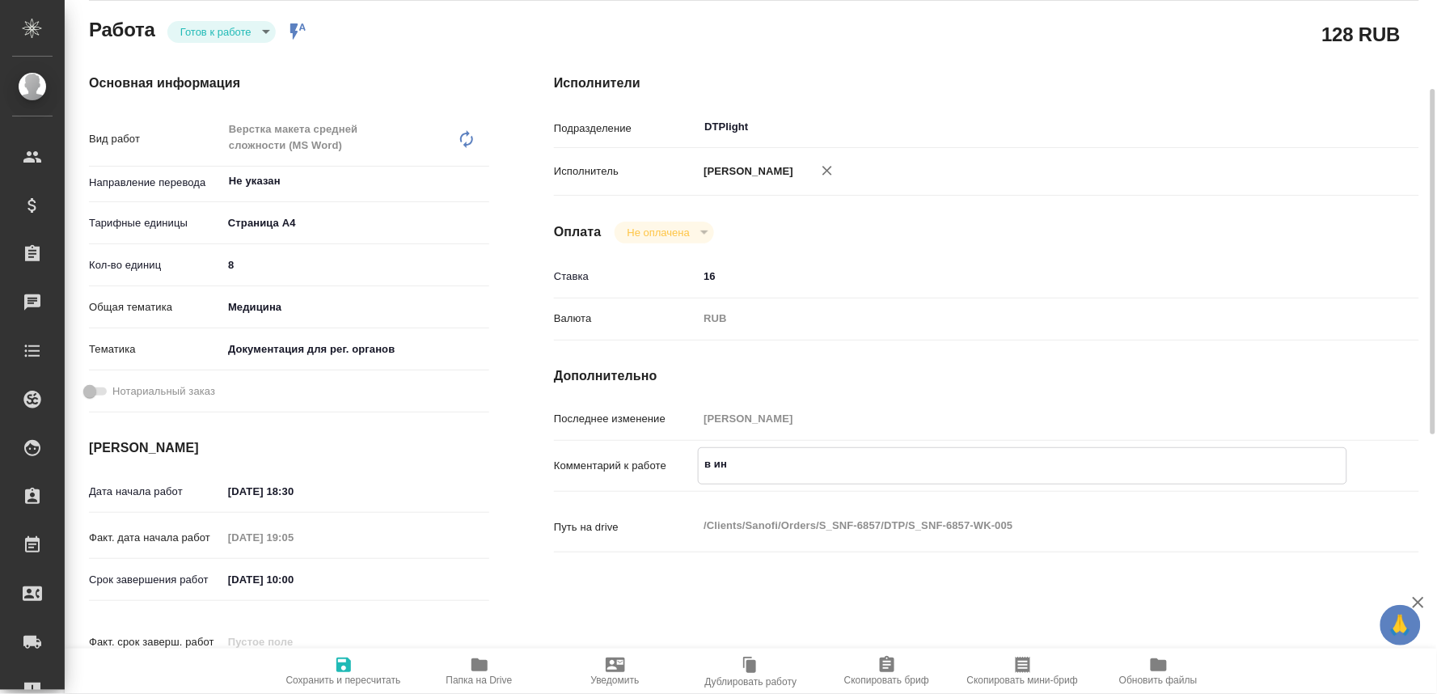
click at [329, 675] on span "Сохранить и пересчитать" at bounding box center [343, 680] width 115 height 11
type textarea "x"
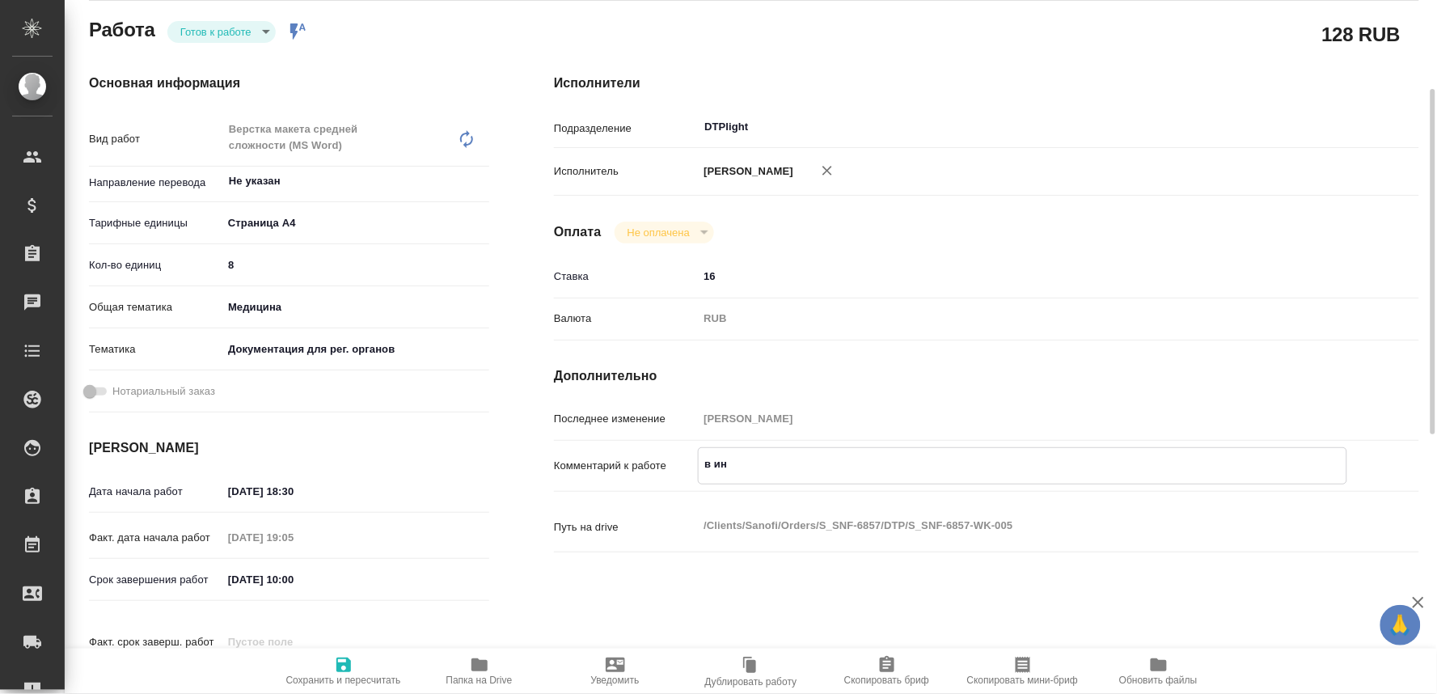
type textarea "x"
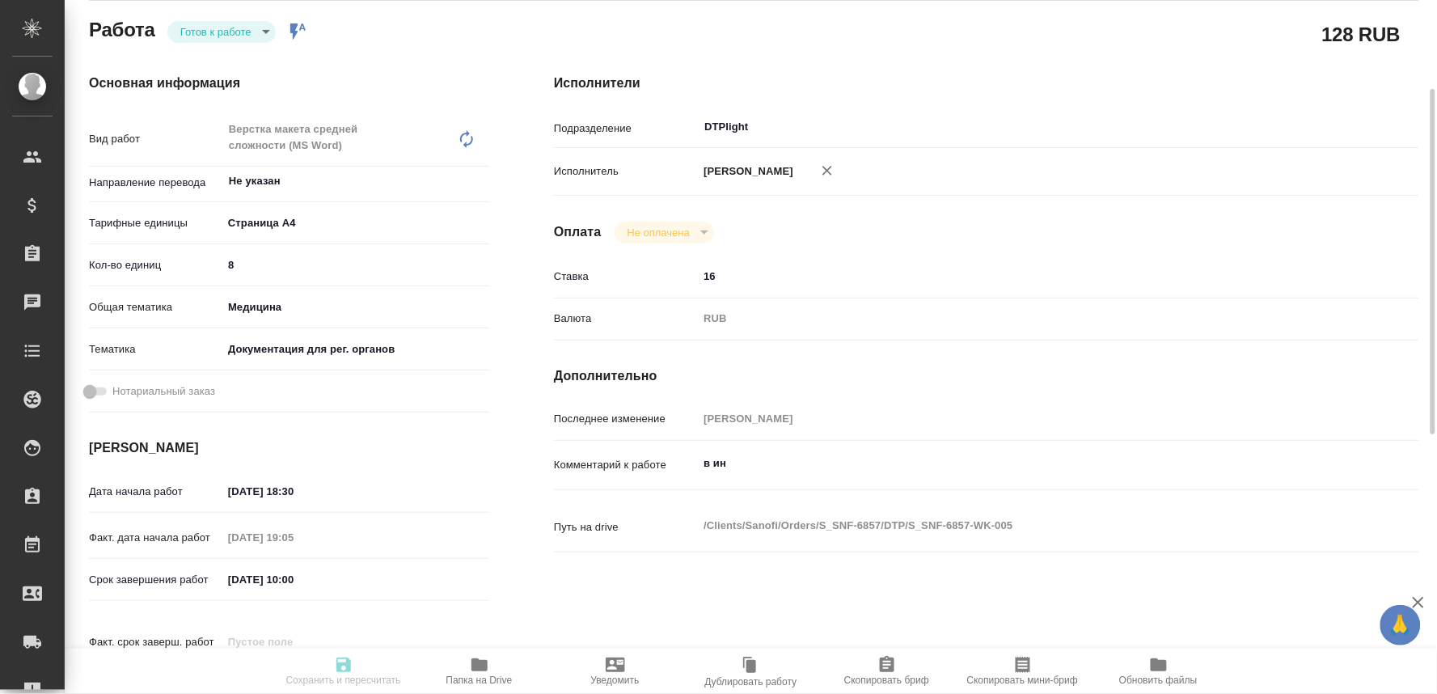
type textarea "x"
type input "readyForWork"
type textarea "Верстка макета средней сложности (MS Word)"
type textarea "x"
type input "Не указан"
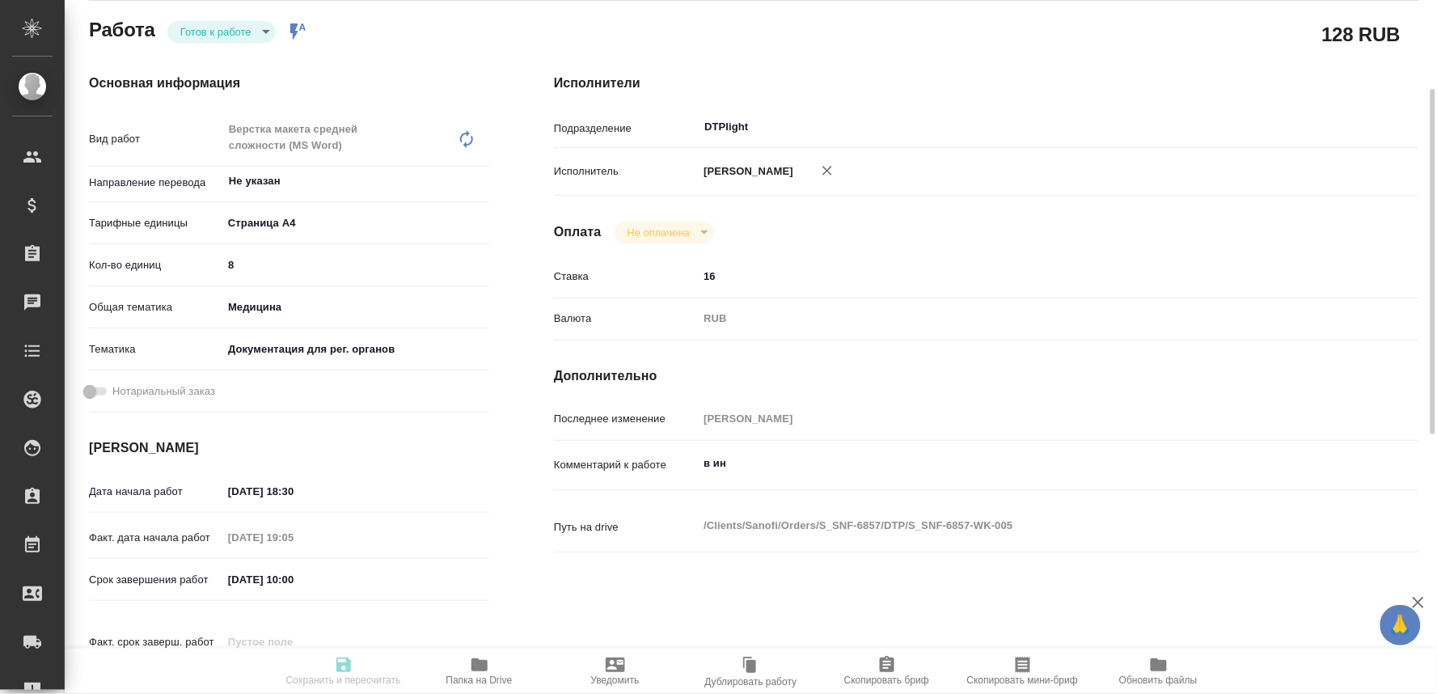
type input "5f036ec4e16dec2d6b59c8ff"
type input "8"
type input "med"
type input "5f647205b73bc97568ca66c6"
type input "02.09.2025 18:30"
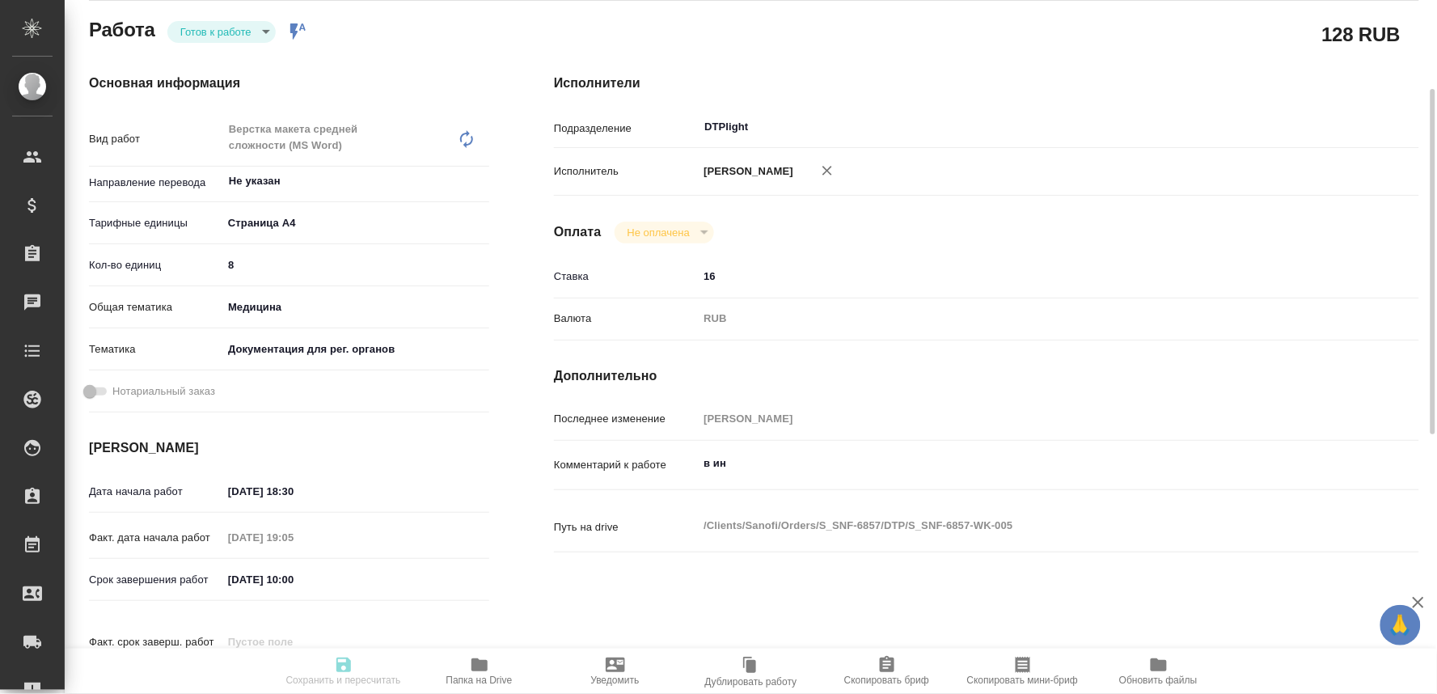
type input "02.09.2025 19:05"
type input "03.09.2025 10:00"
type input "DTPlight"
type input "notPayed"
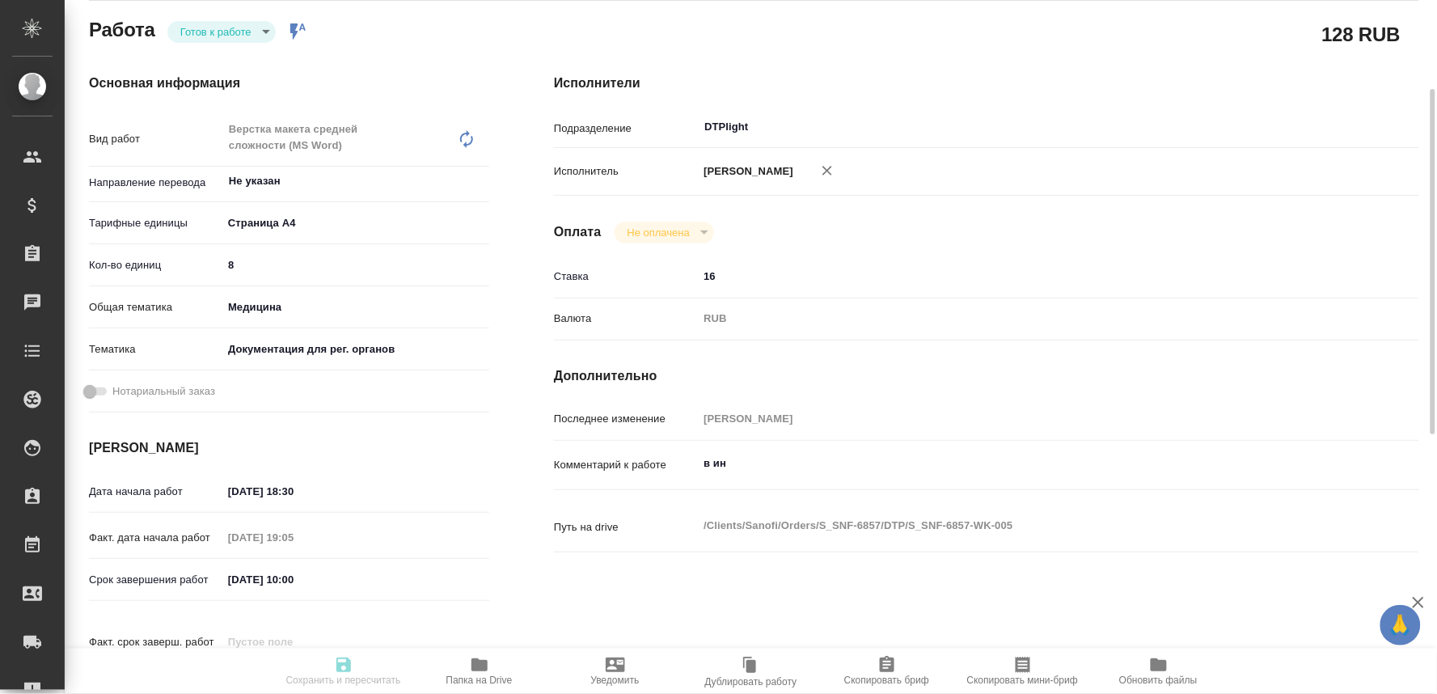
type input "16"
type input "RUB"
type input "[PERSON_NAME]"
type textarea "в ин"
type textarea "x"
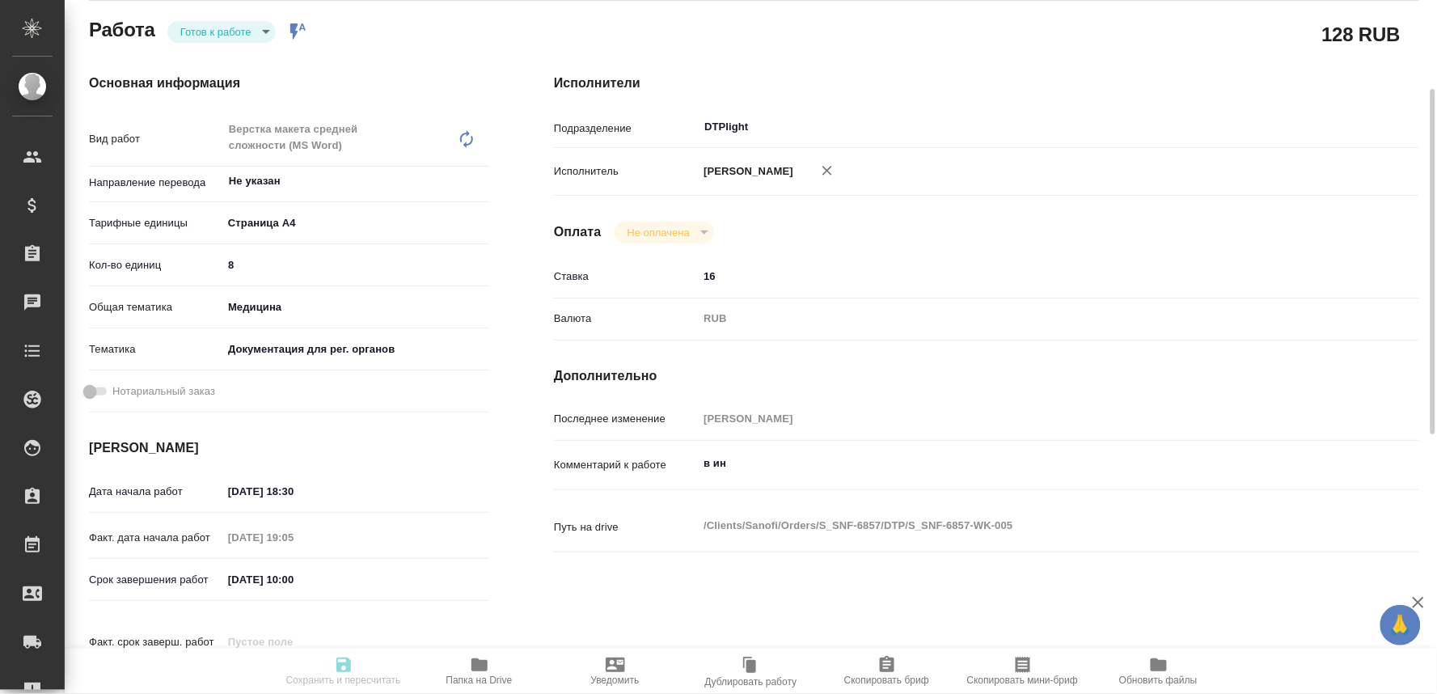
type textarea "/Clients/Sanofi/Orders/S_SNF-6857/DTP/S_SNF-6857-WK-005"
type textarea "x"
type input "S_SNF-6857"
type input "E005838103"
type input "Восстановление макета средней сложности с полным соответствием оформлению ориги…"
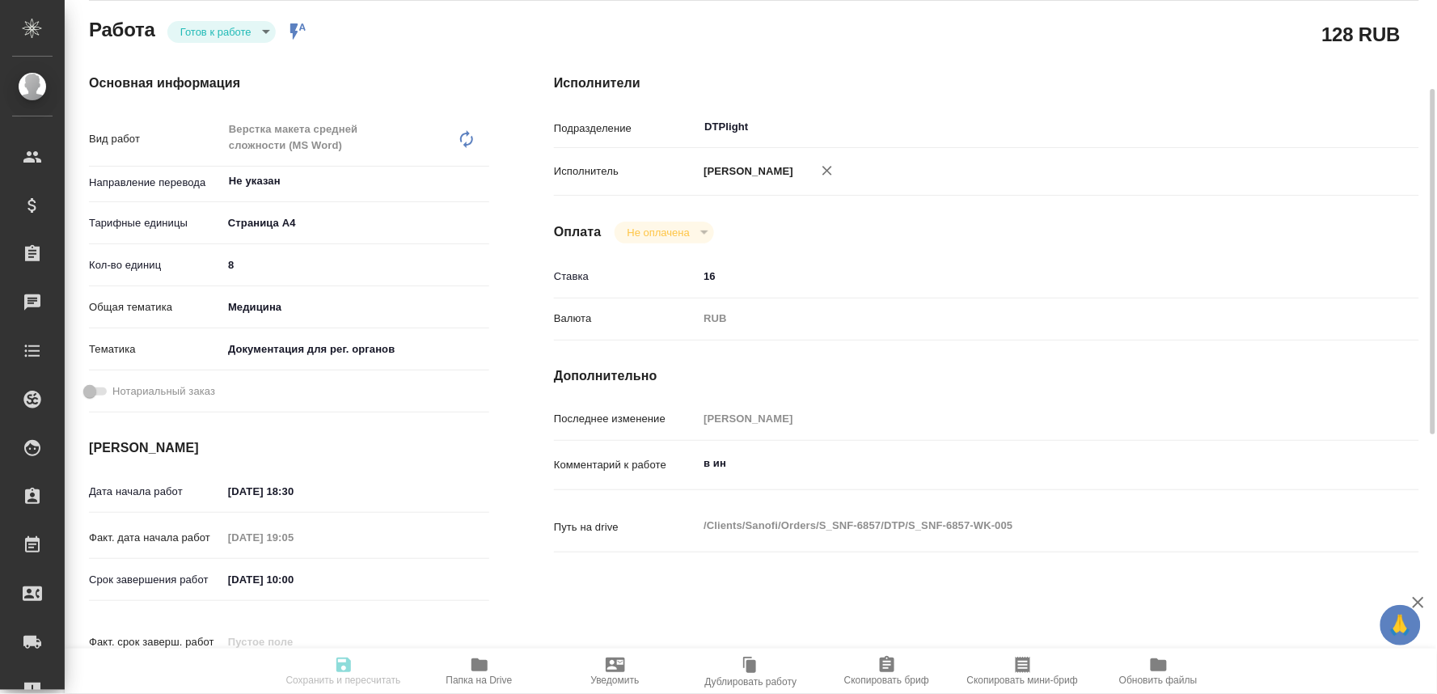
type input "Приемка разверстки, Приемка подверстки, Восстановление графического изображения…"
type input "Сайдашева Диляра"
type input "[PERSON_NAME]"
type input "/Clients/Sanofi/Orders/S_SNF-6857"
type textarea "x"
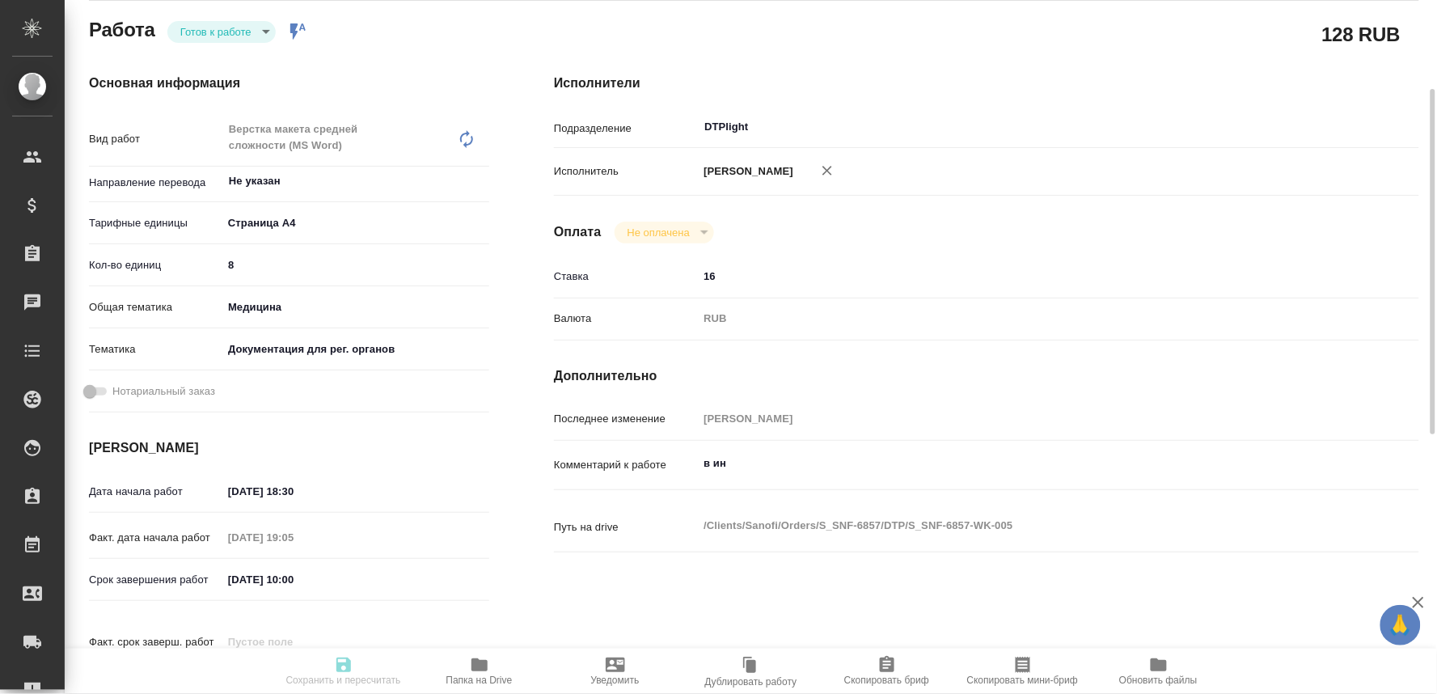
type textarea "комментарии и всю информацию на скринах необходимо будет перевести, подсветив в…"
type textarea "x"
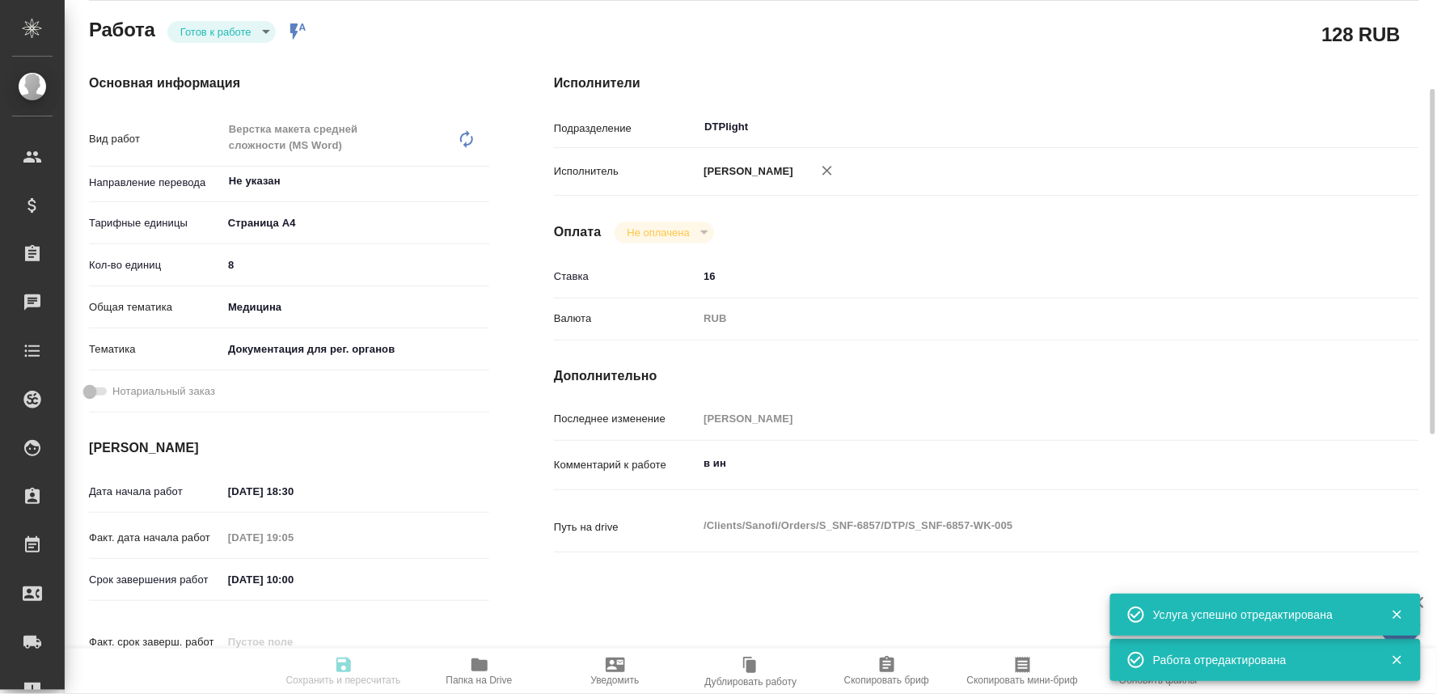
type textarea "x"
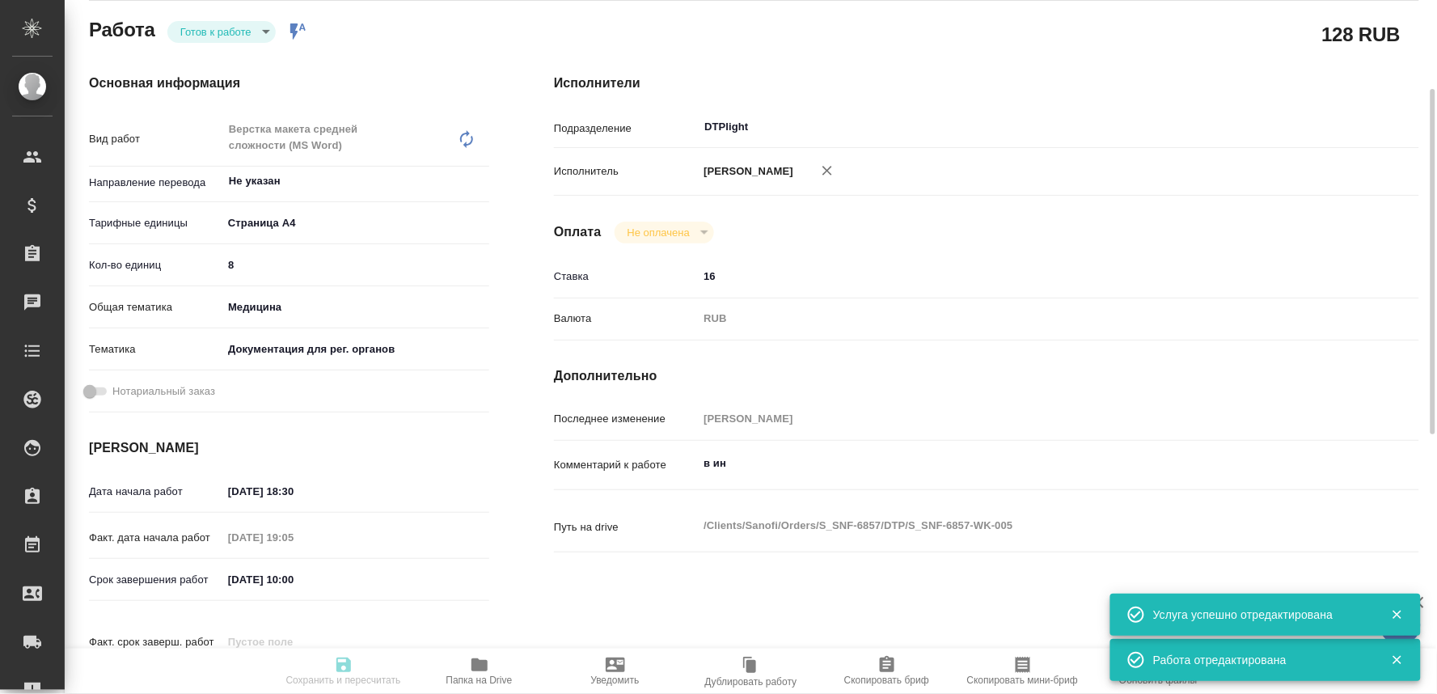
type textarea "x"
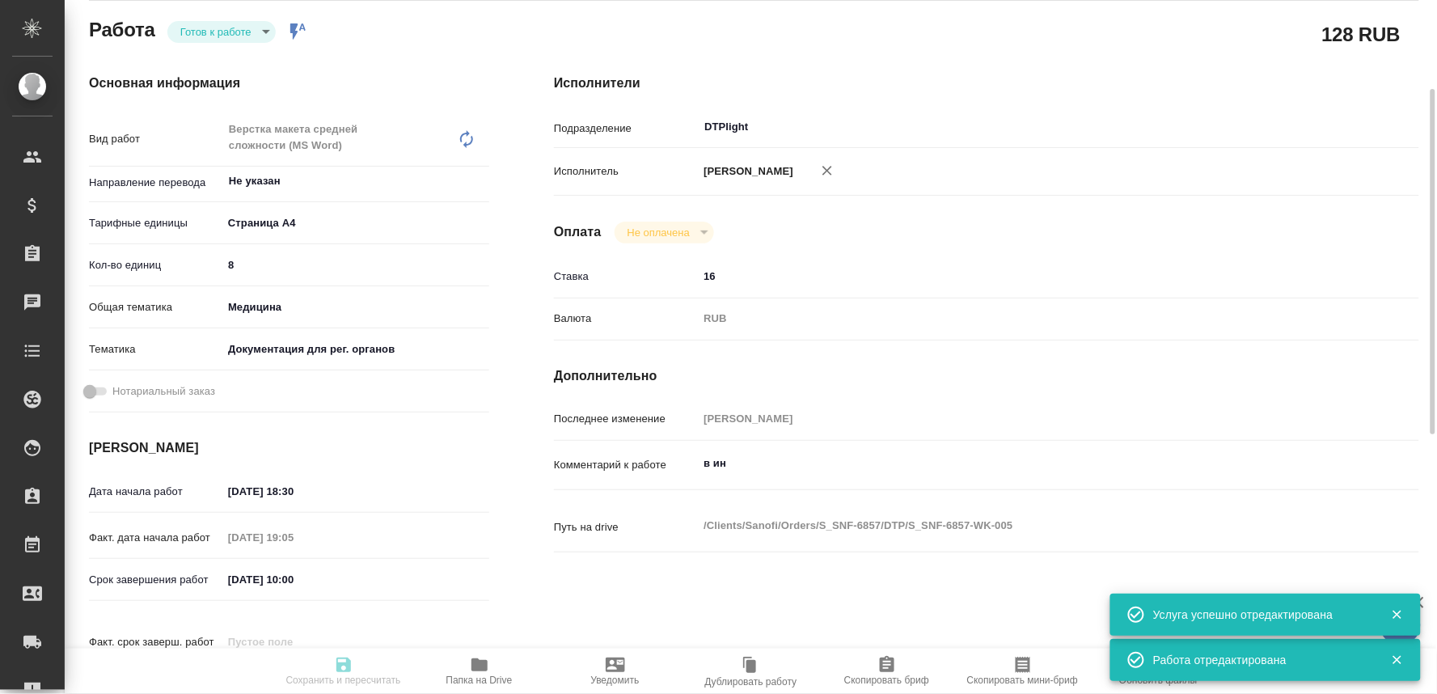
type textarea "x"
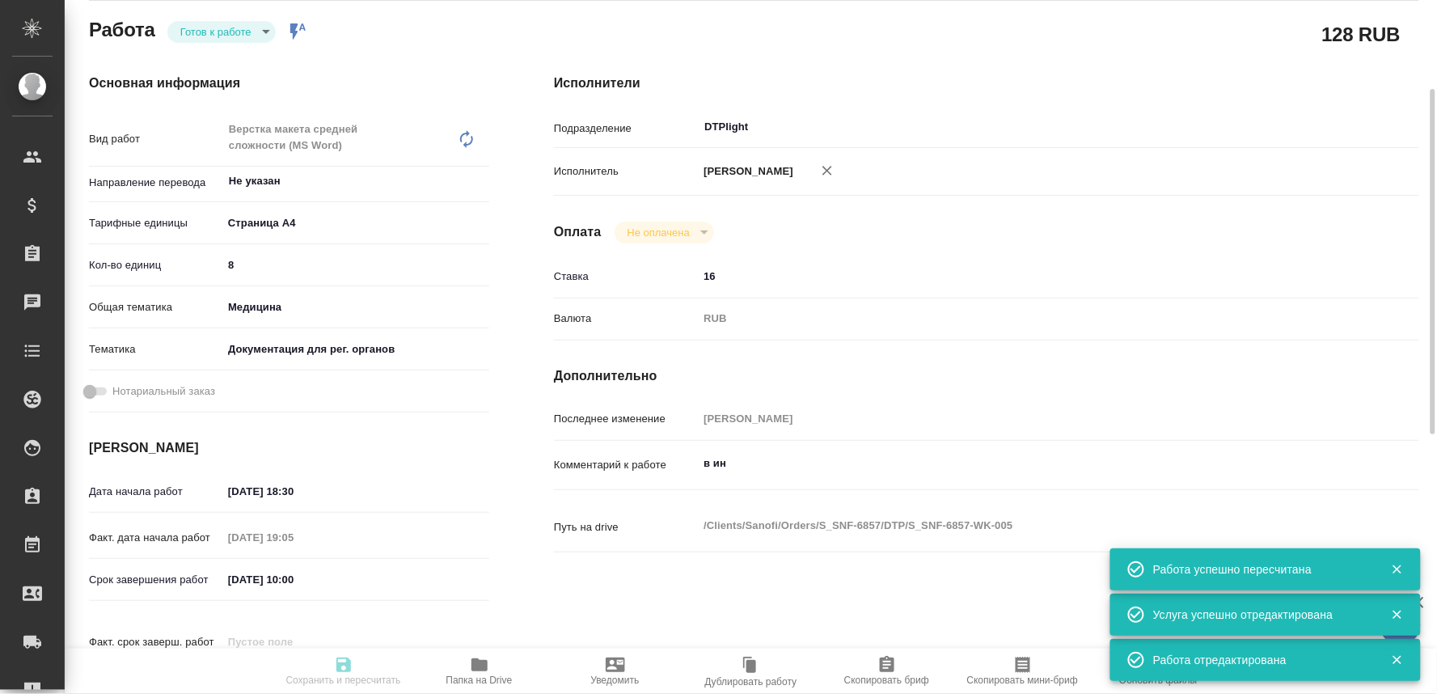
type input "readyForWork"
type textarea "Верстка макета средней сложности (MS Word)"
type textarea "x"
type input "Не указан"
type input "5f036ec4e16dec2d6b59c8ff"
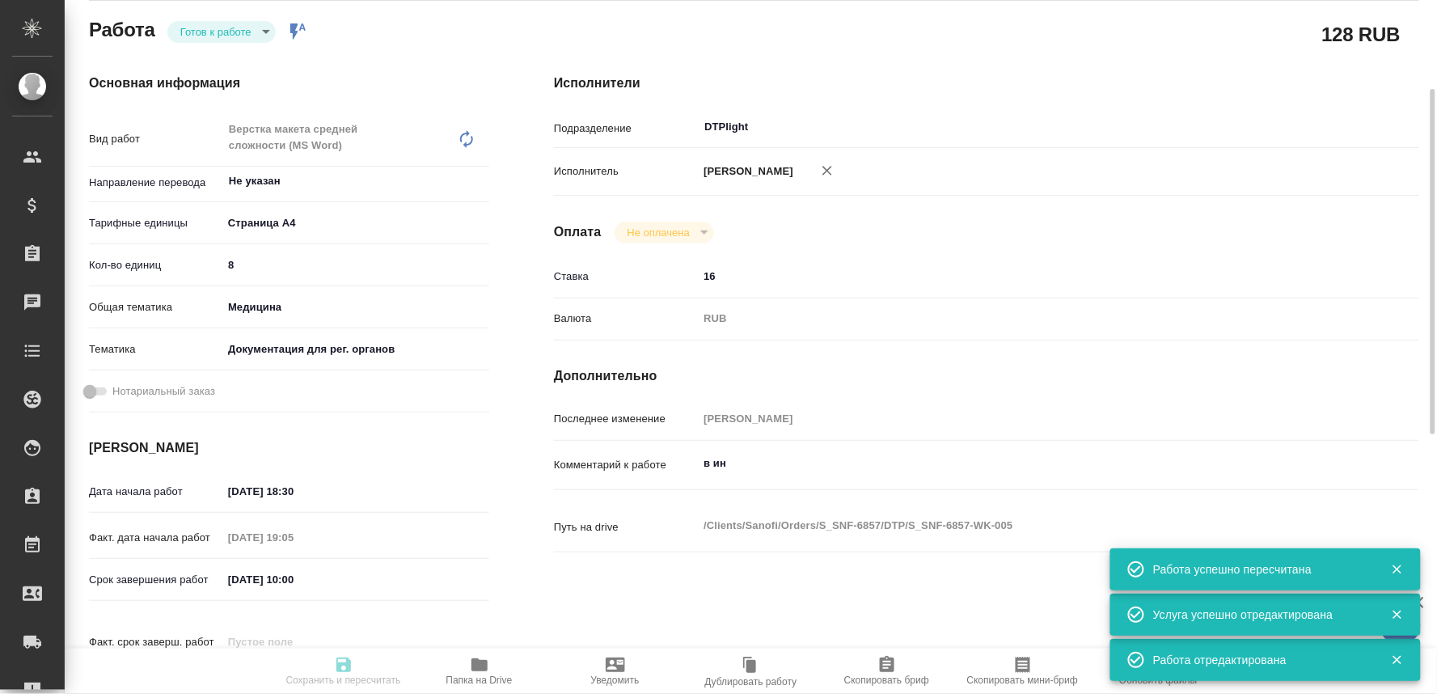
type input "8"
type input "med"
type input "5f647205b73bc97568ca66c6"
type input "02.09.2025 18:30"
type input "02.09.2025 19:05"
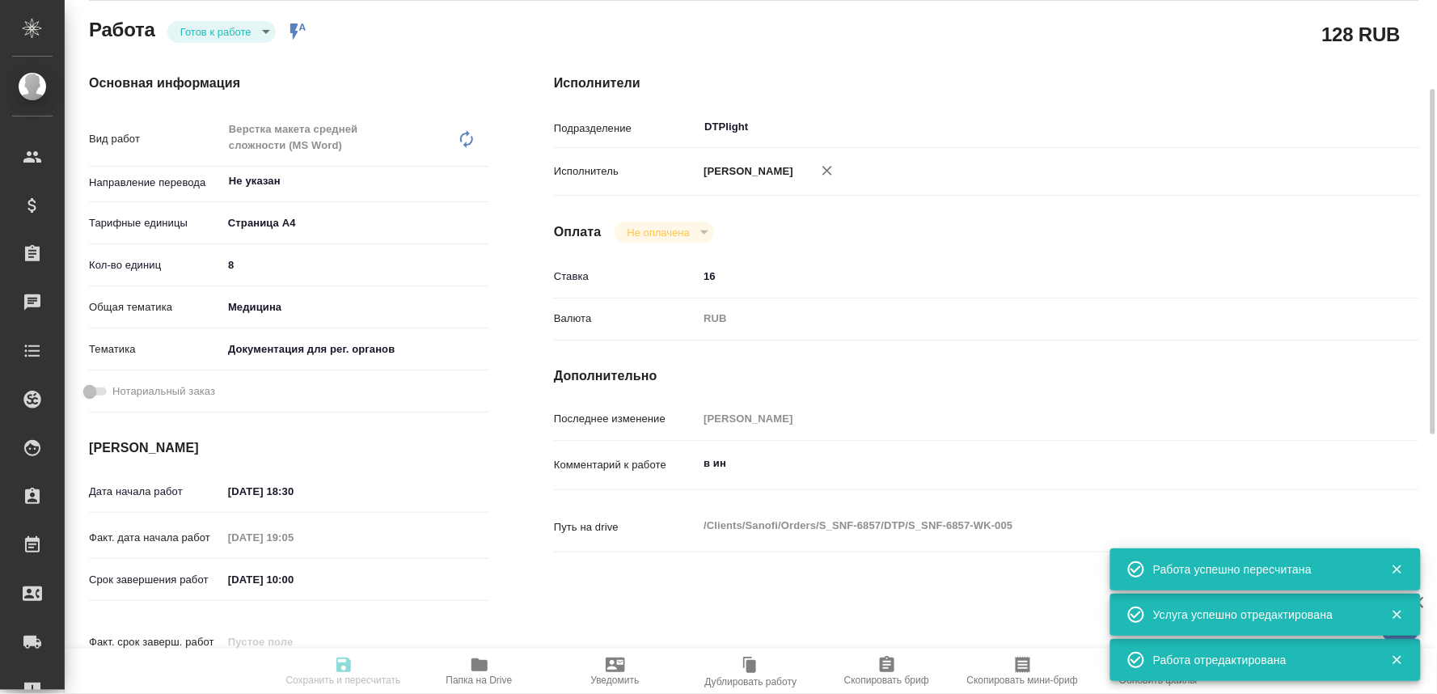
type input "03.09.2025 10:00"
type input "DTPlight"
type input "notPayed"
type input "16"
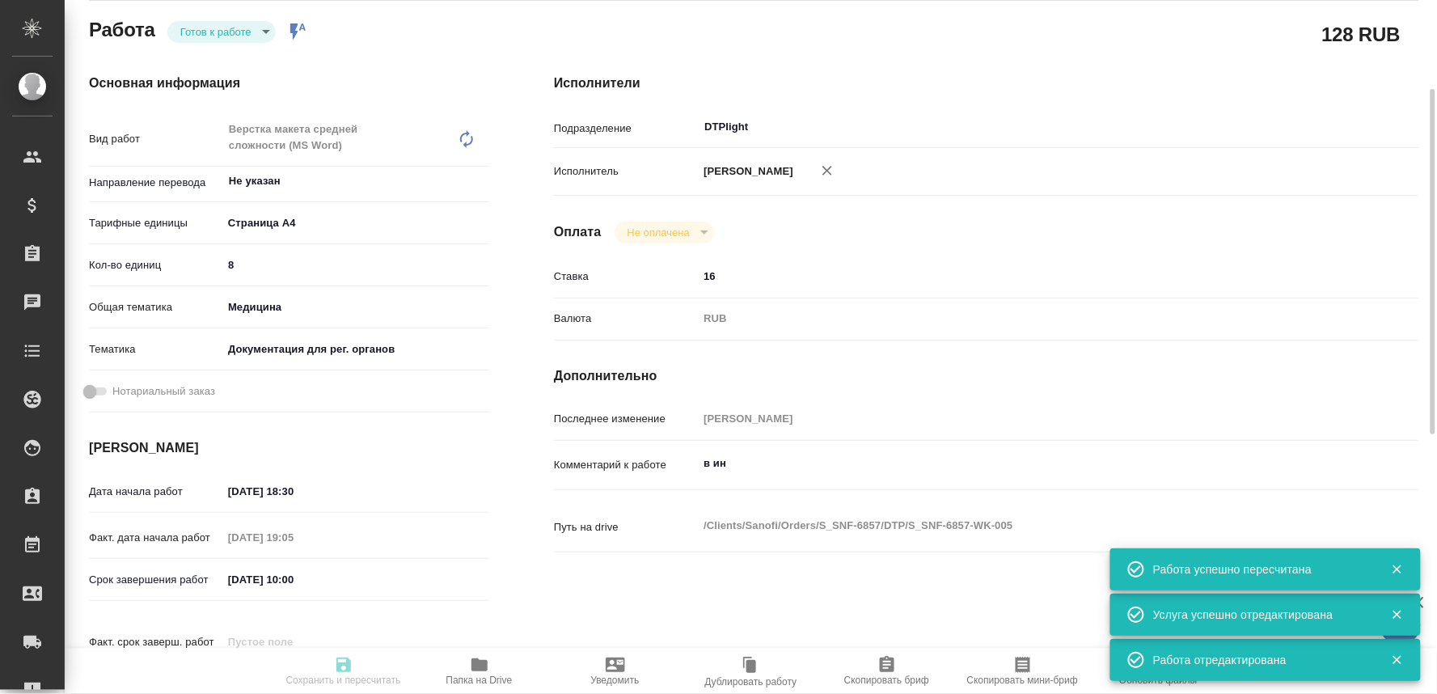
type input "RUB"
type input "[PERSON_NAME]"
type textarea "в ин"
type textarea "x"
type textarea "/Clients/Sanofi/Orders/S_SNF-6857/DTP/S_SNF-6857-WK-005"
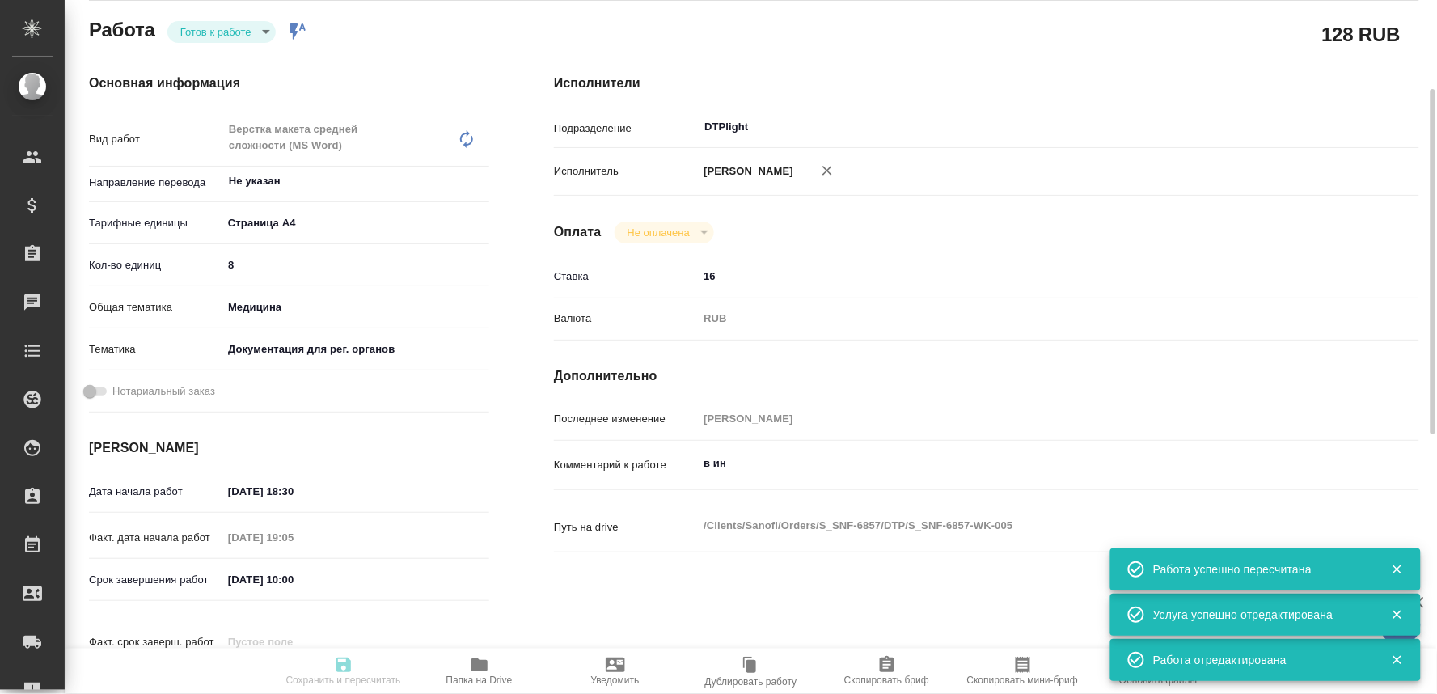
type textarea "x"
type input "S_SNF-6857"
type input "E005838103"
type input "Восстановление макета средней сложности с полным соответствием оформлению ориги…"
type input "Приемка разверстки, Приемка подверстки, Восстановление графического изображения…"
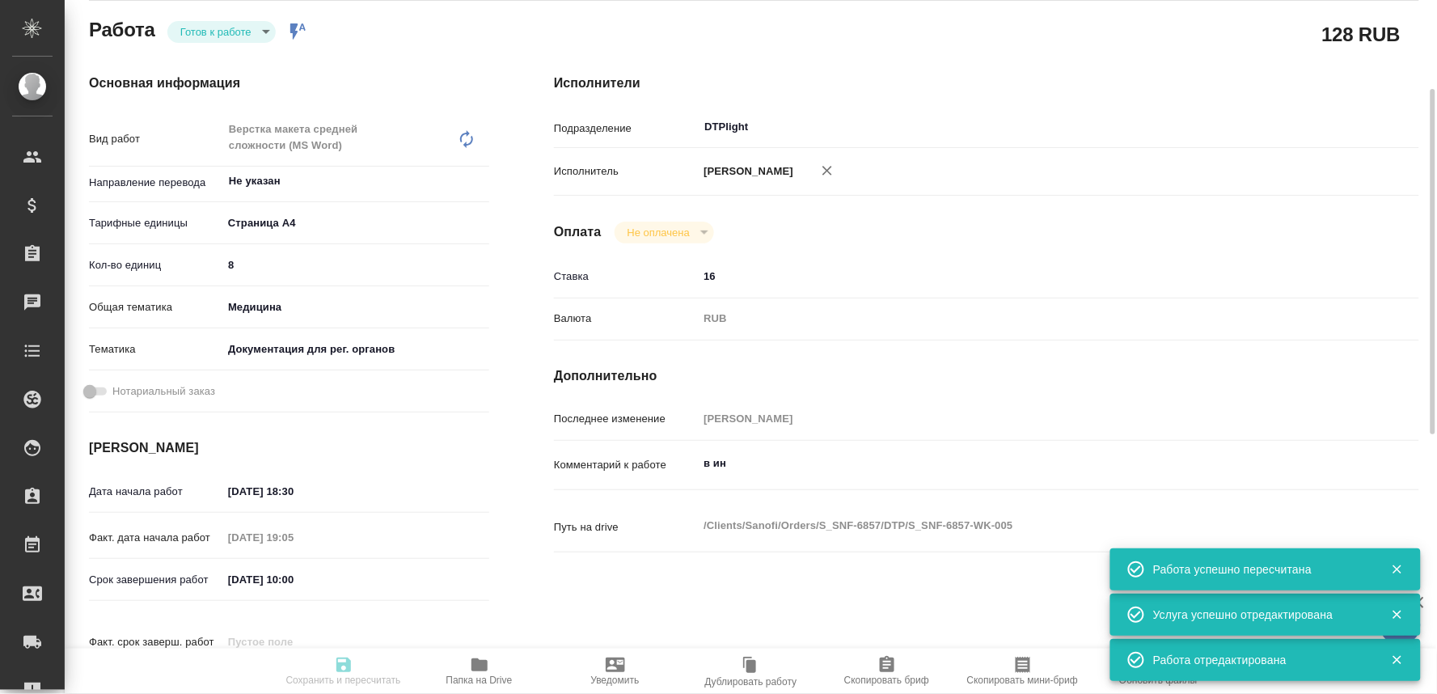
type input "Сайдашева Диляра"
type input "[PERSON_NAME]"
type input "/Clients/Sanofi/Orders/S_SNF-6857"
type textarea "x"
type textarea "комментарии и всю информацию на скринах необходимо будет перевести, подсветив в…"
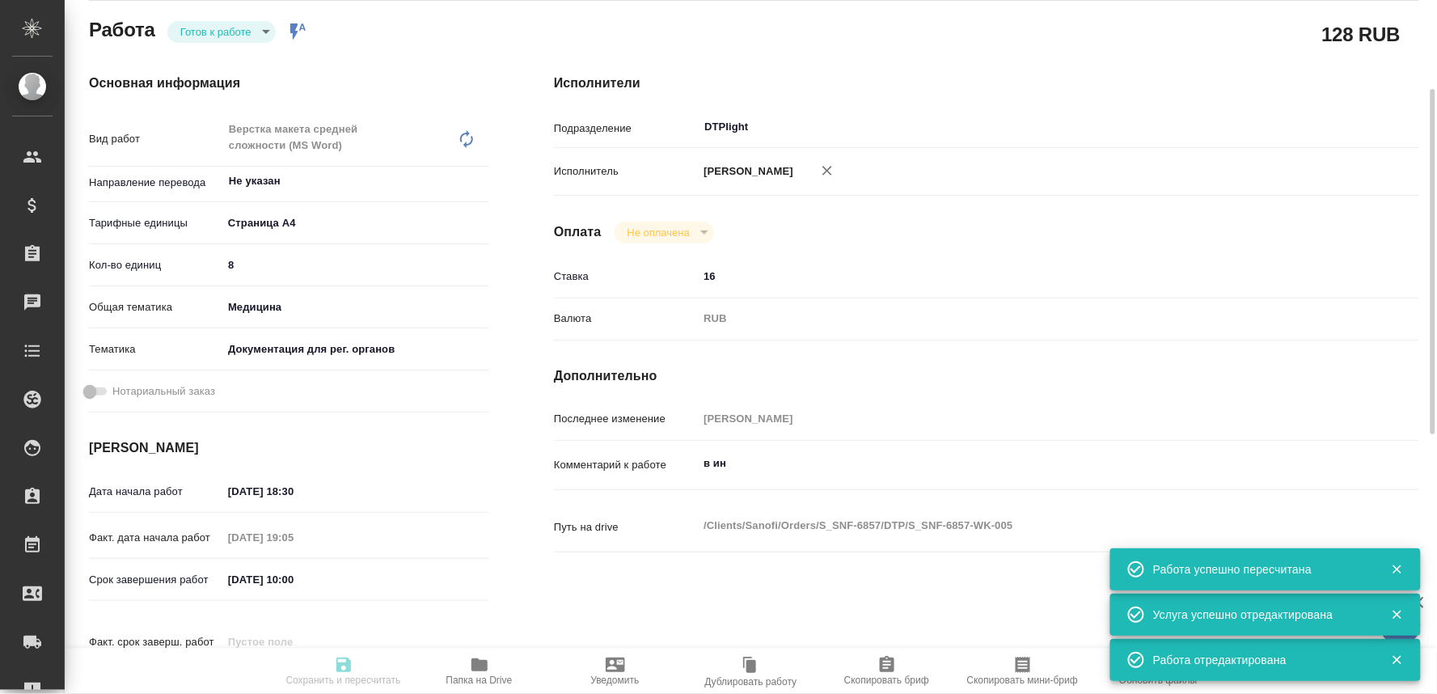
type textarea "x"
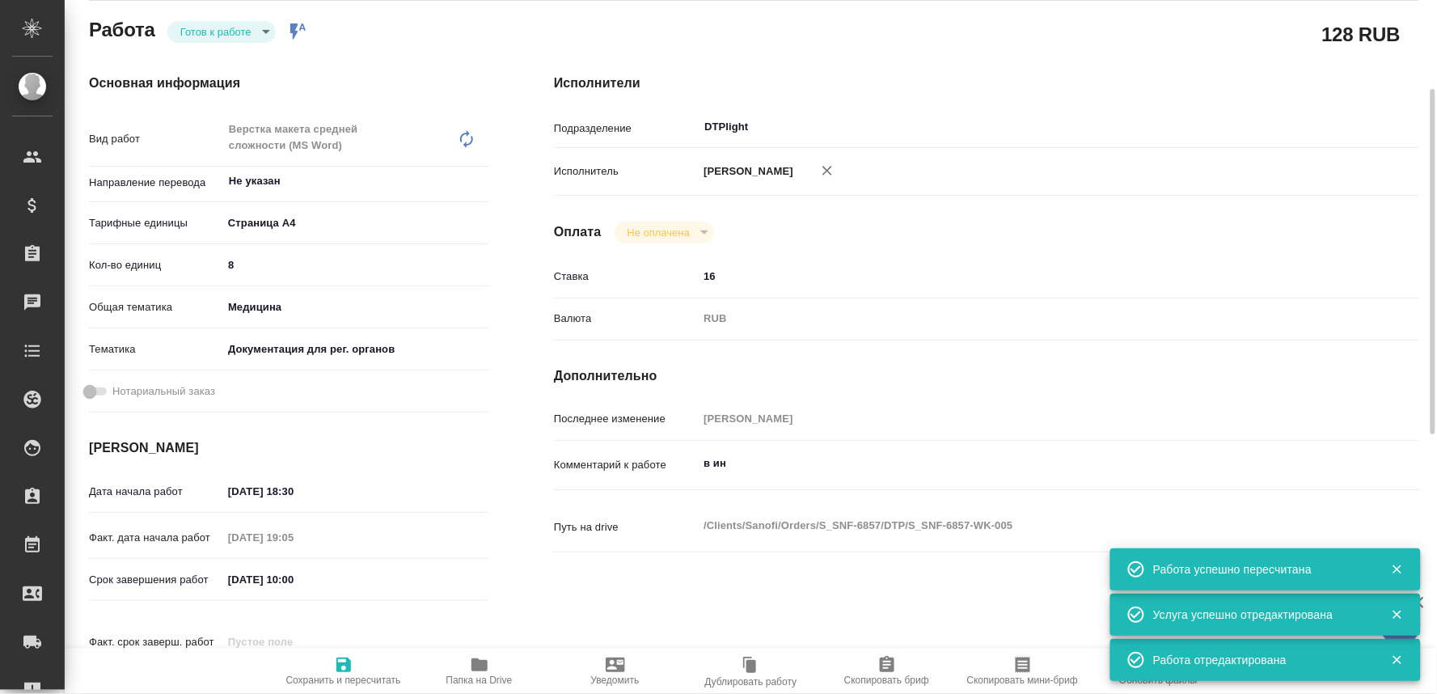
type textarea "x"
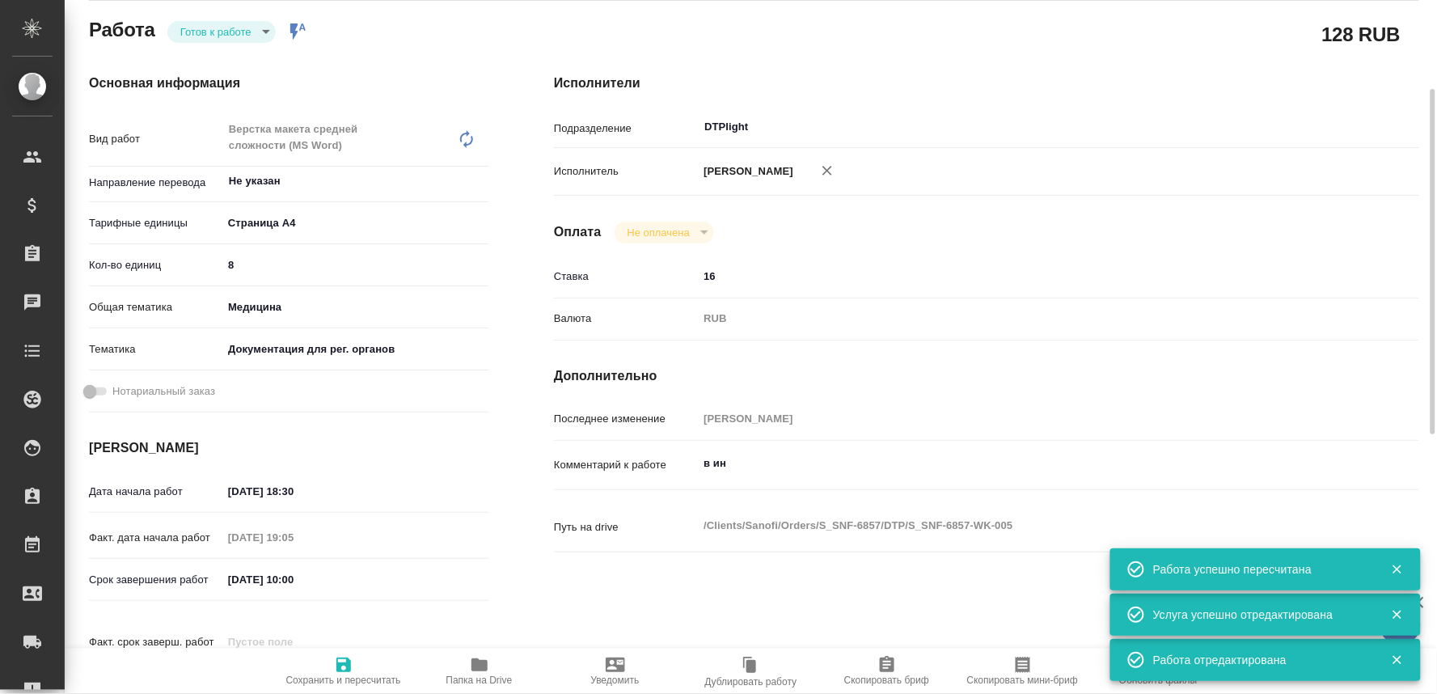
type textarea "x"
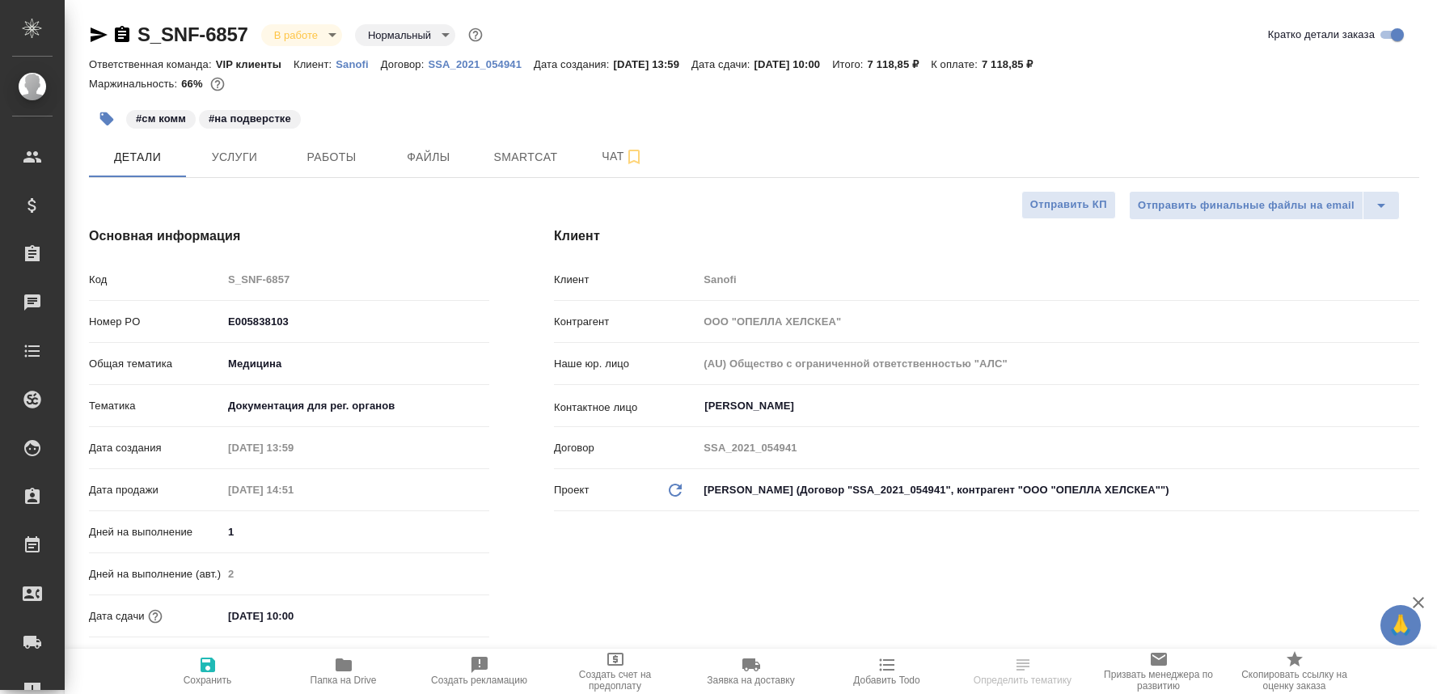
select select "RU"
click at [602, 157] on span "Чат" at bounding box center [623, 156] width 78 height 20
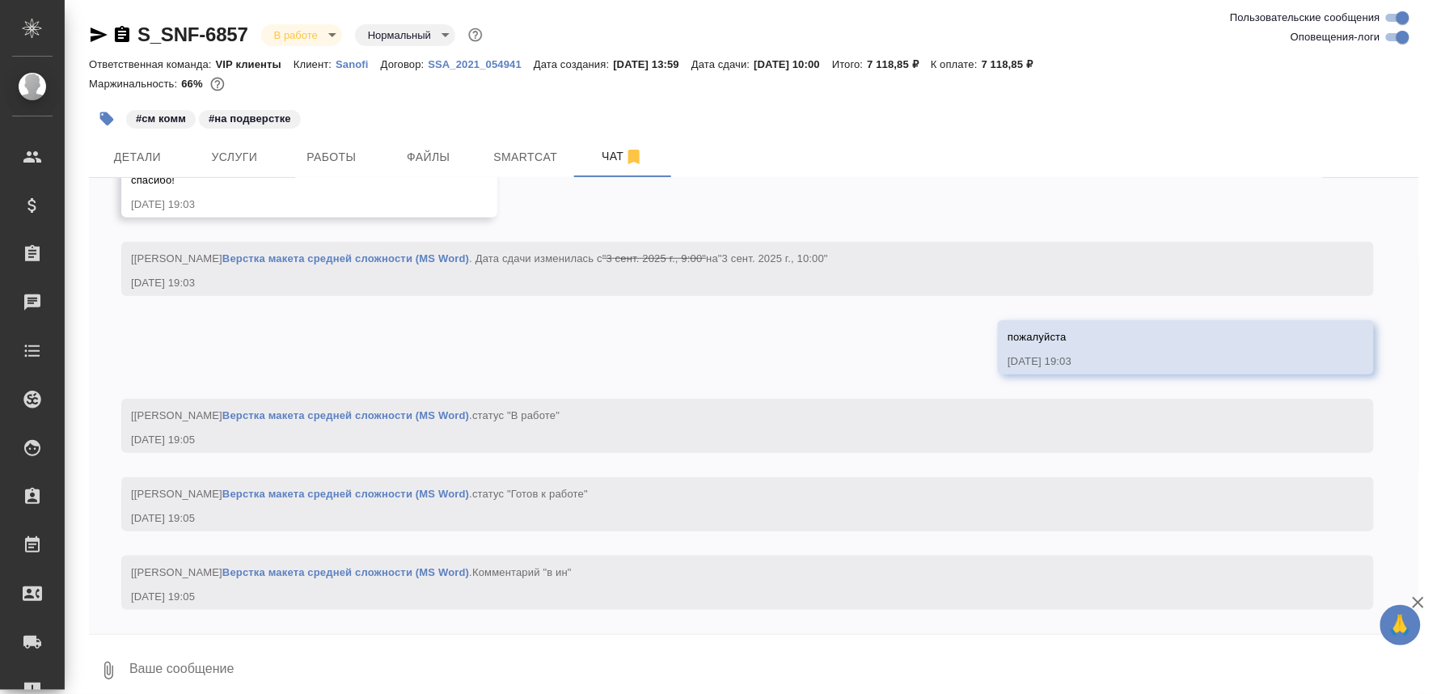
scroll to position [7931, 0]
click at [202, 670] on textarea at bounding box center [774, 670] width 1292 height 55
type textarea "к 10 сделаем"
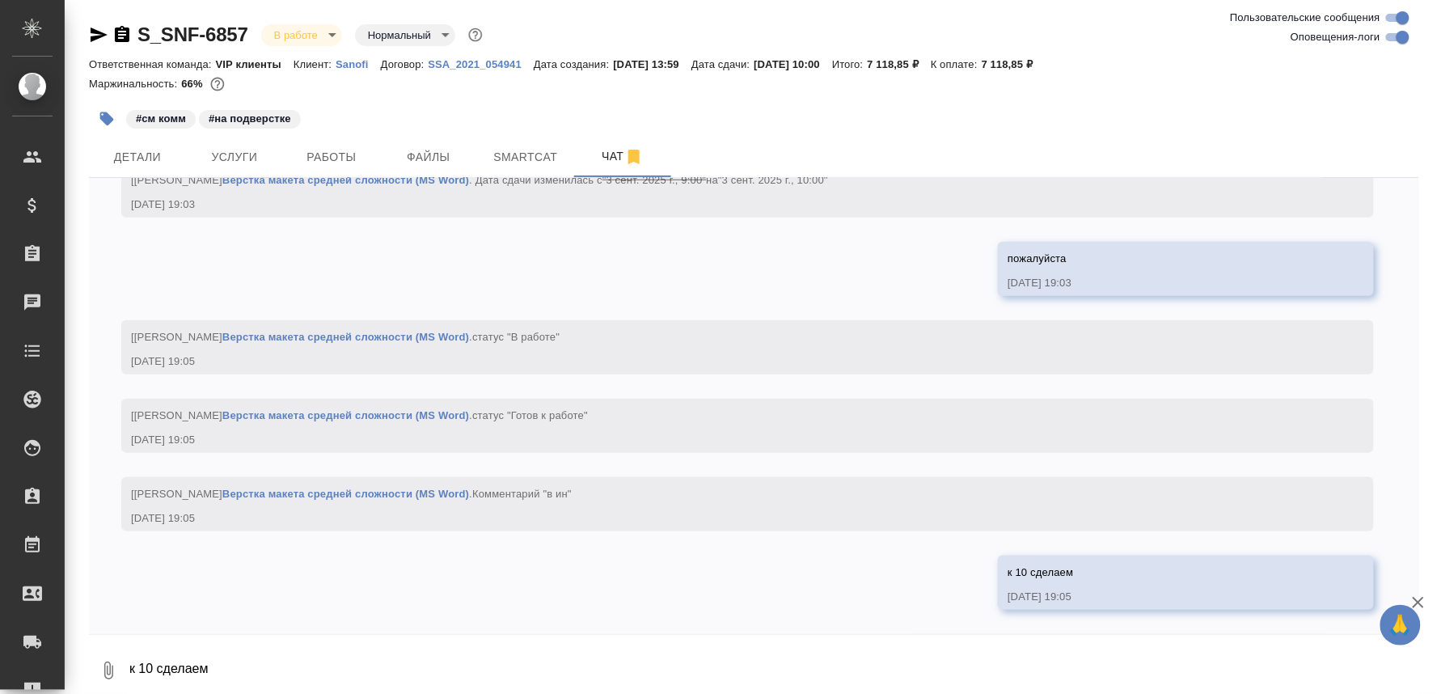
scroll to position [8009, 0]
